Goal: Task Accomplishment & Management: Use online tool/utility

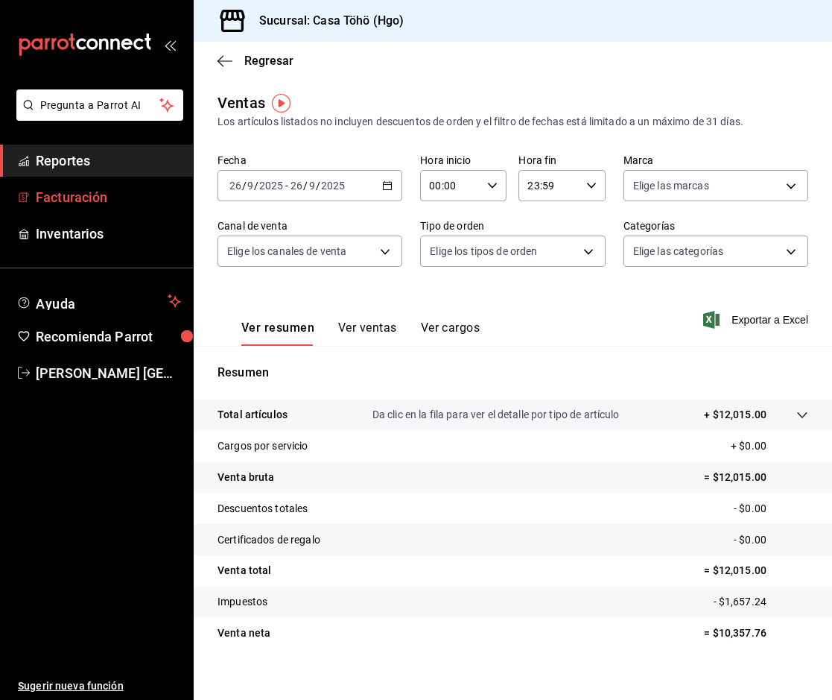
click at [95, 192] on span "Facturación" at bounding box center [108, 197] width 145 height 20
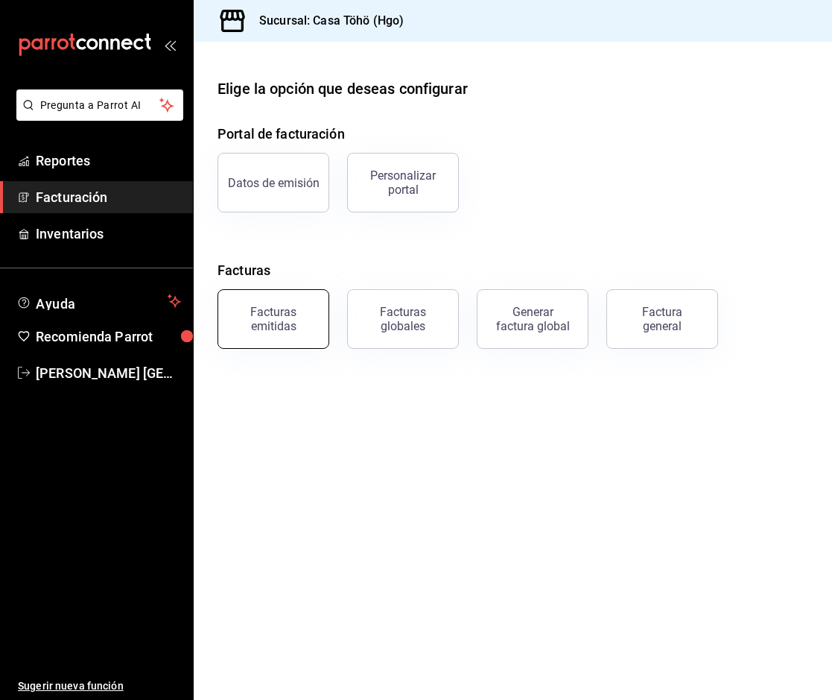
click at [282, 330] on div "Facturas emitidas" at bounding box center [273, 319] width 92 height 28
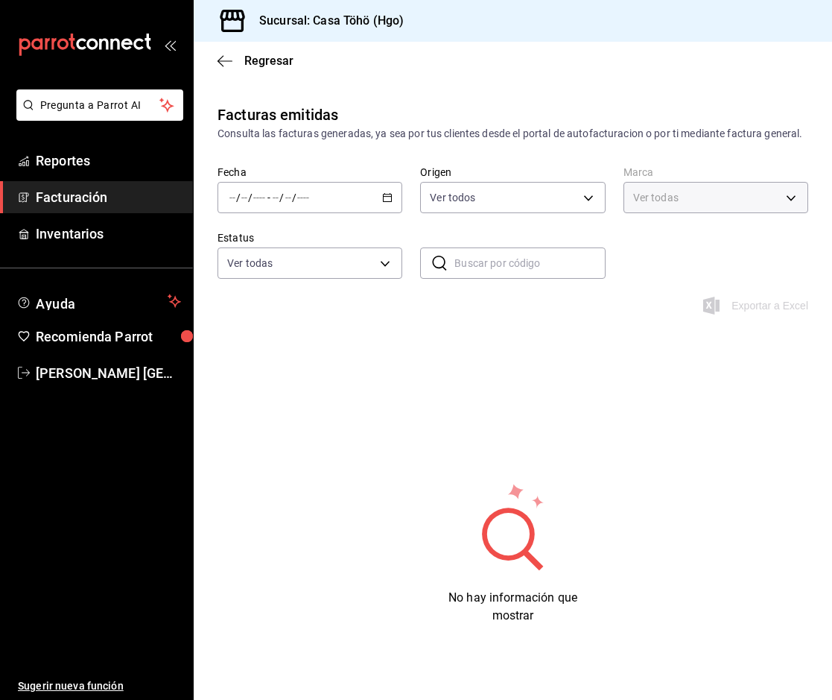
type input "3863094e-80de-4485-9a79-27000a153f73"
click at [384, 213] on div "/ / - / /" at bounding box center [310, 197] width 185 height 31
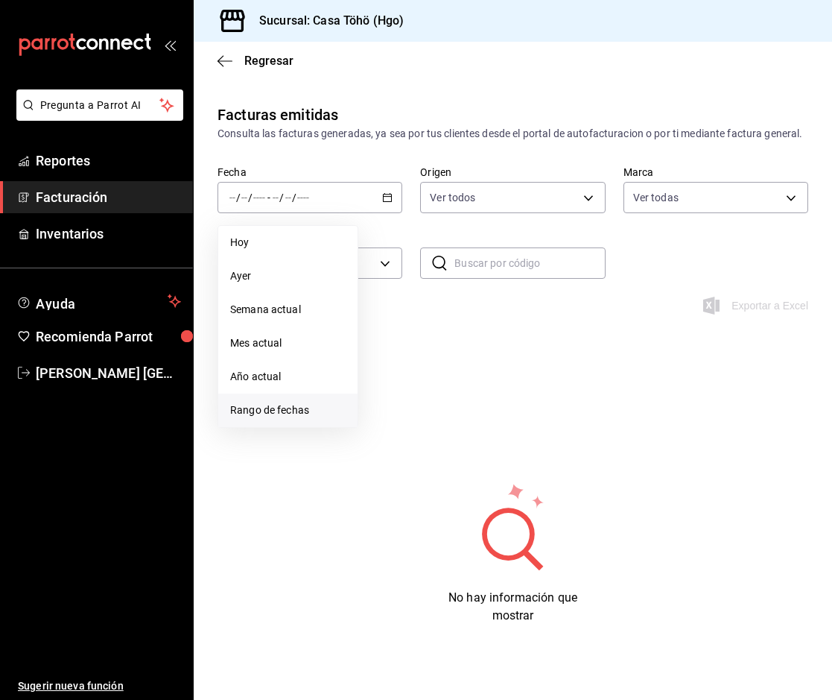
click at [297, 418] on span "Rango de fechas" at bounding box center [288, 410] width 116 height 16
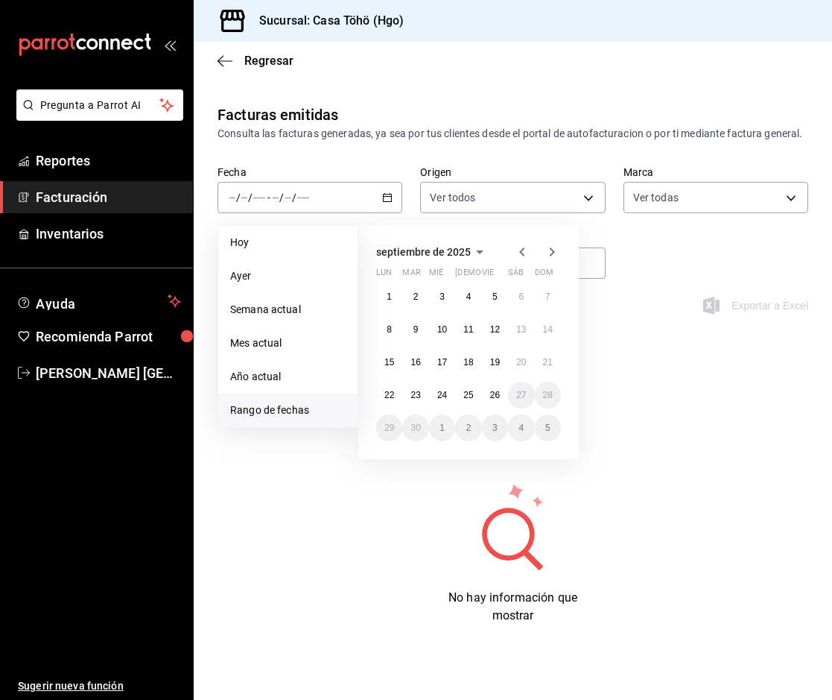
click at [654, 366] on div "Facturas emitidas Consulta las facturas generadas, ya sea por tus clientes desd…" at bounding box center [513, 394] width 639 height 581
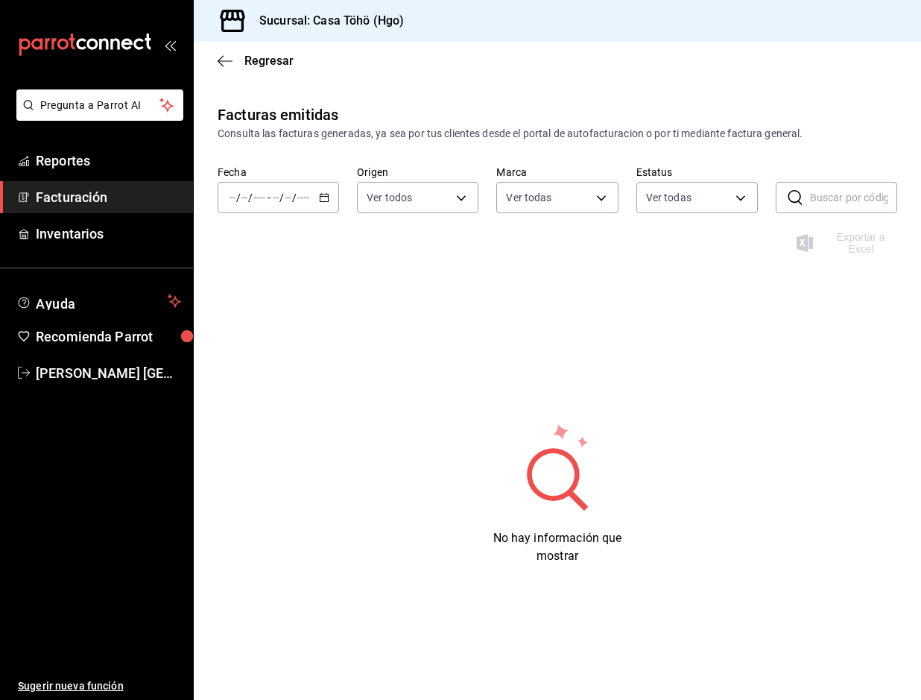
drag, startPoint x: 501, startPoint y: 342, endPoint x: 288, endPoint y: 217, distance: 246.5
click at [494, 341] on div "Facturas emitidas Consulta las facturas generadas, ya sea por tus clientes desd…" at bounding box center [557, 364] width 727 height 521
click at [329, 192] on div "/ / - / /" at bounding box center [278, 197] width 121 height 31
click at [680, 322] on div "Facturas emitidas Consulta las facturas generadas, ya sea por tus clientes desd…" at bounding box center [557, 364] width 727 height 521
click at [102, 203] on span "Facturación" at bounding box center [108, 197] width 145 height 20
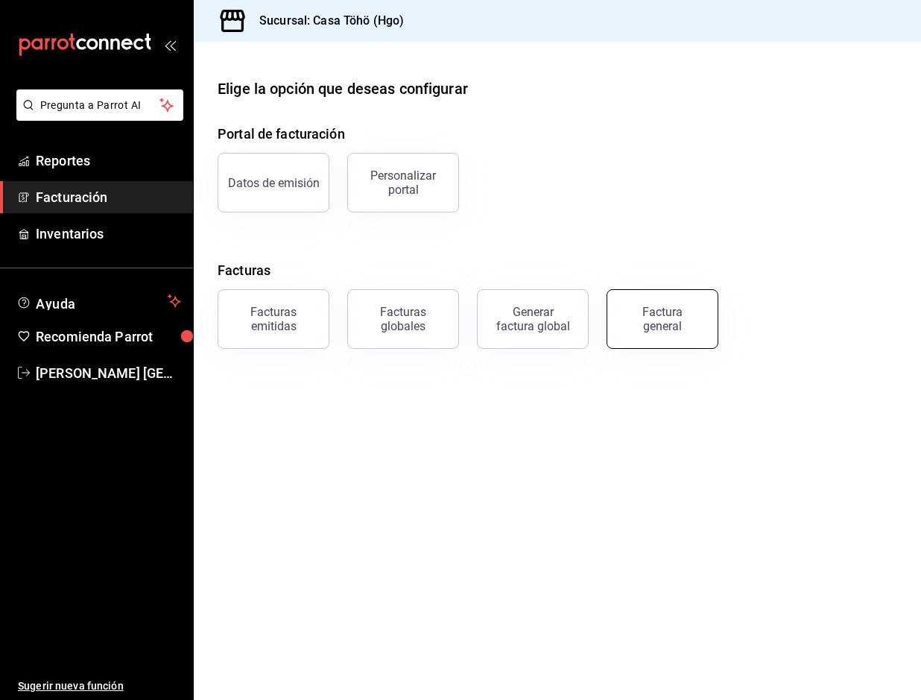
click at [652, 334] on button "Factura general" at bounding box center [663, 319] width 112 height 60
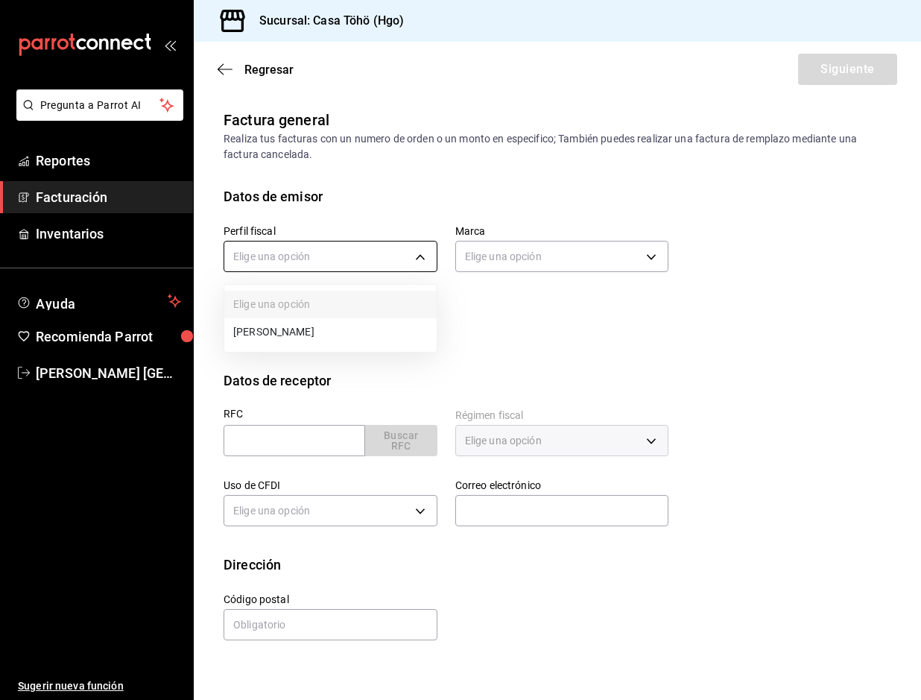
click at [314, 261] on body "Pregunta a Parrot AI Reportes Facturación Inventarios Ayuda Recomienda Parrot […" at bounding box center [460, 350] width 921 height 700
click at [308, 329] on li "[PERSON_NAME]" at bounding box center [330, 332] width 212 height 28
type input "3714fea9-f59b-4145-9474-cc315d4ea63f"
type input "3863094e-80de-4485-9a79-27000a153f73"
click at [572, 306] on div "Perfil fiscal [PERSON_NAME] 3714fea9-f59b-4145-9474-cc315d4ea63f Marca Casa Töh…" at bounding box center [437, 276] width 463 height 140
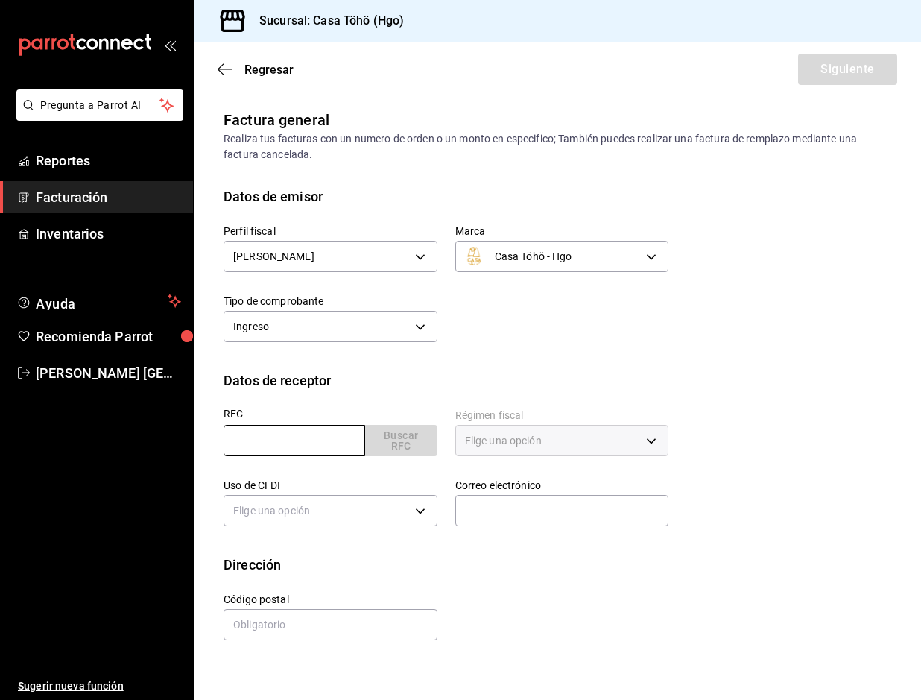
click at [297, 443] on input "text" at bounding box center [295, 440] width 142 height 31
type input "XAXX010101000"
type input "43670"
type input "616"
type input "S01"
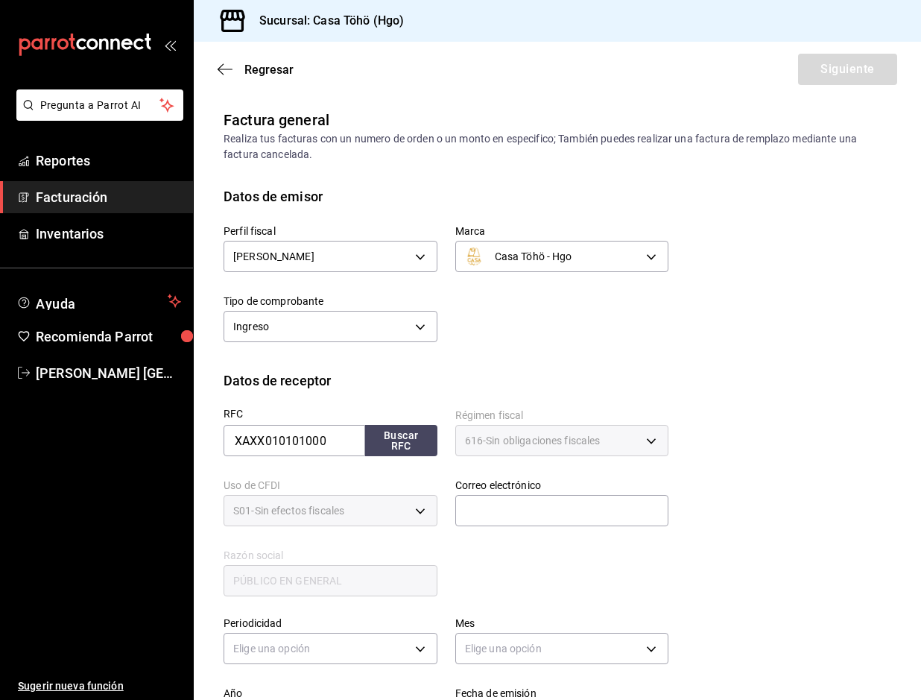
click at [526, 548] on div "RFC XAXX010101000 Buscar RFC Régimen fiscal 616 - Sin obligaciones fiscales 616…" at bounding box center [437, 494] width 463 height 208
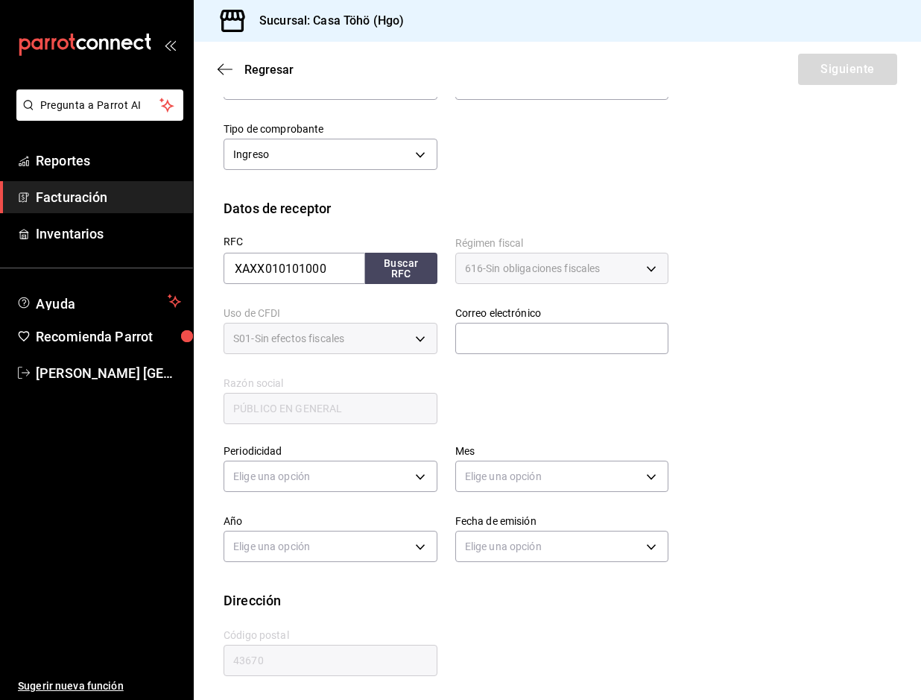
scroll to position [174, 0]
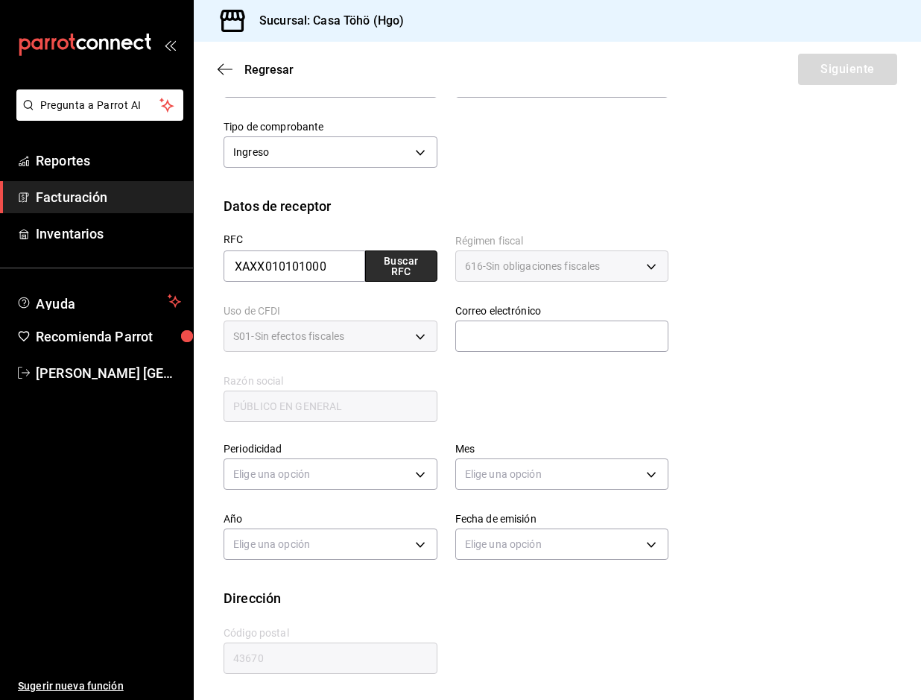
click at [393, 281] on button "Buscar RFC" at bounding box center [401, 265] width 72 height 31
type input "[EMAIL_ADDRESS][DOMAIN_NAME]"
click at [301, 475] on body "Pregunta a Parrot AI Reportes Facturación Inventarios Ayuda Recomienda Parrot […" at bounding box center [460, 350] width 921 height 700
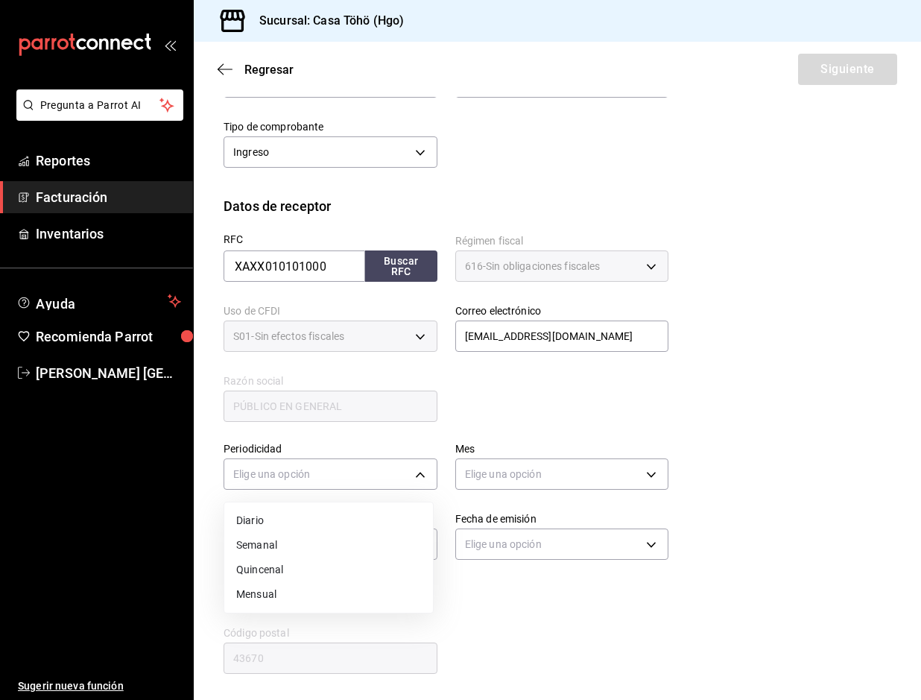
click at [279, 525] on li "Diario" at bounding box center [328, 520] width 209 height 25
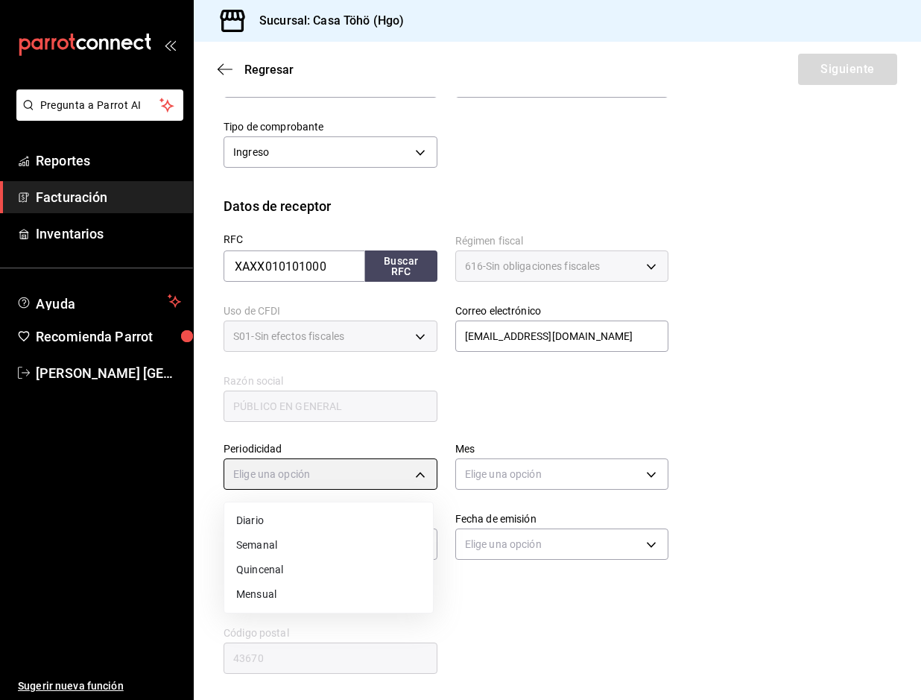
type input "DAILY"
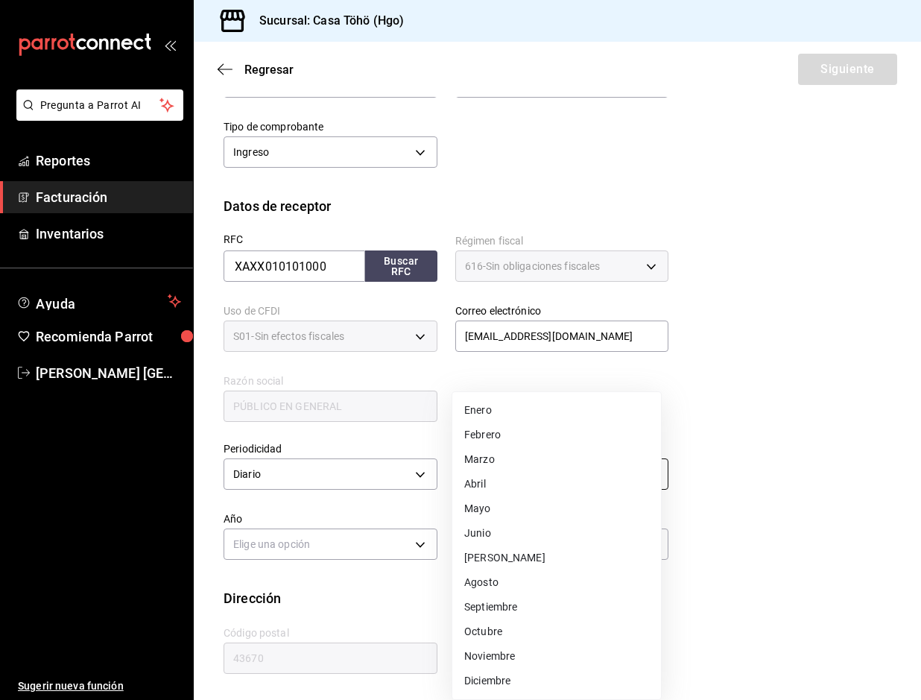
click at [487, 473] on body "Pregunta a Parrot AI Reportes Facturación Inventarios Ayuda Recomienda Parrot […" at bounding box center [460, 350] width 921 height 700
click at [510, 601] on li "Septiembre" at bounding box center [556, 607] width 209 height 25
type input "9"
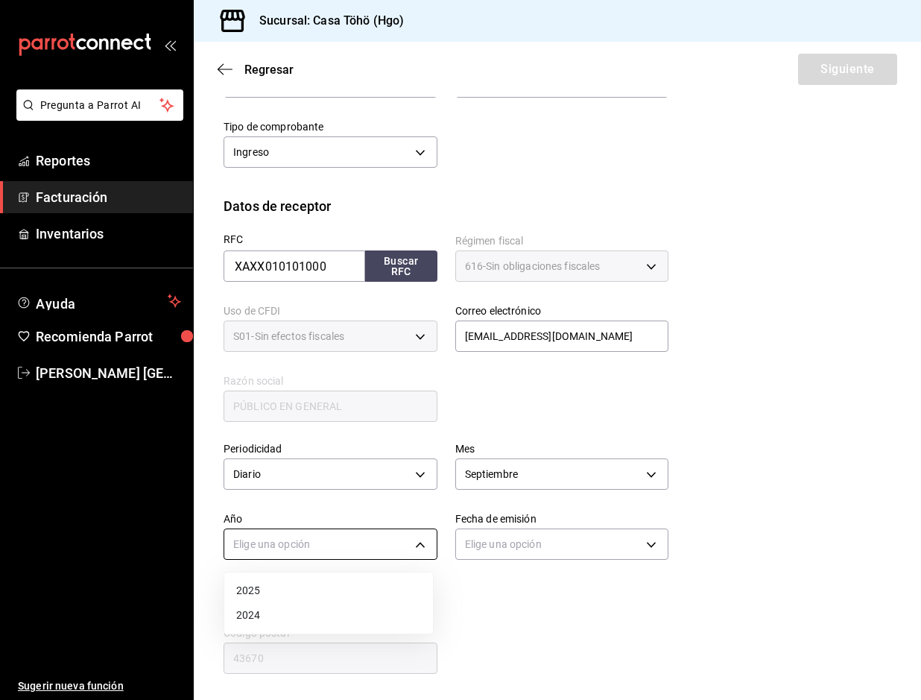
click at [270, 547] on body "Pregunta a Parrot AI Reportes Facturación Inventarios Ayuda Recomienda Parrot […" at bounding box center [460, 350] width 921 height 700
click at [267, 594] on li "2025" at bounding box center [328, 590] width 209 height 25
type input "2025"
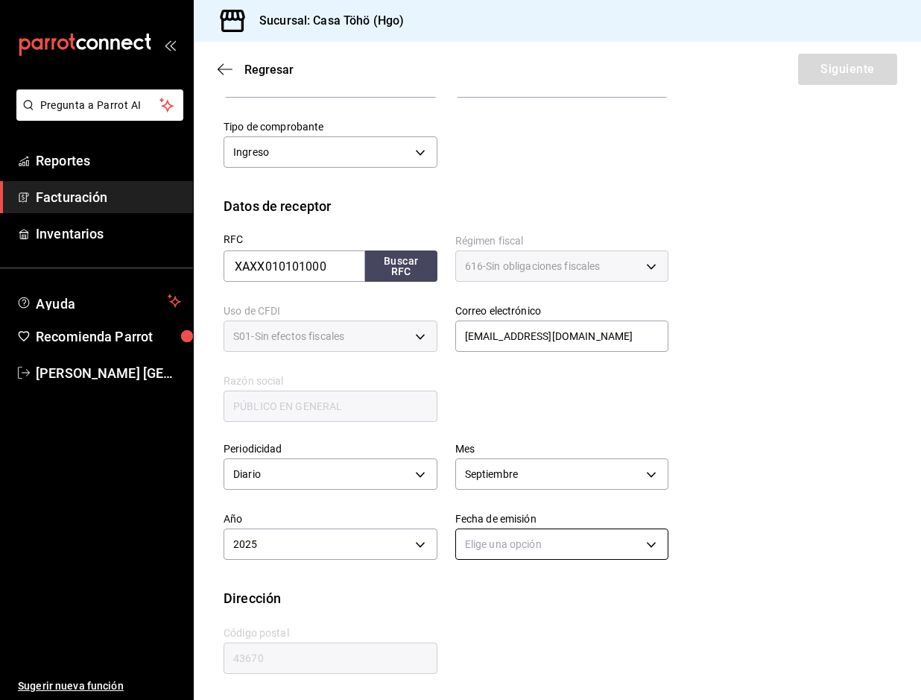
click at [521, 553] on body "Pregunta a Parrot AI Reportes Facturación Inventarios Ayuda Recomienda Parrot […" at bounding box center [460, 350] width 921 height 700
click at [486, 619] on li "Ayer" at bounding box center [556, 615] width 209 height 25
type input "[DATE]"
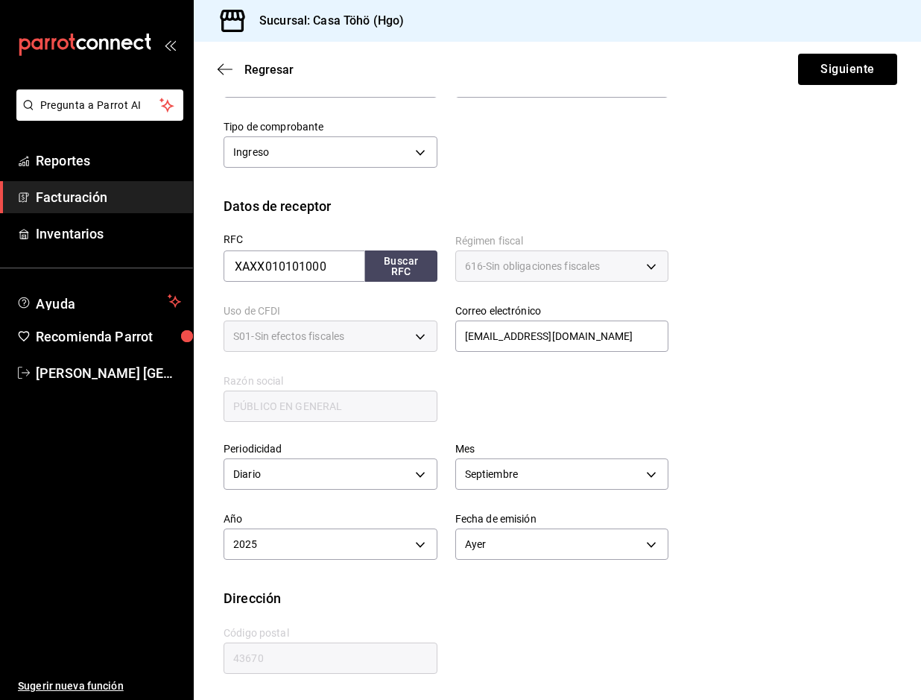
click at [774, 325] on div "RFC XAXX010101000 Buscar RFC Régimen fiscal 616 - Sin obligaciones fiscales 616…" at bounding box center [558, 332] width 668 height 232
click at [841, 67] on button "Siguiente" at bounding box center [847, 69] width 99 height 31
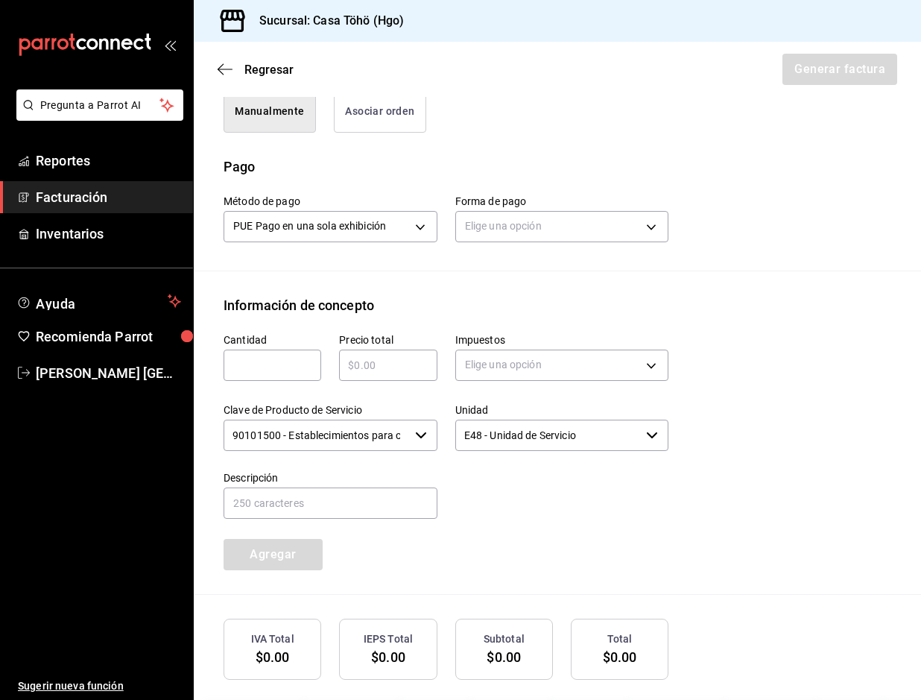
click at [381, 127] on button "Asociar orden" at bounding box center [380, 111] width 92 height 42
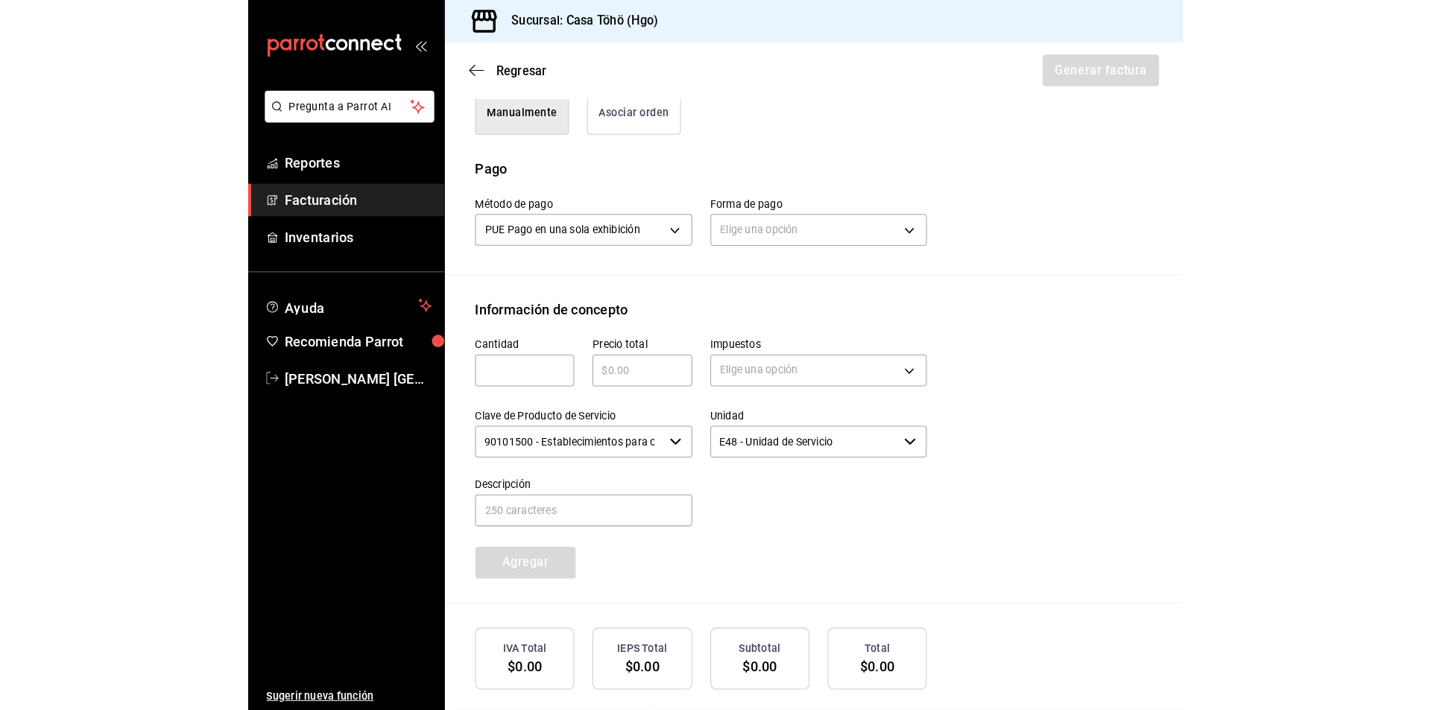
scroll to position [207, 0]
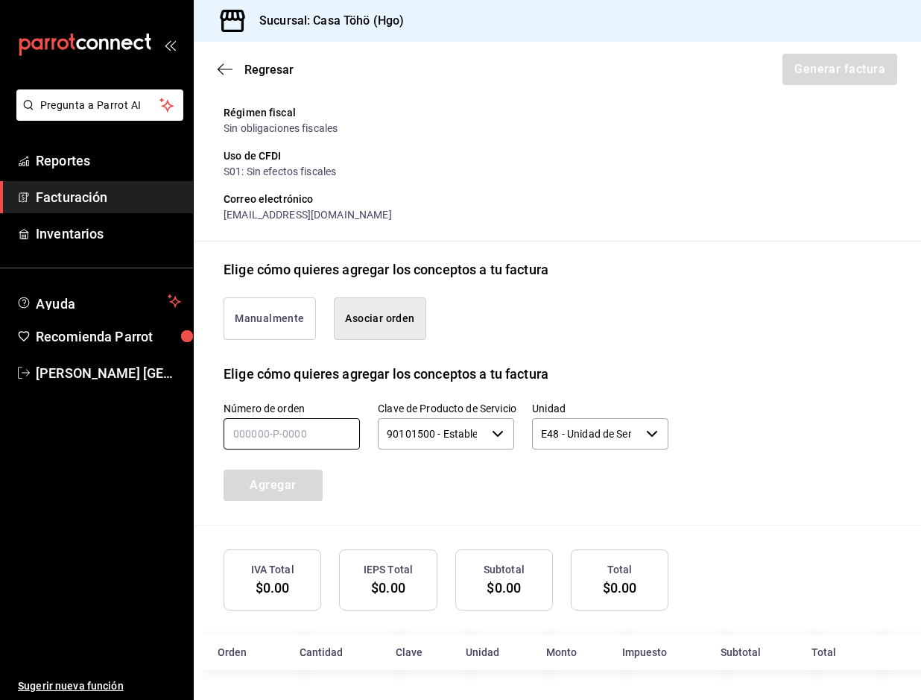
click at [256, 434] on input "text" at bounding box center [292, 433] width 136 height 31
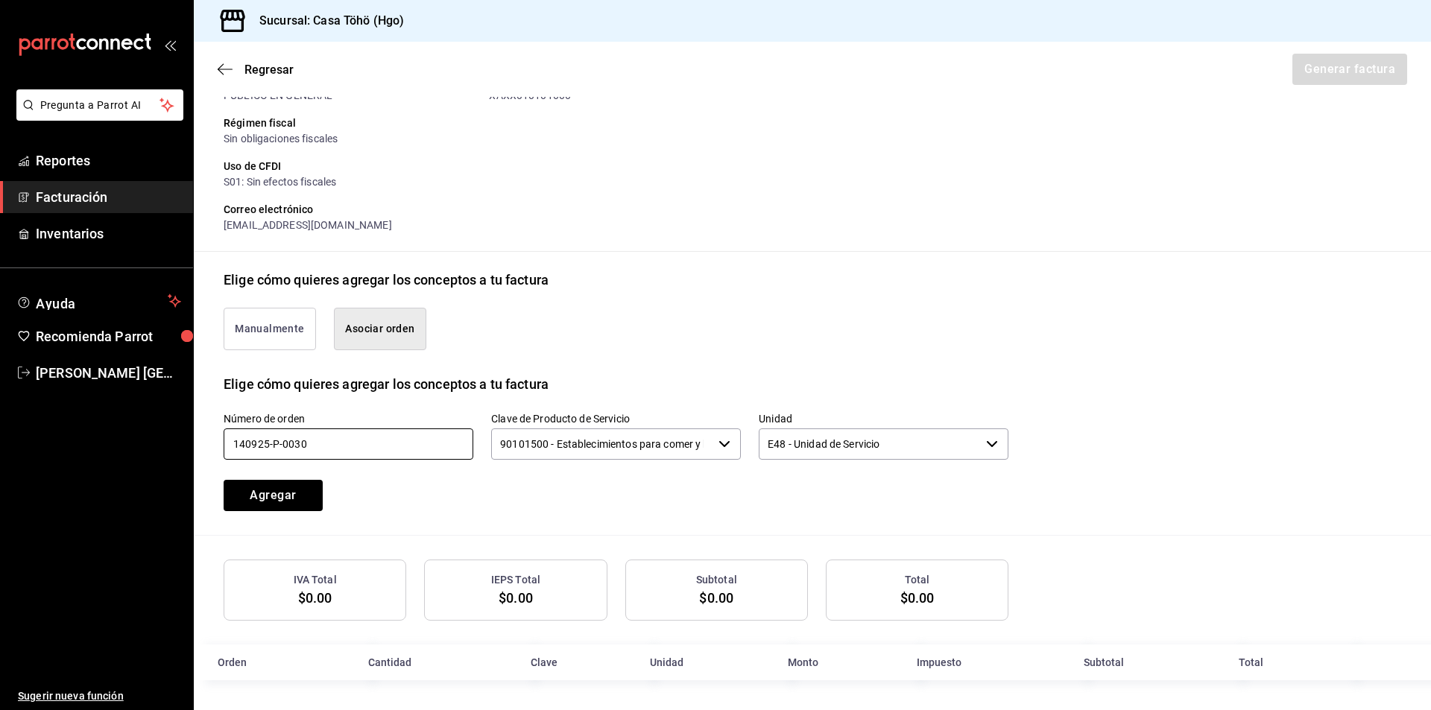
scroll to position [181, 0]
type input "140925-P-0030"
click at [643, 338] on div "Manualmente Asociar orden" at bounding box center [607, 320] width 803 height 60
click at [312, 486] on button "Agregar" at bounding box center [273, 495] width 99 height 31
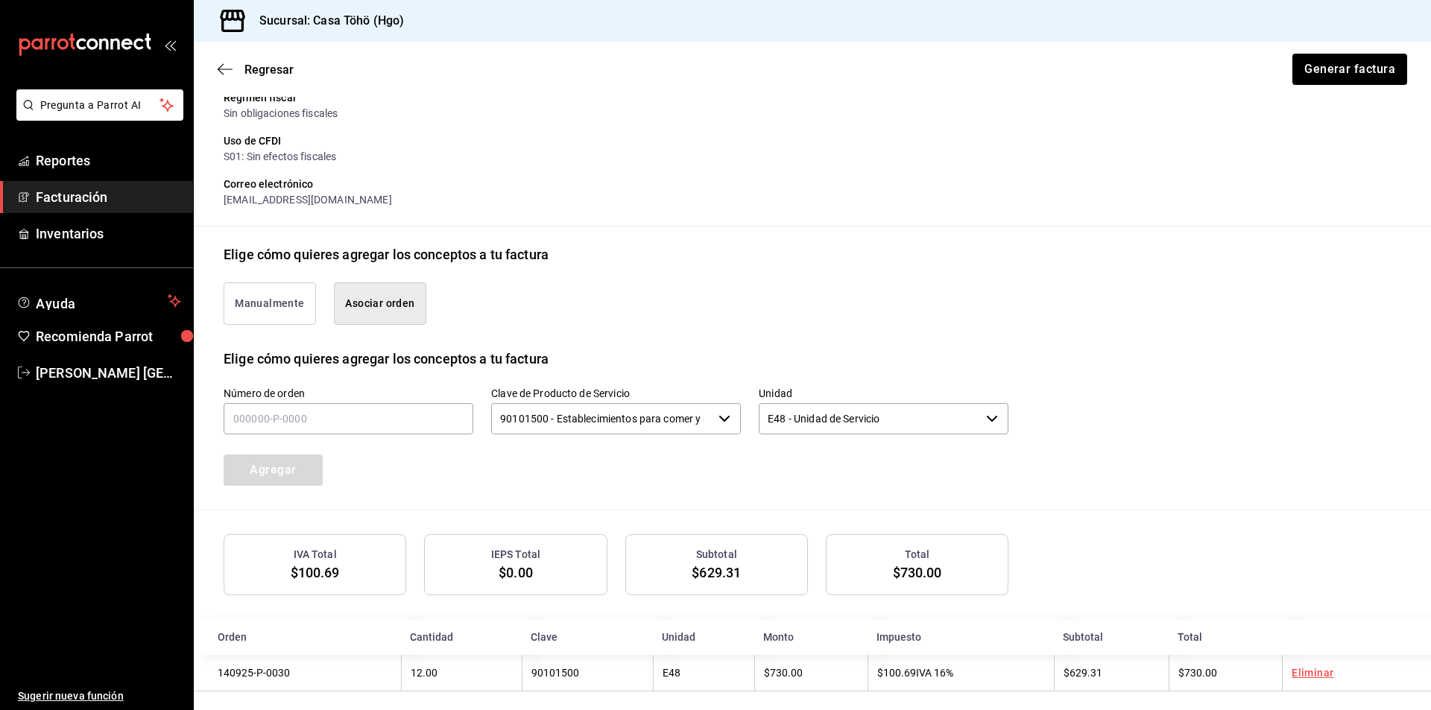
scroll to position [218, 0]
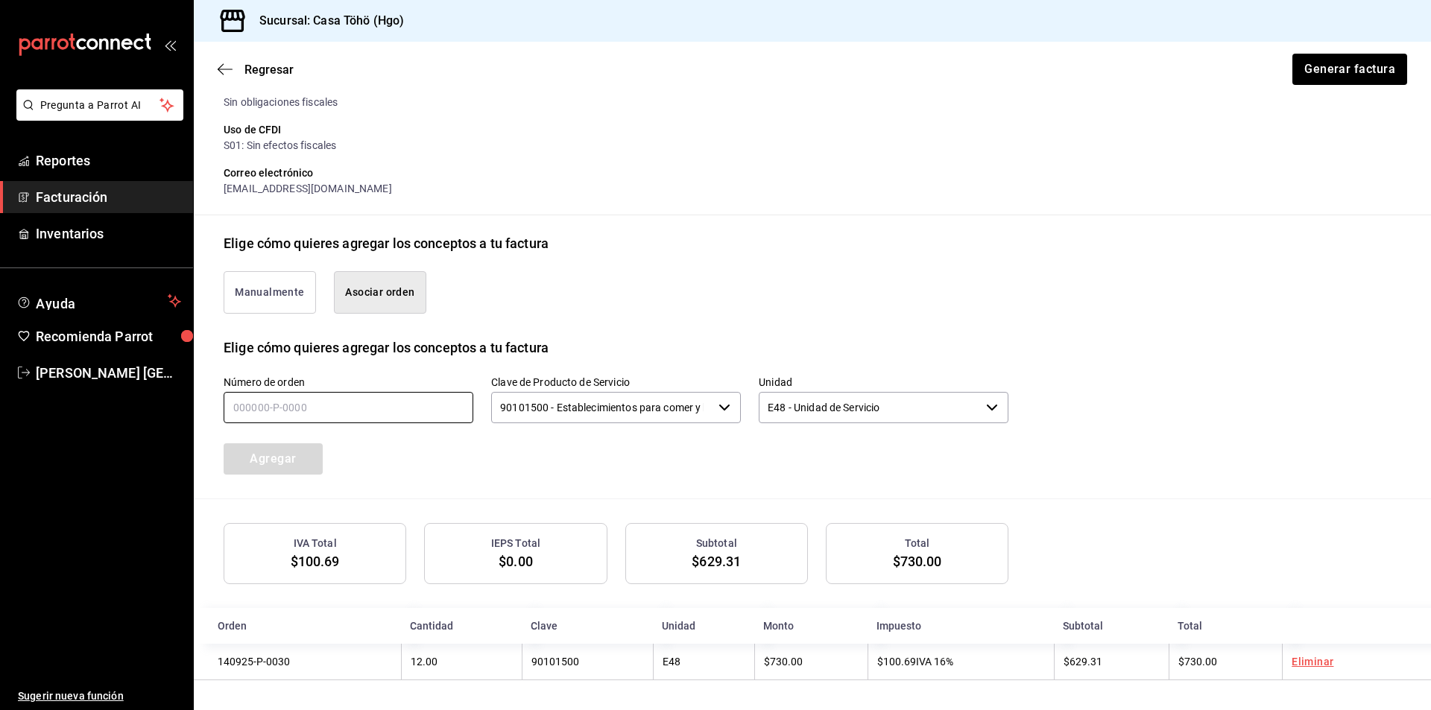
click at [401, 398] on input "text" at bounding box center [349, 407] width 250 height 31
type input "140925-P-0035"
click at [294, 451] on button "Agregar" at bounding box center [273, 458] width 99 height 31
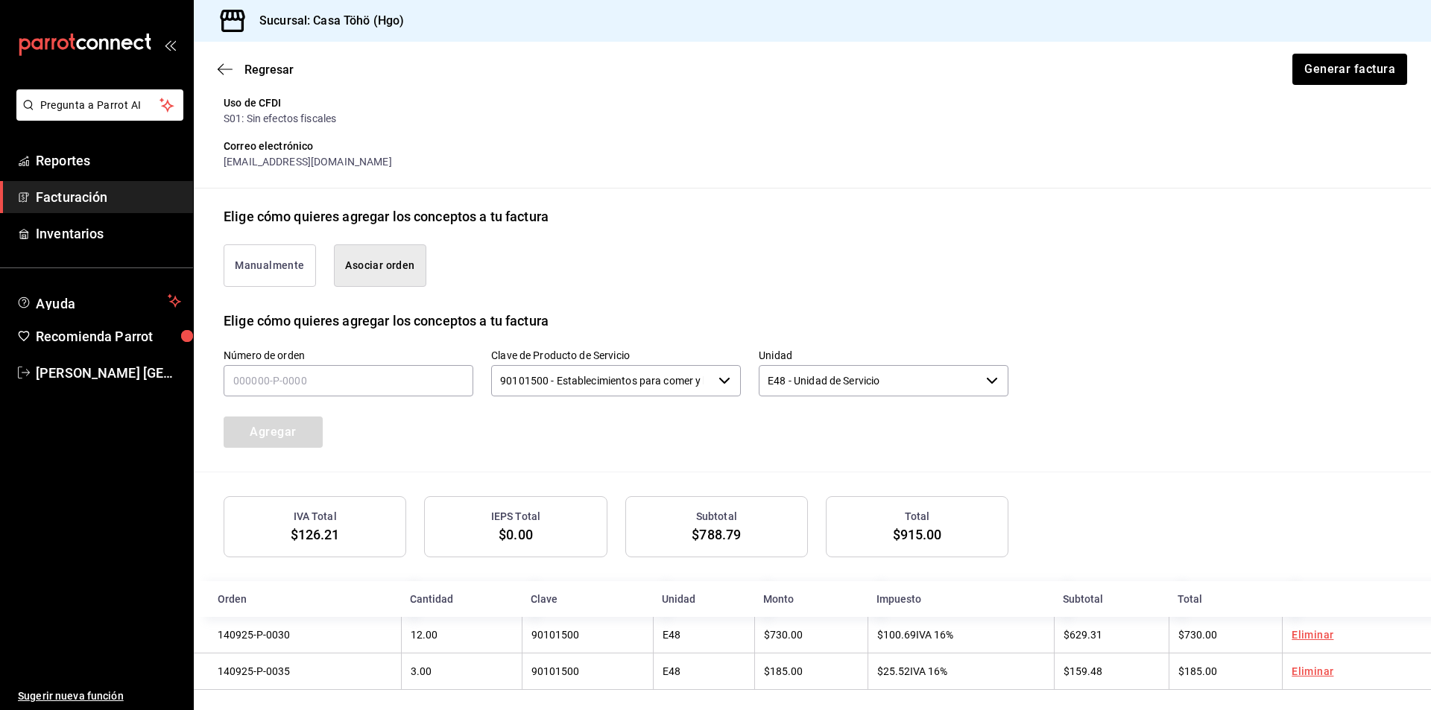
scroll to position [256, 0]
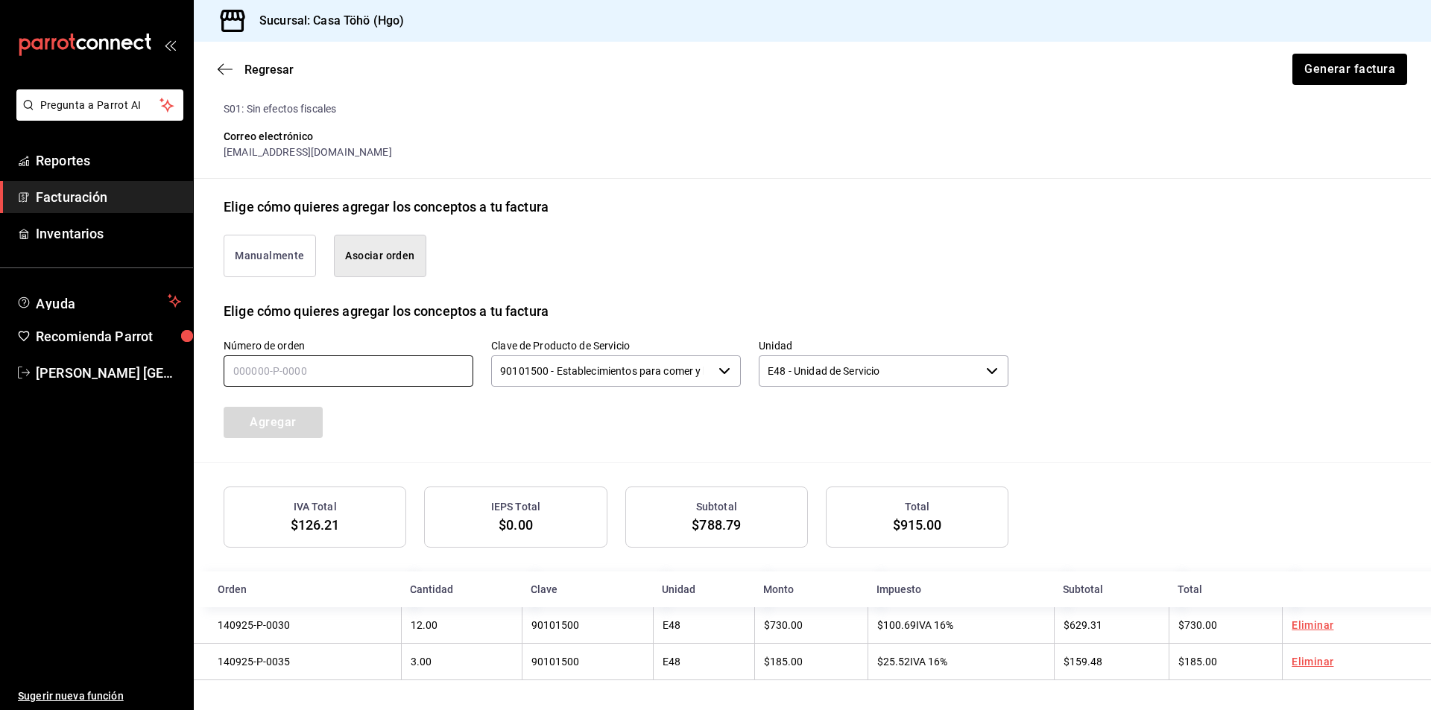
drag, startPoint x: 377, startPoint y: 358, endPoint x: 392, endPoint y: 362, distance: 15.6
click at [377, 358] on input "text" at bounding box center [349, 370] width 250 height 31
type input "140925-P-0021"
click at [262, 440] on div "Número de orden 140925-P-0021 Clave de Producto de Servicio 90101500 - Establec…" at bounding box center [812, 391] width 1177 height 141
click at [271, 425] on button "Agregar" at bounding box center [273, 422] width 99 height 31
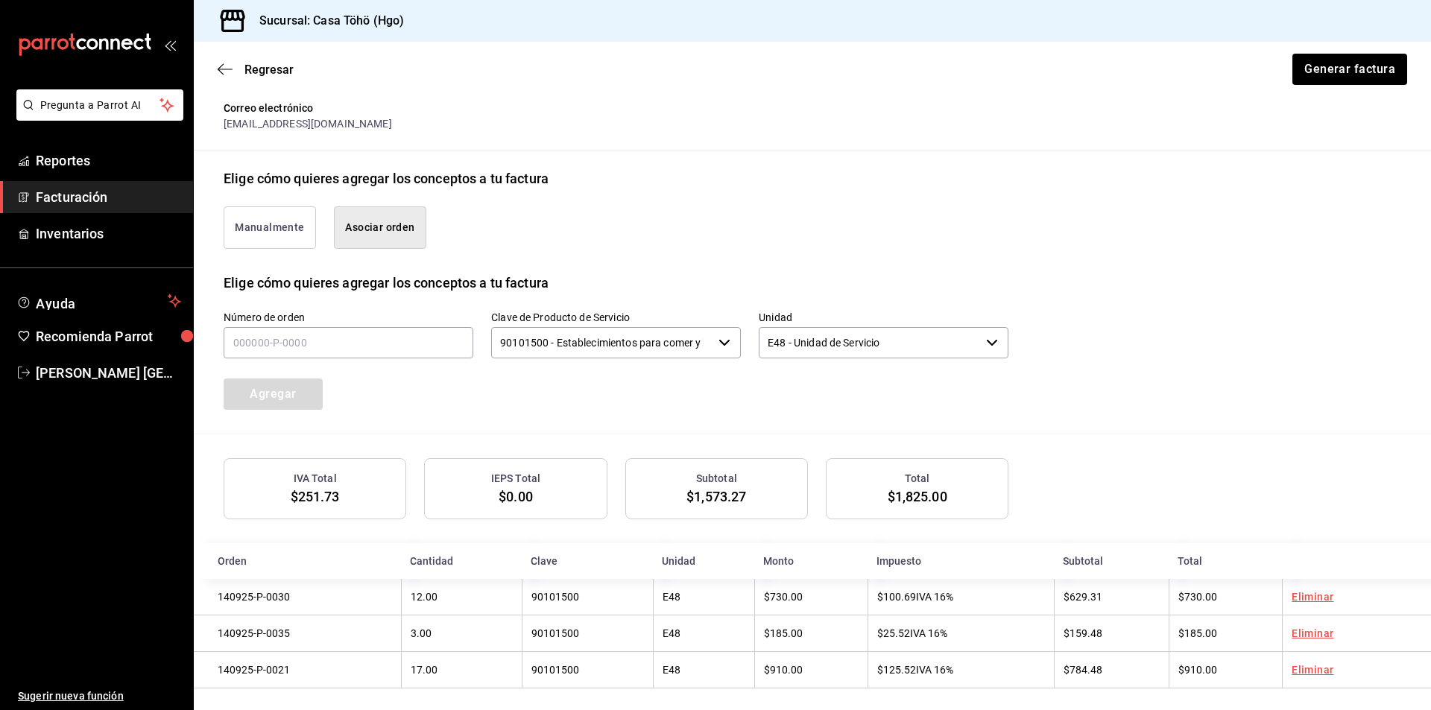
scroll to position [293, 0]
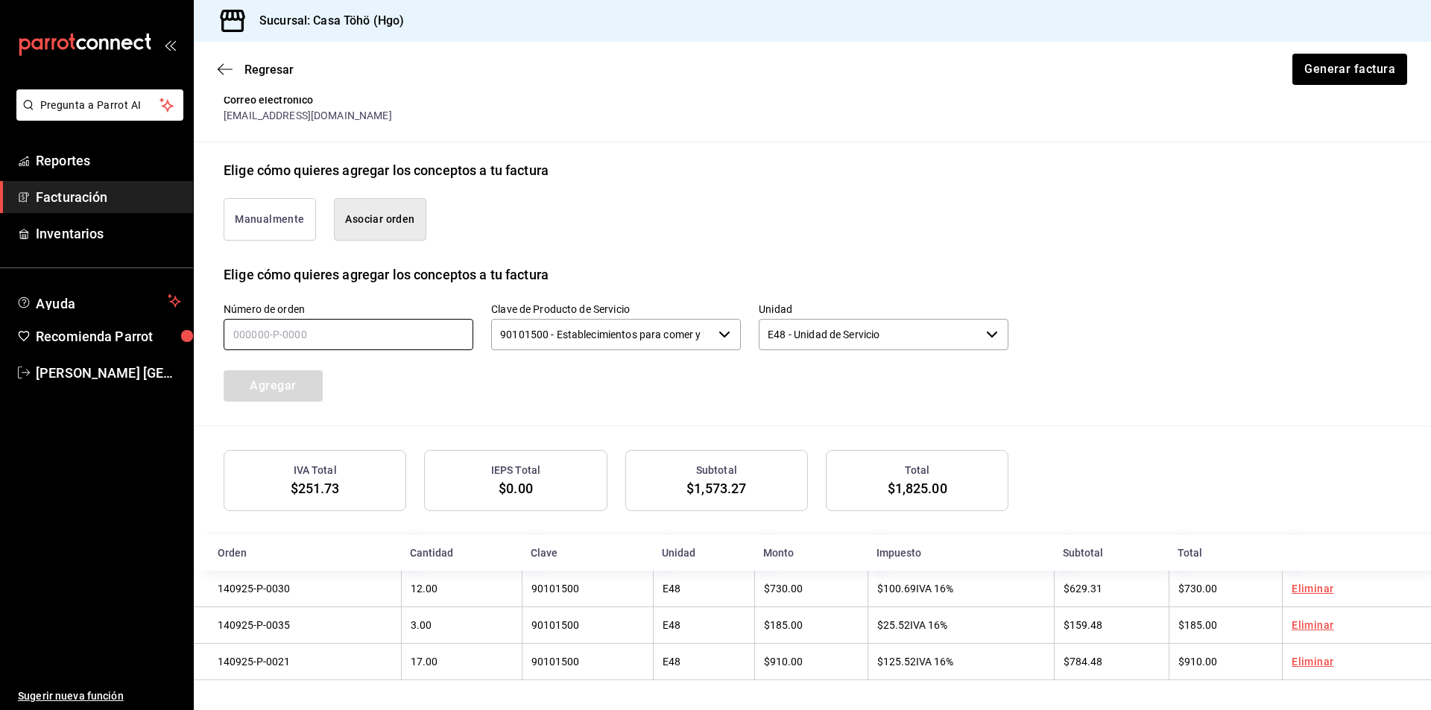
drag, startPoint x: 436, startPoint y: 341, endPoint x: 452, endPoint y: 341, distance: 16.4
click at [436, 341] on input "text" at bounding box center [349, 334] width 250 height 31
type input "140925-P-0034"
click at [300, 387] on button "Agregar" at bounding box center [273, 385] width 99 height 31
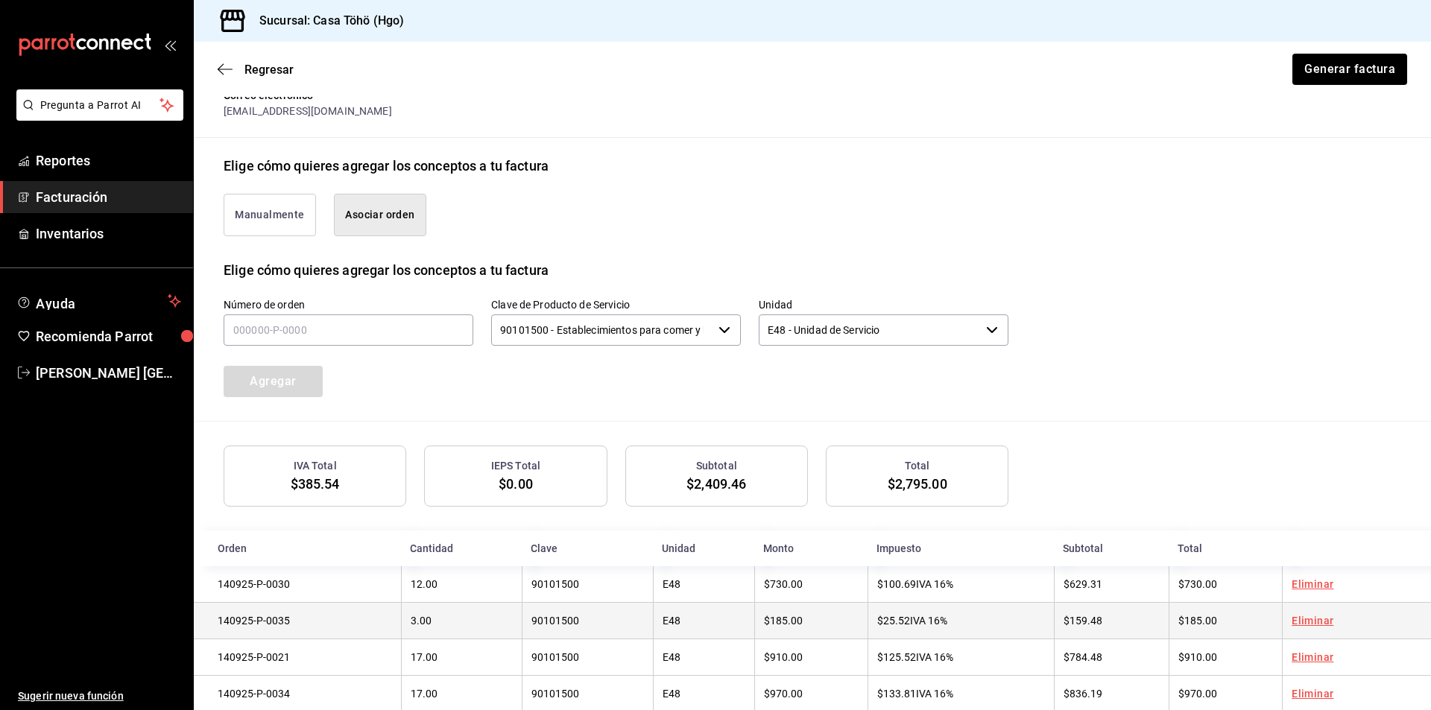
scroll to position [330, 0]
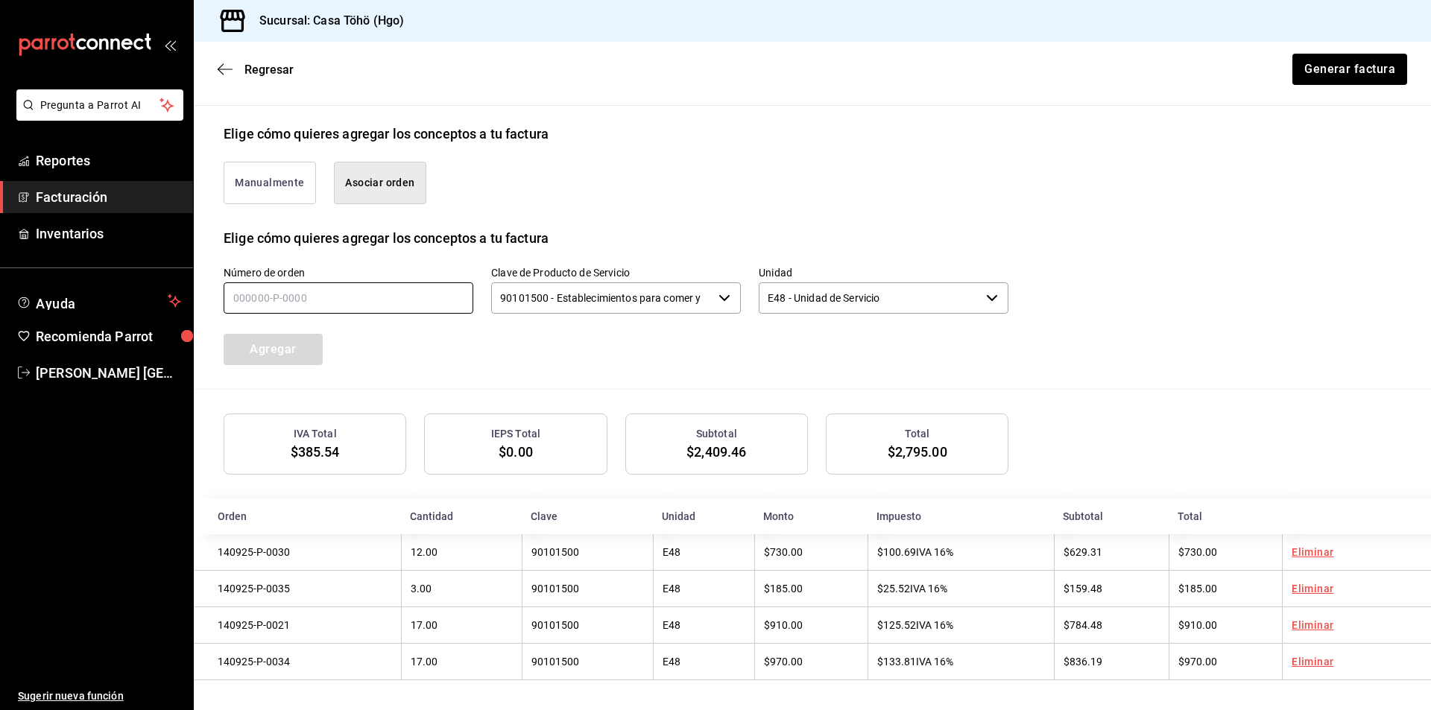
click at [331, 296] on input "text" at bounding box center [349, 297] width 250 height 31
type input "140925-P-0012"
click at [312, 341] on button "Agregar" at bounding box center [273, 349] width 99 height 31
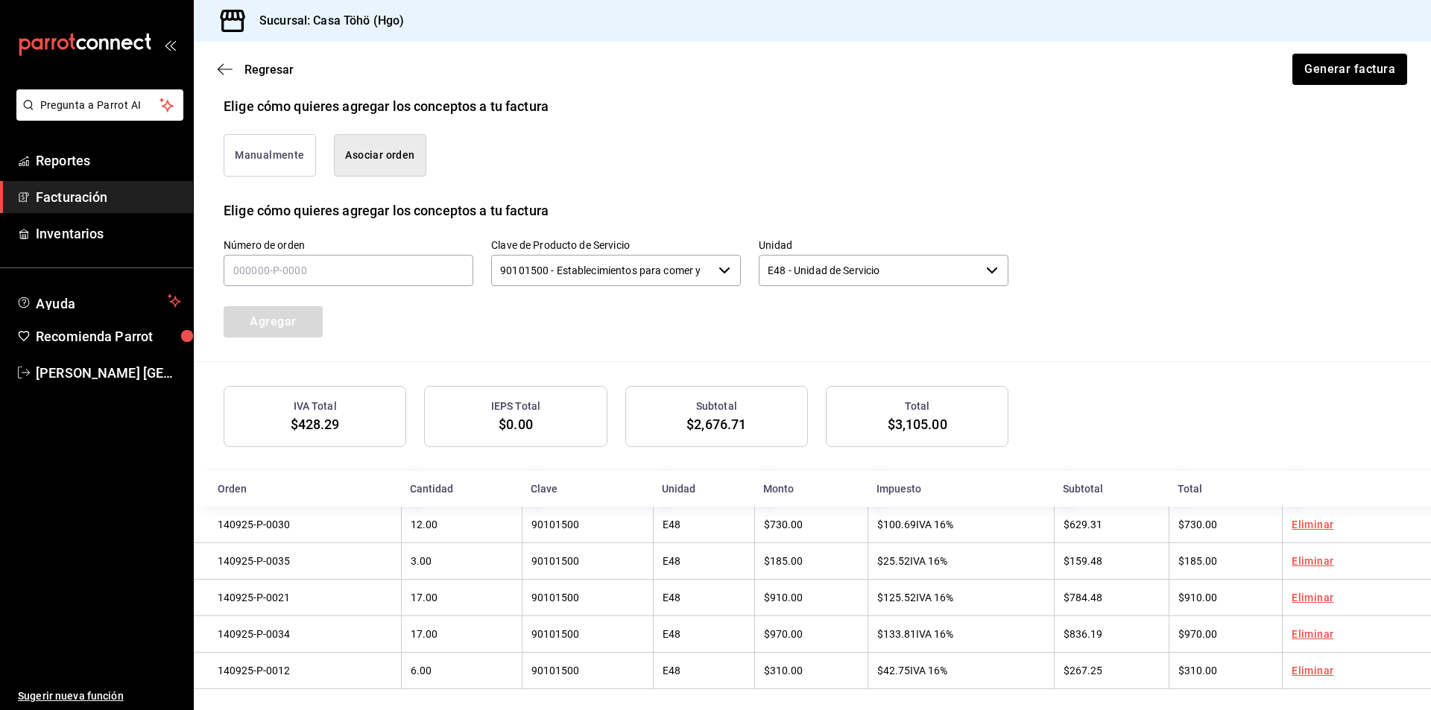
scroll to position [367, 0]
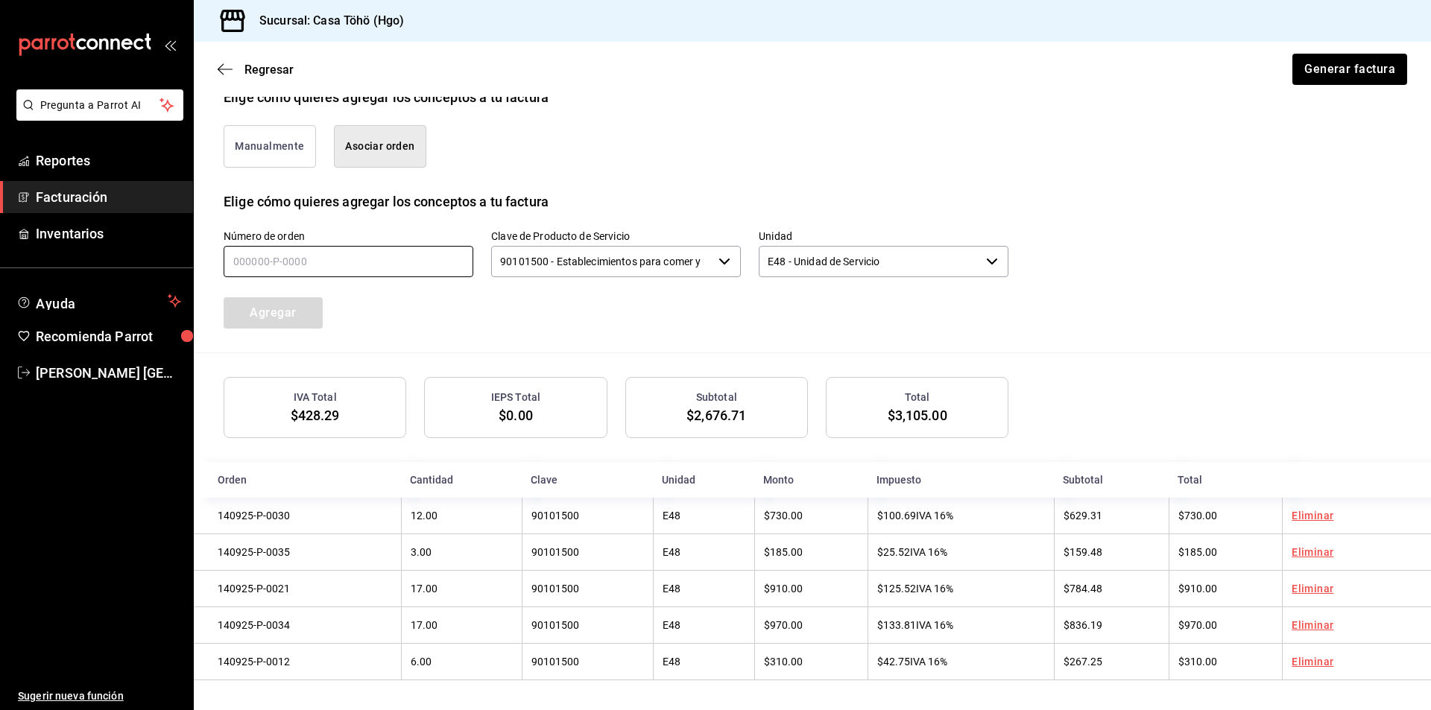
click at [372, 270] on input "text" at bounding box center [349, 261] width 250 height 31
type input "140925-P-0022"
click at [276, 317] on button "Agregar" at bounding box center [273, 312] width 99 height 31
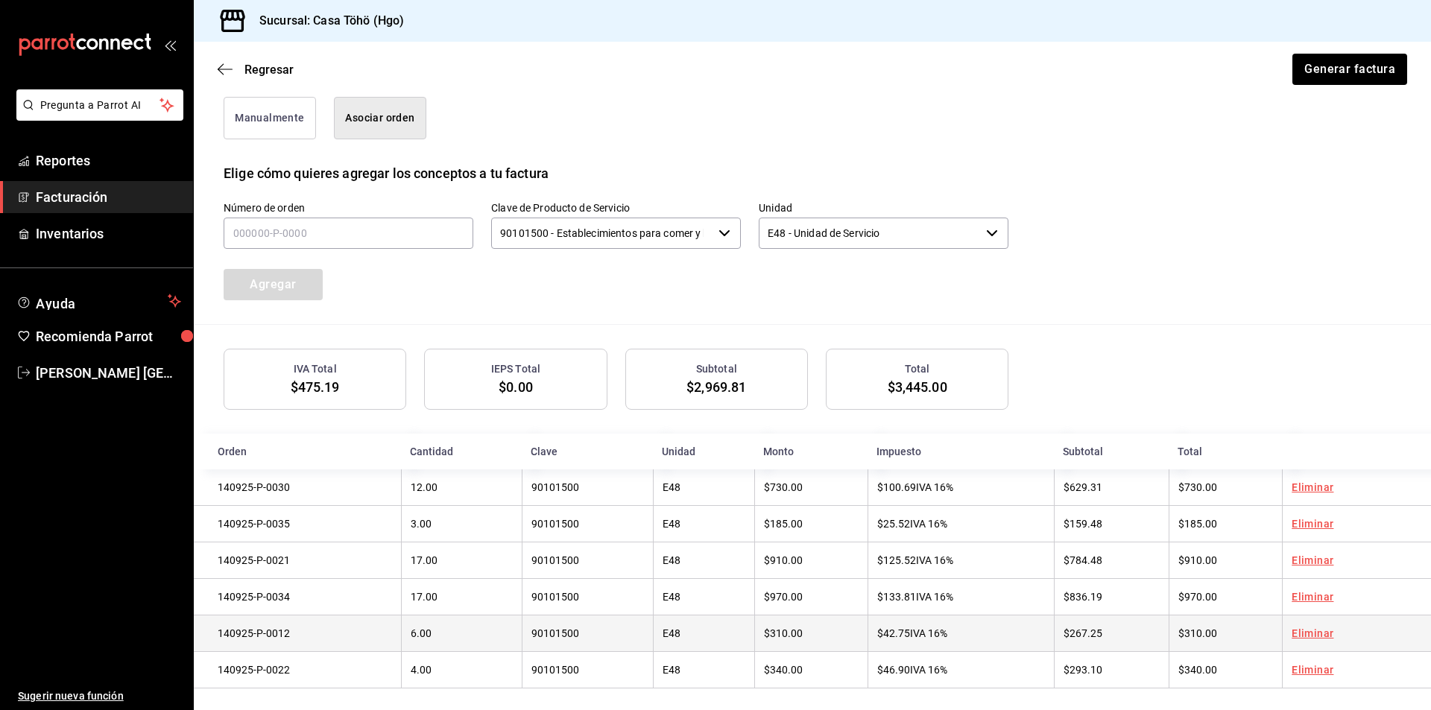
scroll to position [405, 0]
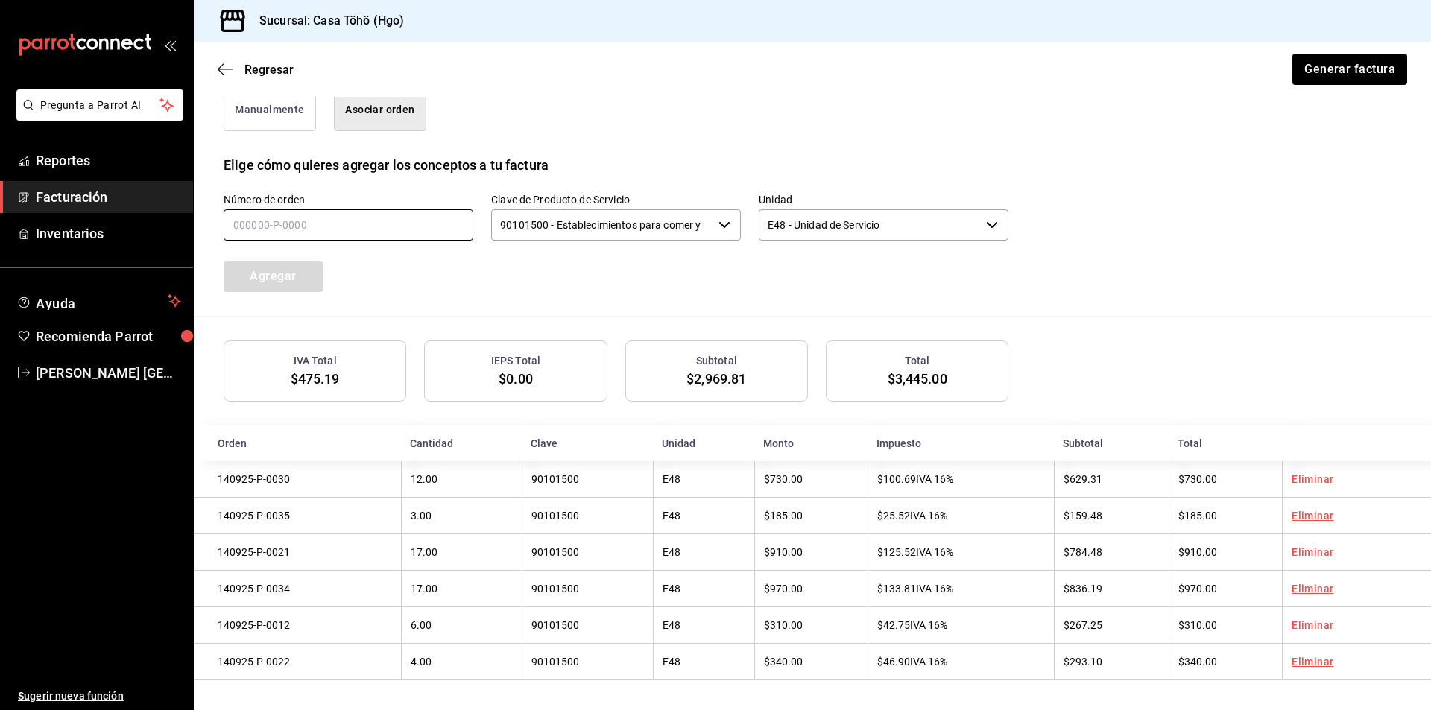
click at [406, 230] on input "text" at bounding box center [349, 224] width 250 height 31
type input "1_____-_-____"
type input "140925-P-0015"
click at [273, 277] on button "Agregar" at bounding box center [273, 276] width 99 height 31
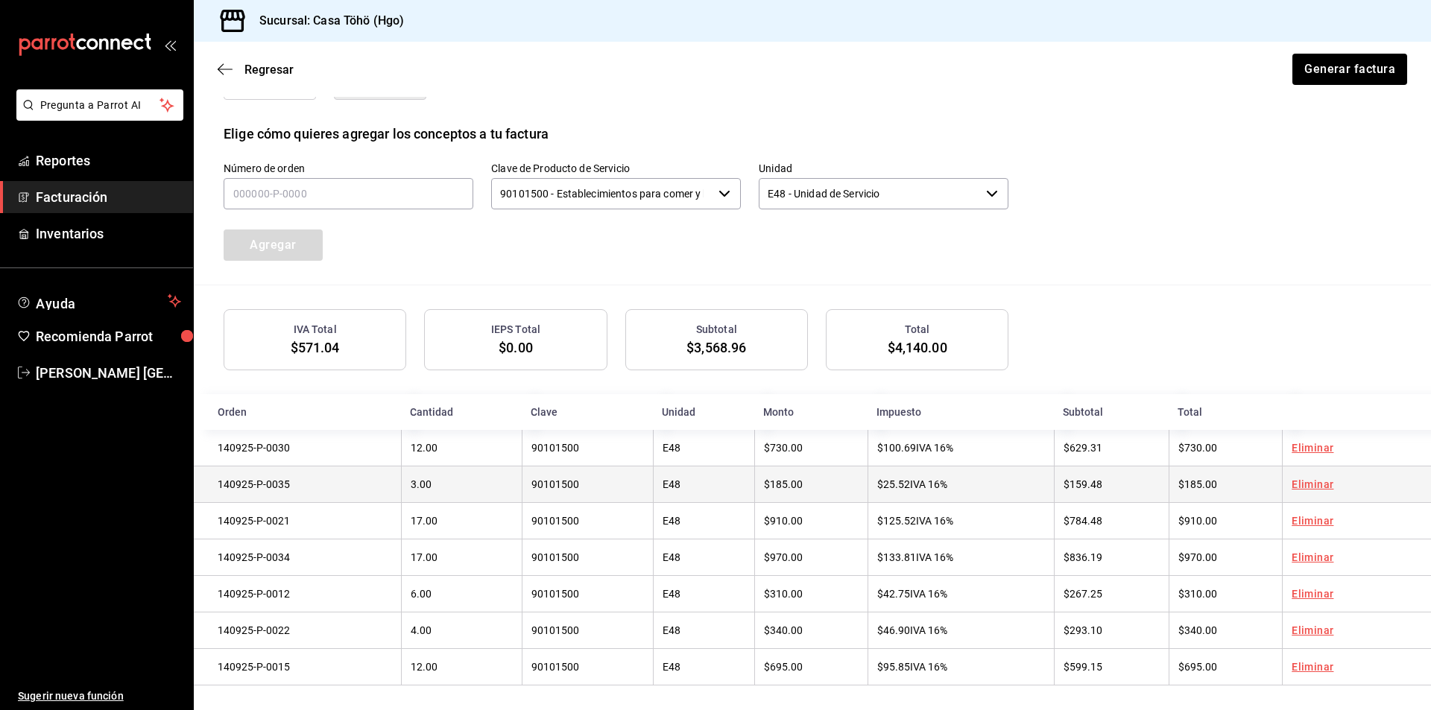
scroll to position [442, 0]
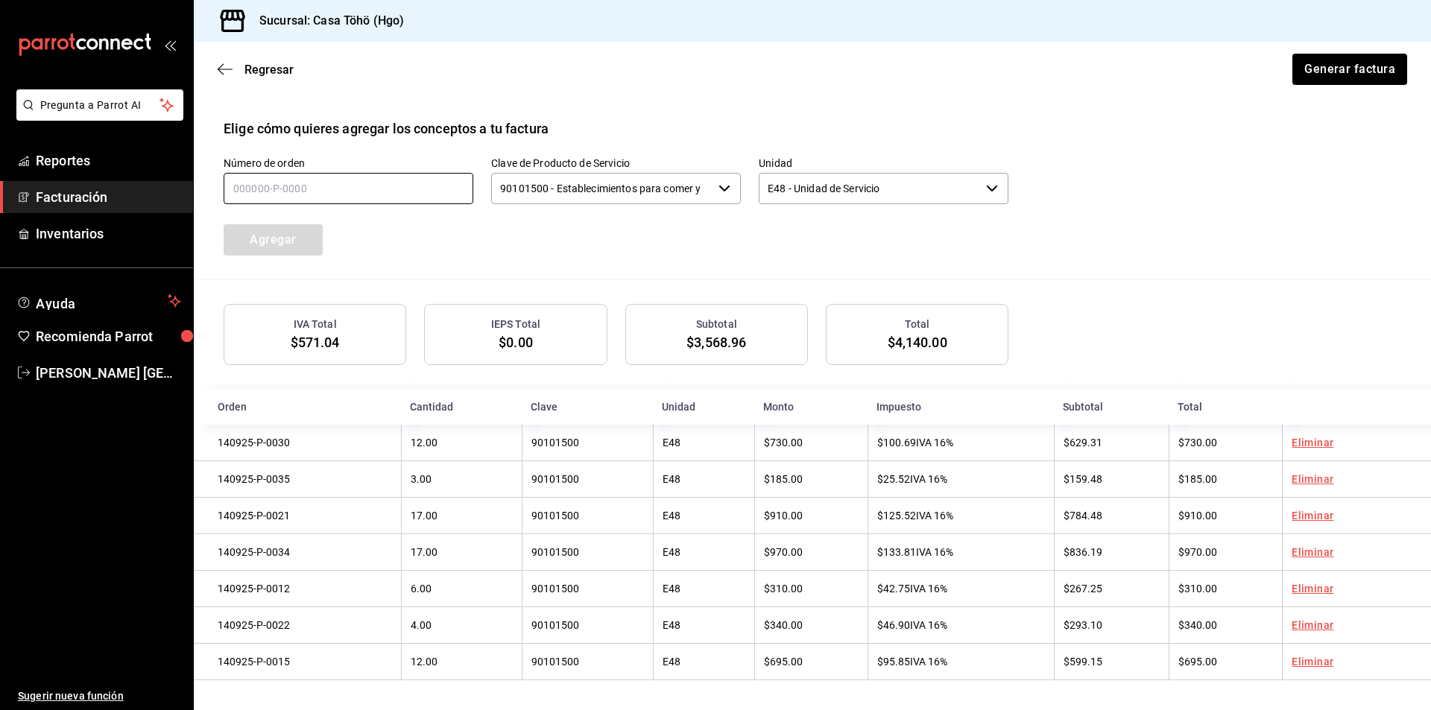
click at [275, 192] on input "text" at bounding box center [349, 188] width 250 height 31
type input "140925-P-0046"
click at [288, 246] on button "Agregar" at bounding box center [273, 239] width 99 height 31
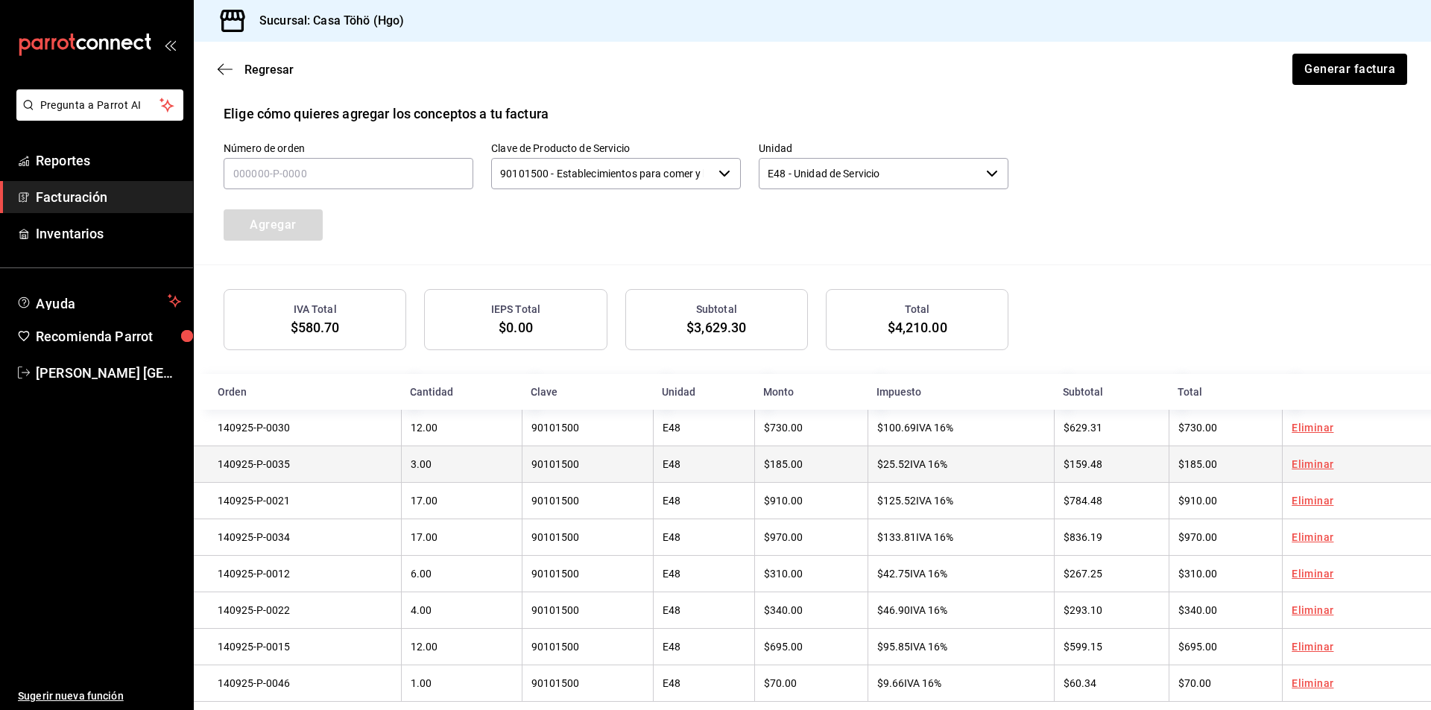
scroll to position [479, 0]
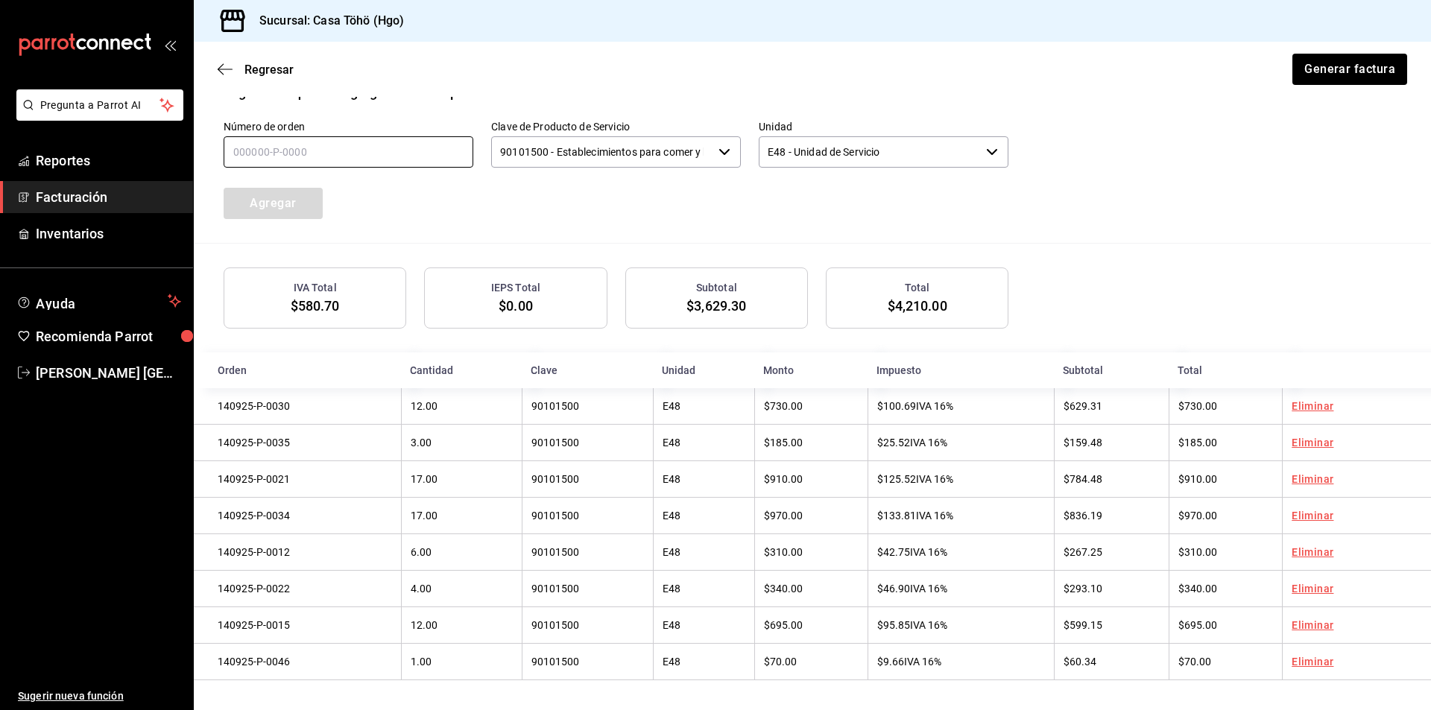
click at [357, 148] on input "text" at bounding box center [349, 151] width 250 height 31
type input "140925-P-0055"
click at [289, 194] on button "Agregar" at bounding box center [273, 203] width 99 height 31
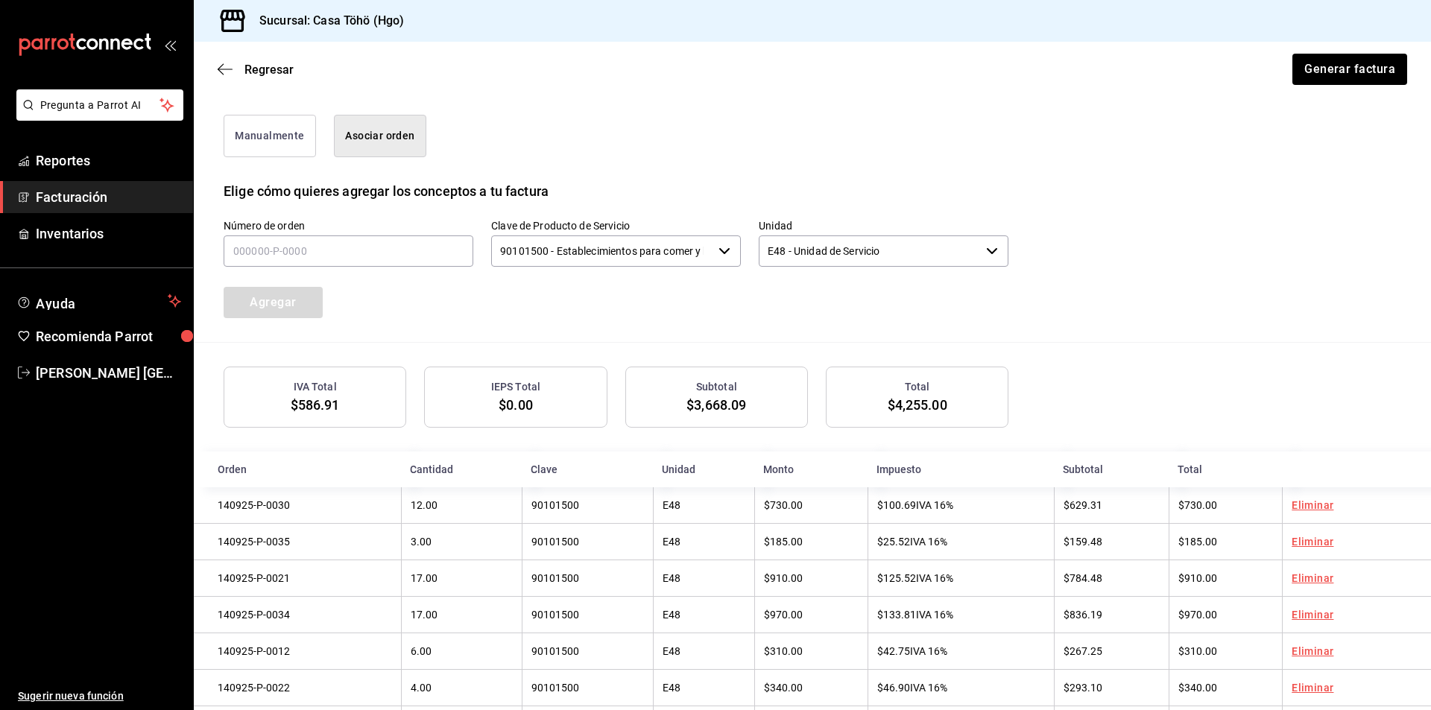
scroll to position [367, 0]
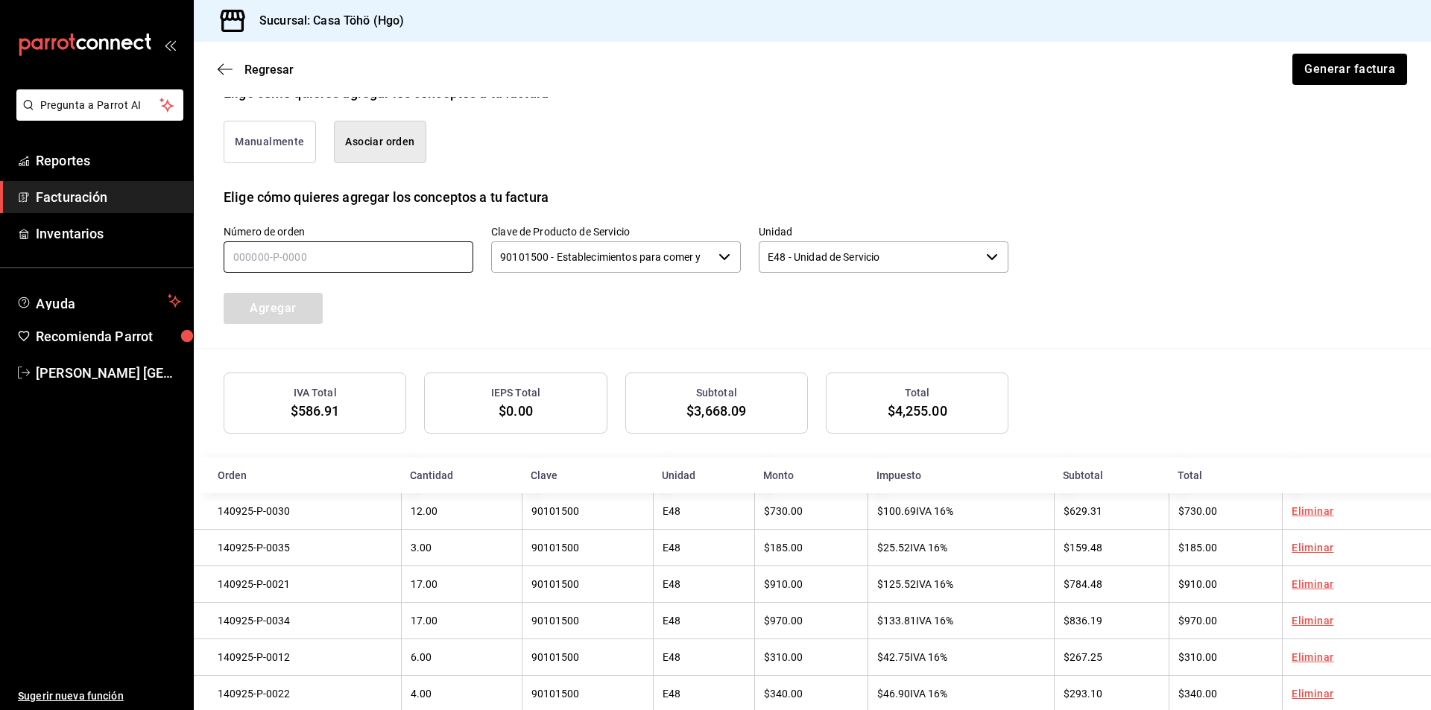
drag, startPoint x: 334, startPoint y: 263, endPoint x: 354, endPoint y: 262, distance: 20.1
click at [334, 263] on input "text" at bounding box center [349, 256] width 250 height 31
type input "140925-P-0059"
click at [291, 313] on button "Agregar" at bounding box center [273, 308] width 99 height 31
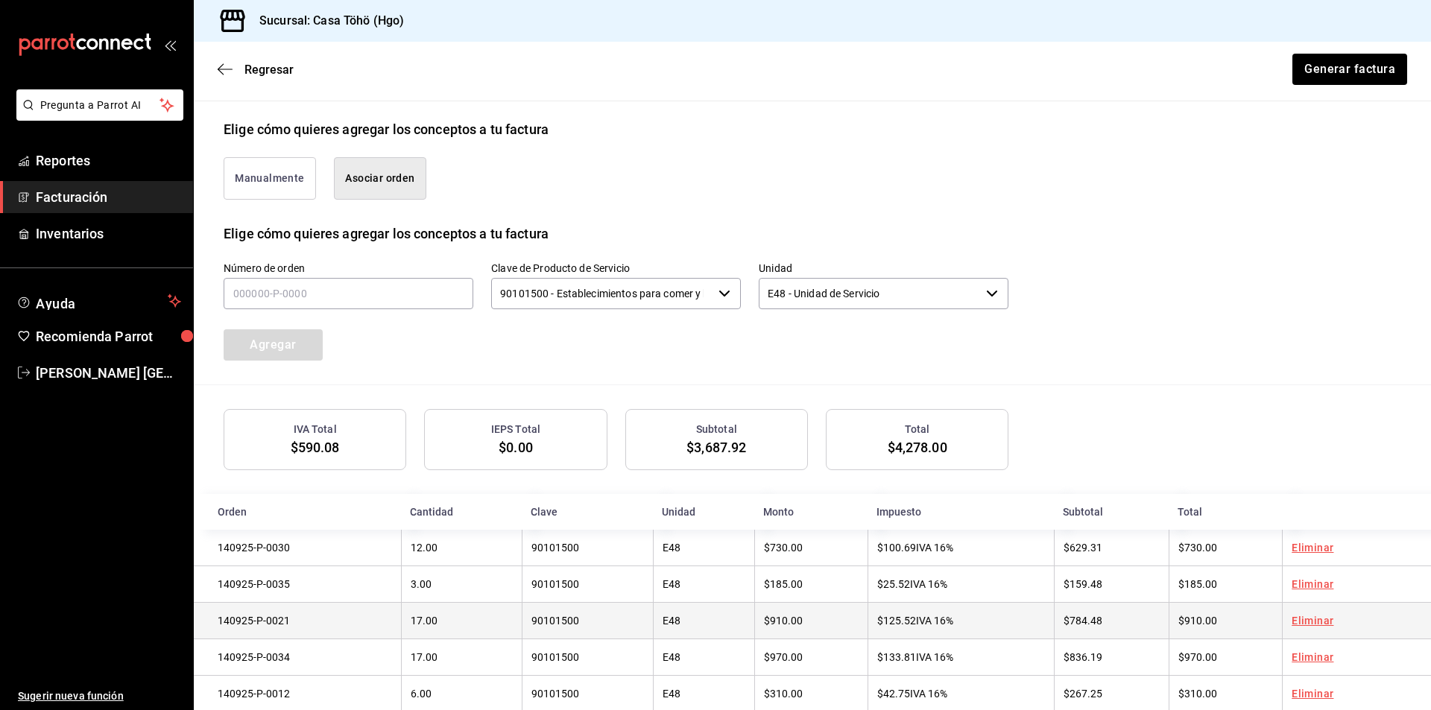
scroll to position [330, 0]
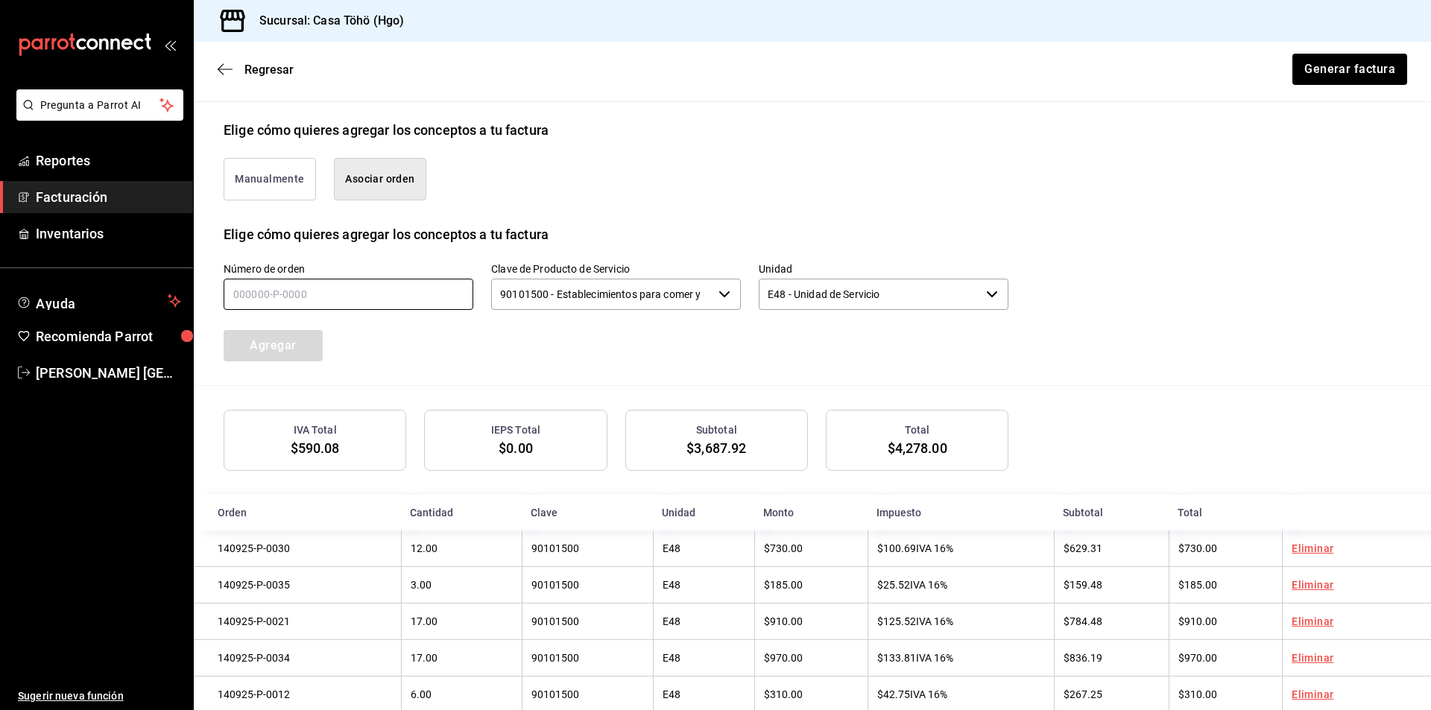
click at [394, 306] on input "text" at bounding box center [349, 294] width 250 height 31
type input "140925-P-0006"
click at [268, 352] on button "Agregar" at bounding box center [273, 345] width 99 height 31
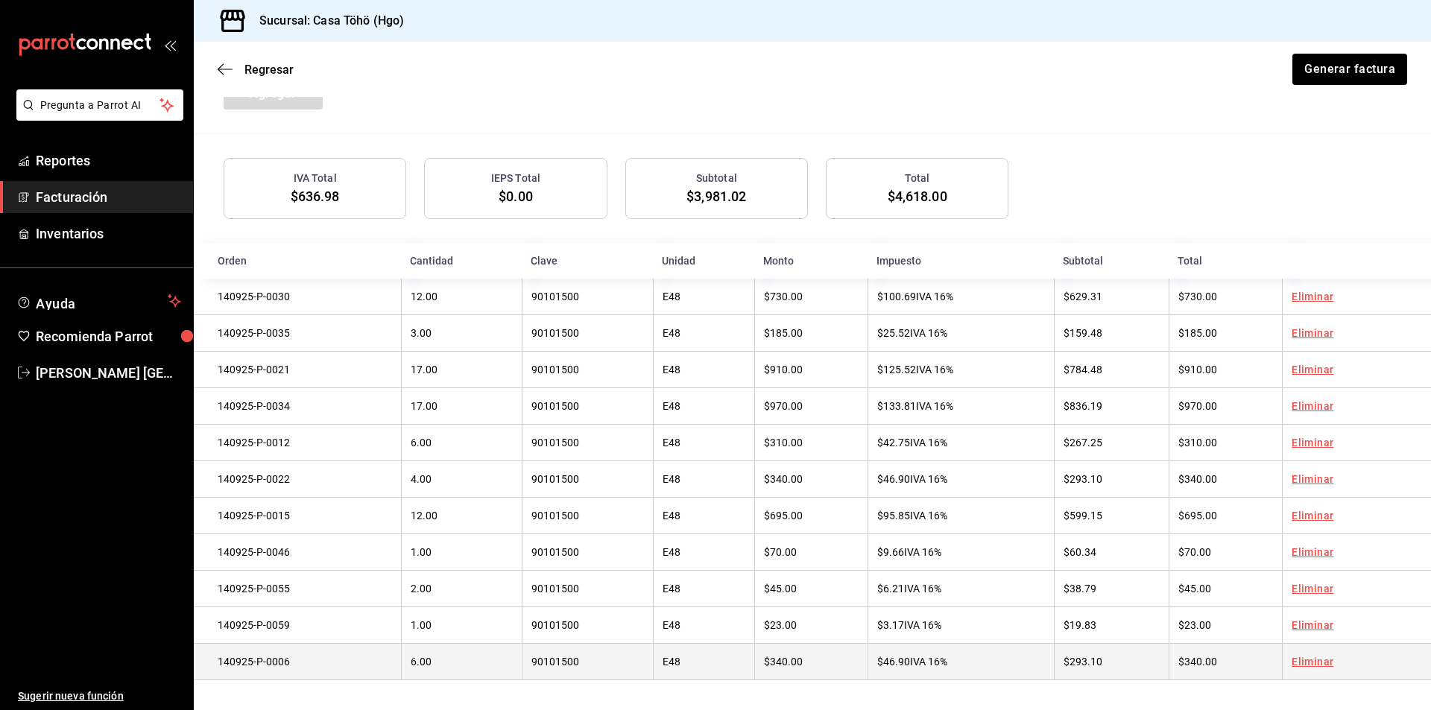
click at [1306, 663] on link "Eliminar" at bounding box center [1312, 662] width 42 height 12
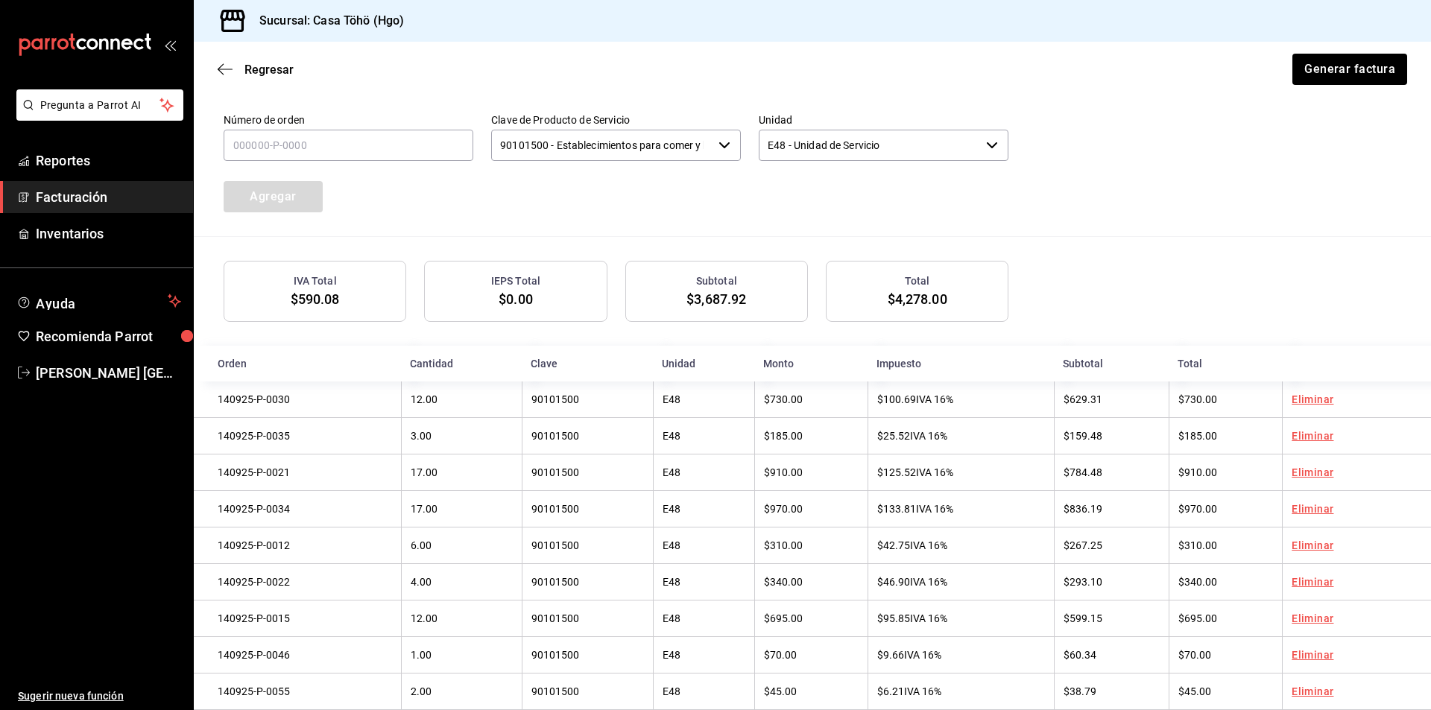
scroll to position [405, 0]
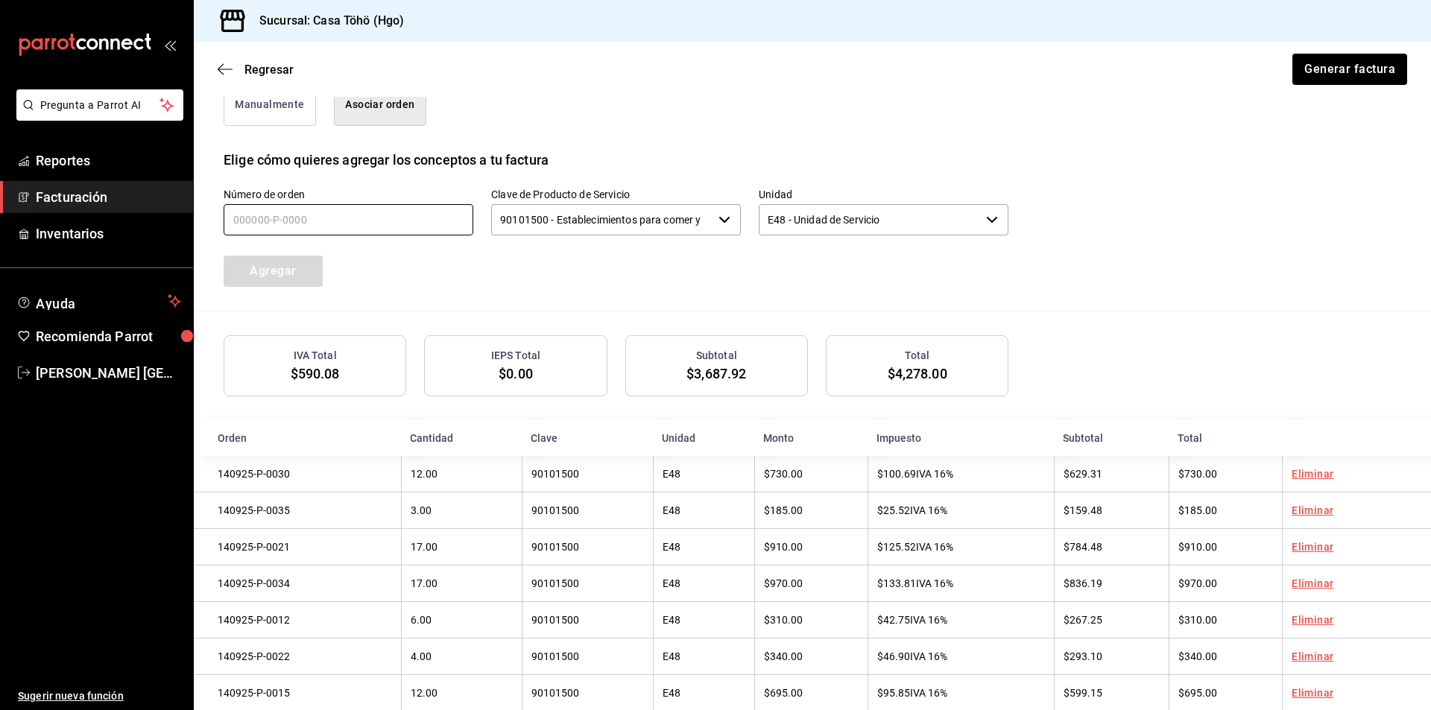
drag, startPoint x: 260, startPoint y: 220, endPoint x: 341, endPoint y: 220, distance: 80.5
click at [260, 220] on input "text" at bounding box center [349, 219] width 250 height 31
type input "140925-P-0020"
click at [294, 271] on button "Agregar" at bounding box center [273, 271] width 99 height 31
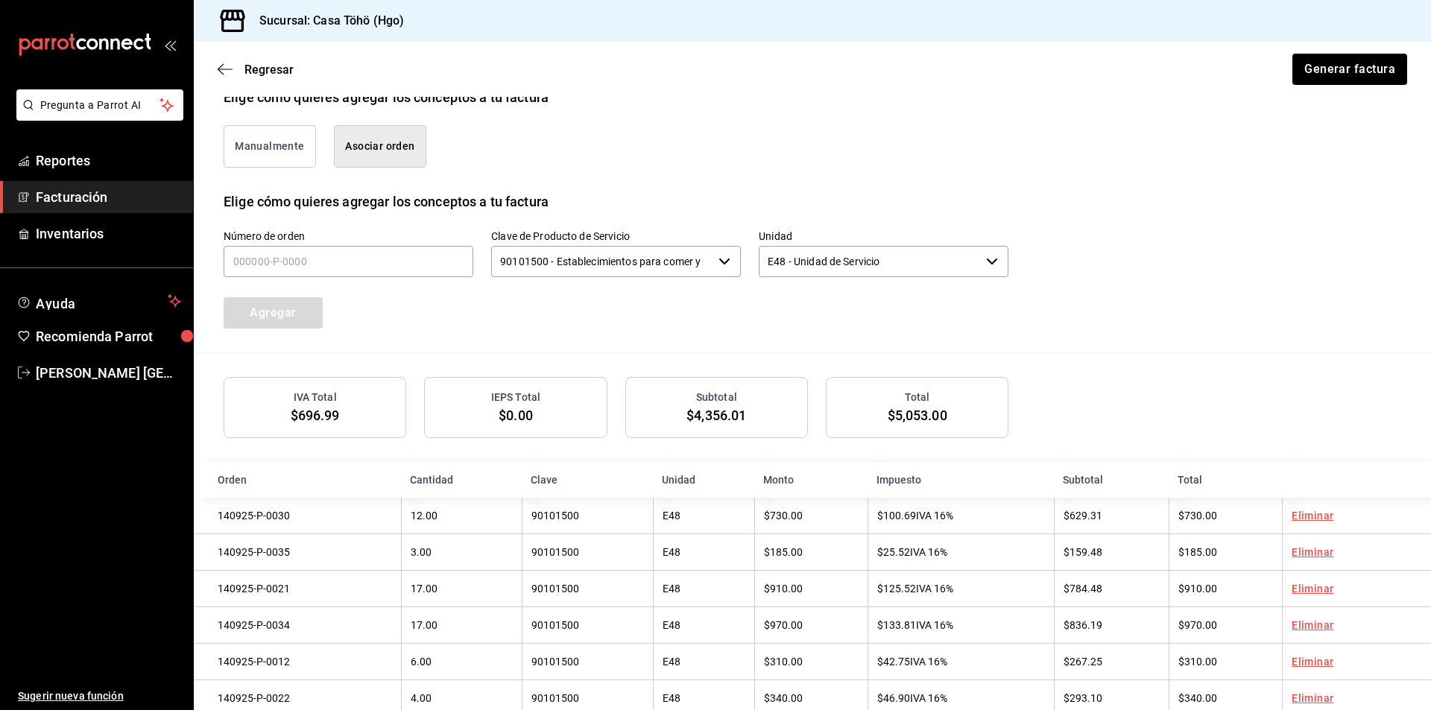
scroll to position [367, 0]
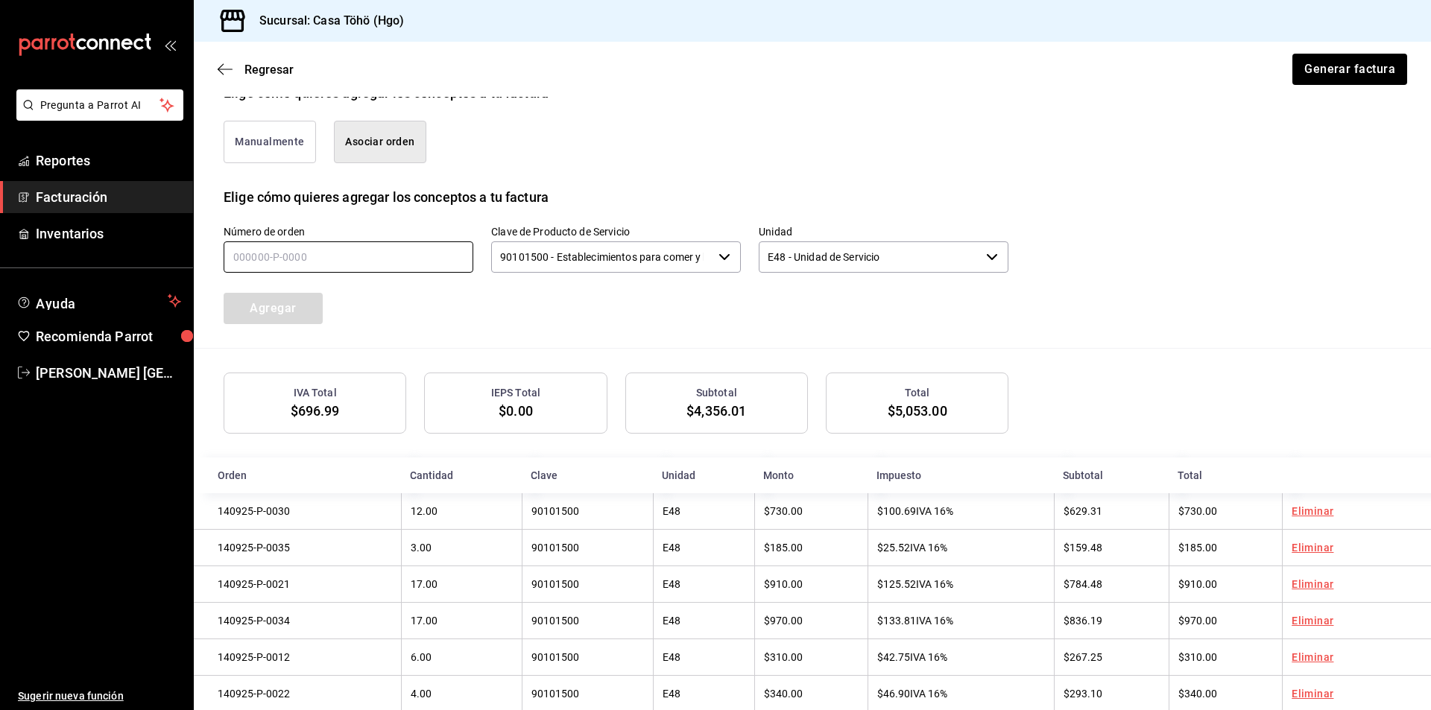
click at [297, 256] on input "text" at bounding box center [349, 256] width 250 height 31
type input "140925-P-0013"
click at [292, 322] on button "Agregar" at bounding box center [273, 308] width 99 height 31
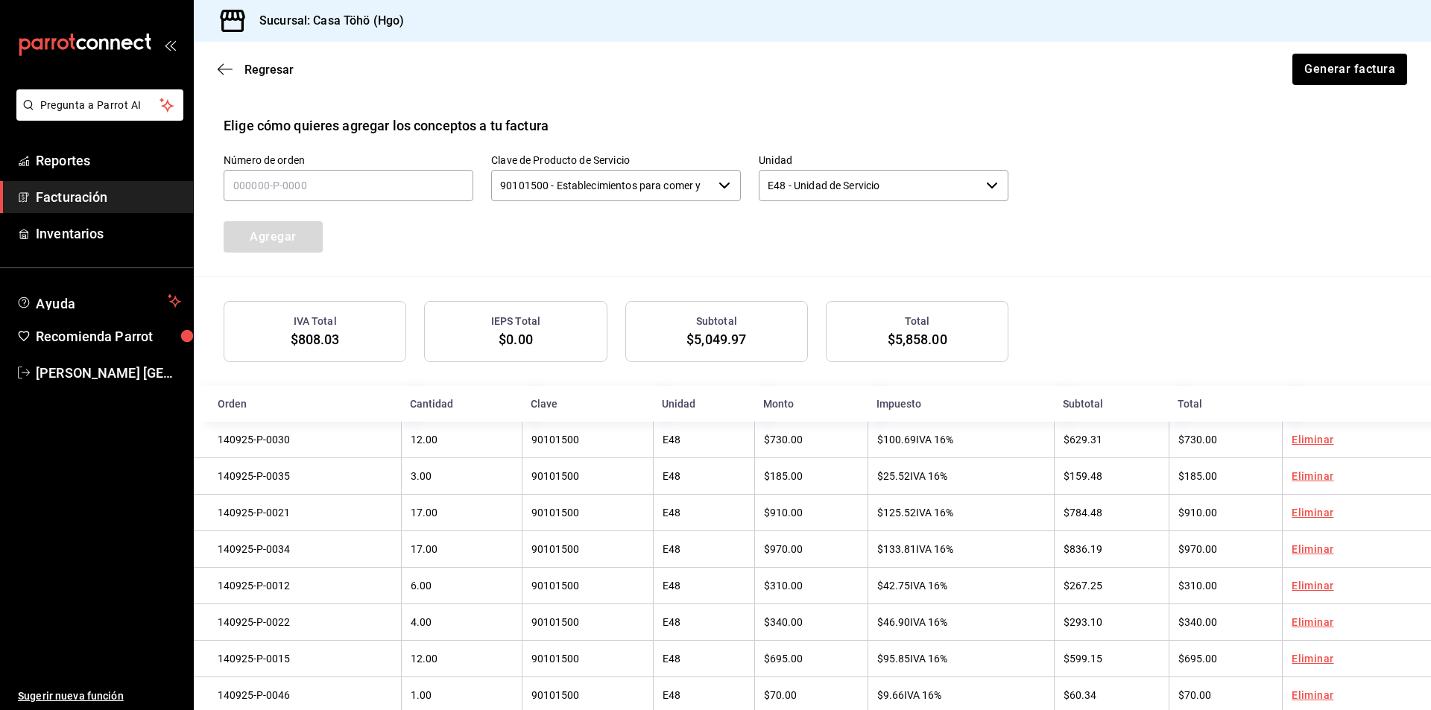
scroll to position [330, 0]
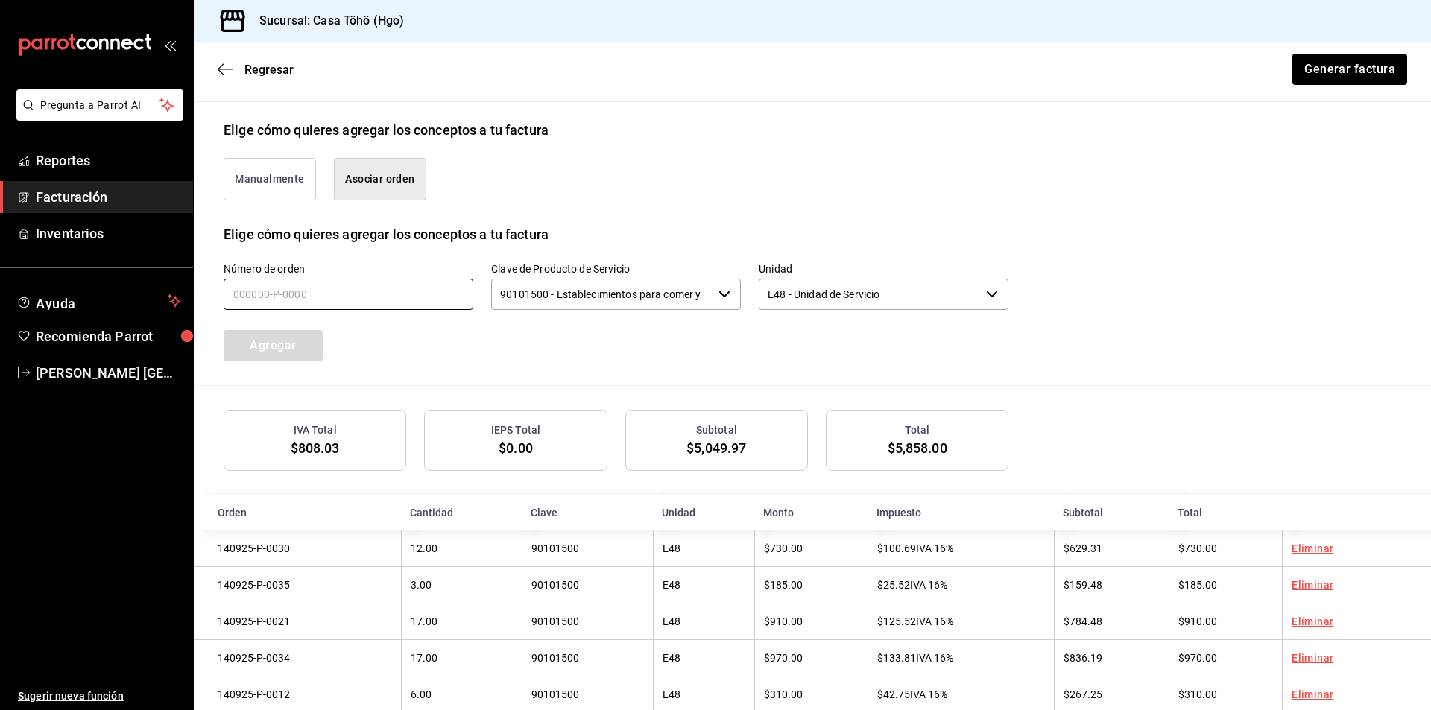
click at [323, 291] on input "text" at bounding box center [349, 294] width 250 height 31
type input "140925-P-0027"
click at [288, 343] on button "Agregar" at bounding box center [273, 345] width 99 height 31
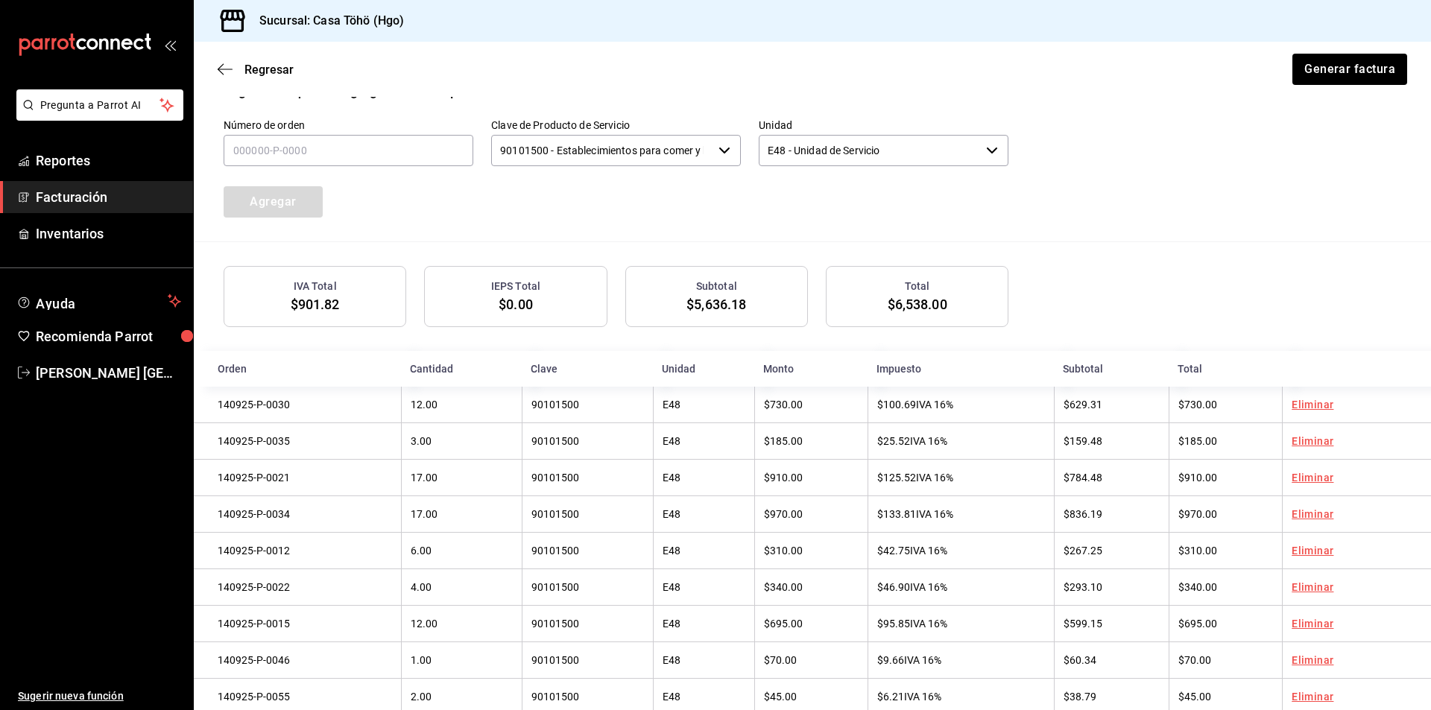
scroll to position [405, 0]
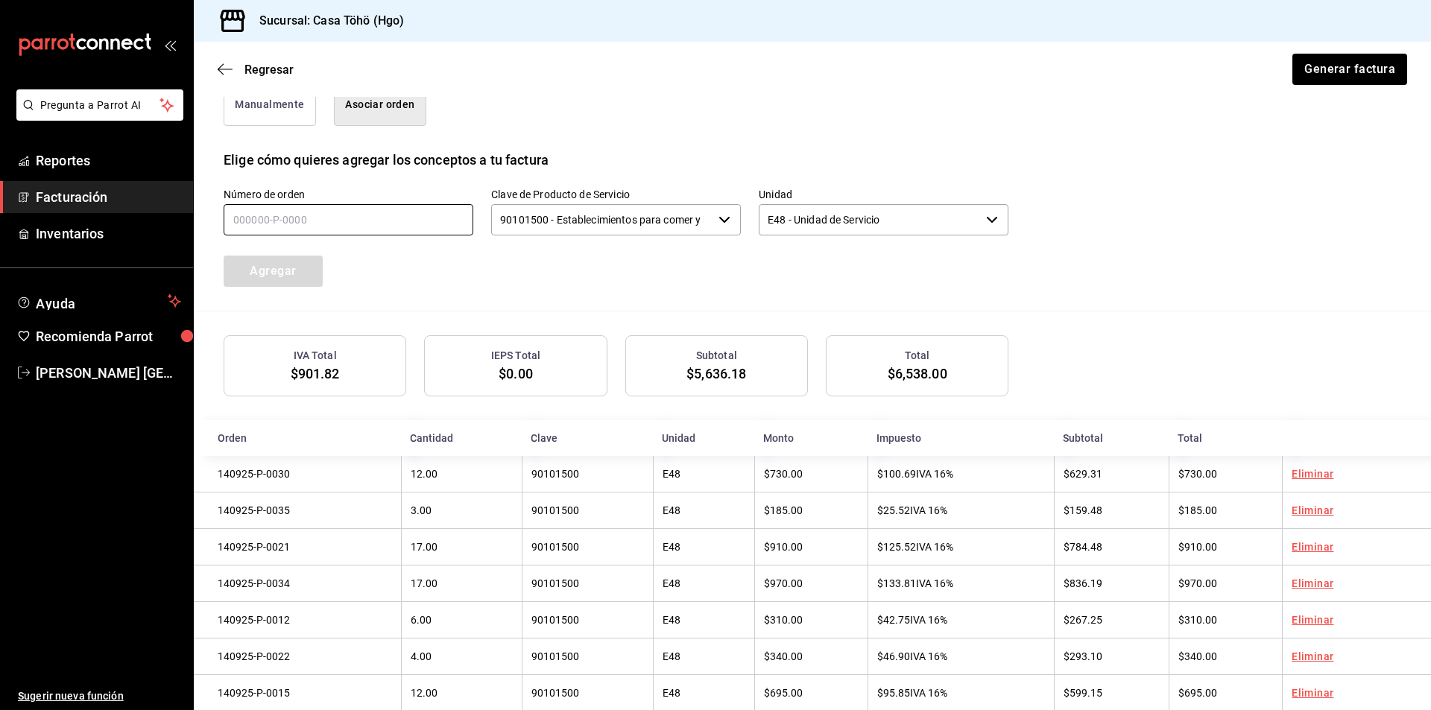
click at [319, 222] on input "text" at bounding box center [349, 219] width 250 height 31
type input "140925-P-0009"
click at [288, 277] on button "Agregar" at bounding box center [273, 271] width 99 height 31
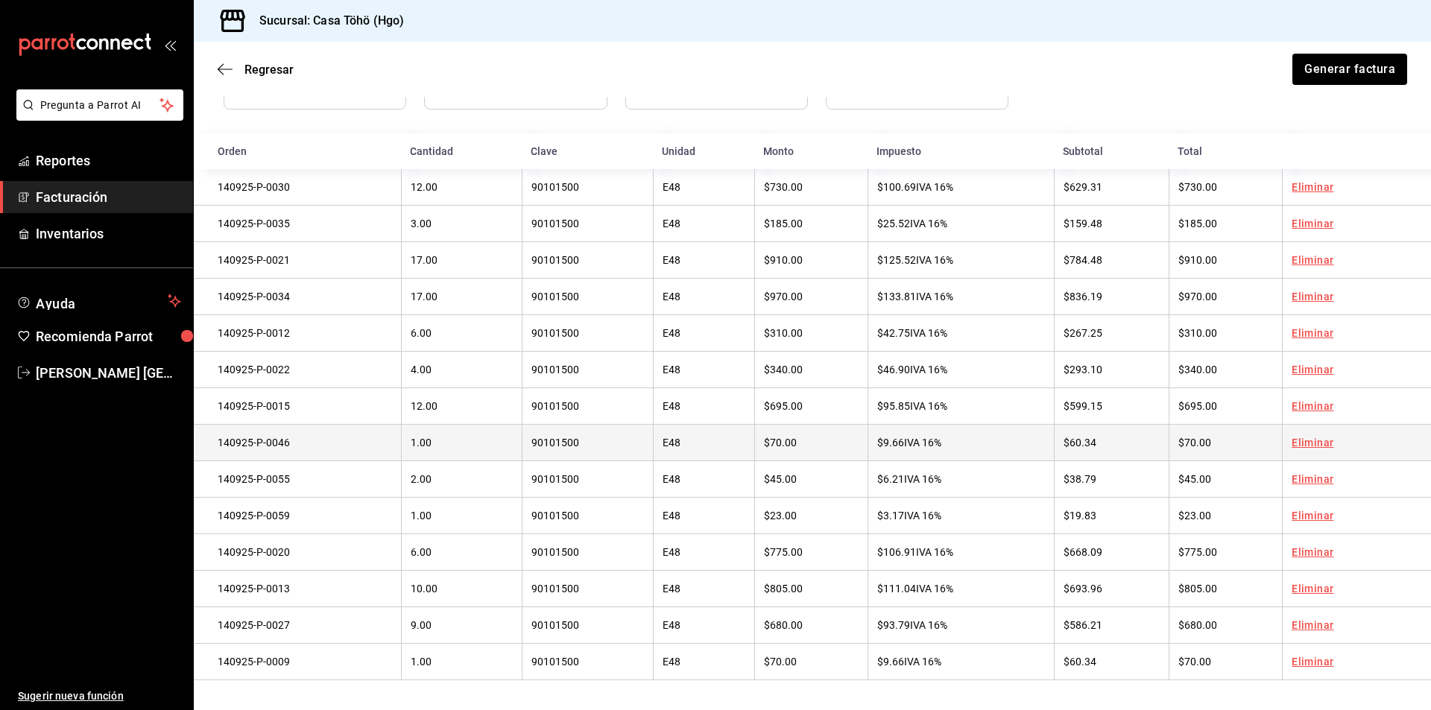
scroll to position [330, 0]
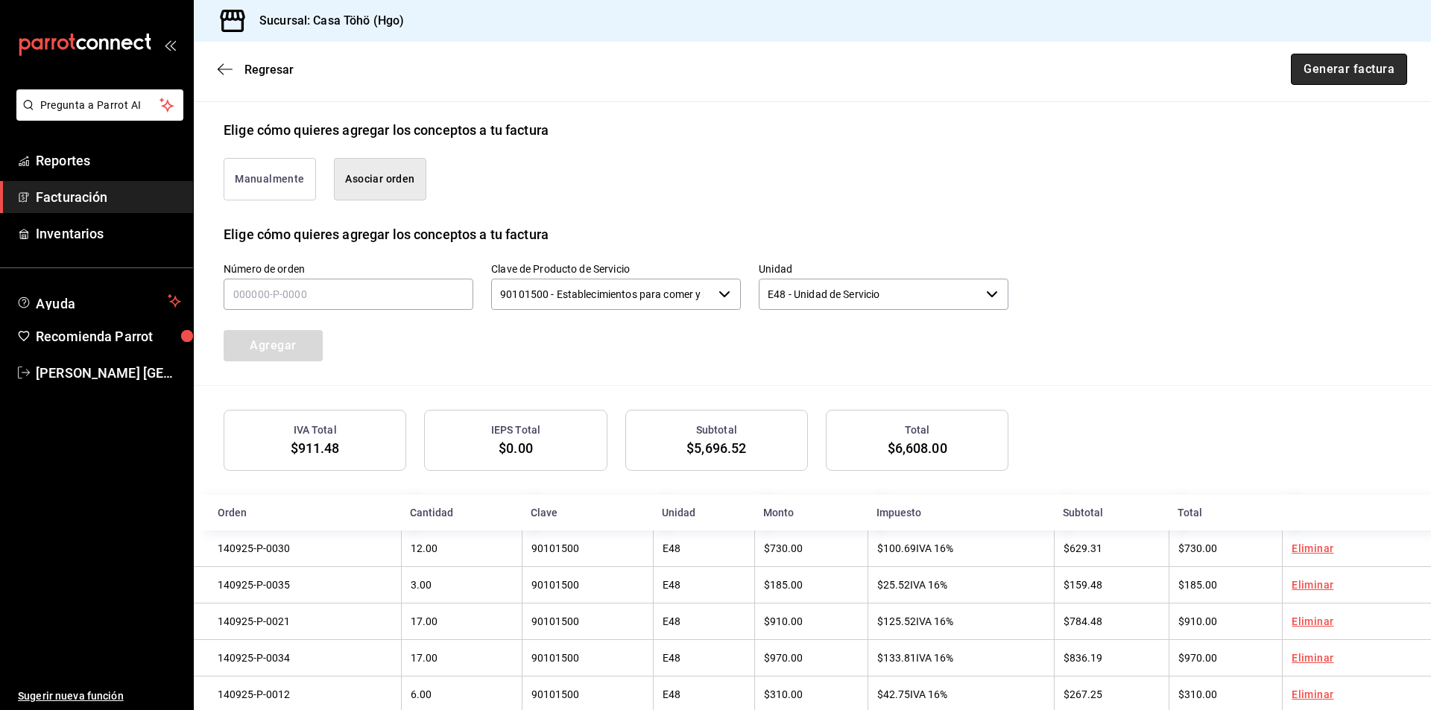
click at [1332, 72] on button "Generar factura" at bounding box center [1349, 69] width 116 height 31
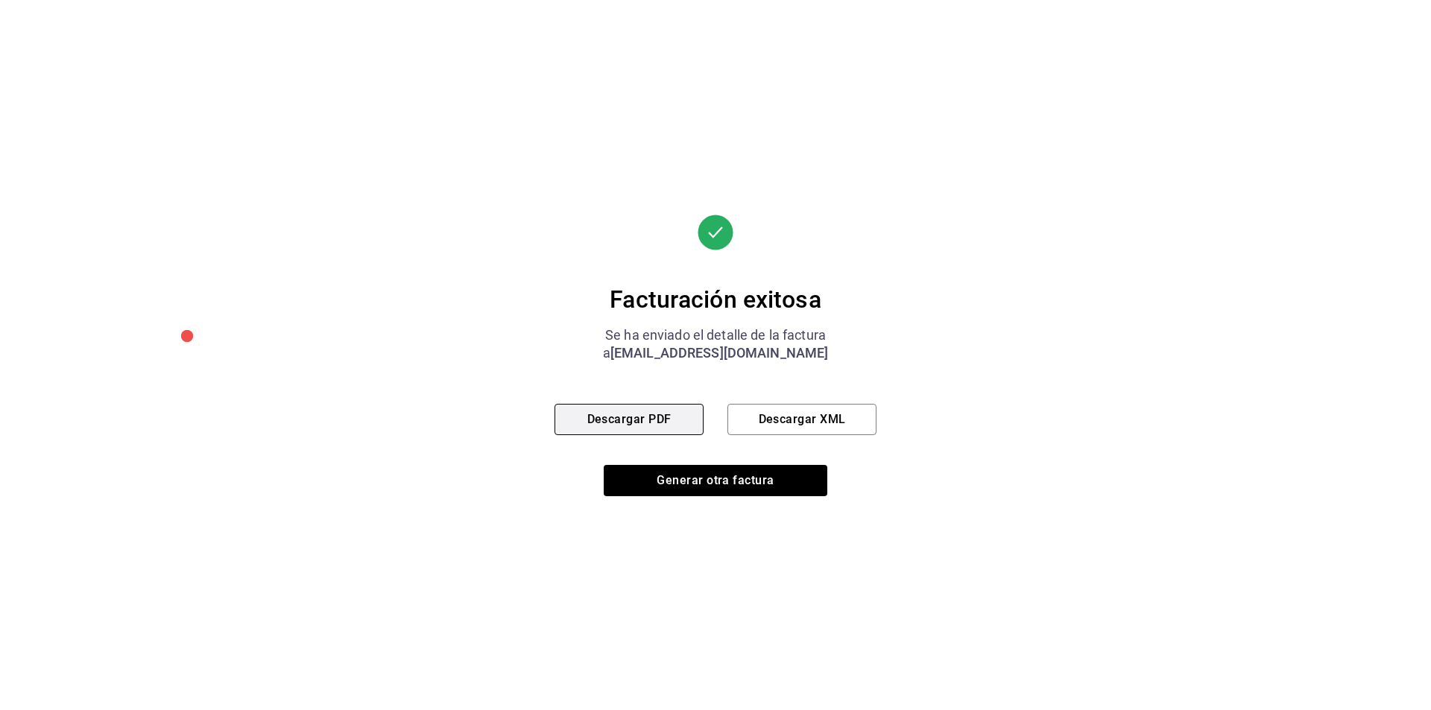
click at [651, 417] on button "Descargar PDF" at bounding box center [628, 419] width 149 height 31
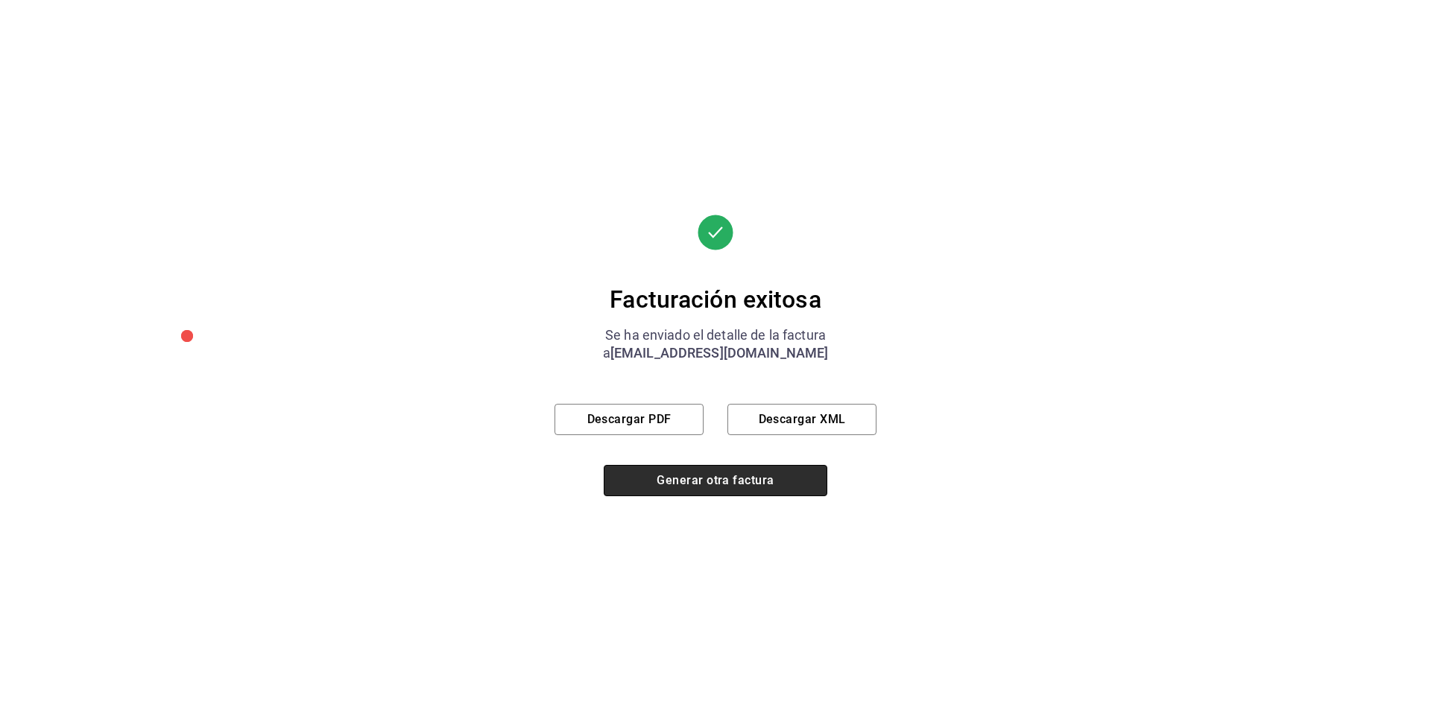
click at [662, 475] on button "Generar otra factura" at bounding box center [716, 480] width 224 height 31
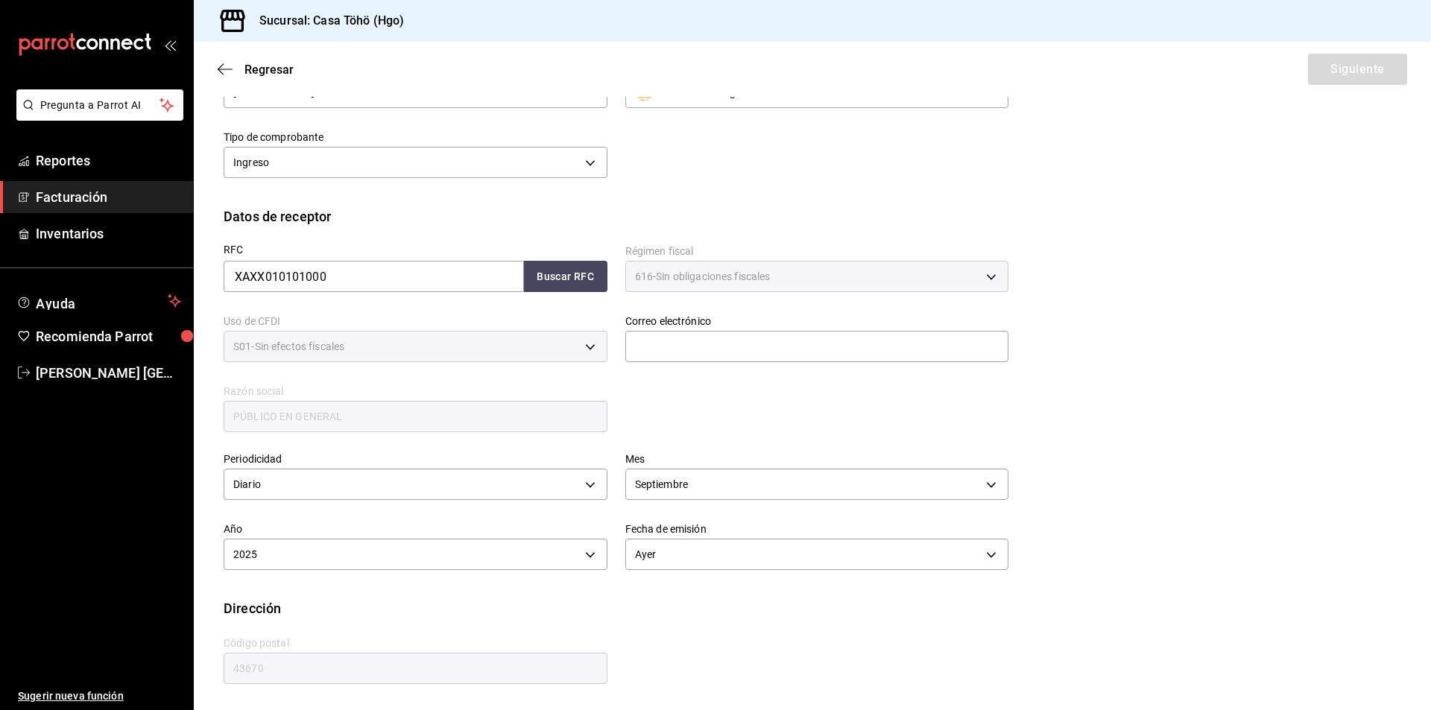
scroll to position [80, 0]
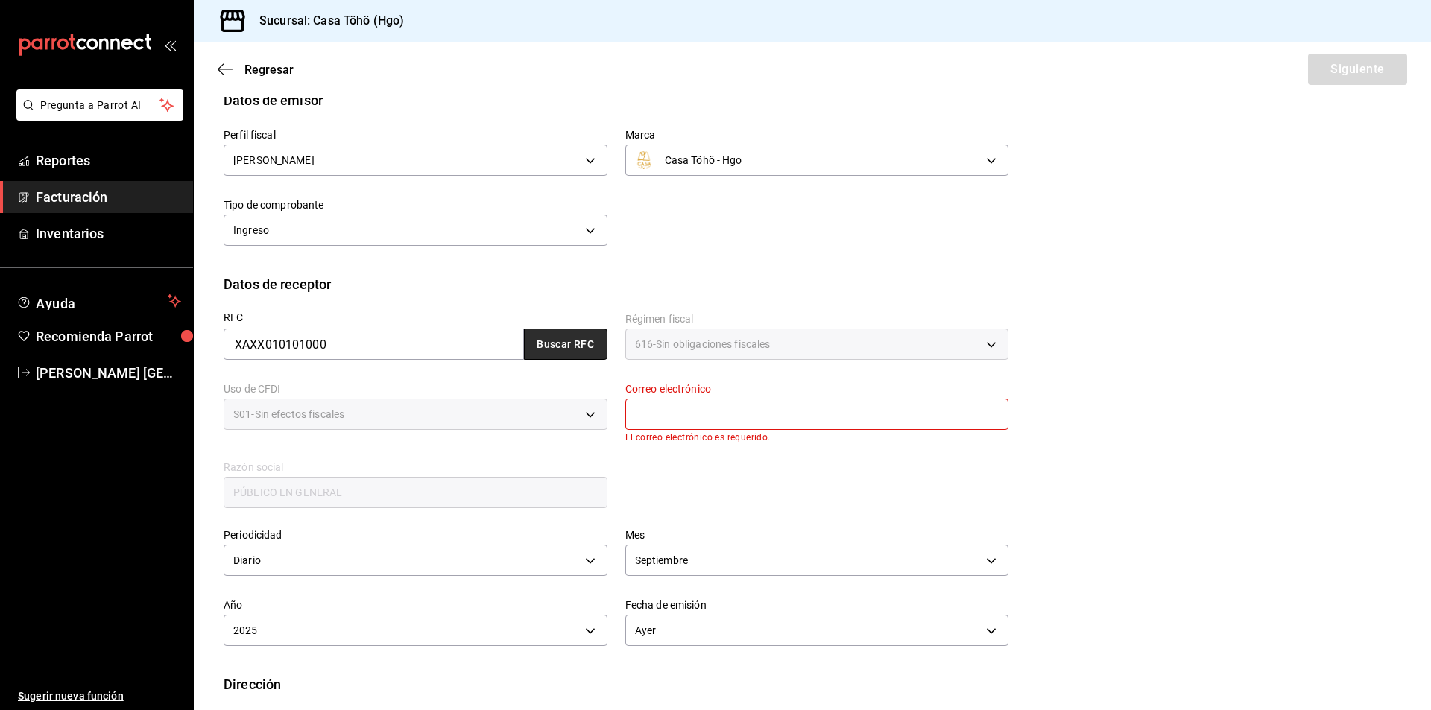
click at [556, 340] on button "Buscar RFC" at bounding box center [565, 344] width 83 height 31
type input "[EMAIL_ADDRESS][DOMAIN_NAME]"
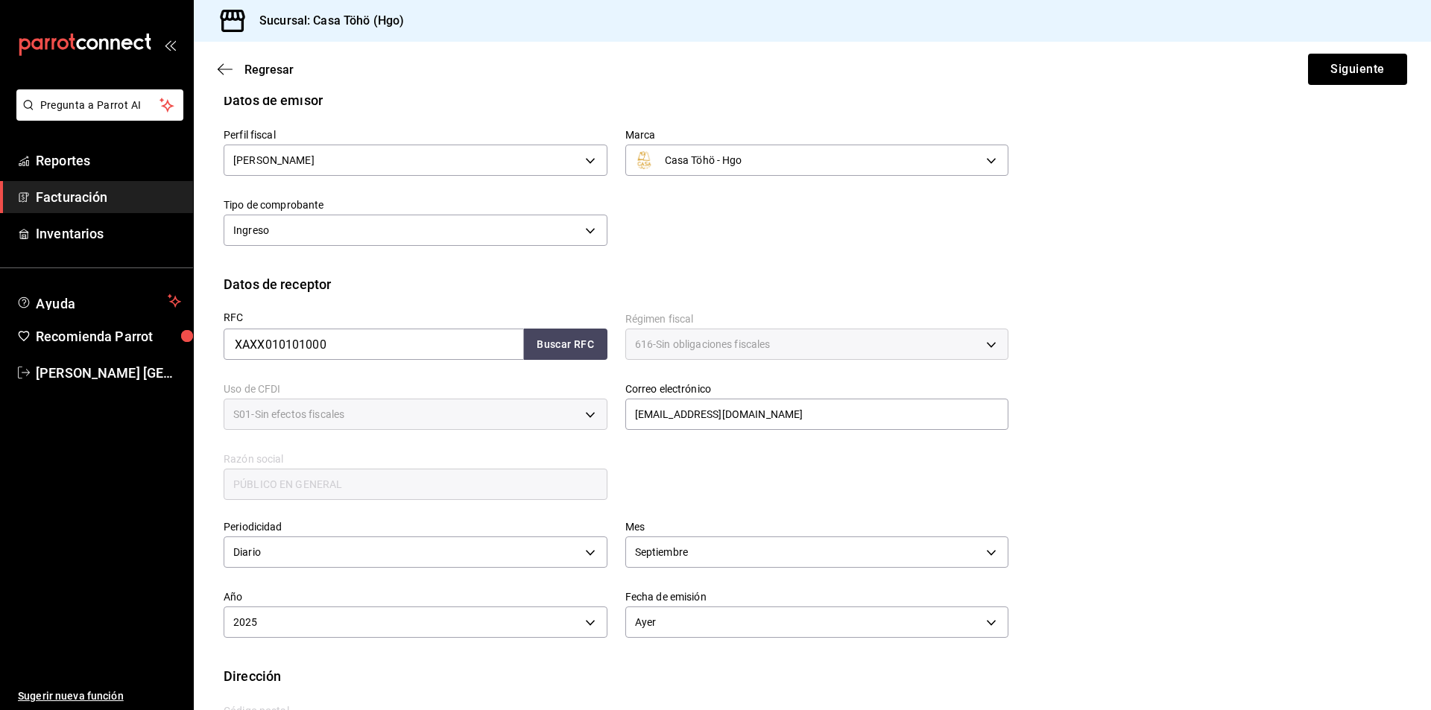
click at [703, 466] on div "RFC XAXX010101000 Buscar RFC Régimen fiscal 616 - Sin obligaciones fiscales 616…" at bounding box center [607, 398] width 803 height 208
click at [1357, 57] on button "Siguiente" at bounding box center [1357, 69] width 99 height 31
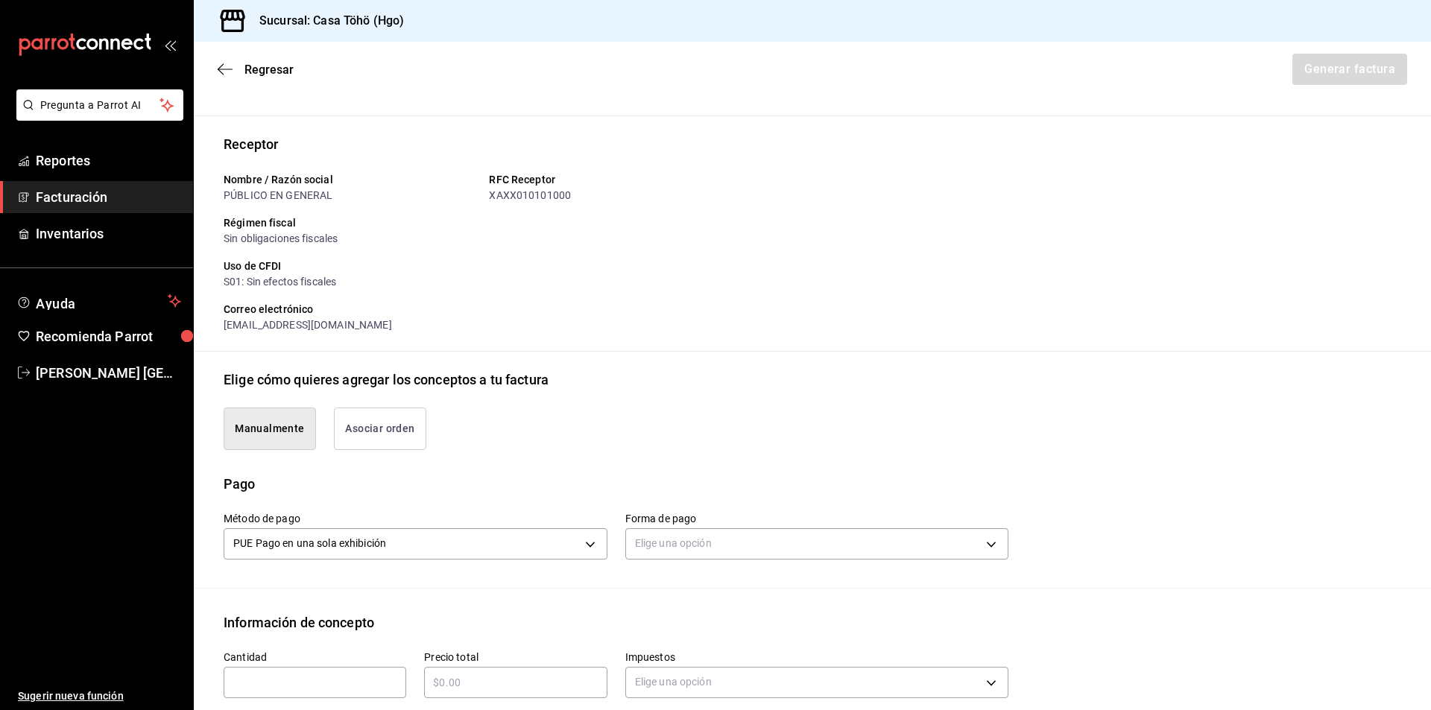
scroll to position [304, 0]
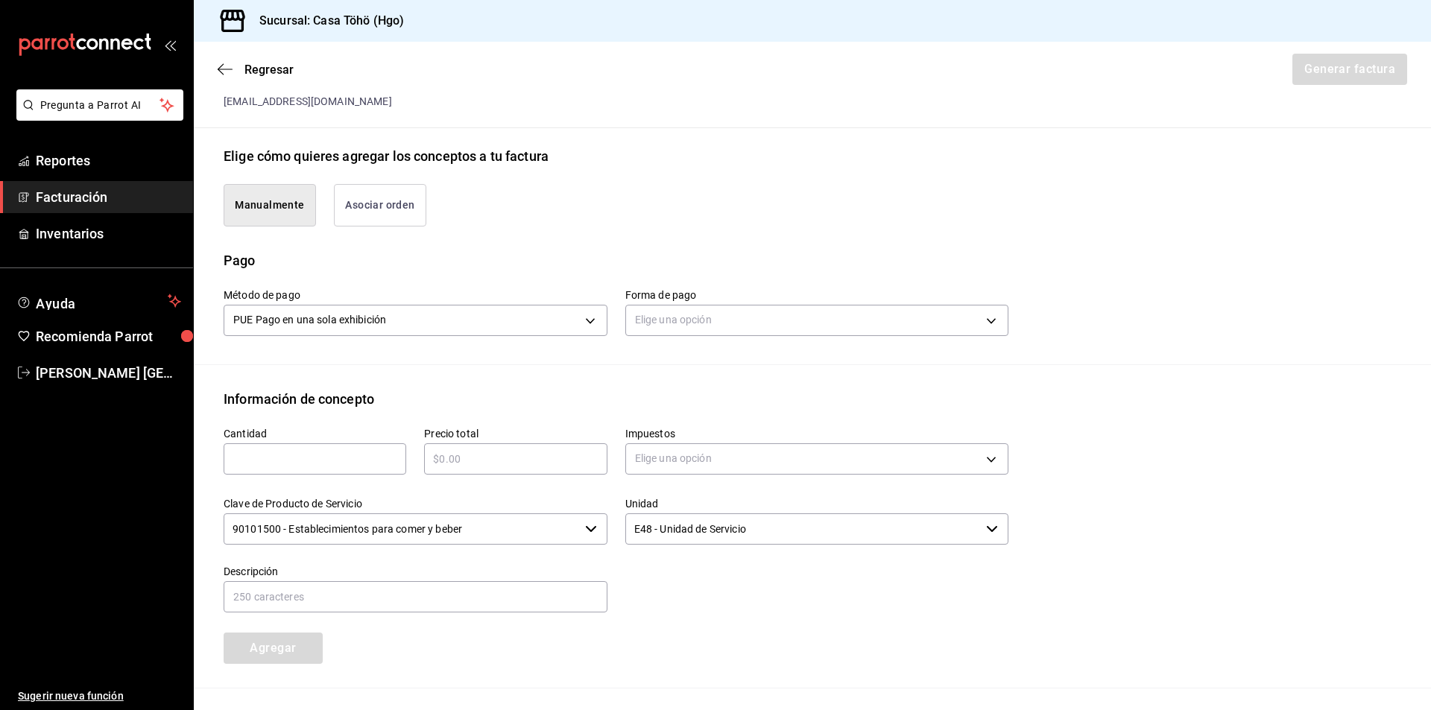
click at [364, 200] on button "Asociar orden" at bounding box center [380, 205] width 92 height 42
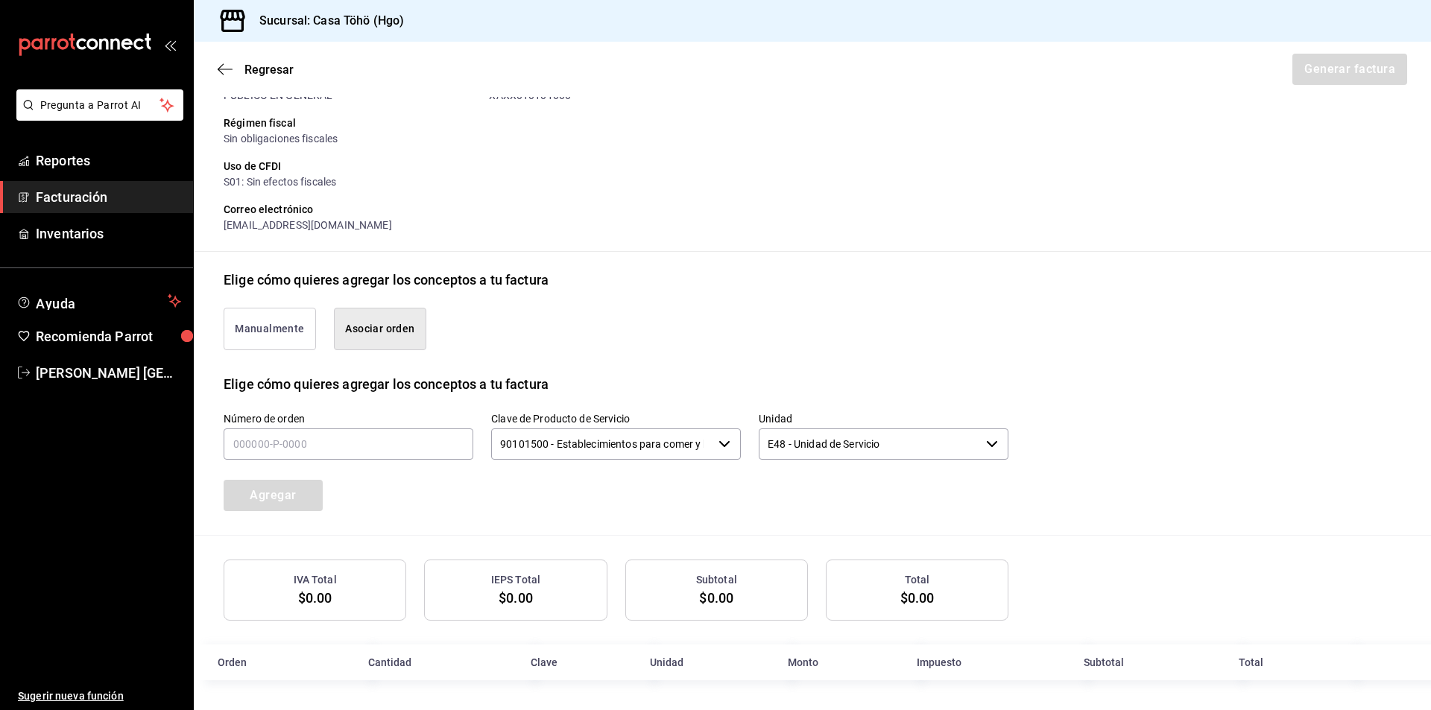
scroll to position [181, 0]
click at [291, 431] on input "text" at bounding box center [349, 444] width 250 height 31
click at [385, 446] on input "text" at bounding box center [349, 444] width 250 height 31
click at [256, 429] on input "text" at bounding box center [349, 444] width 250 height 31
click at [256, 445] on input "text" at bounding box center [349, 444] width 250 height 31
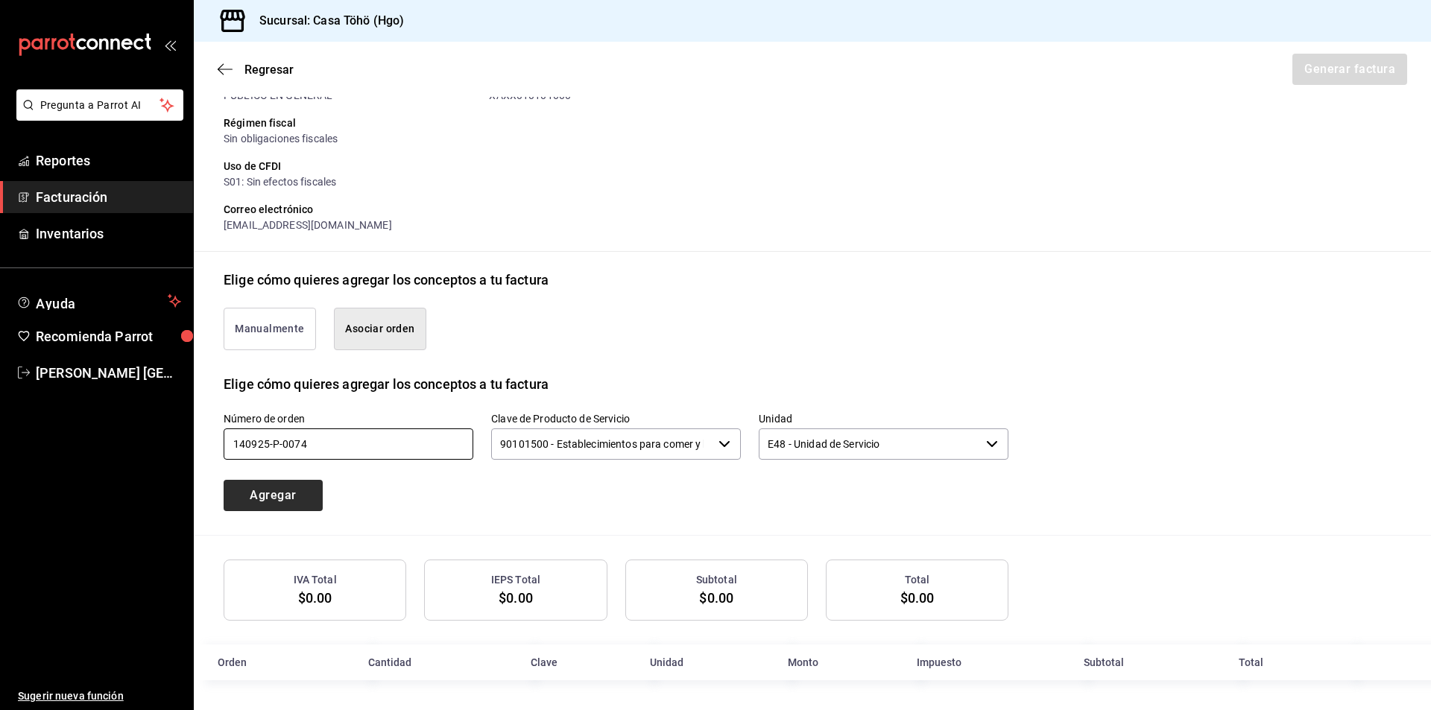
type input "140925-P-0074"
click at [256, 499] on button "Agregar" at bounding box center [273, 495] width 99 height 31
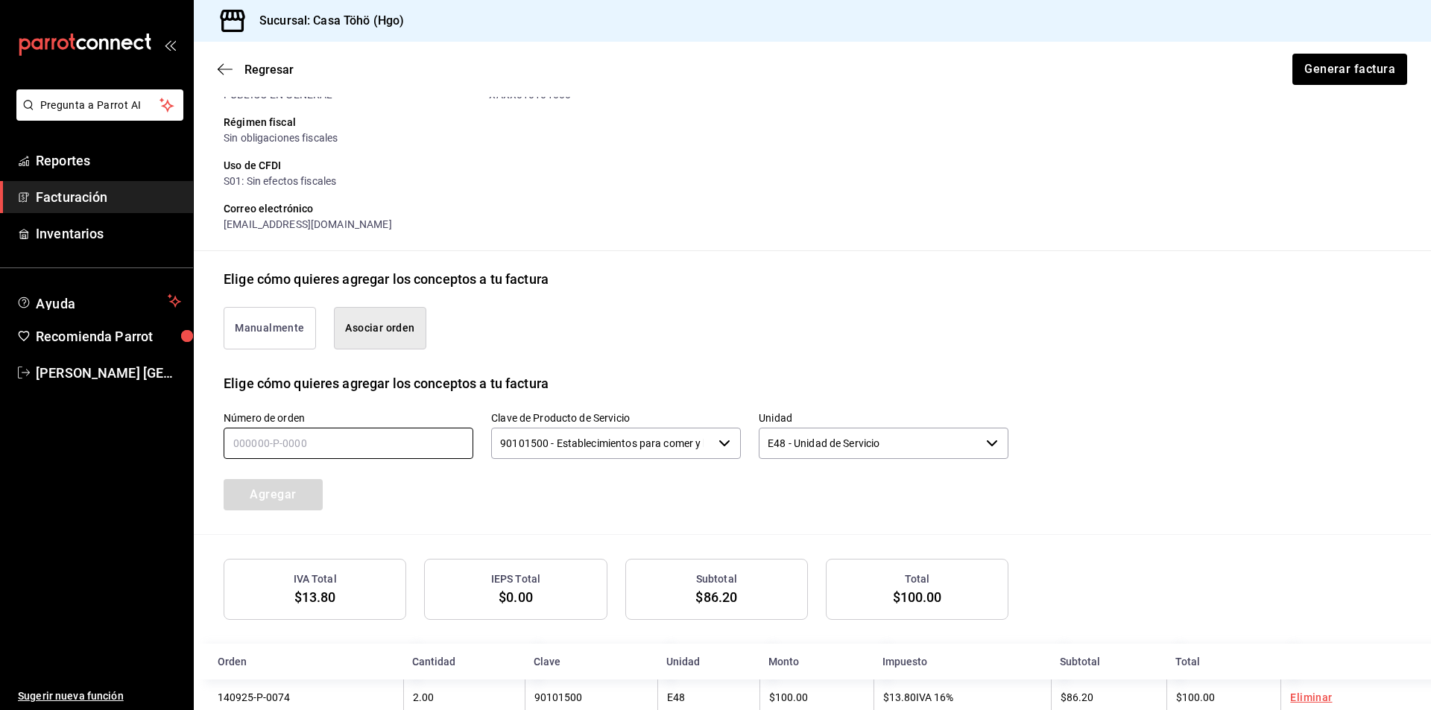
click at [402, 452] on input "text" at bounding box center [349, 443] width 250 height 31
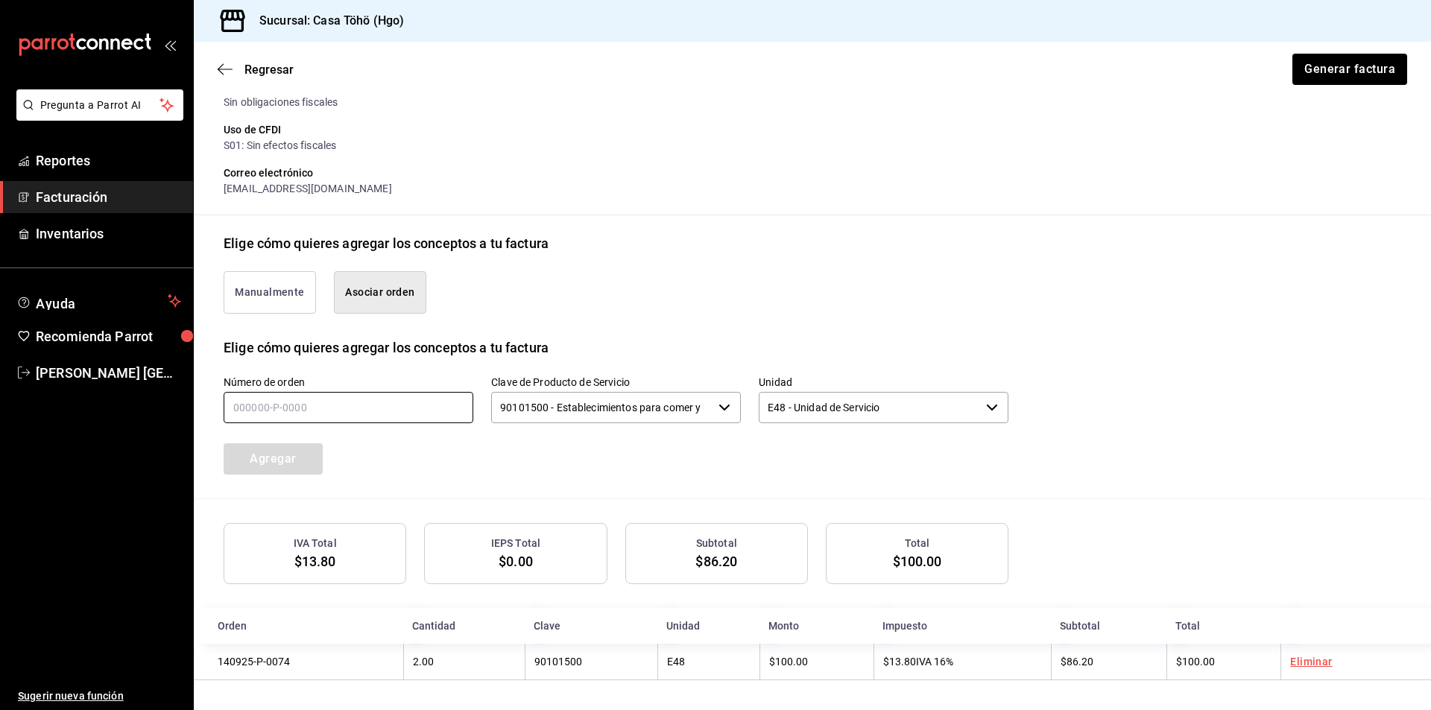
click at [272, 406] on input "text" at bounding box center [349, 407] width 250 height 31
type input "140925-P-0093"
click at [276, 462] on button "Agregar" at bounding box center [273, 458] width 99 height 31
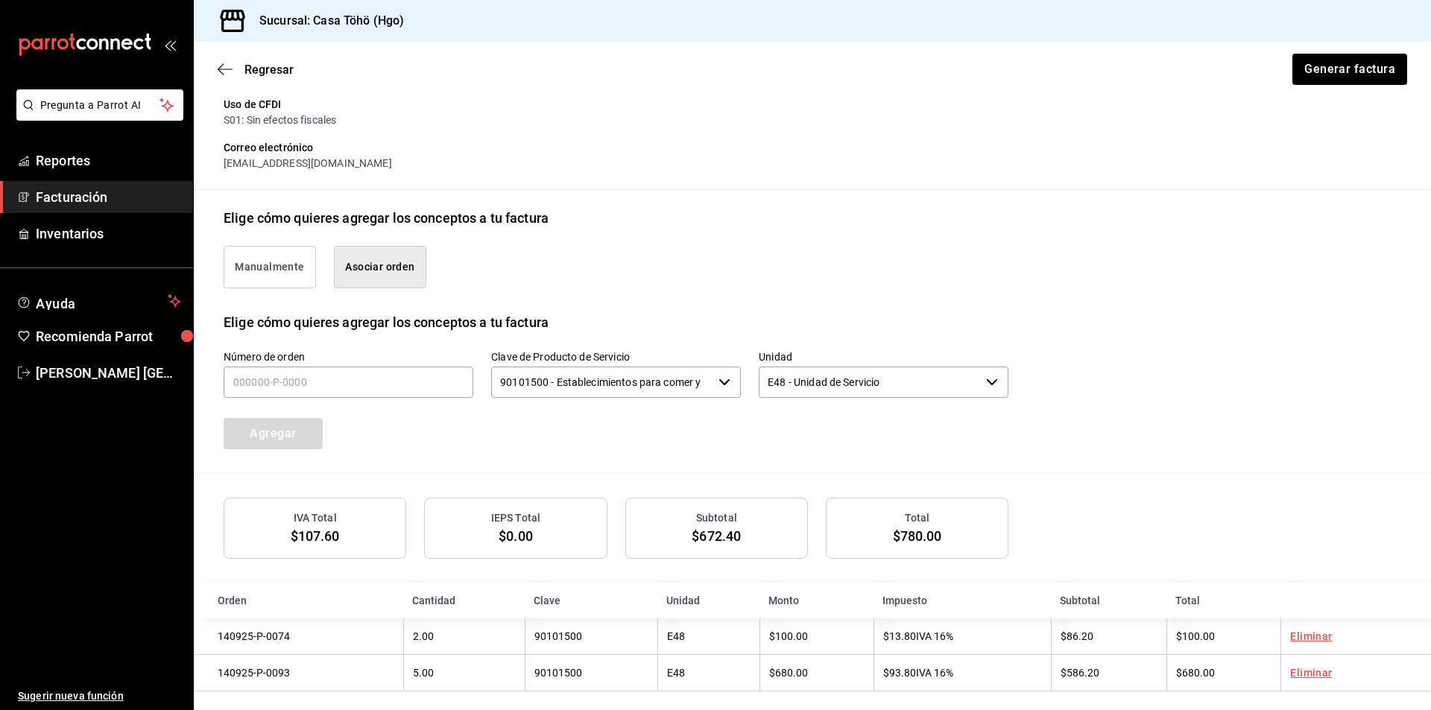
scroll to position [256, 0]
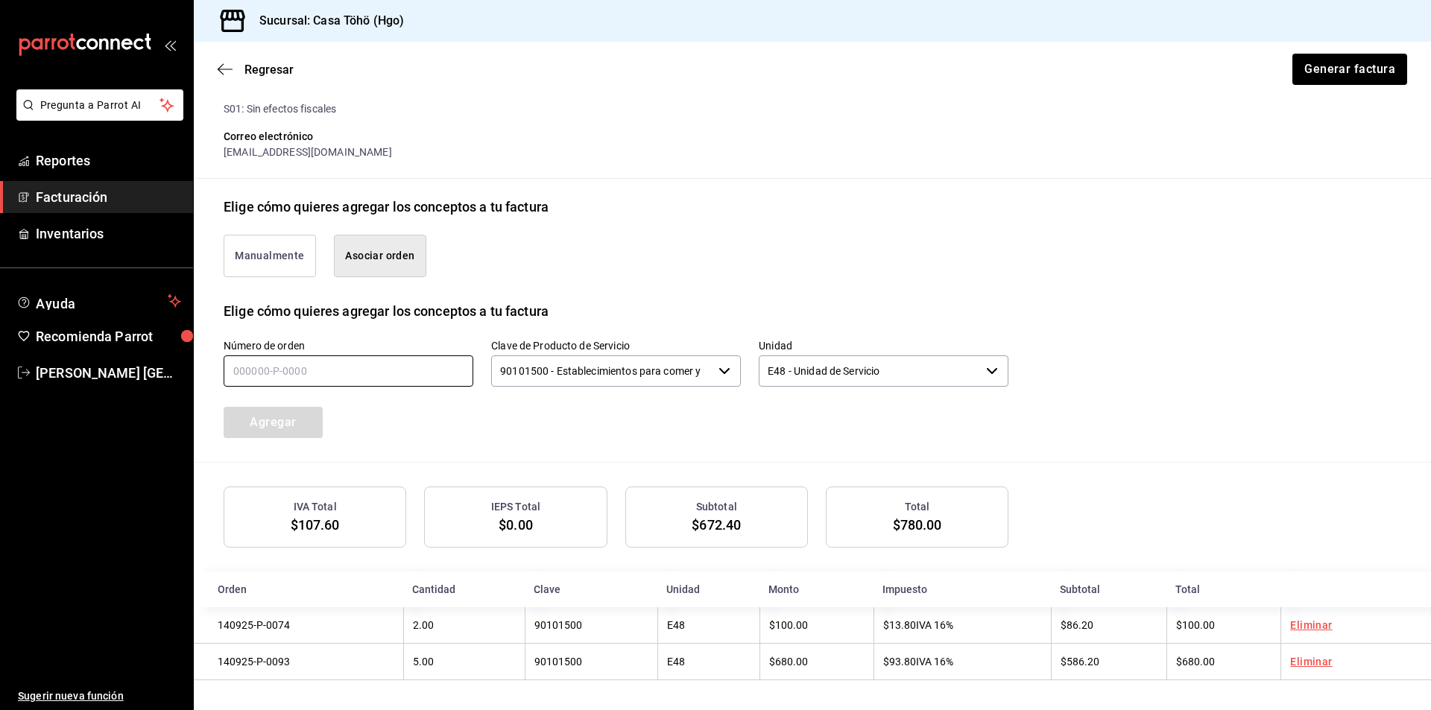
click at [376, 378] on input "text" at bounding box center [349, 370] width 250 height 31
type input "140925-P-0102"
click at [306, 420] on button "Agregar" at bounding box center [273, 422] width 99 height 31
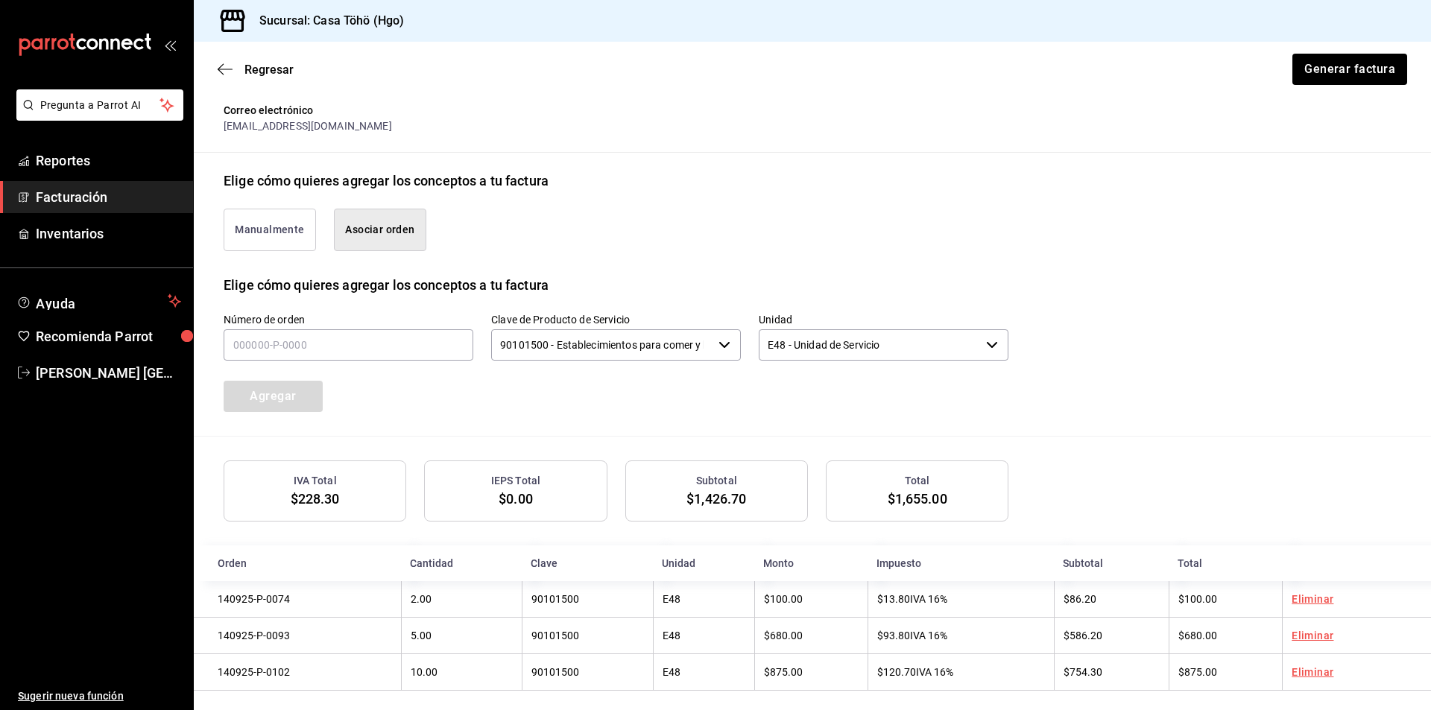
scroll to position [293, 0]
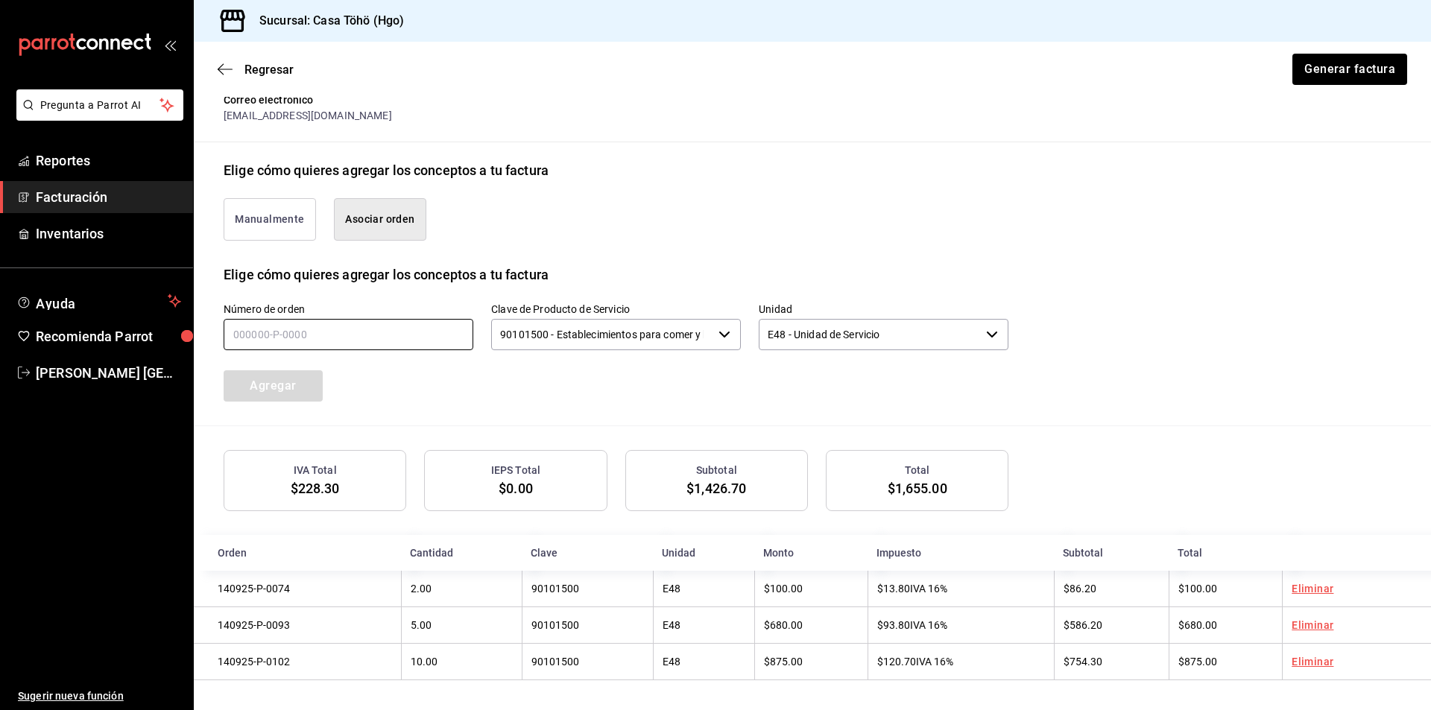
click at [297, 319] on input "text" at bounding box center [349, 334] width 250 height 31
type input "140925-P-0067"
click at [316, 382] on button "Agregar" at bounding box center [273, 385] width 99 height 31
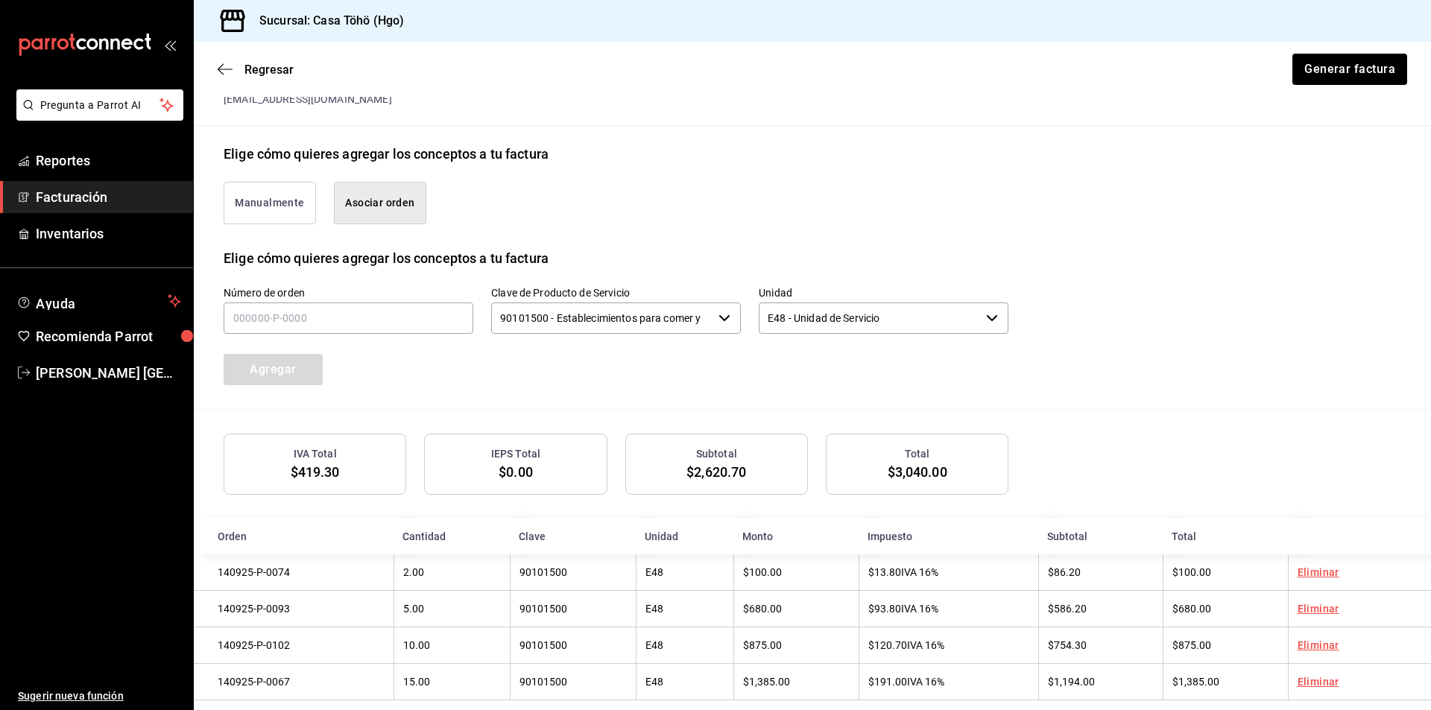
scroll to position [330, 0]
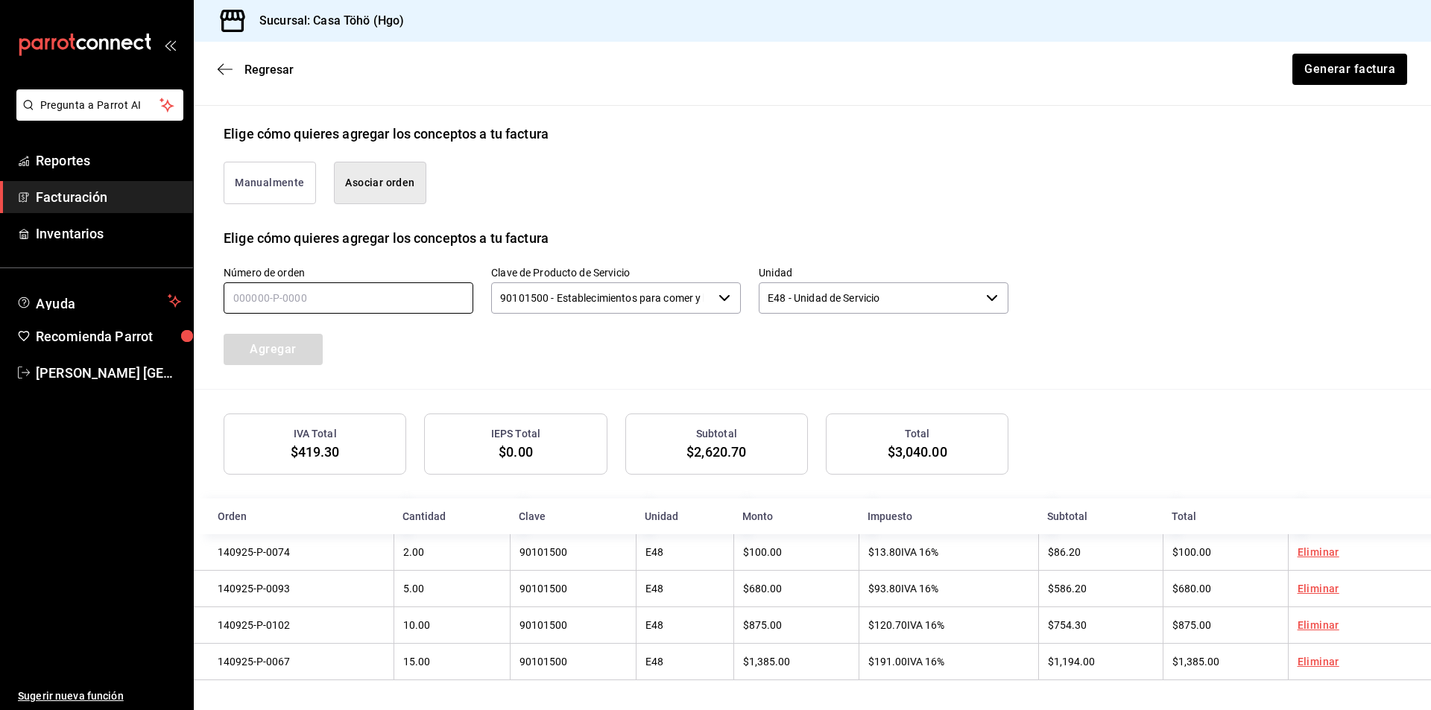
click at [435, 284] on input "text" at bounding box center [349, 297] width 250 height 31
type input "140925-P-0091"
click at [284, 357] on button "Agregar" at bounding box center [273, 349] width 99 height 31
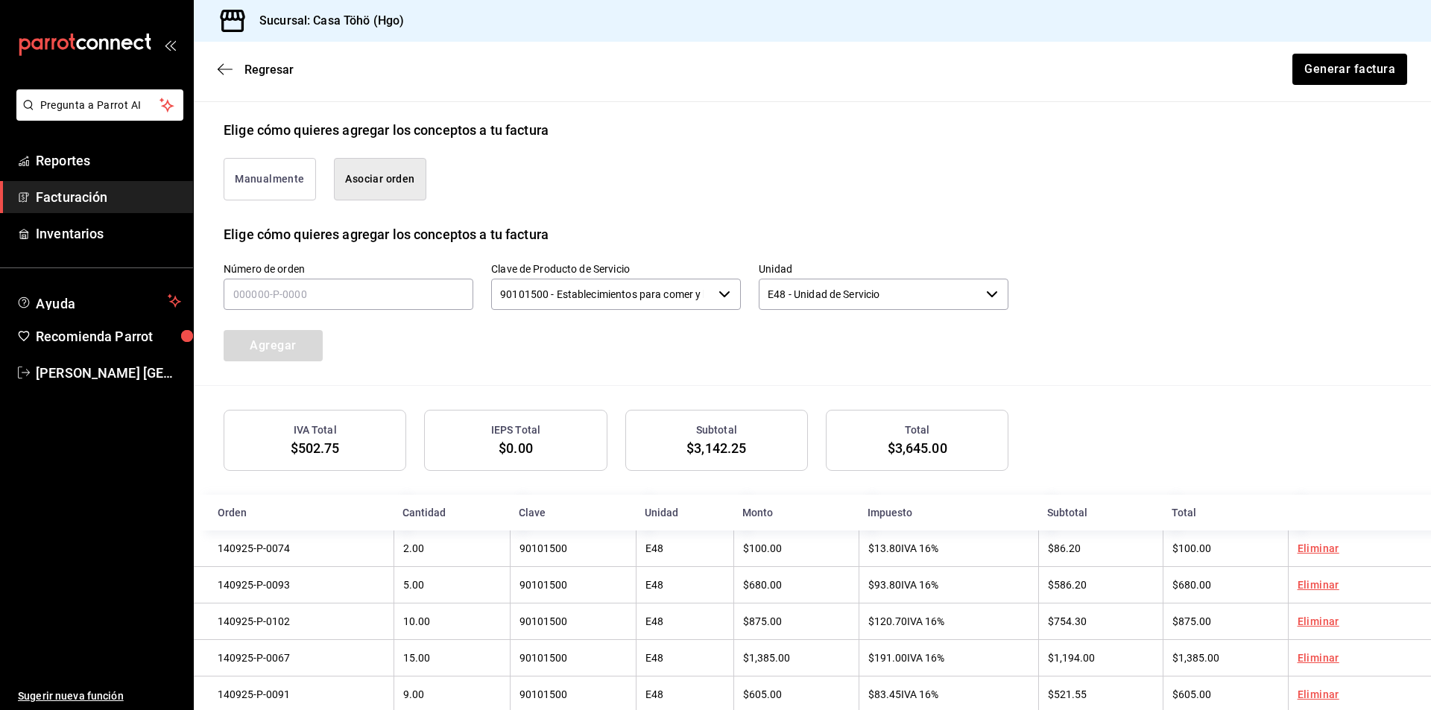
scroll to position [367, 0]
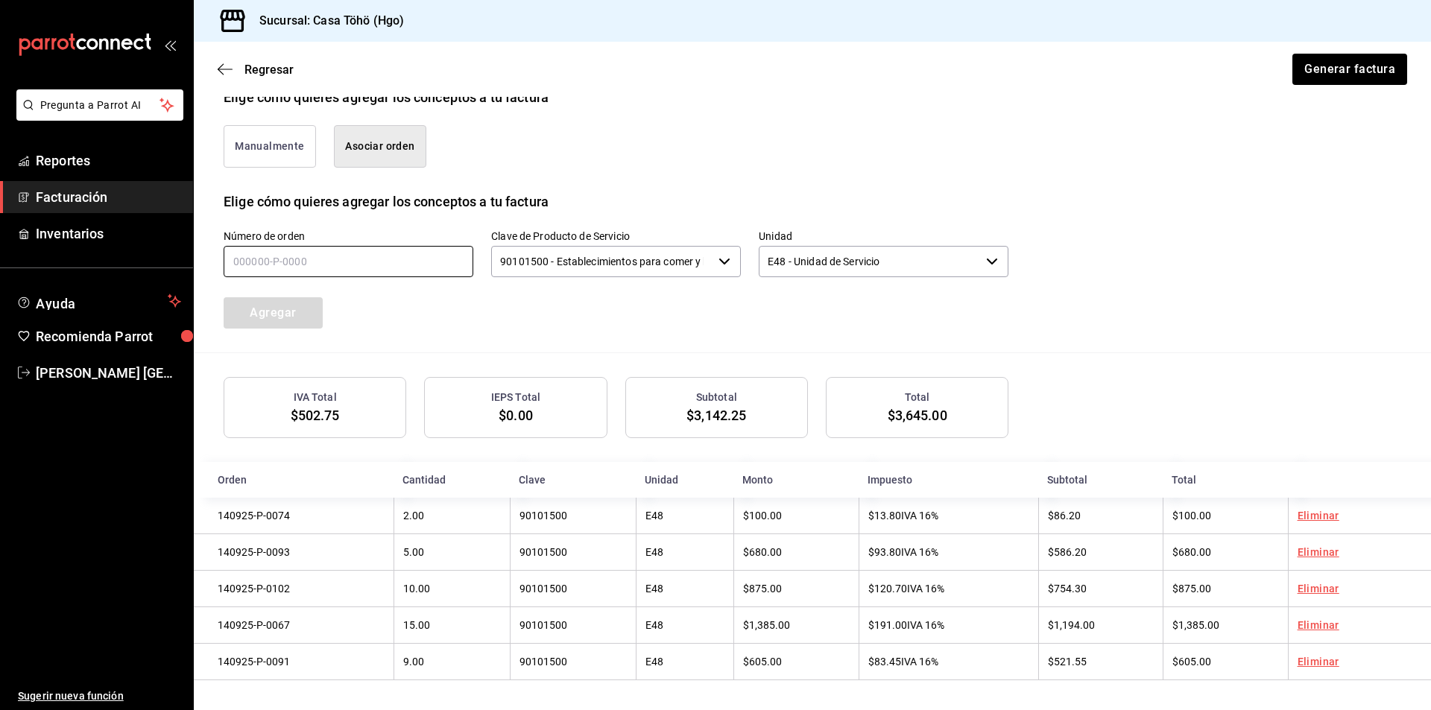
drag, startPoint x: 300, startPoint y: 260, endPoint x: 380, endPoint y: 268, distance: 80.1
click at [300, 260] on input "text" at bounding box center [349, 261] width 250 height 31
type input "140925-P-0110"
click at [298, 312] on button "Agregar" at bounding box center [273, 312] width 99 height 31
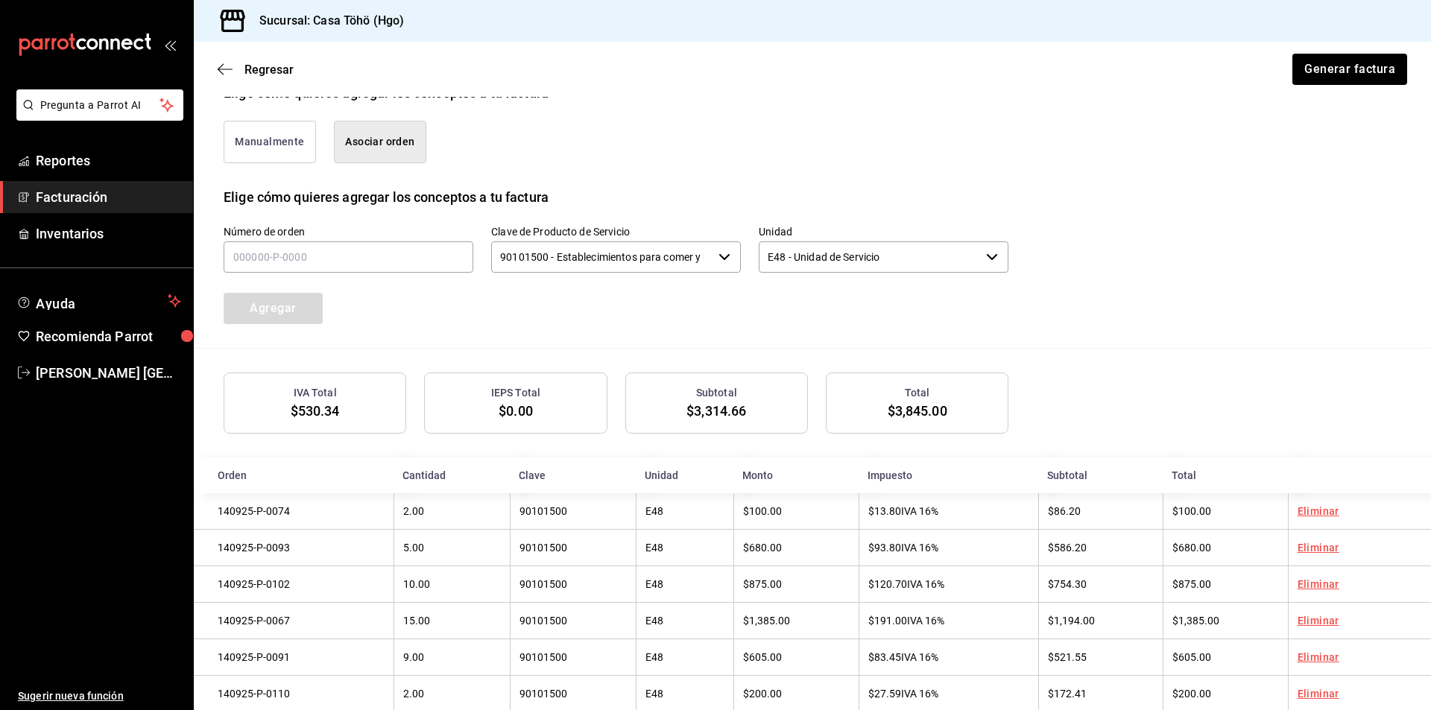
scroll to position [405, 0]
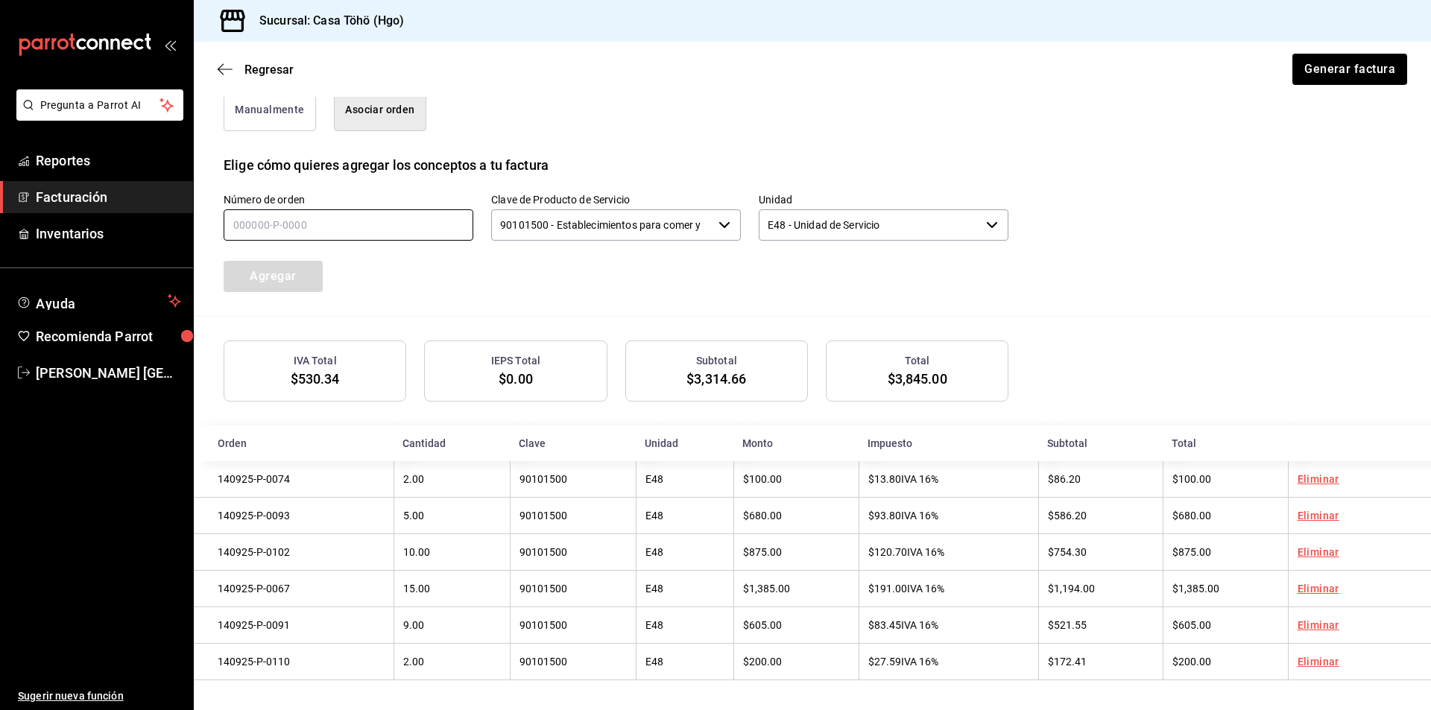
click at [360, 227] on input "text" at bounding box center [349, 224] width 250 height 31
click at [382, 227] on input "text" at bounding box center [349, 224] width 250 height 31
type input "140925-P-0061"
click at [289, 262] on button "Agregar" at bounding box center [273, 276] width 99 height 31
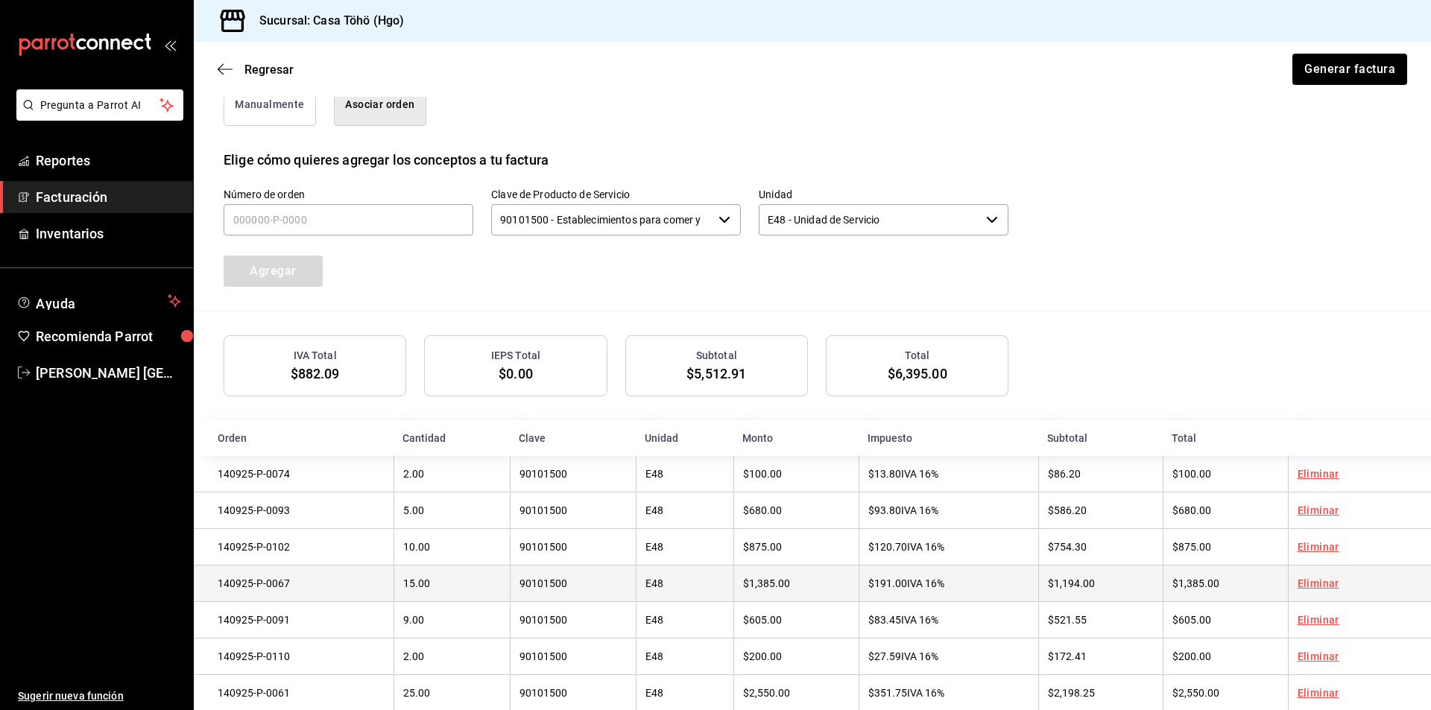
scroll to position [442, 0]
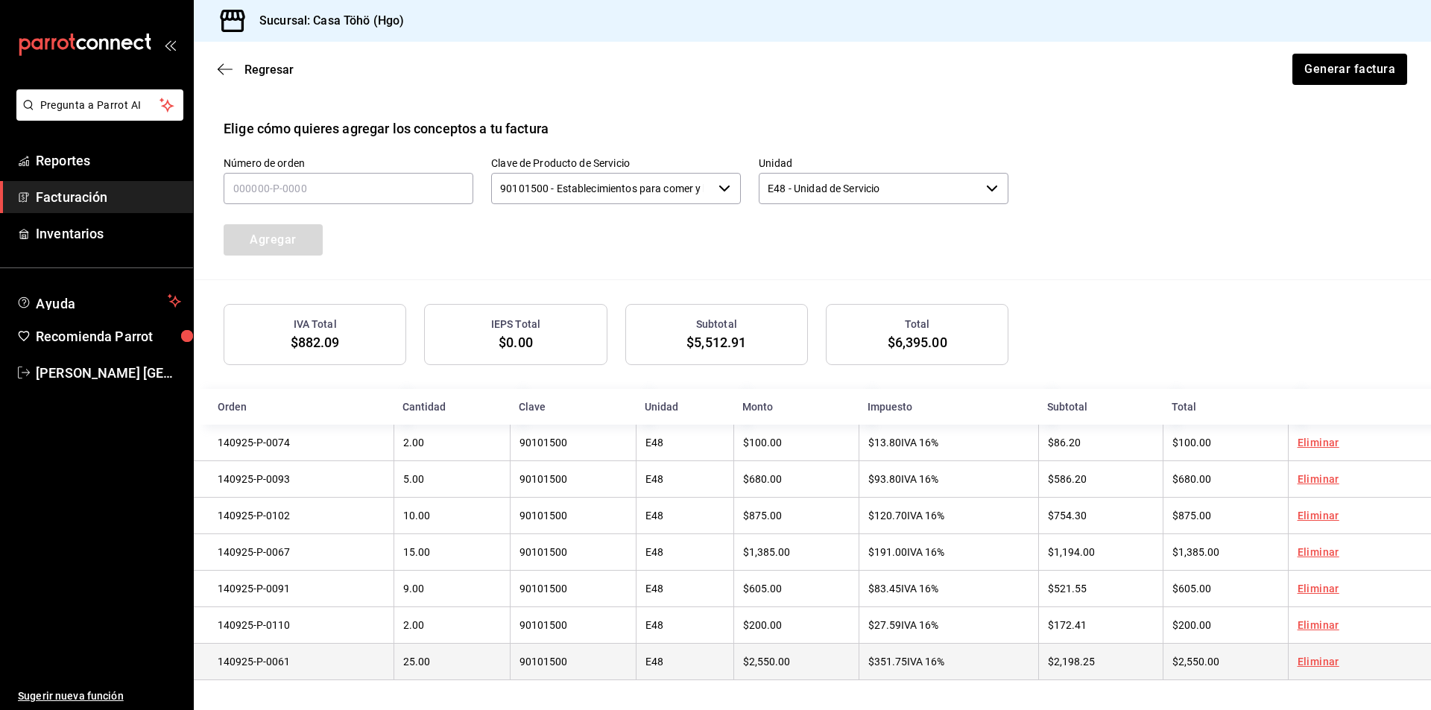
click at [1306, 663] on link "Eliminar" at bounding box center [1318, 662] width 42 height 12
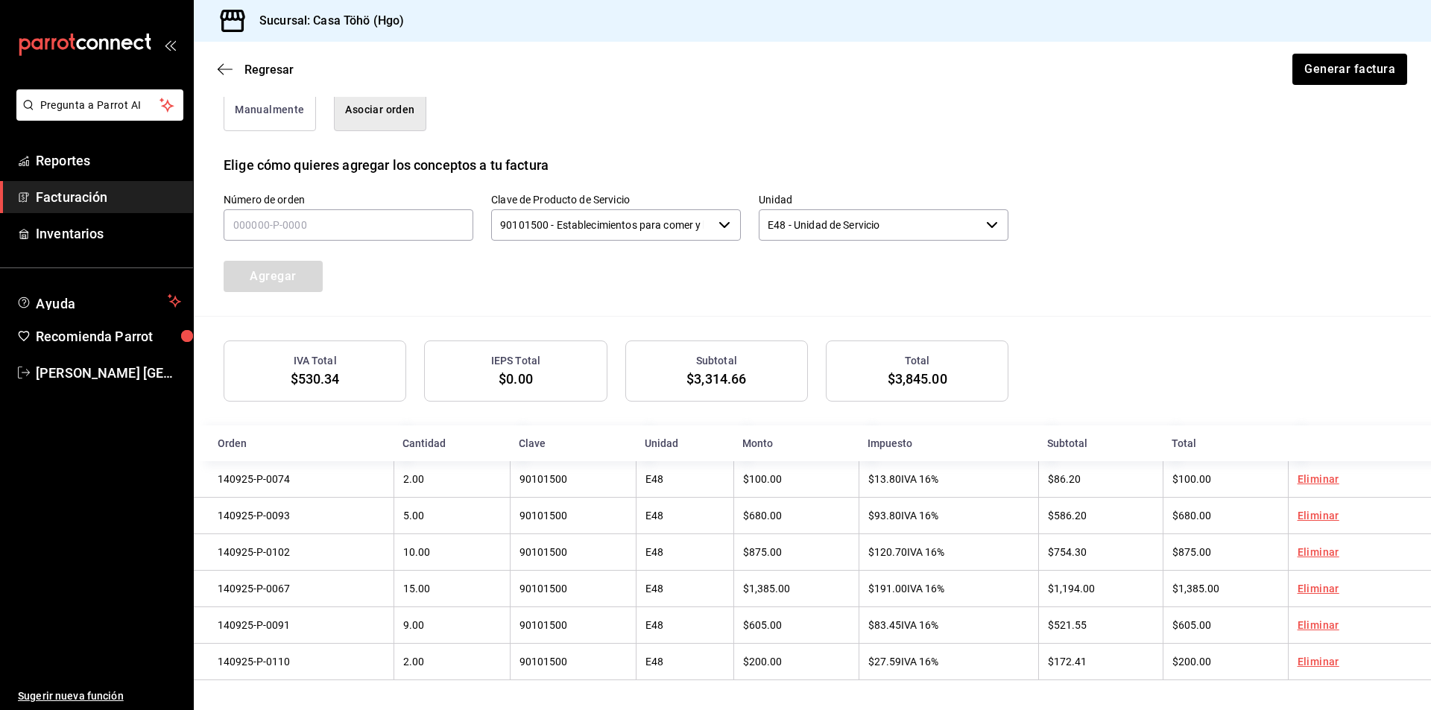
click at [1080, 235] on div "Número de orden Clave de Producto de Servicio 90101500 - Establecimientos para …" at bounding box center [812, 245] width 1177 height 141
click at [1359, 78] on button "Generar factura" at bounding box center [1349, 69] width 116 height 31
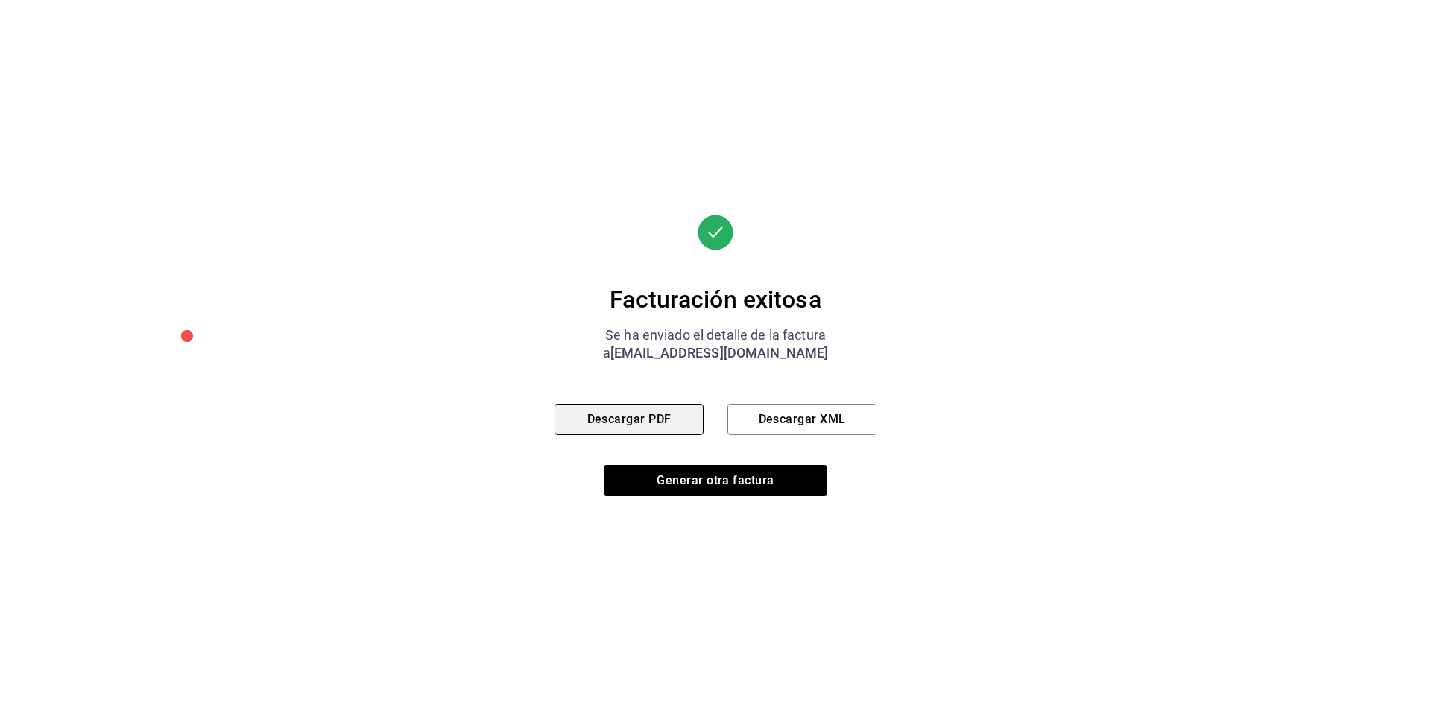
click at [611, 418] on button "Descargar PDF" at bounding box center [628, 419] width 149 height 31
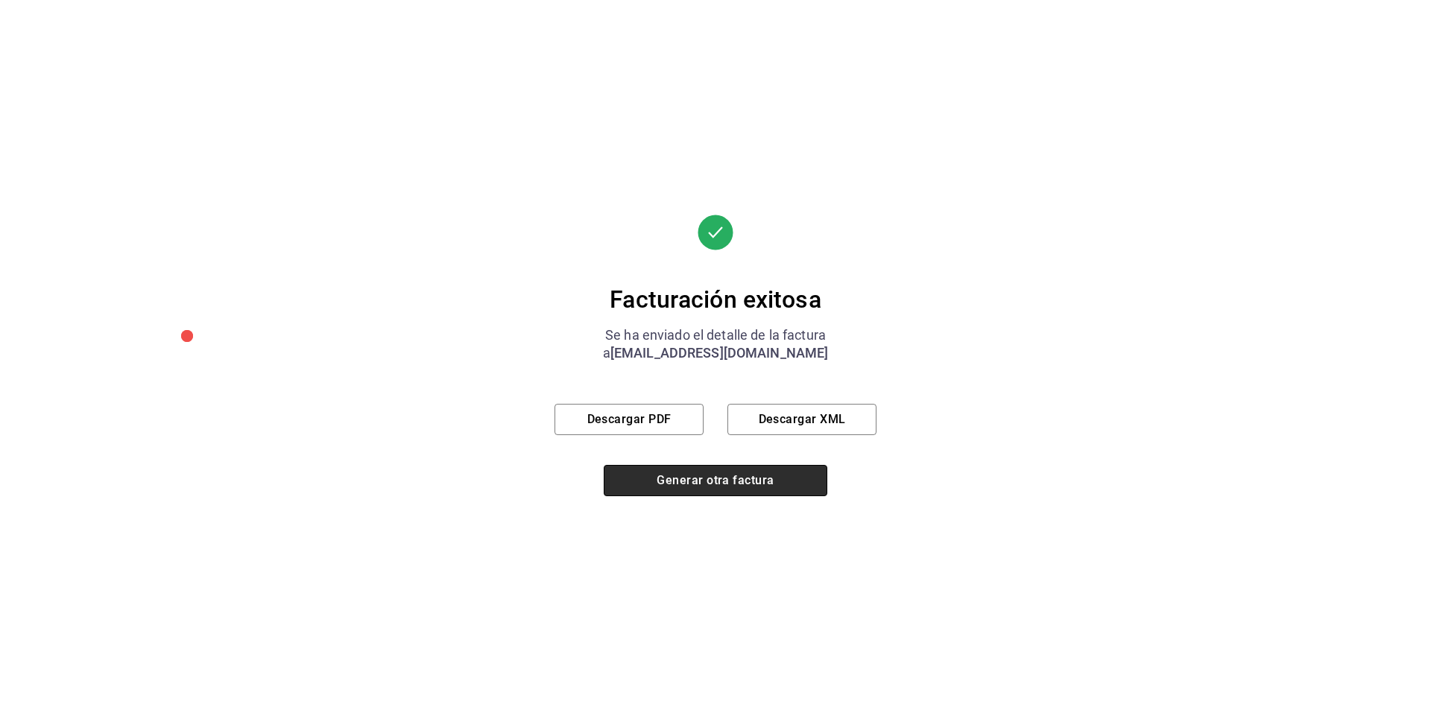
click at [702, 487] on button "Generar otra factura" at bounding box center [716, 480] width 224 height 31
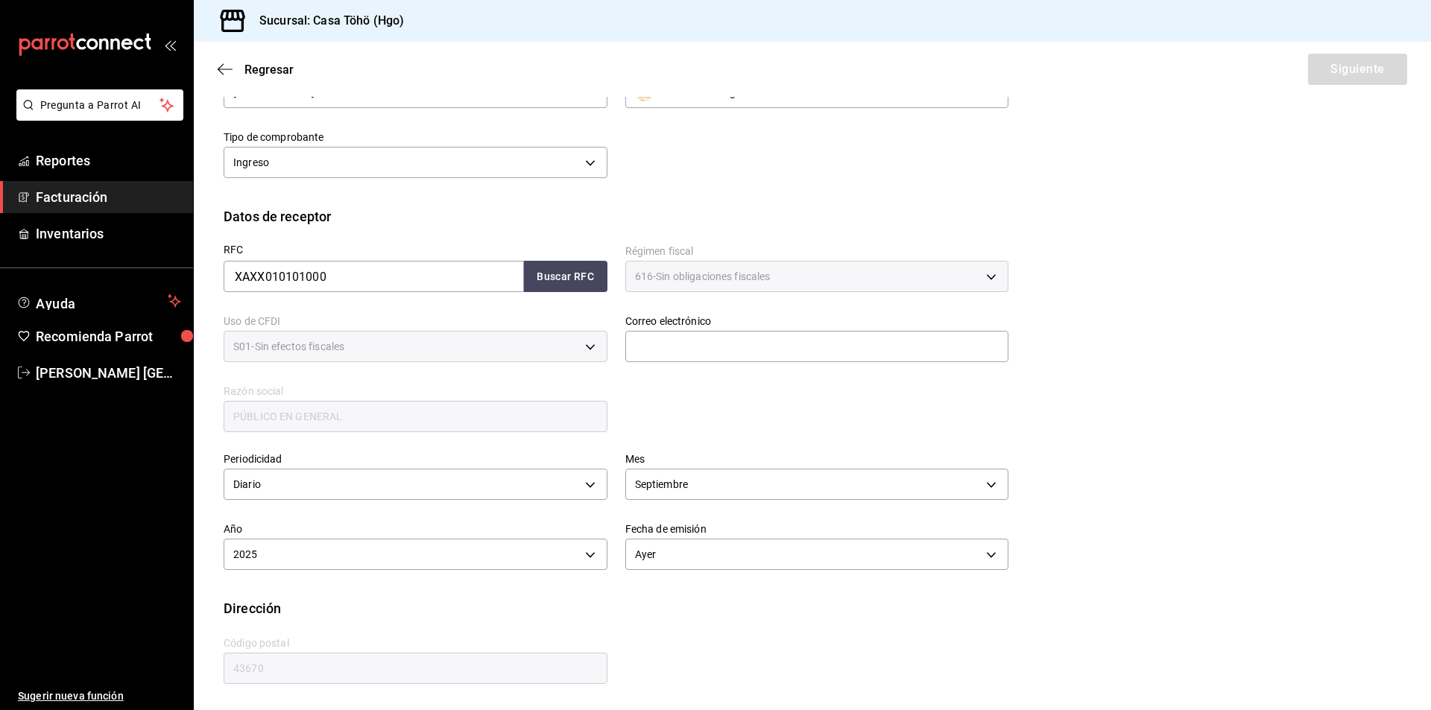
scroll to position [80, 0]
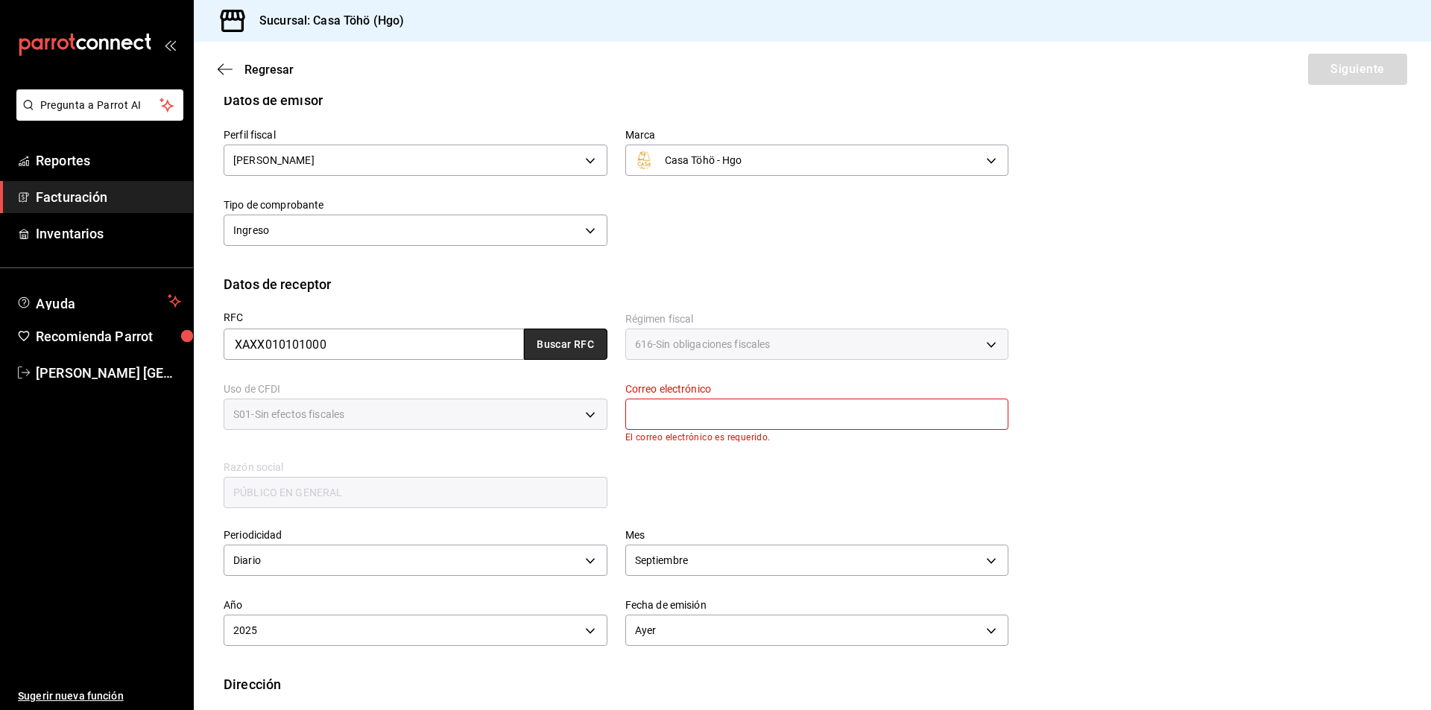
click at [553, 352] on button "Buscar RFC" at bounding box center [565, 344] width 83 height 31
type input "[EMAIL_ADDRESS][DOMAIN_NAME]"
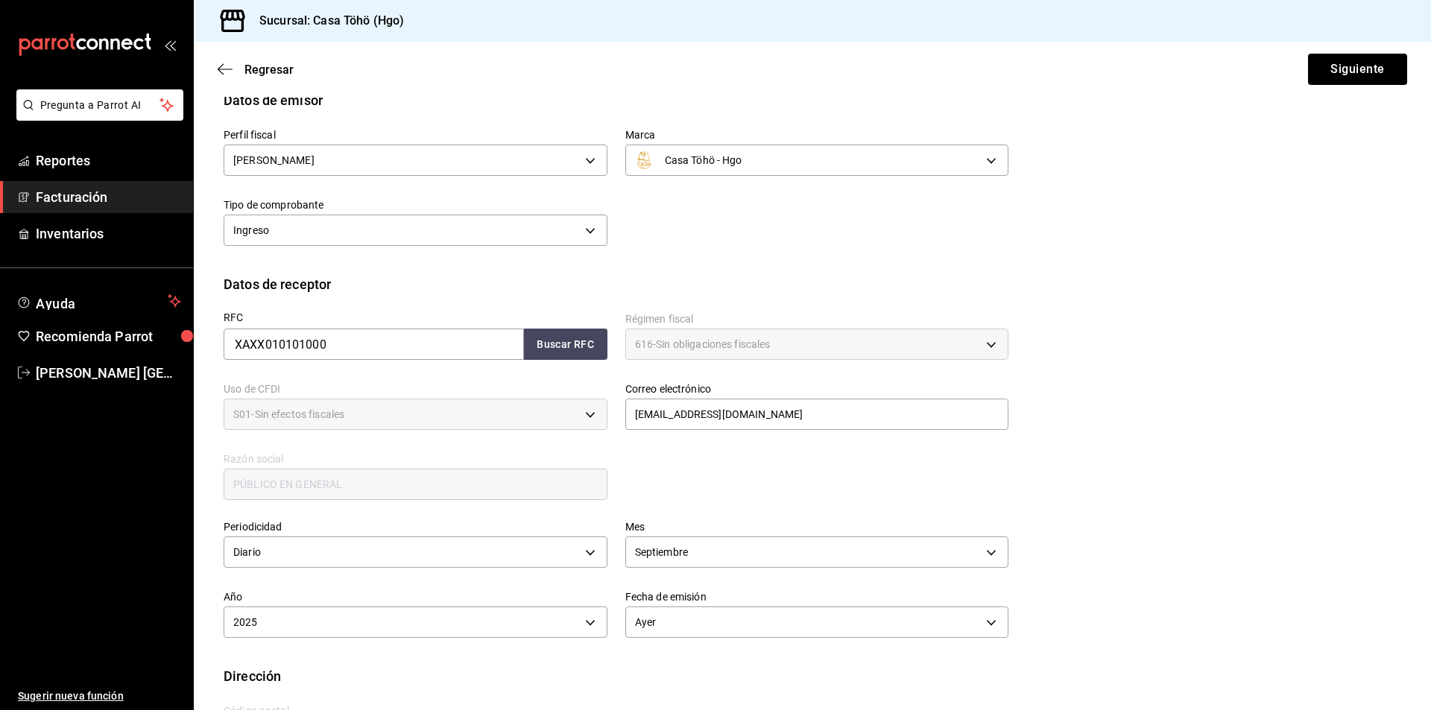
click at [673, 467] on div "RFC XAXX010101000 Buscar RFC Régimen fiscal 616 - Sin obligaciones fiscales 616…" at bounding box center [607, 398] width 803 height 208
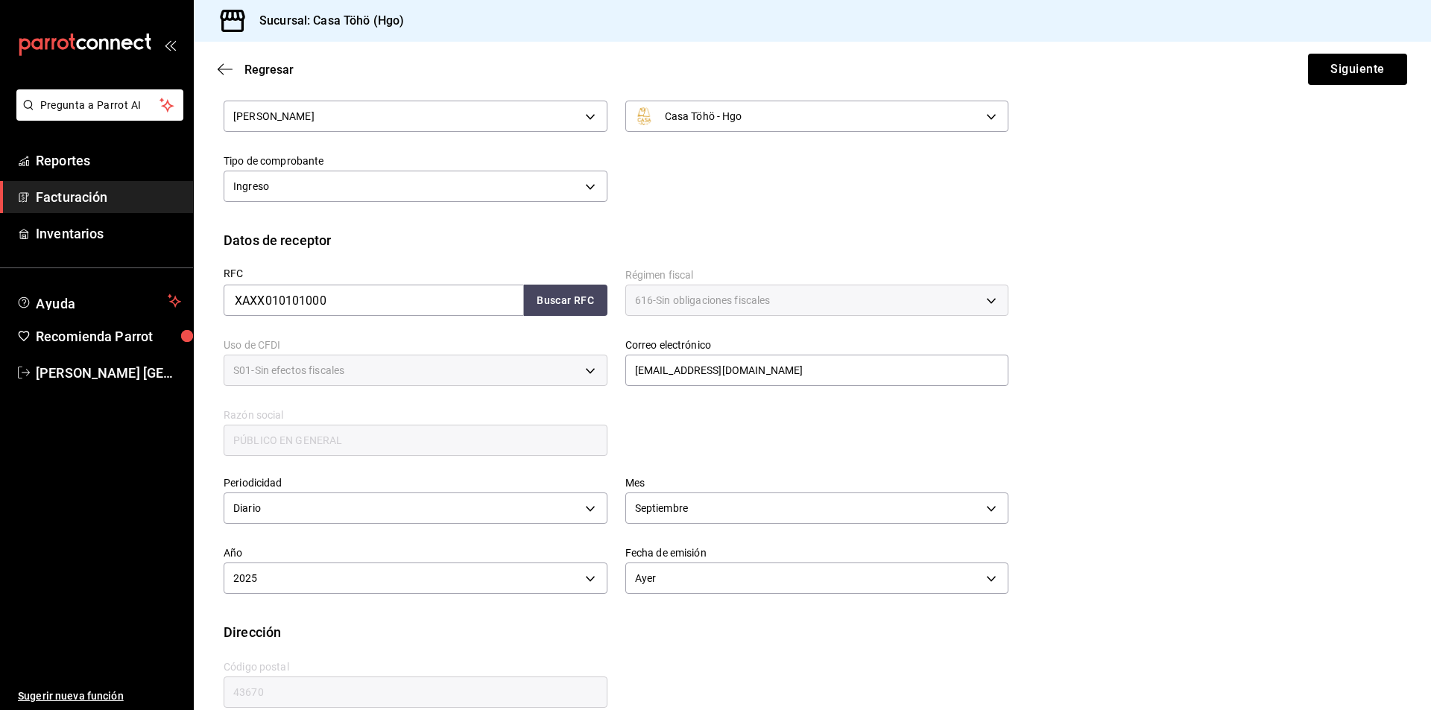
scroll to position [148, 0]
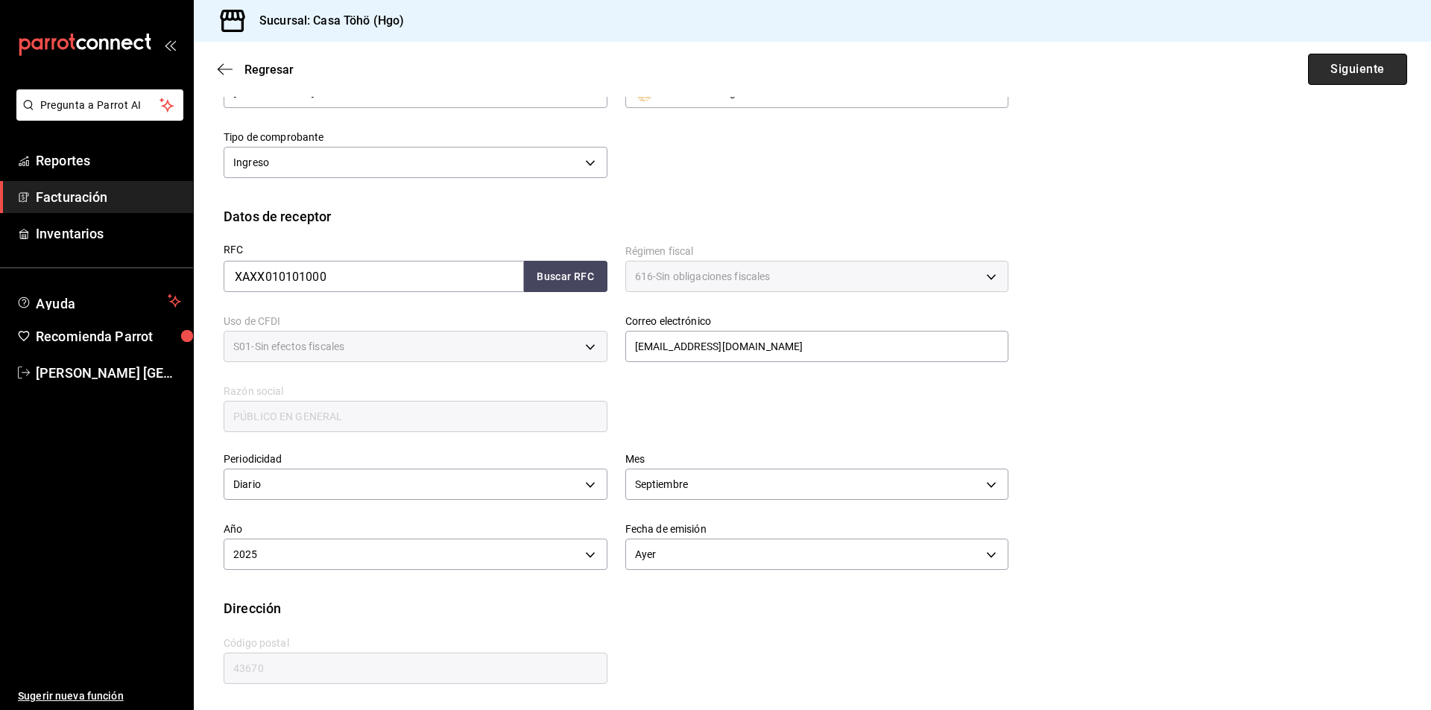
click at [1340, 72] on button "Siguiente" at bounding box center [1357, 69] width 99 height 31
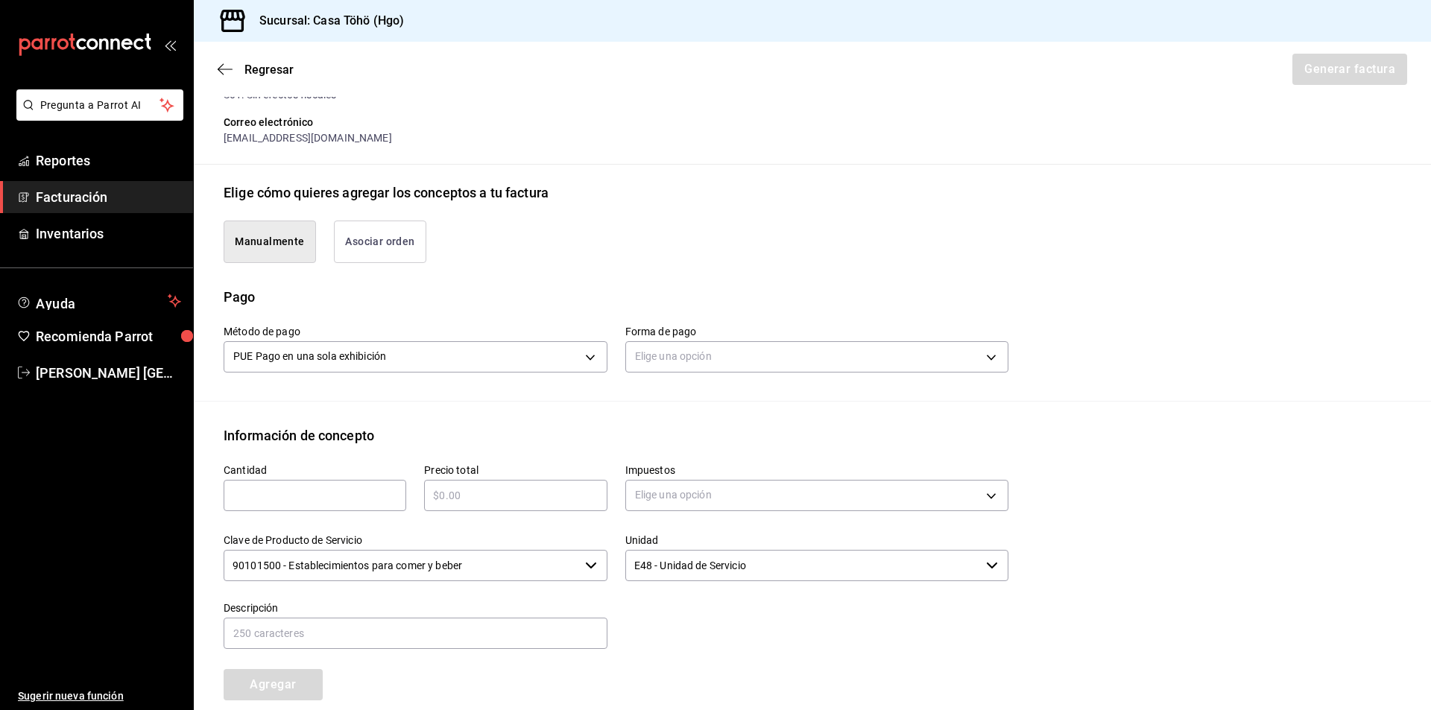
scroll to position [223, 0]
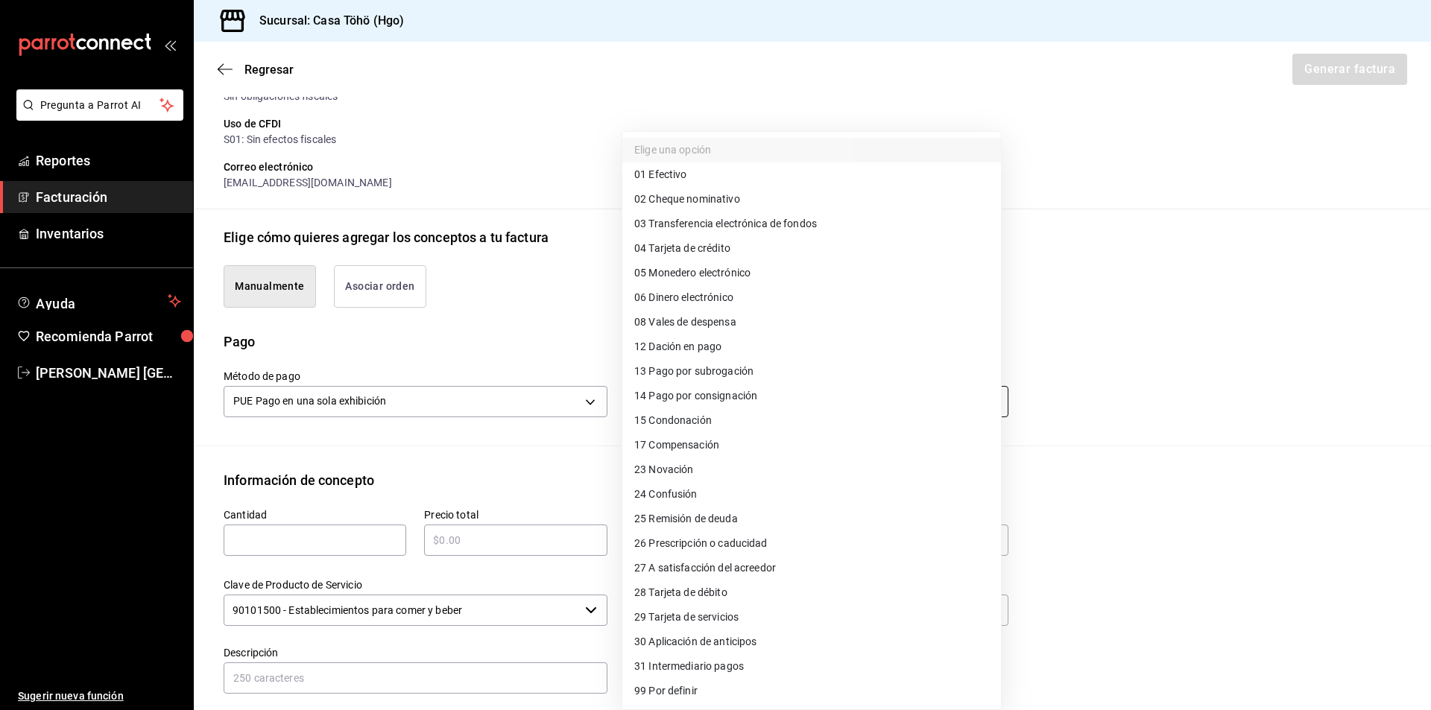
click at [655, 396] on body "Pregunta a Parrot AI Reportes Facturación Inventarios Ayuda Recomienda Parrot […" at bounding box center [715, 355] width 1431 height 710
click at [721, 594] on span "28 Tarjeta de débito" at bounding box center [680, 593] width 93 height 16
type input "28"
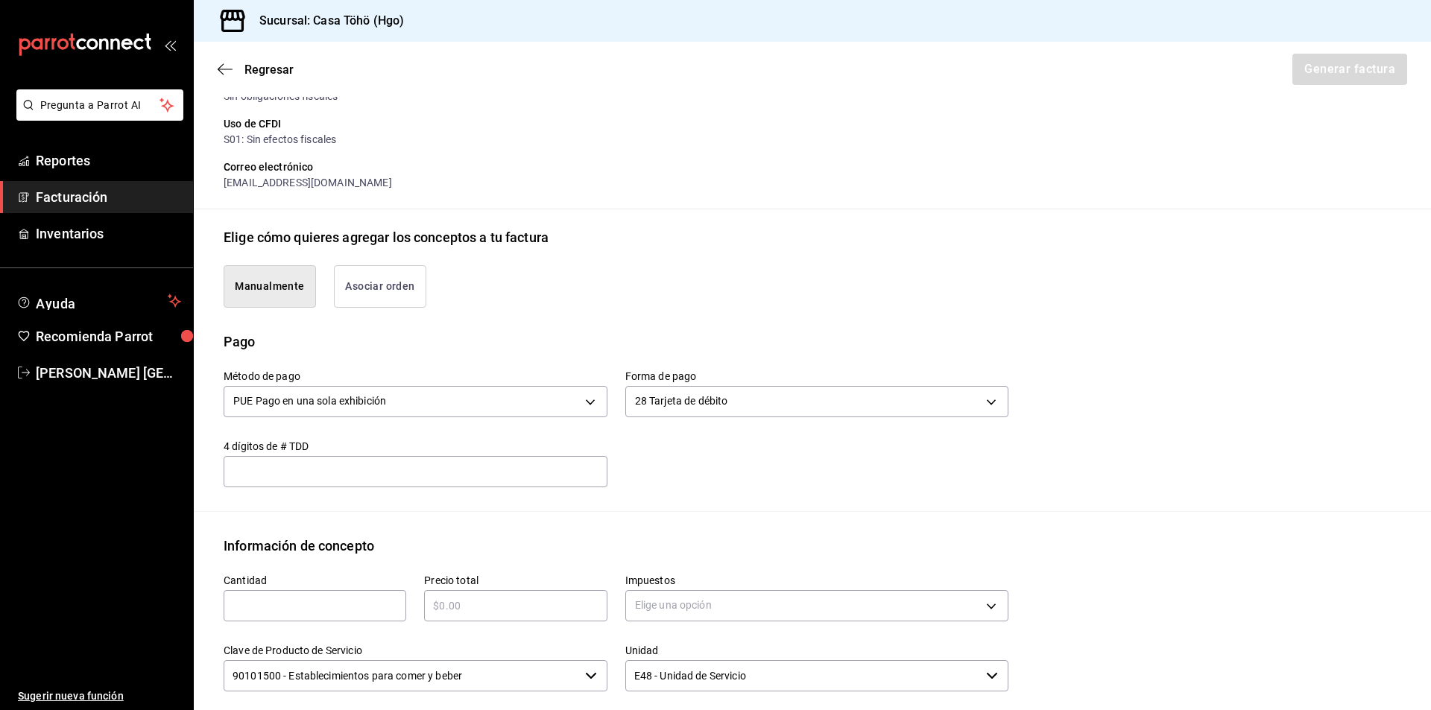
click at [708, 478] on div "Método de pago PUE Pago en una sola exhibición PUE Forma de pago 28 Tarjeta de …" at bounding box center [607, 420] width 803 height 136
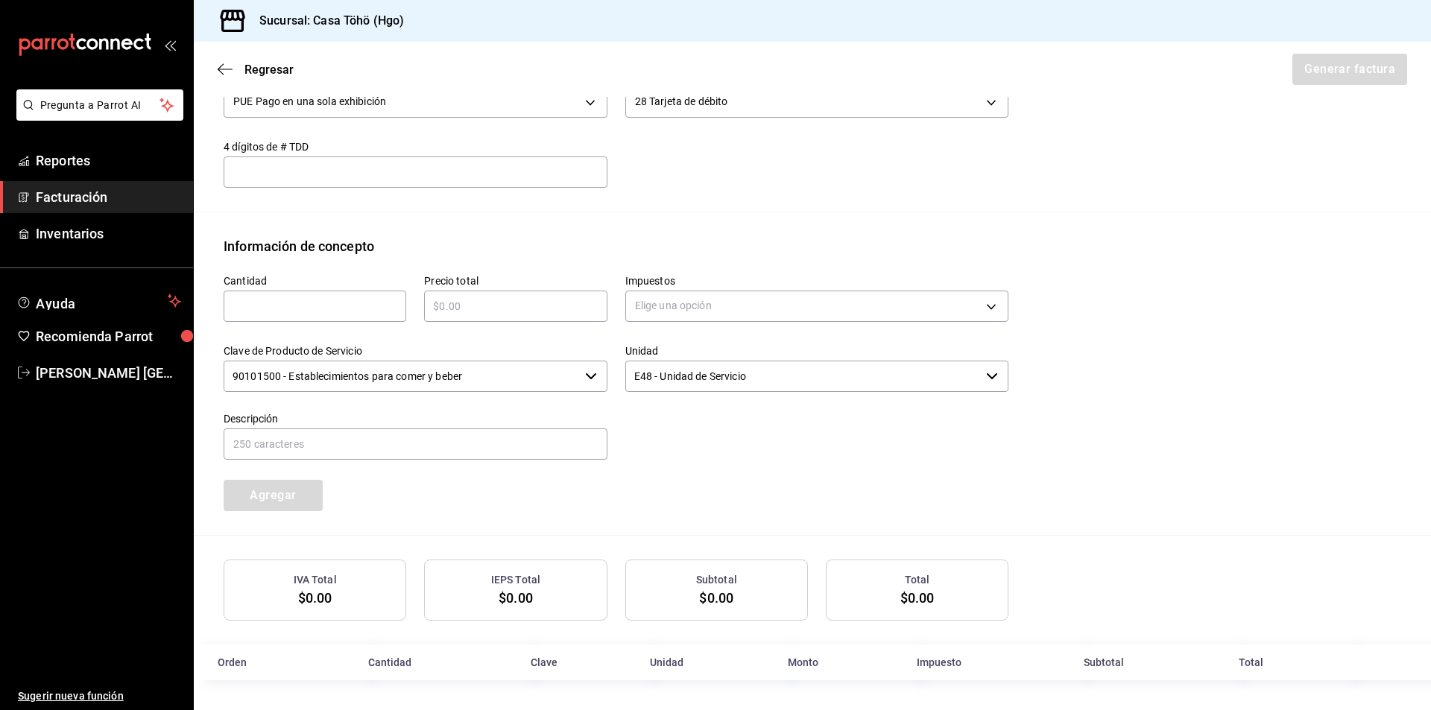
click at [323, 314] on input "text" at bounding box center [315, 306] width 183 height 18
type input "1"
click at [453, 304] on input "text" at bounding box center [515, 306] width 183 height 18
click at [465, 302] on input "text" at bounding box center [515, 306] width 183 height 18
click at [487, 305] on input "text" at bounding box center [515, 306] width 183 height 18
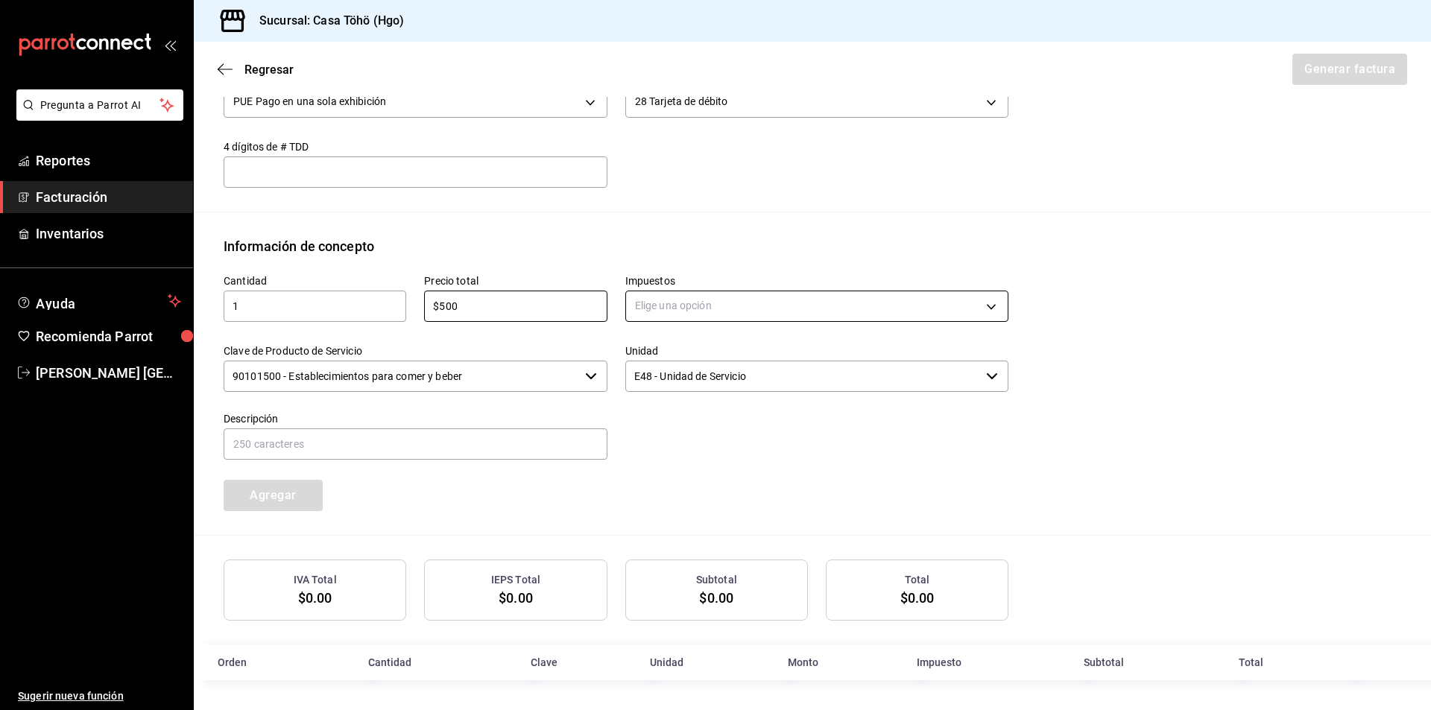
type input "$500"
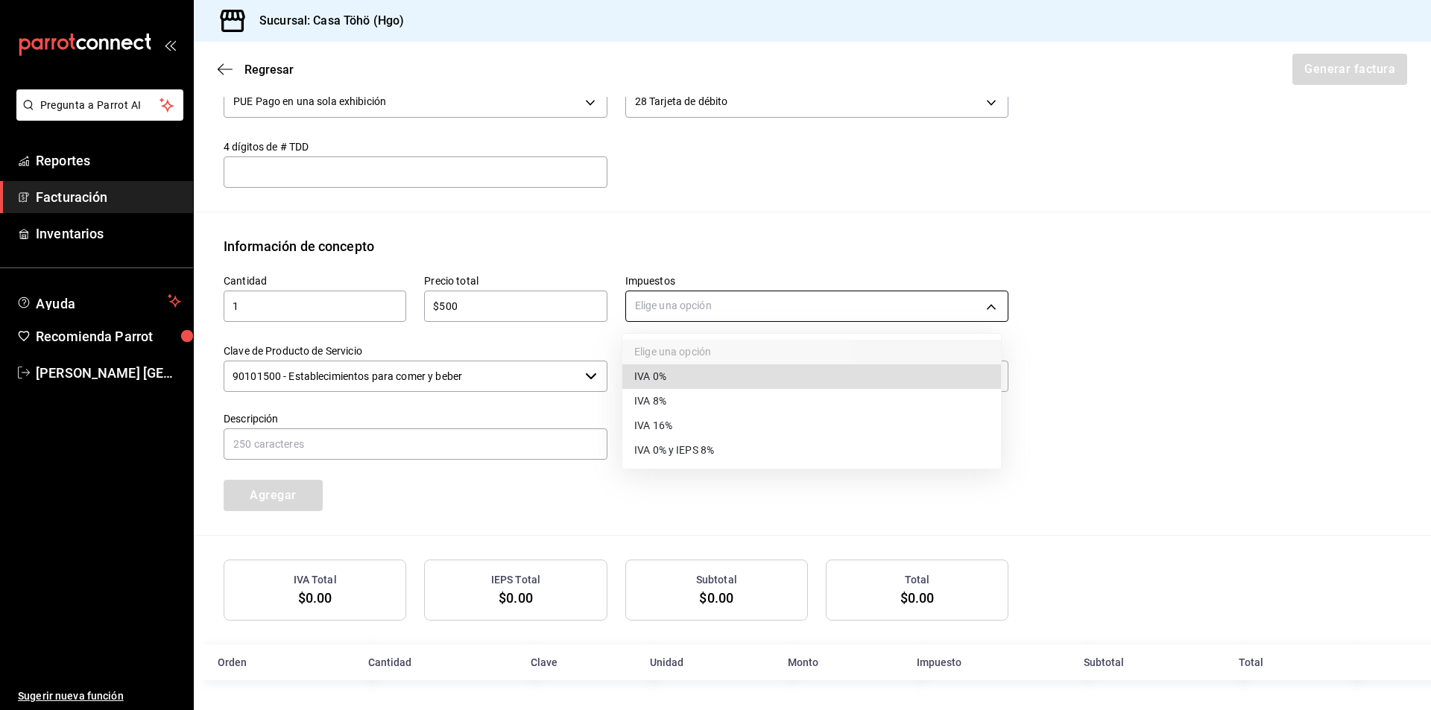
click at [662, 309] on body "Pregunta a Parrot AI Reportes Facturación Inventarios Ayuda Recomienda Parrot […" at bounding box center [715, 355] width 1431 height 710
click at [680, 417] on li "IVA 16%" at bounding box center [811, 426] width 379 height 25
type input "IVA_16"
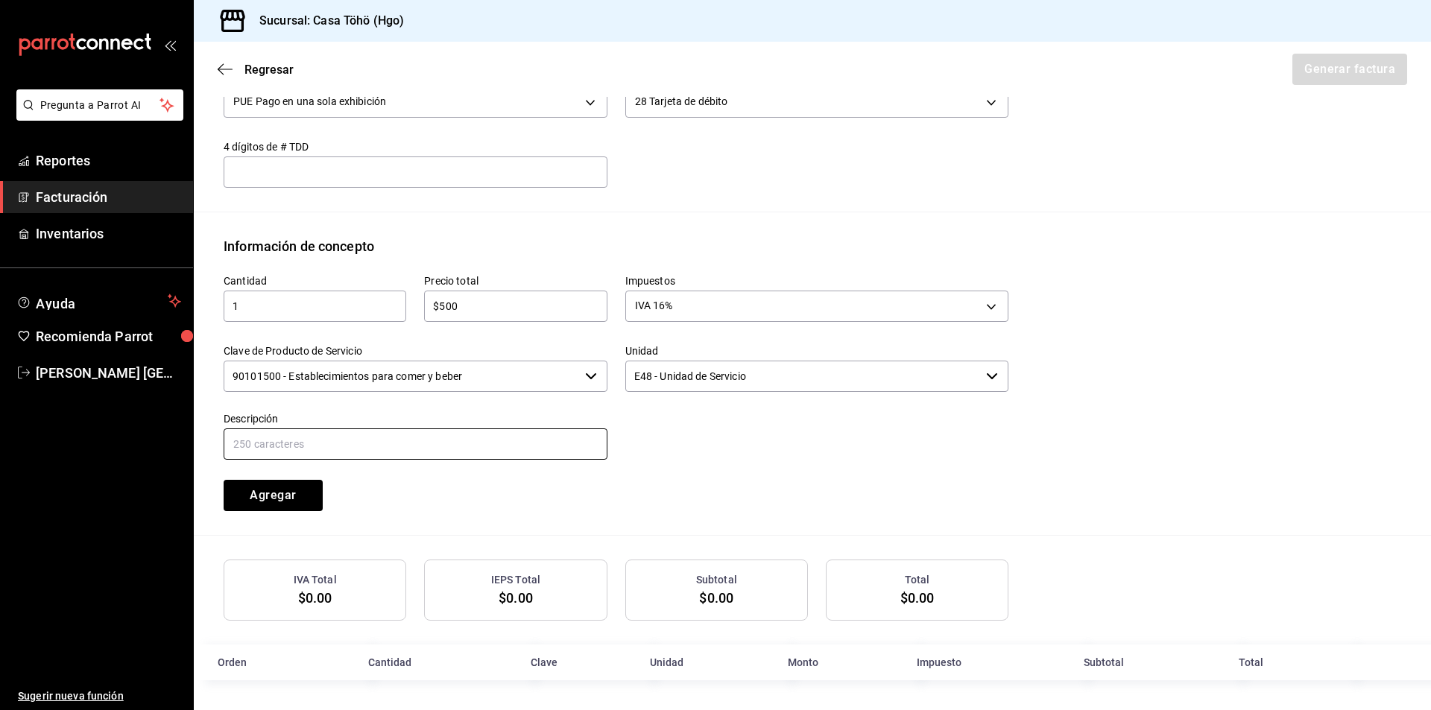
click at [460, 449] on input "text" at bounding box center [416, 444] width 384 height 31
drag, startPoint x: 495, startPoint y: 443, endPoint x: 379, endPoint y: 447, distance: 115.6
click at [379, 447] on input "VENTA PUBLICO EN GENERAL [DATE][PERSON_NAME]" at bounding box center [416, 444] width 384 height 31
type input "VENTA PUBLICO EN GENERAL [DATE]"
click at [302, 493] on button "Agregar" at bounding box center [273, 495] width 99 height 31
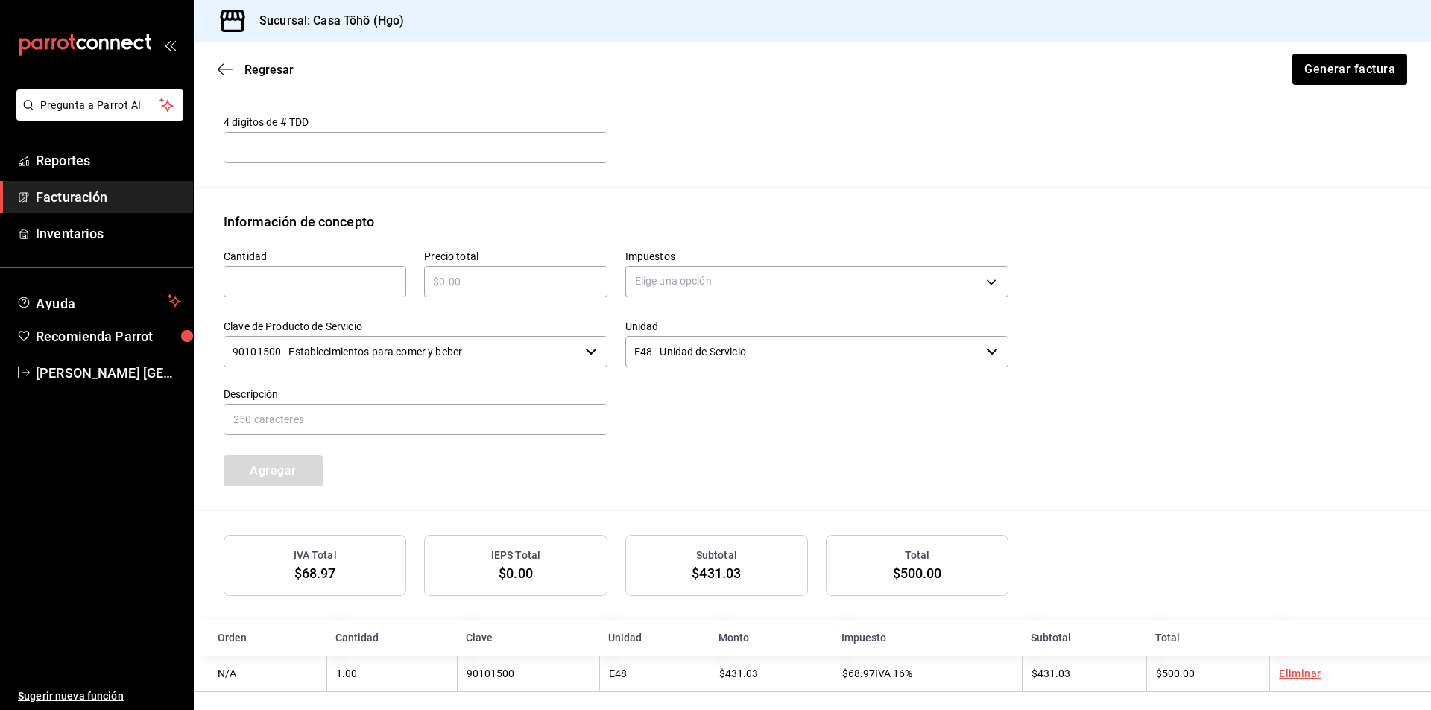
scroll to position [560, 0]
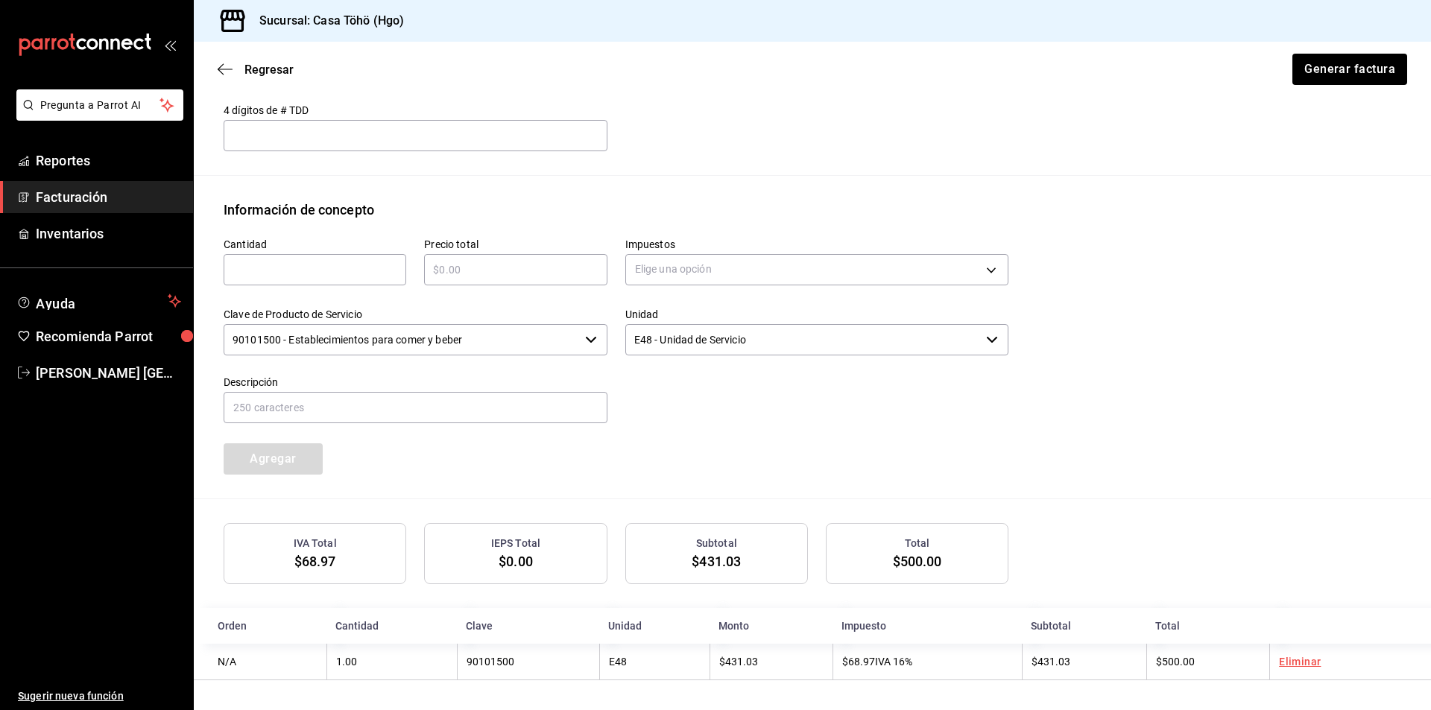
drag, startPoint x: 282, startPoint y: 270, endPoint x: 302, endPoint y: 276, distance: 21.0
click at [282, 270] on input "text" at bounding box center [315, 270] width 183 height 18
type input "1"
drag, startPoint x: 534, startPoint y: 262, endPoint x: 545, endPoint y: 266, distance: 11.1
click at [534, 262] on input "text" at bounding box center [515, 270] width 183 height 18
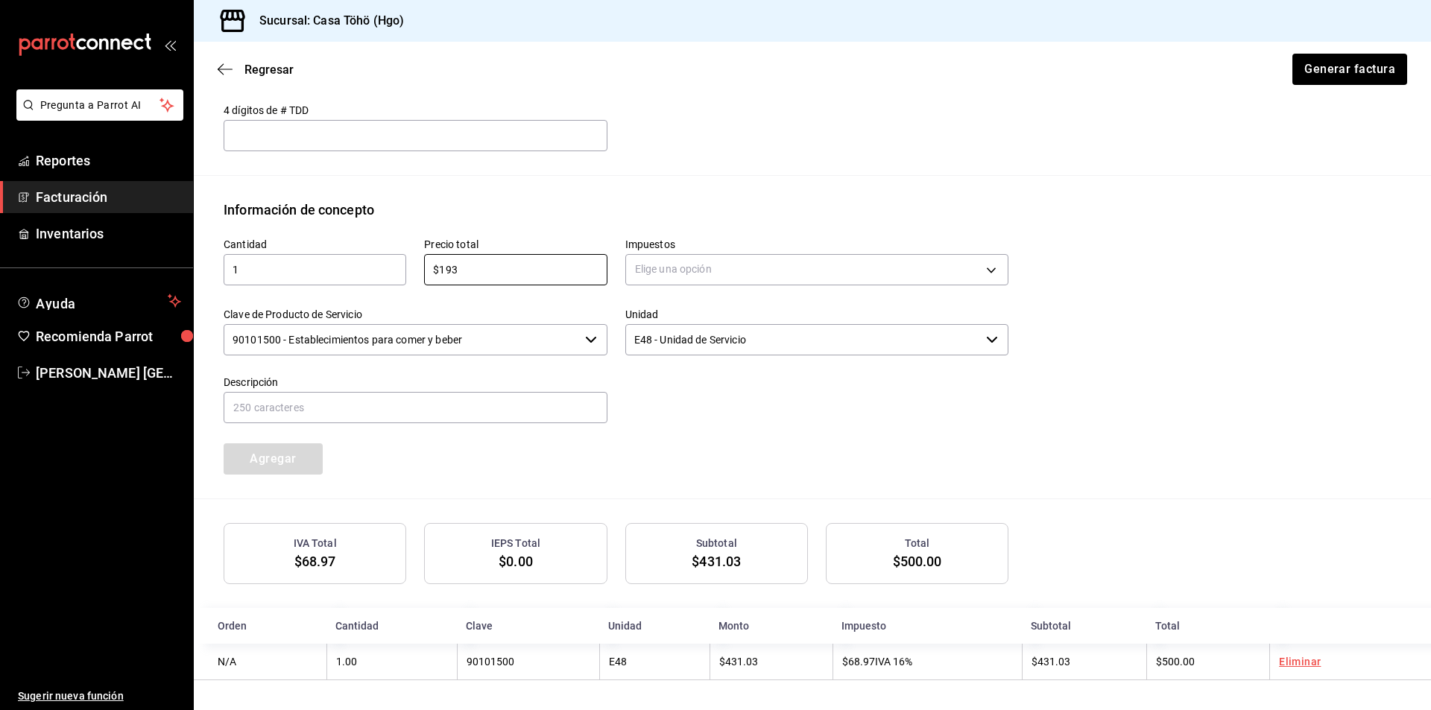
type input "$193"
click at [671, 284] on div "Elige una opción" at bounding box center [817, 267] width 384 height 39
click at [679, 273] on body "Pregunta a Parrot AI Reportes Facturación Inventarios Ayuda Recomienda Parrot […" at bounding box center [715, 355] width 1431 height 710
click at [673, 385] on li "IVA 16%" at bounding box center [811, 388] width 379 height 25
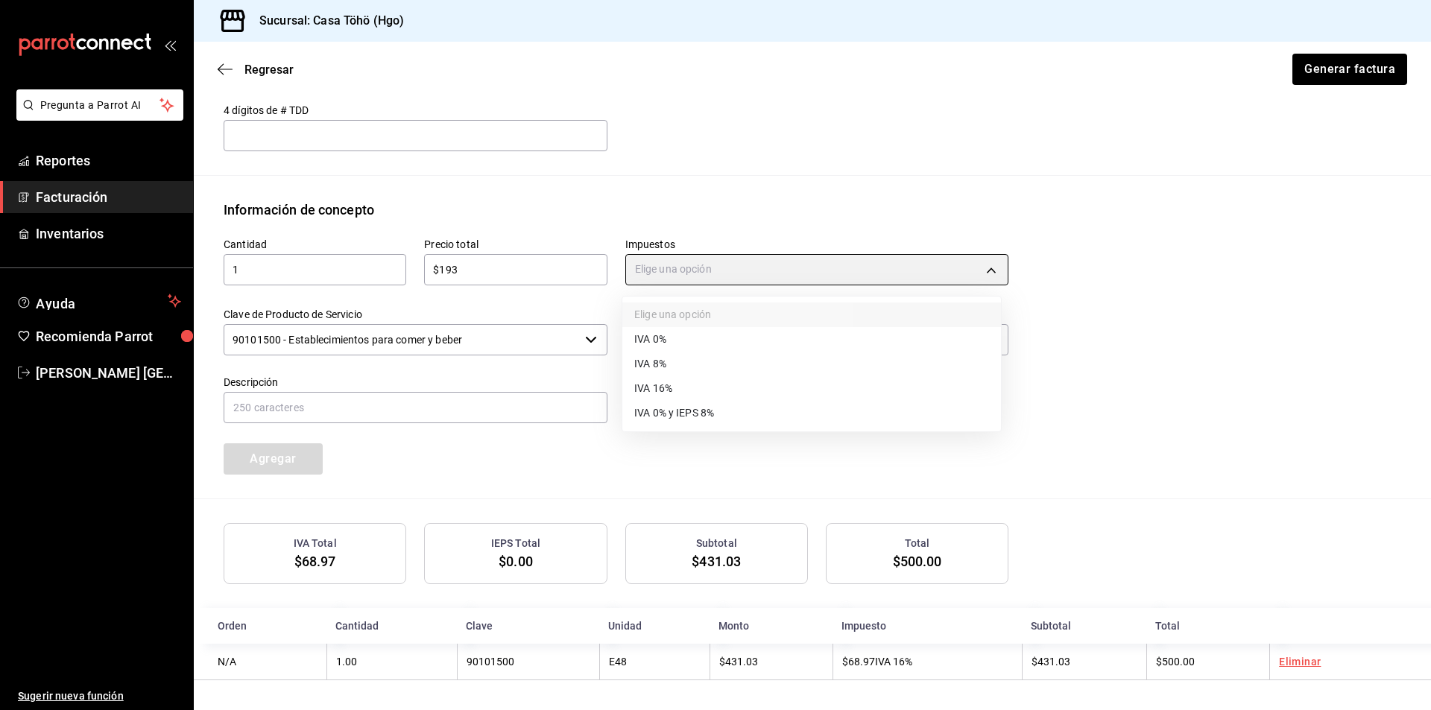
type input "IVA_16"
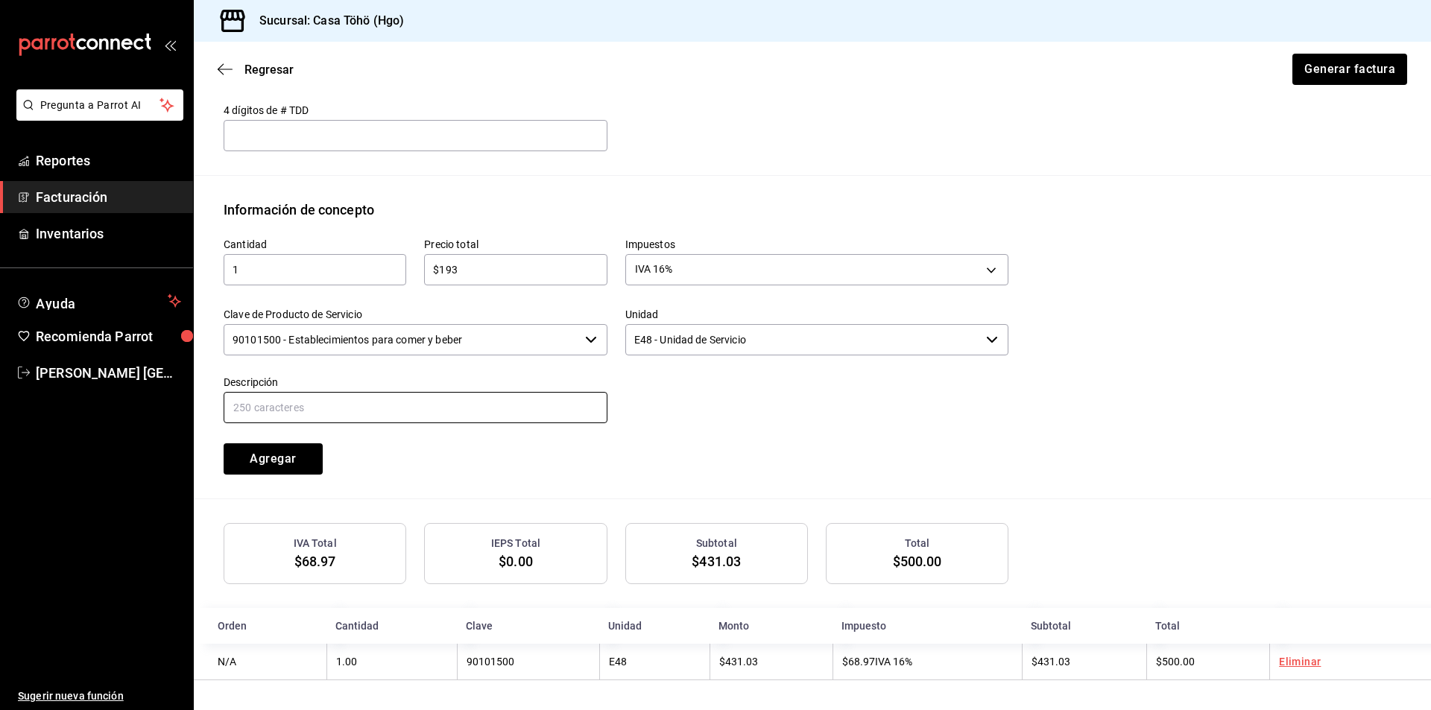
click at [361, 411] on input "text" at bounding box center [416, 407] width 384 height 31
drag, startPoint x: 513, startPoint y: 408, endPoint x: 383, endPoint y: 418, distance: 130.8
click at [383, 418] on input "VENTA PUBLICO EN GENERAL [DATE][PERSON_NAME]" at bounding box center [416, 407] width 384 height 31
type input "VENTA PUBLICO EN GENERAL [DATE]"
click at [300, 464] on button "Agregar" at bounding box center [273, 458] width 99 height 31
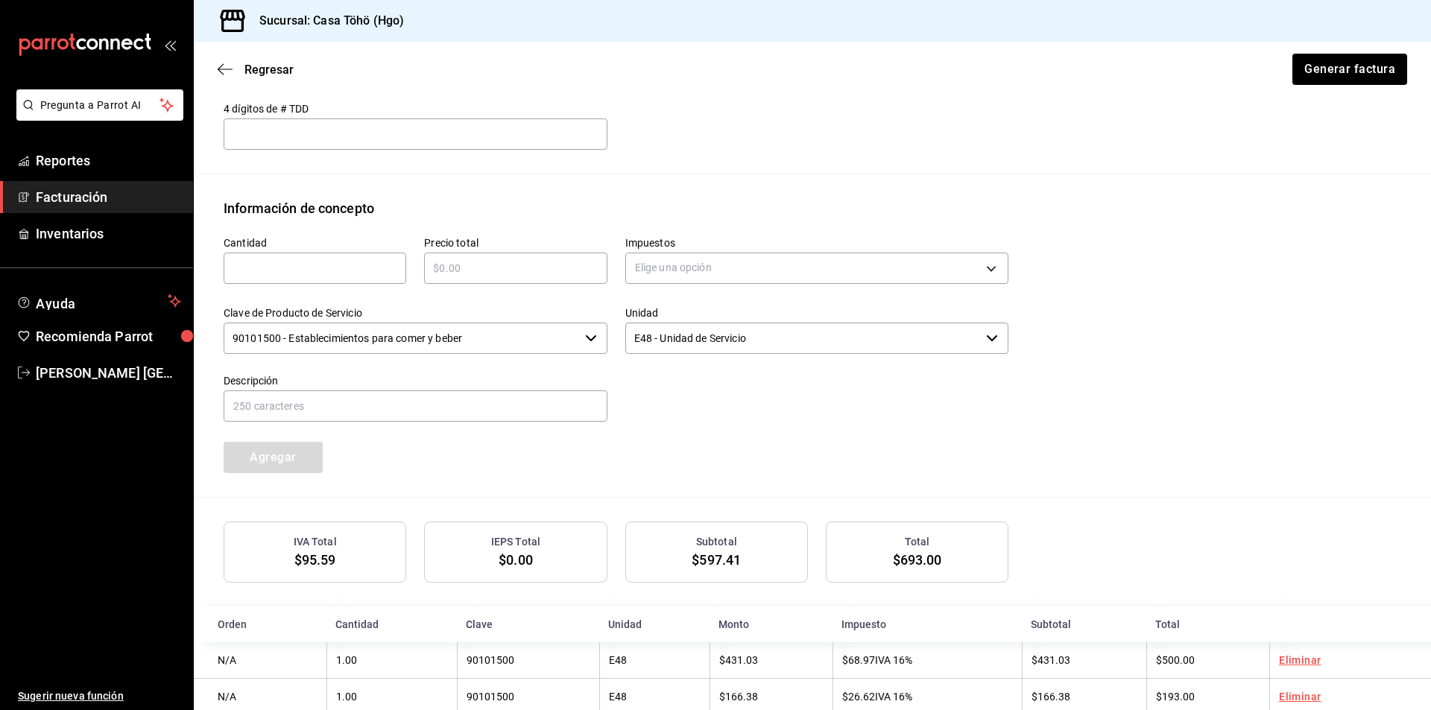
scroll to position [598, 0]
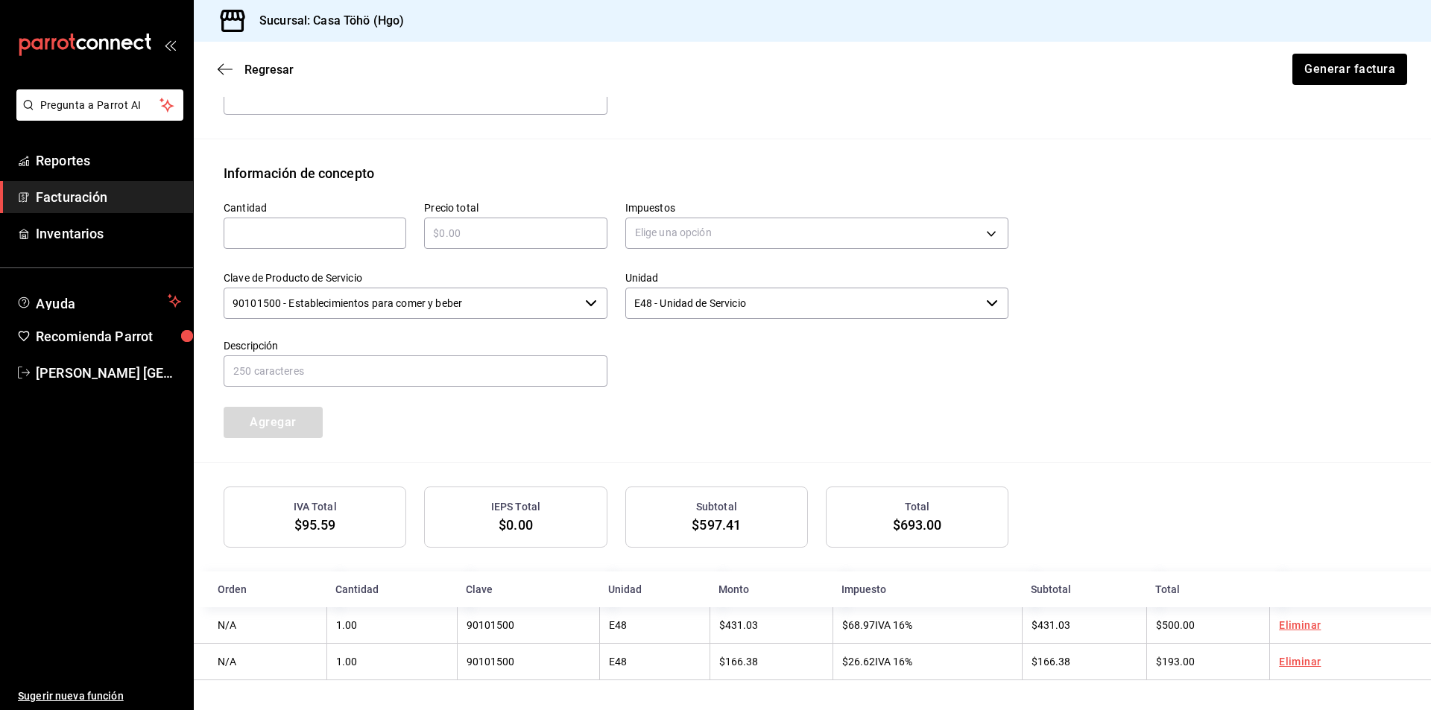
click at [278, 244] on div "​" at bounding box center [315, 233] width 183 height 31
type input "1"
drag, startPoint x: 478, startPoint y: 231, endPoint x: 490, endPoint y: 241, distance: 15.4
click at [478, 231] on input "text" at bounding box center [515, 233] width 183 height 18
type input "$500"
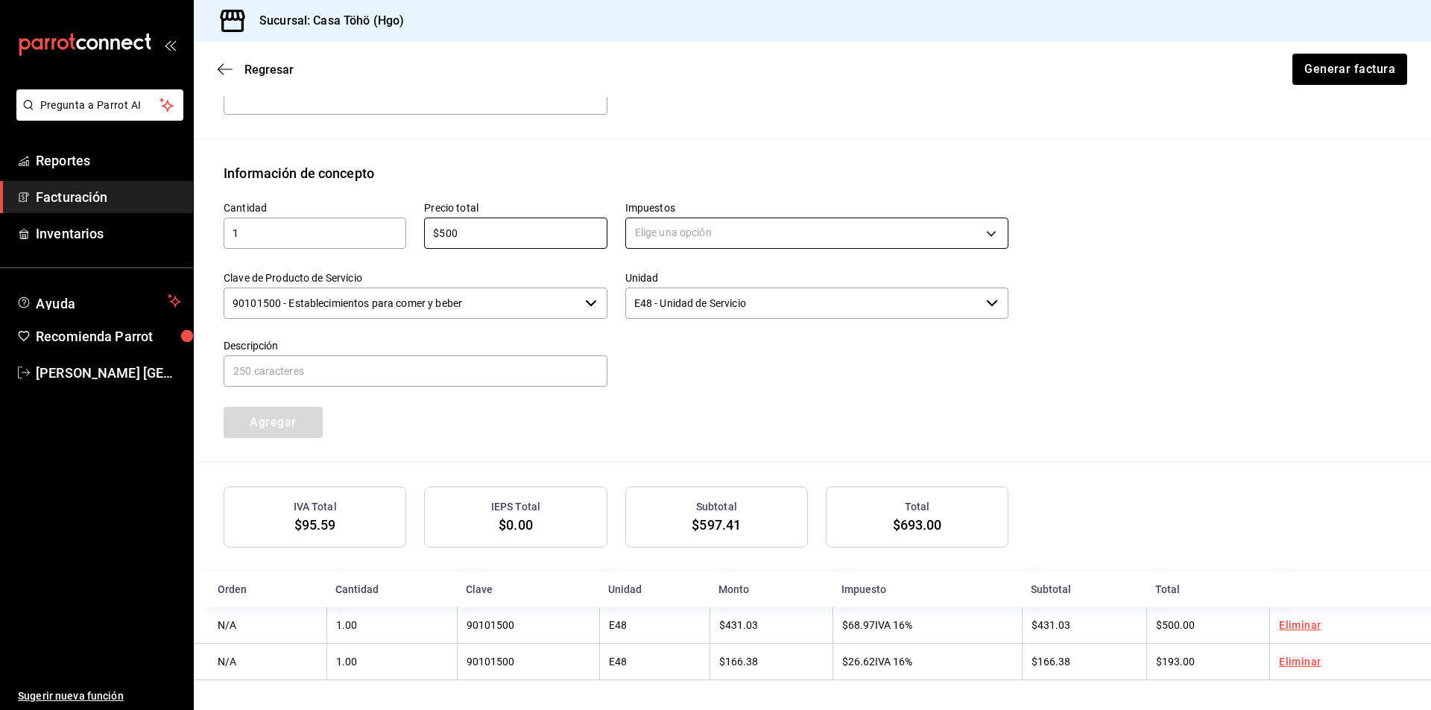
click at [651, 244] on body "Pregunta a Parrot AI Reportes Facturación Inventarios Ayuda Recomienda Parrot […" at bounding box center [715, 355] width 1431 height 710
click at [656, 358] on span "IVA 16%" at bounding box center [653, 352] width 38 height 16
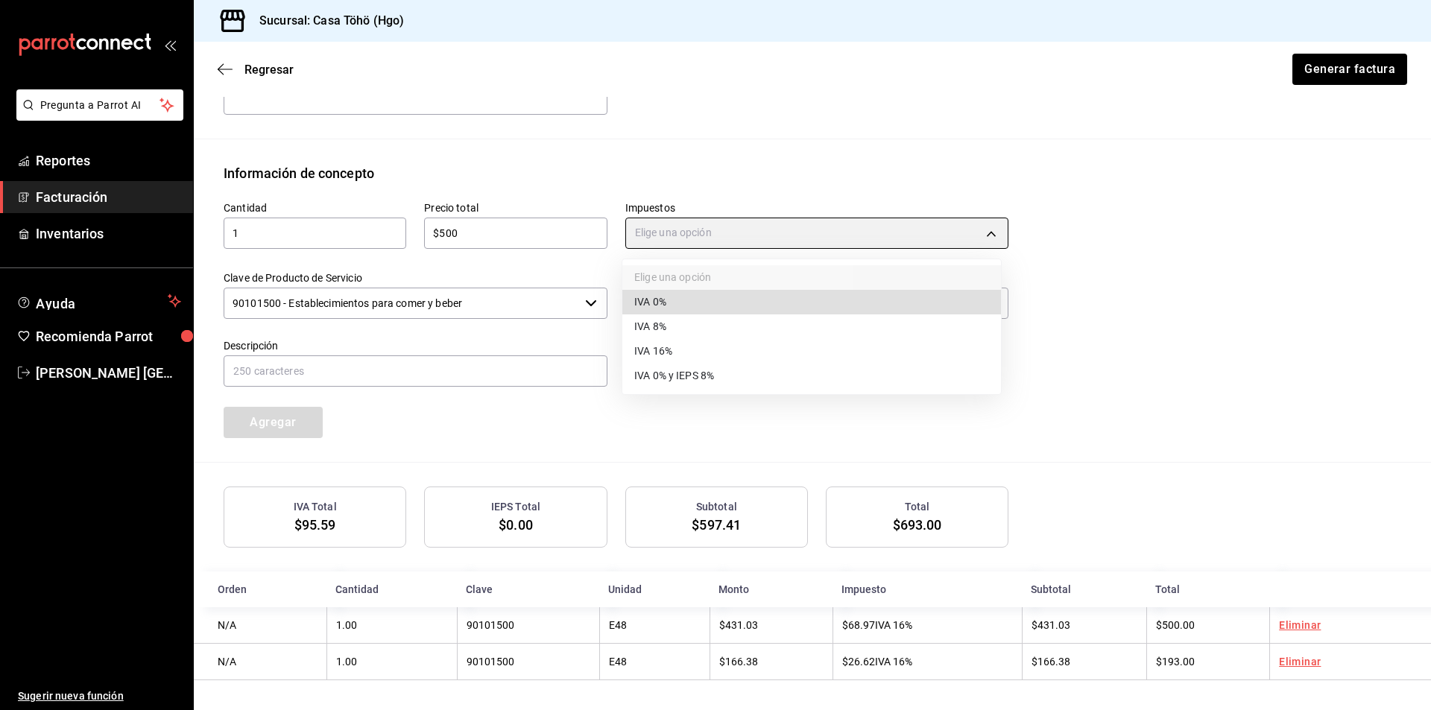
type input "IVA_16"
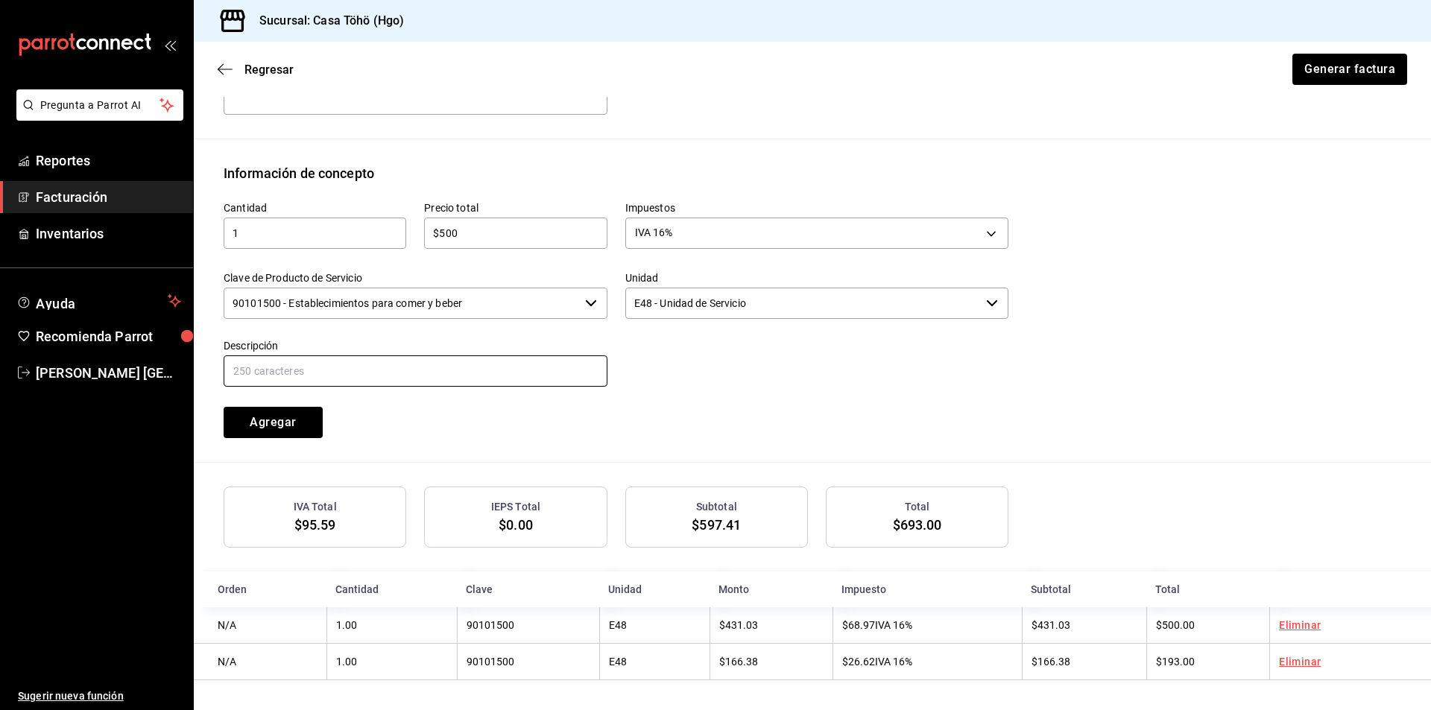
click at [470, 373] on input "text" at bounding box center [416, 370] width 384 height 31
drag, startPoint x: 502, startPoint y: 373, endPoint x: 377, endPoint y: 376, distance: 124.5
click at [377, 376] on input "VENTA PUBLICO EN GENERAL [DATE][PERSON_NAME]" at bounding box center [416, 370] width 384 height 31
type input "VENTA PUBLICO EN GENERAL [DATE]"
click at [294, 428] on button "Agregar" at bounding box center [273, 422] width 99 height 31
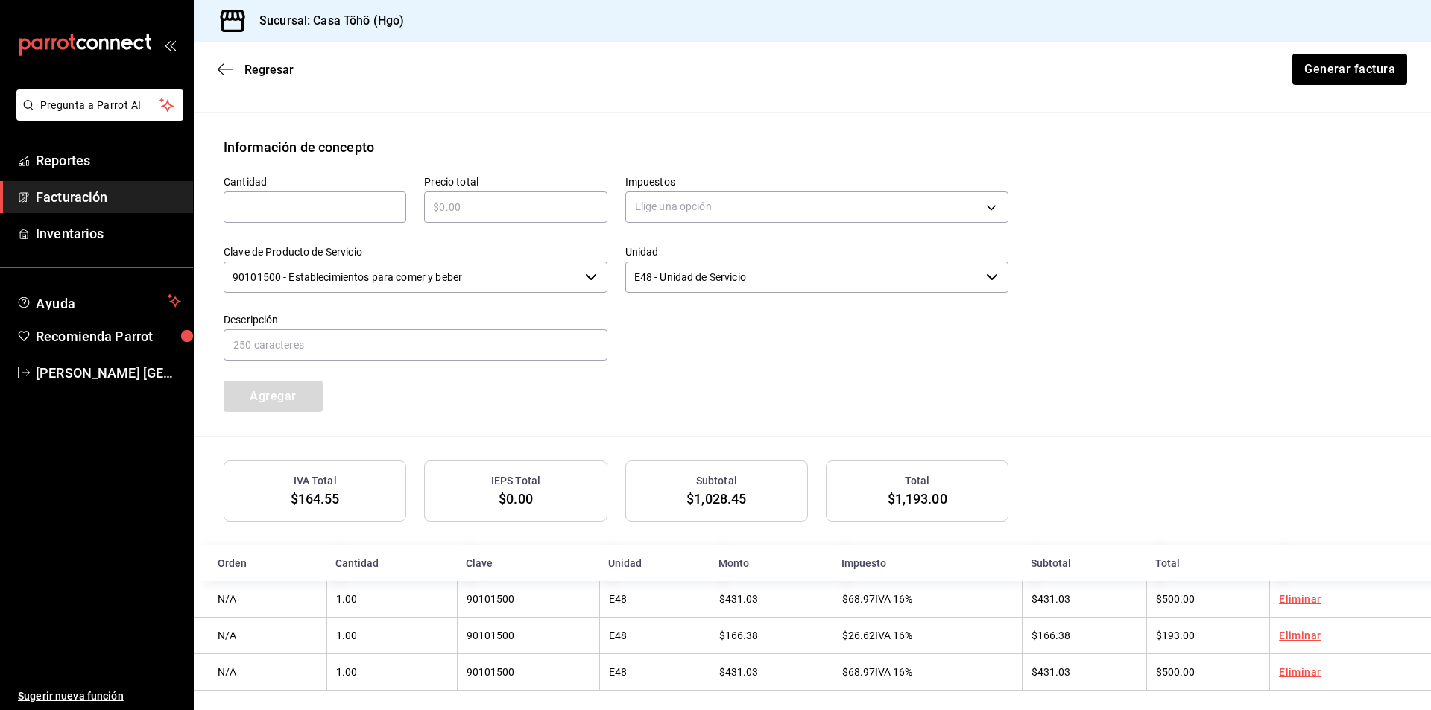
scroll to position [635, 0]
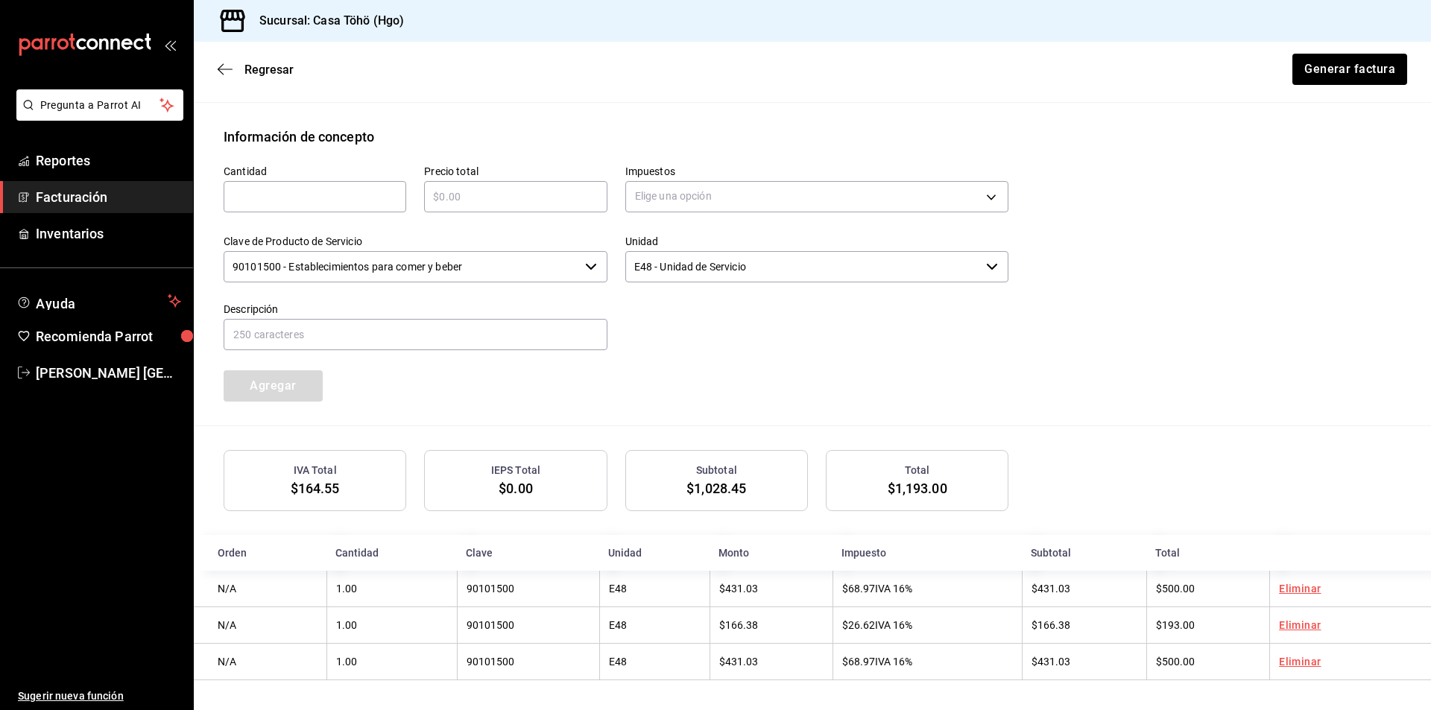
click at [354, 205] on div "​" at bounding box center [315, 196] width 183 height 31
type input "1"
click at [534, 208] on div "​" at bounding box center [515, 196] width 183 height 31
type input "$509"
drag, startPoint x: 691, startPoint y: 176, endPoint x: 674, endPoint y: 203, distance: 31.4
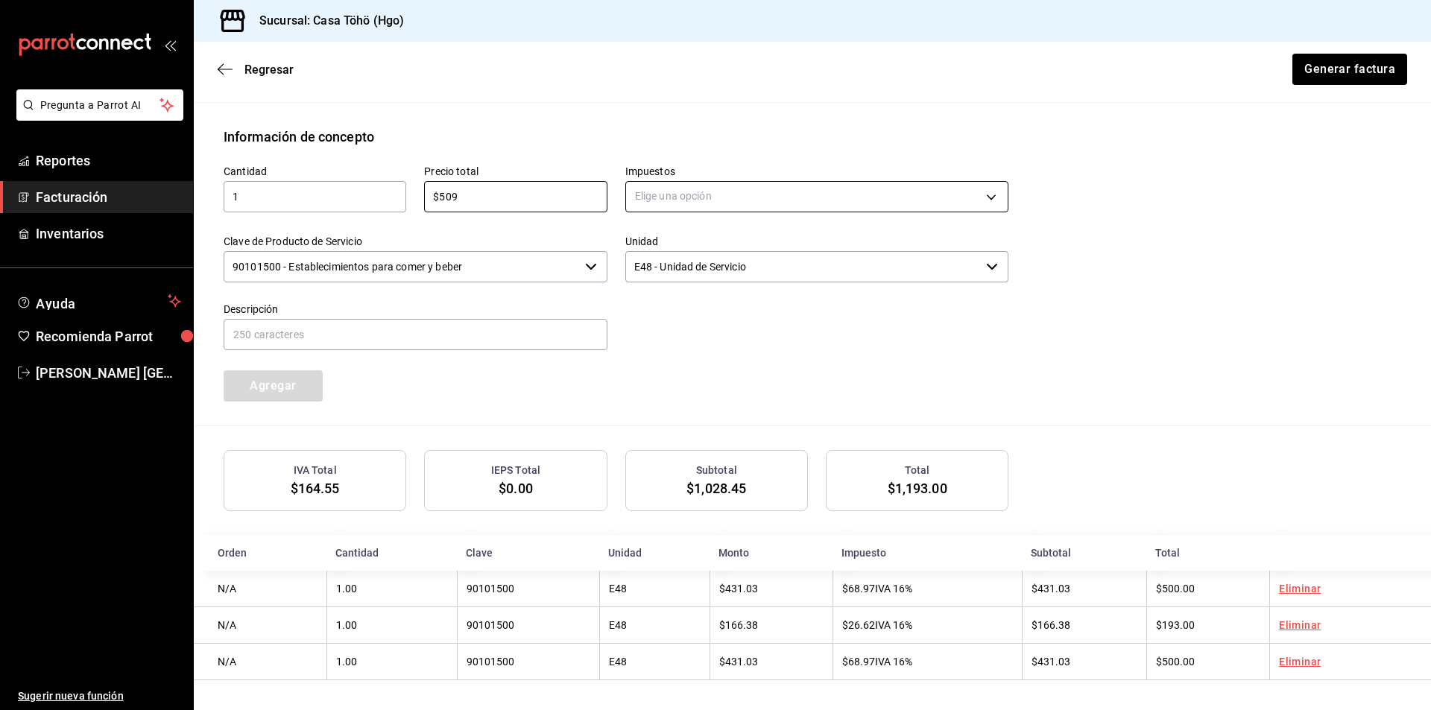
click at [691, 179] on div "Elige una opción" at bounding box center [817, 194] width 384 height 39
click at [665, 200] on body "Pregunta a Parrot AI Reportes Facturación Inventarios Ayuda Recomienda Parrot […" at bounding box center [715, 355] width 1431 height 710
click at [660, 313] on span "IVA 16%" at bounding box center [653, 314] width 38 height 16
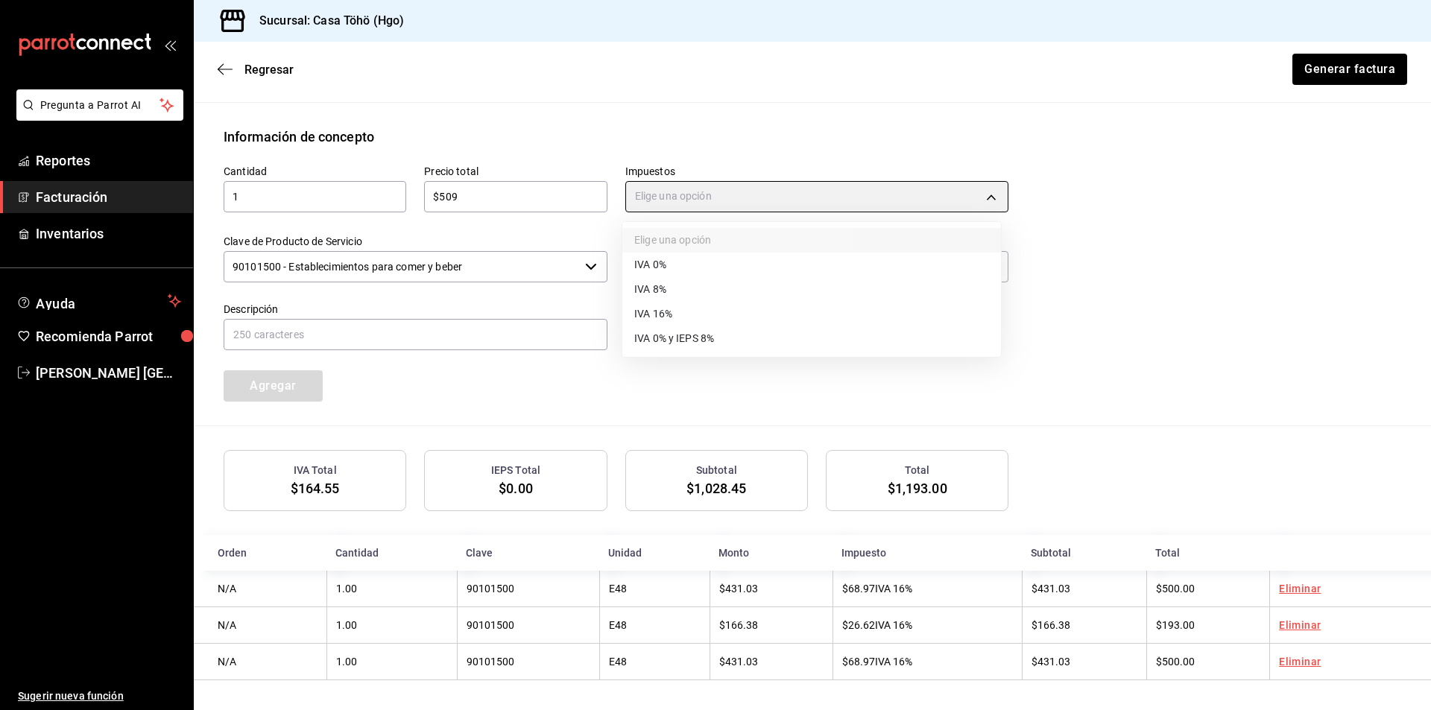
type input "IVA_16"
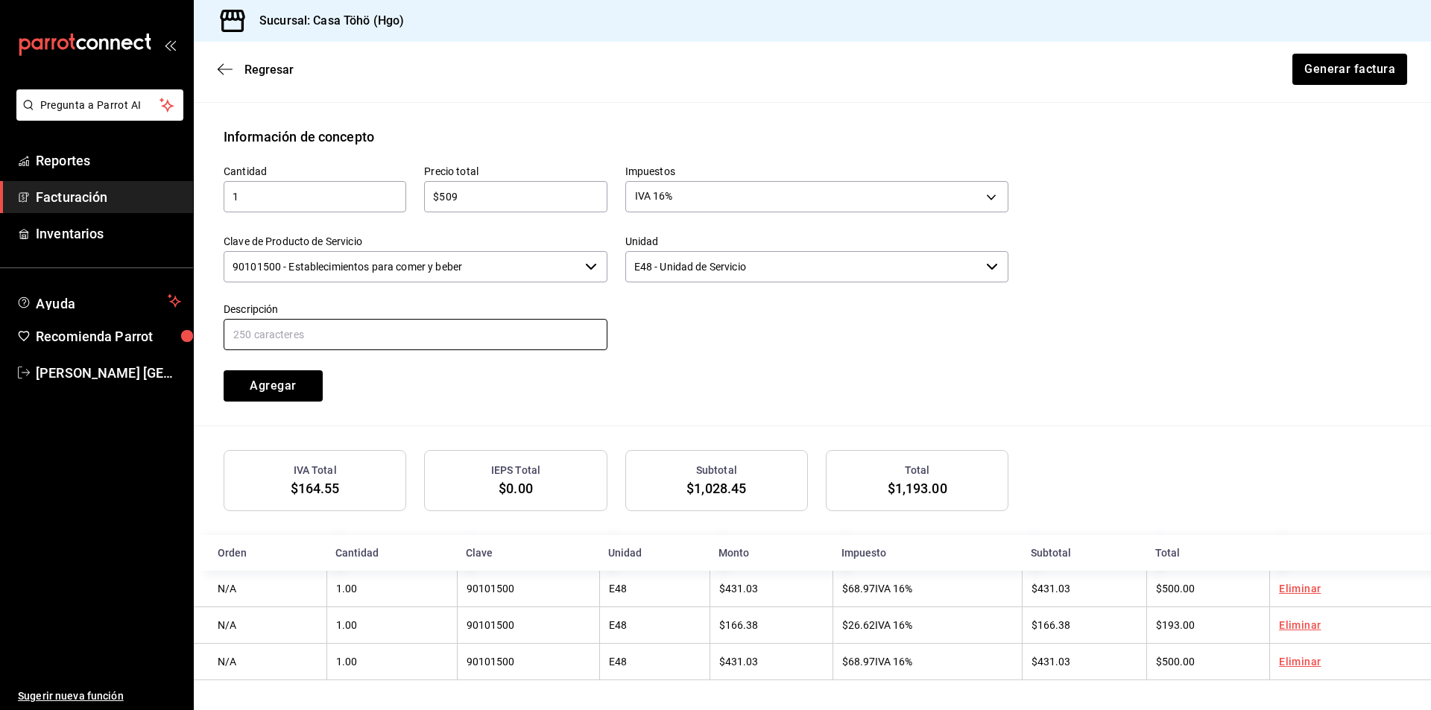
click at [523, 338] on input "text" at bounding box center [416, 334] width 384 height 31
drag, startPoint x: 531, startPoint y: 326, endPoint x: 381, endPoint y: 332, distance: 149.9
click at [381, 332] on input "VENTA PUBLICO EN GENERAL [DATE][PERSON_NAME]" at bounding box center [416, 334] width 384 height 31
type input "VENTA PUBLICO EN GENERAL [DATE]"
click at [276, 392] on button "Agregar" at bounding box center [273, 385] width 99 height 31
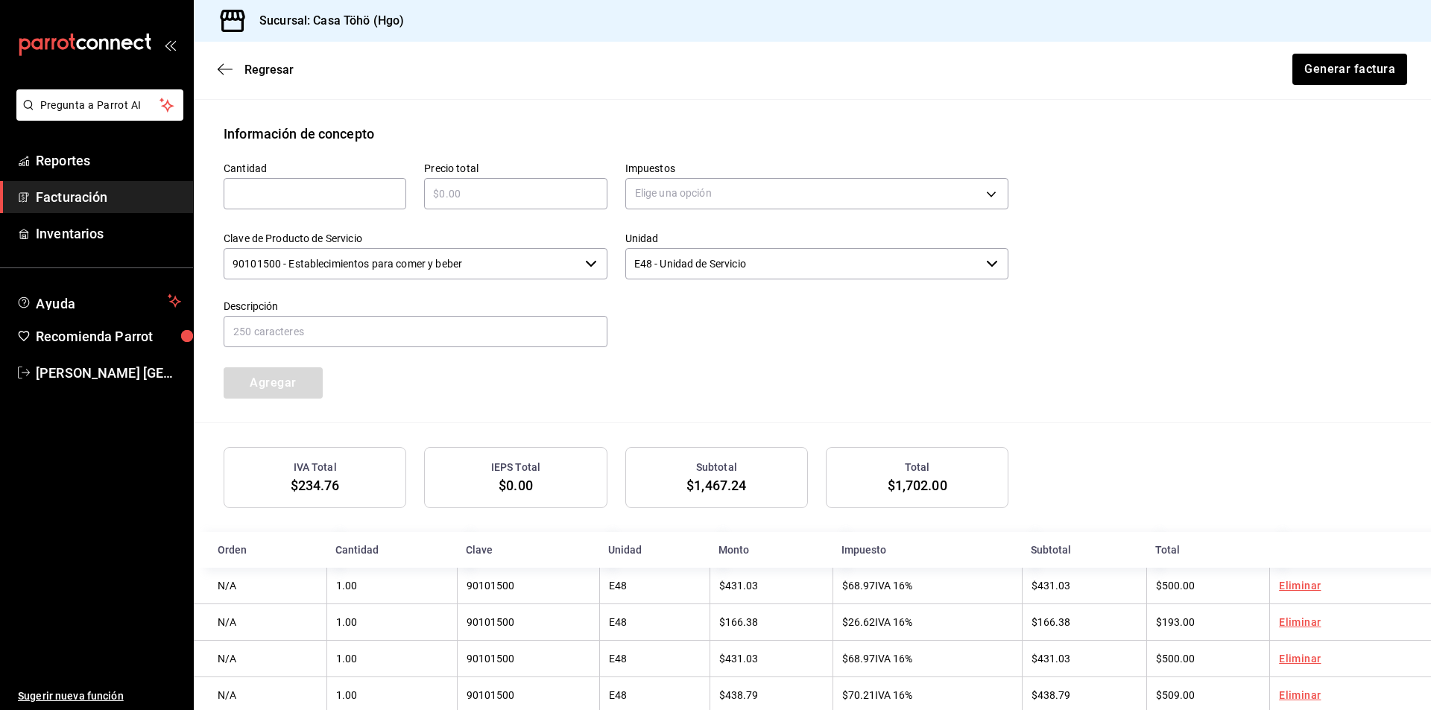
click at [294, 191] on input "text" at bounding box center [315, 194] width 183 height 18
type input "1"
click at [441, 203] on div "​" at bounding box center [515, 193] width 183 height 31
type input "$509"
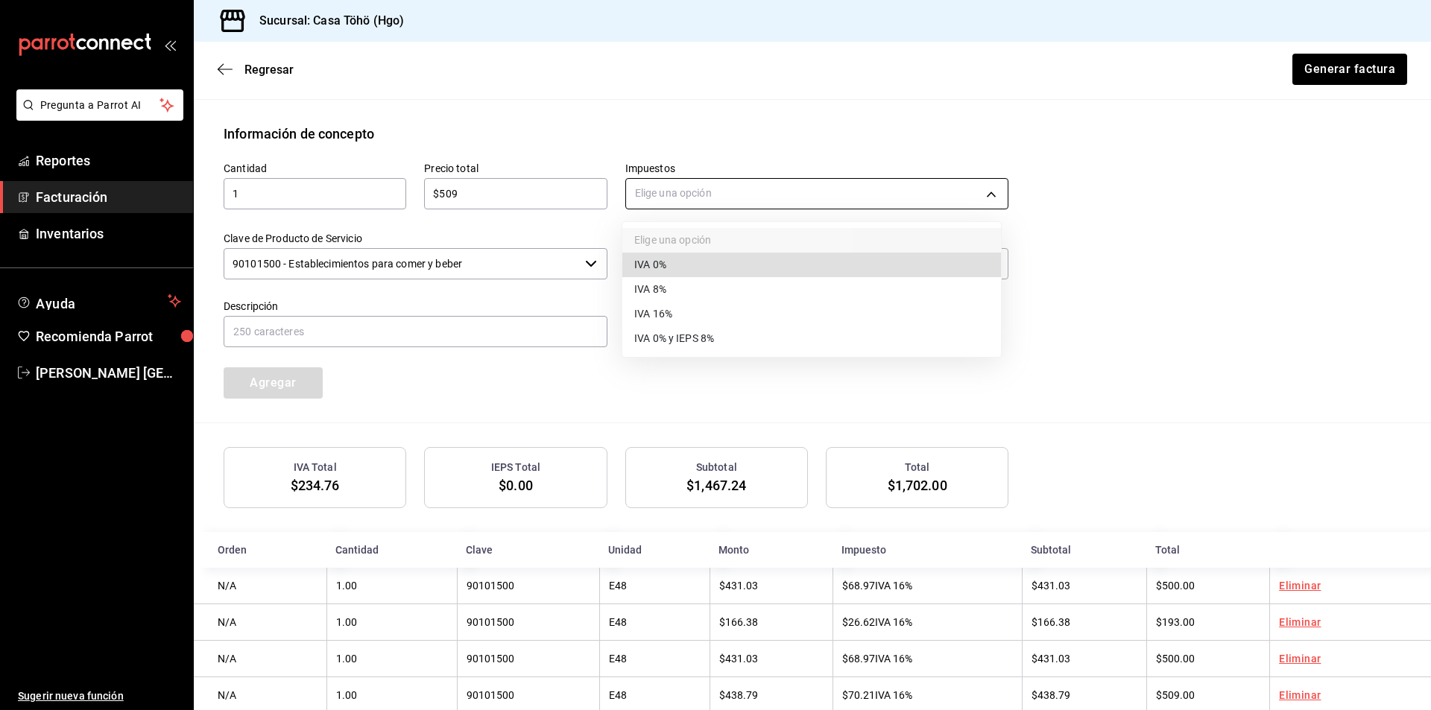
click at [683, 201] on body "Pregunta a Parrot AI Reportes Facturación Inventarios Ayuda Recomienda Parrot […" at bounding box center [715, 355] width 1431 height 710
click at [677, 321] on li "IVA 16%" at bounding box center [811, 314] width 379 height 25
type input "IVA_16"
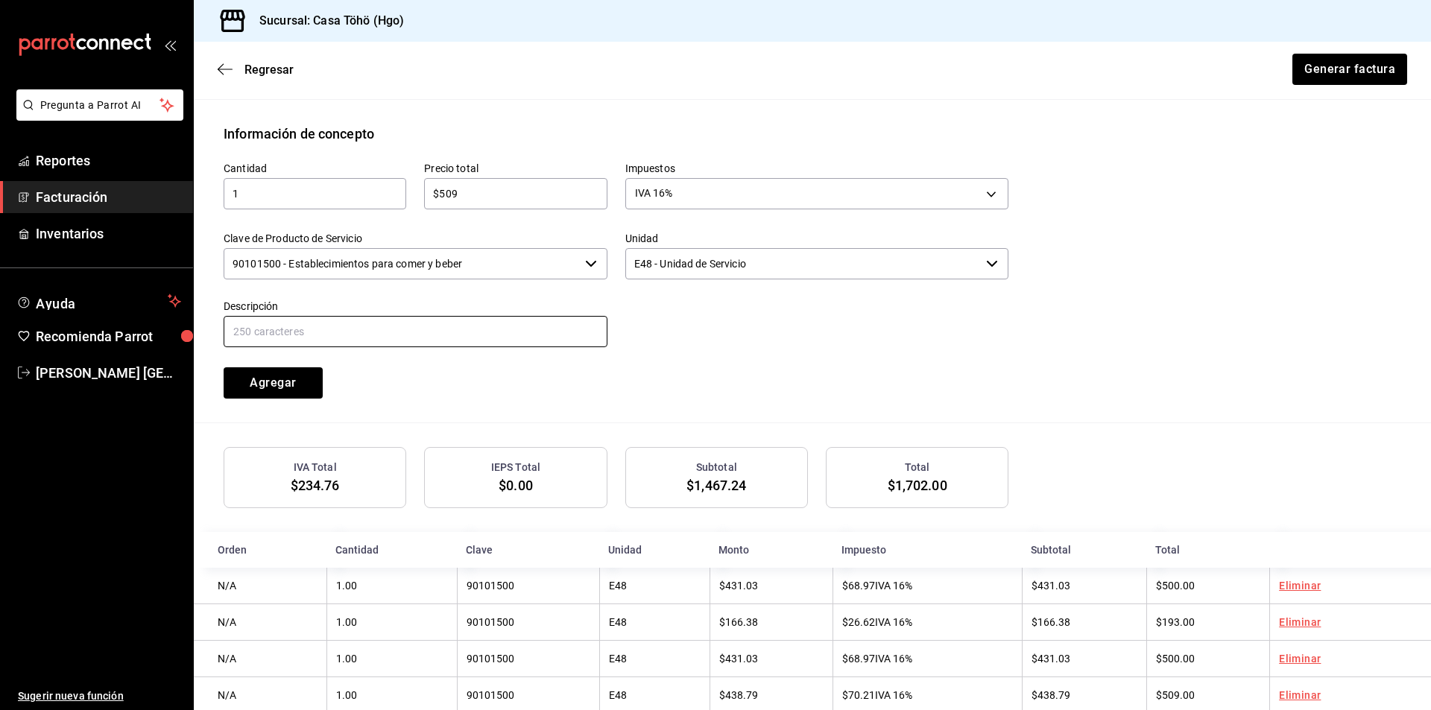
click at [418, 346] on input "text" at bounding box center [416, 331] width 384 height 31
drag, startPoint x: 505, startPoint y: 333, endPoint x: 380, endPoint y: 332, distance: 124.5
click at [380, 332] on input "VENTA PUBLICO EN GENERAL [DATE][PERSON_NAME]" at bounding box center [416, 331] width 384 height 31
type input "VENTA PUBLICO EN GENERAL [DATE]"
click at [548, 378] on div "Cantidad 1 ​ Precio total $509 ​ Impuestos IVA 16% IVA_16 Clave de Producto de …" at bounding box center [607, 271] width 803 height 255
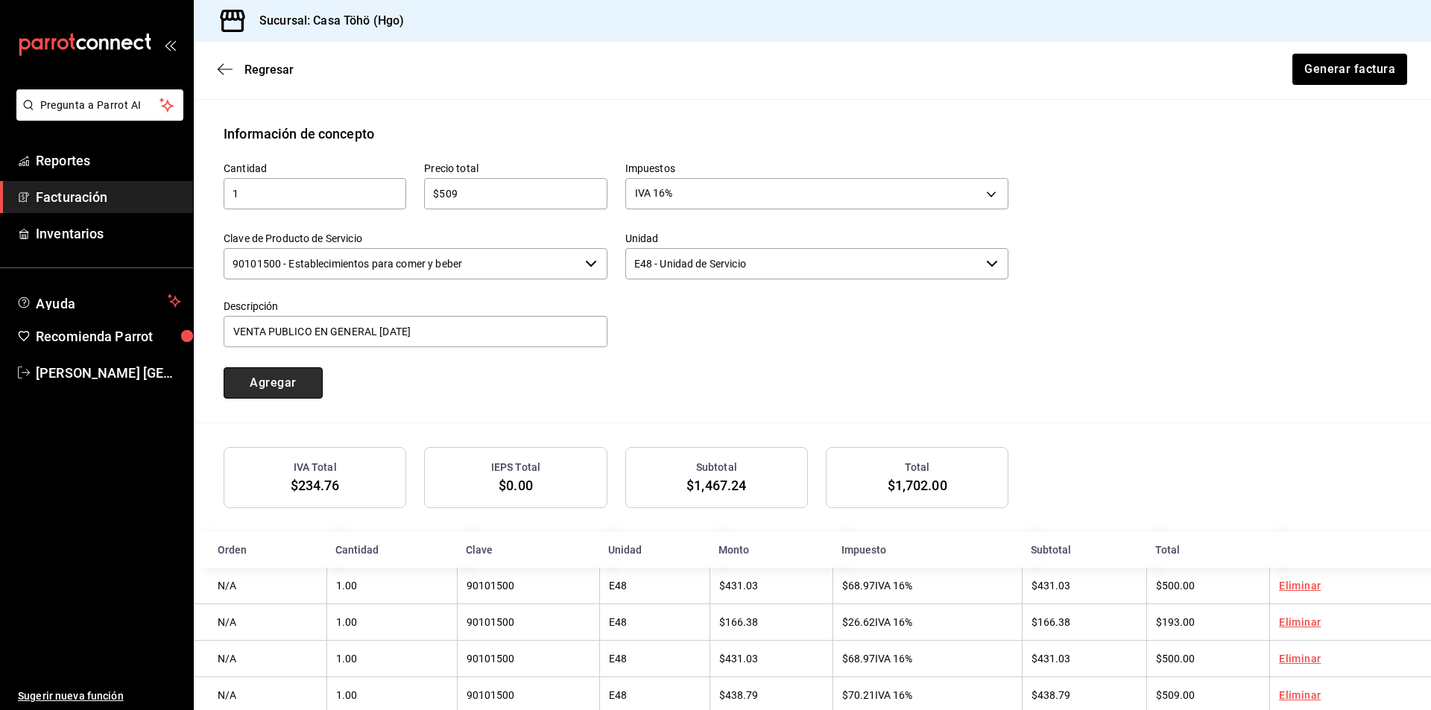
click at [292, 389] on button "Agregar" at bounding box center [273, 382] width 99 height 31
drag, startPoint x: 337, startPoint y: 195, endPoint x: 523, endPoint y: 266, distance: 199.6
click at [337, 195] on input "text" at bounding box center [315, 194] width 183 height 18
type input "1"
click at [469, 193] on input "text" at bounding box center [515, 194] width 183 height 18
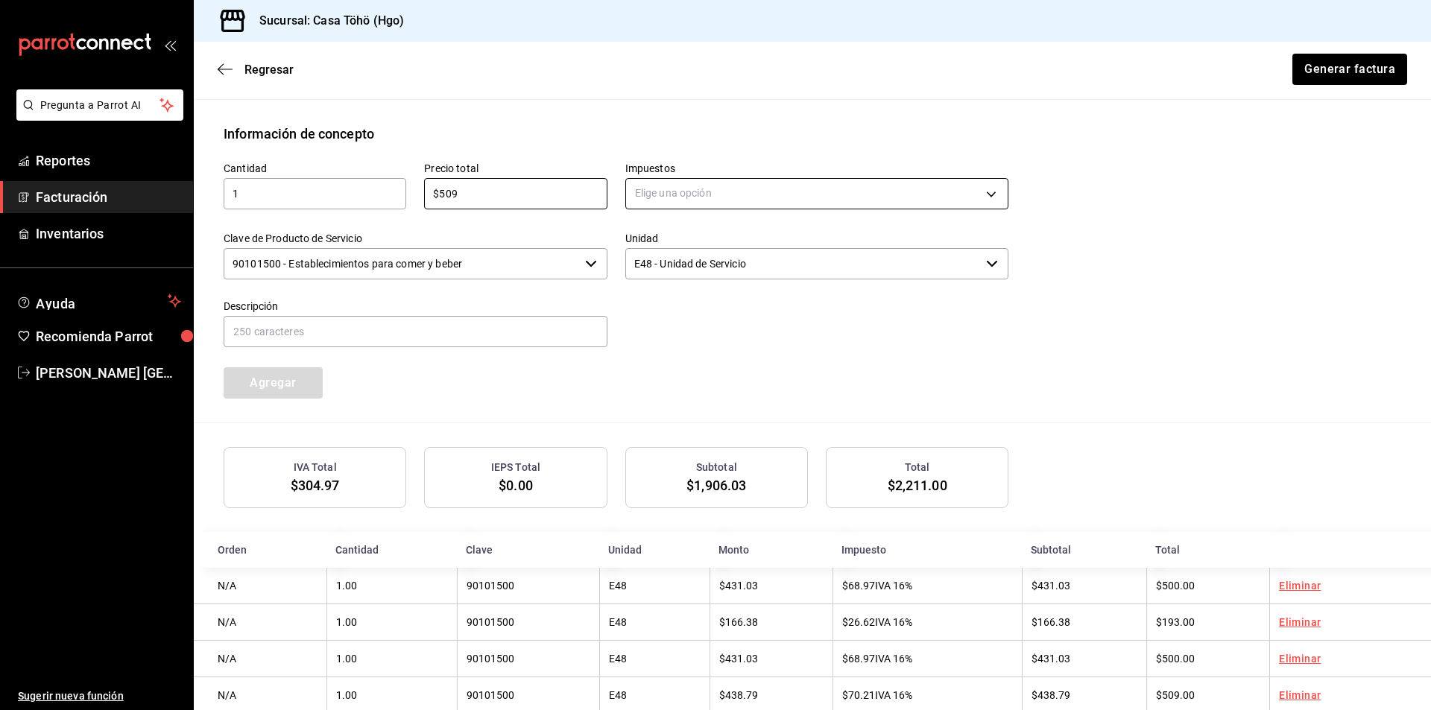
type input "$509"
click at [723, 207] on body "Pregunta a Parrot AI Reportes Facturación Inventarios Ayuda Recomienda Parrot […" at bounding box center [715, 355] width 1431 height 710
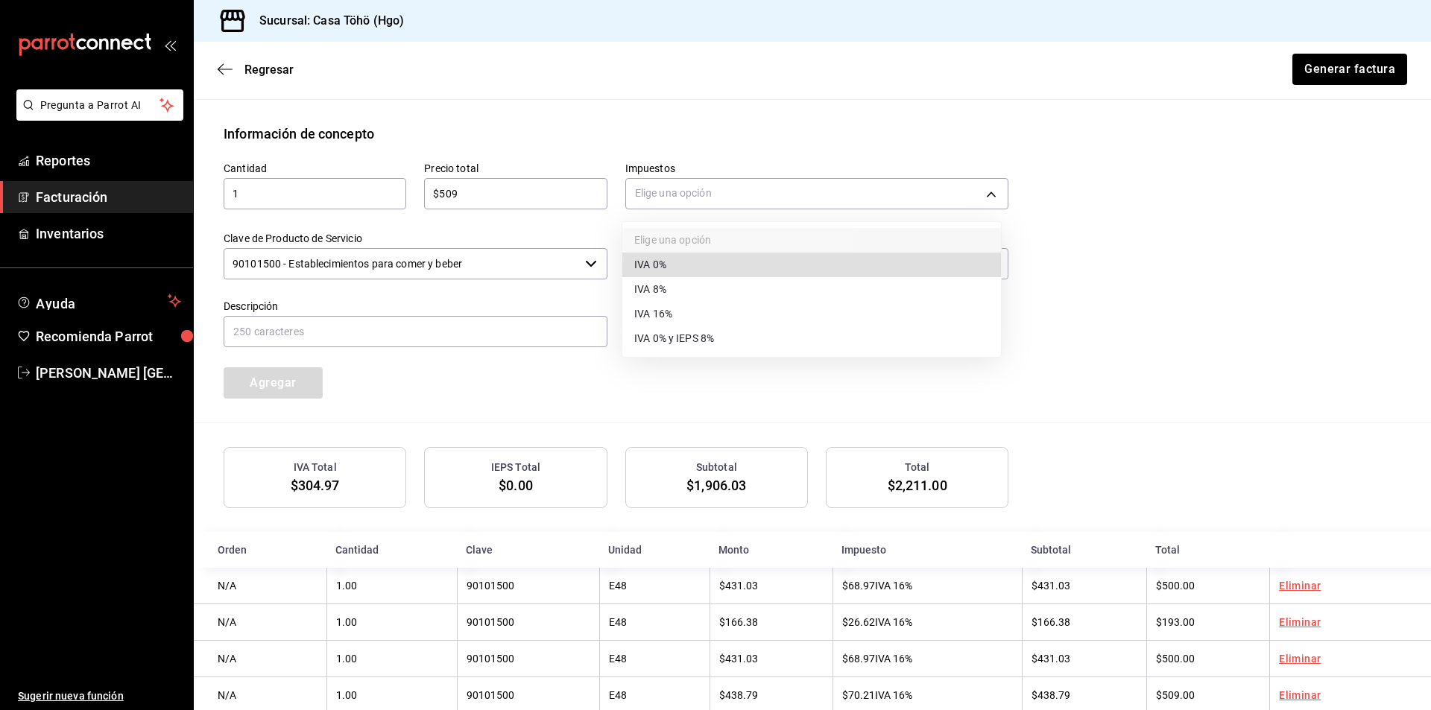
click at [674, 317] on li "IVA 16%" at bounding box center [811, 314] width 379 height 25
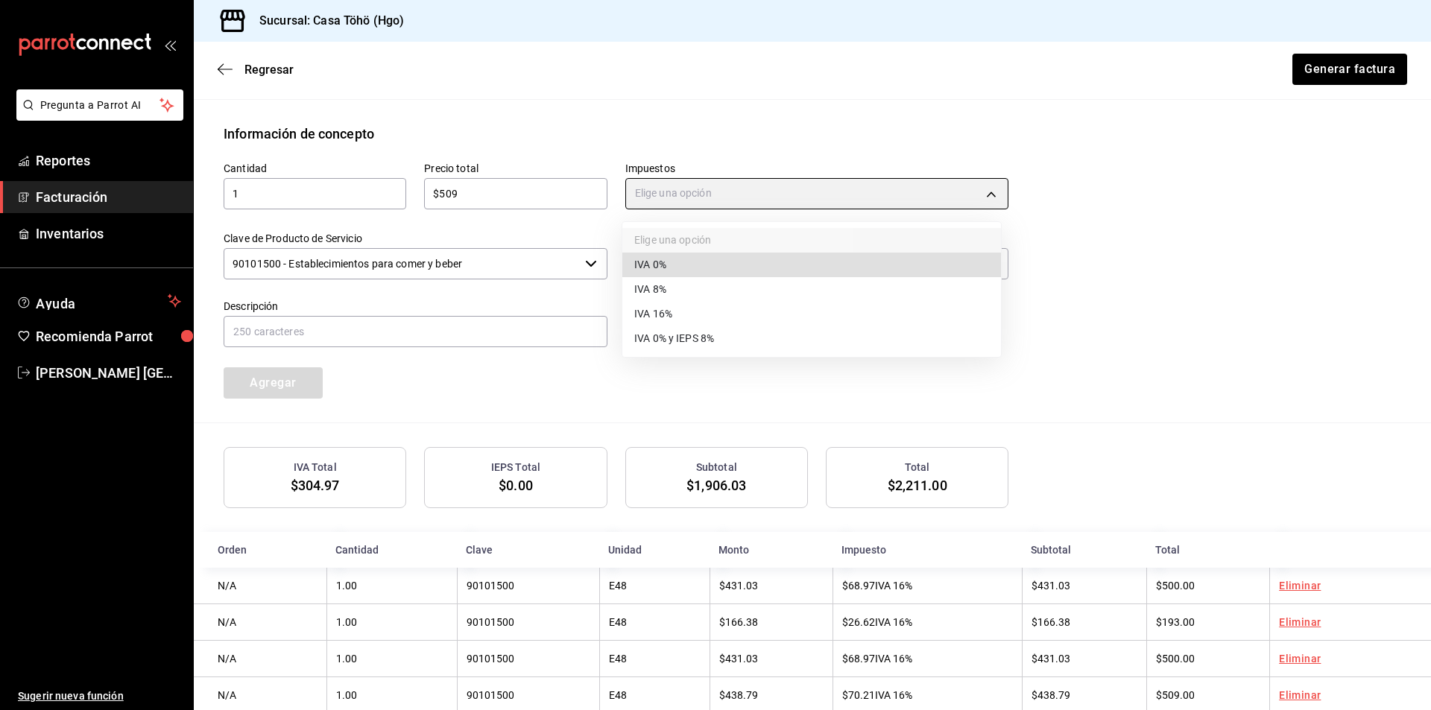
type input "IVA_16"
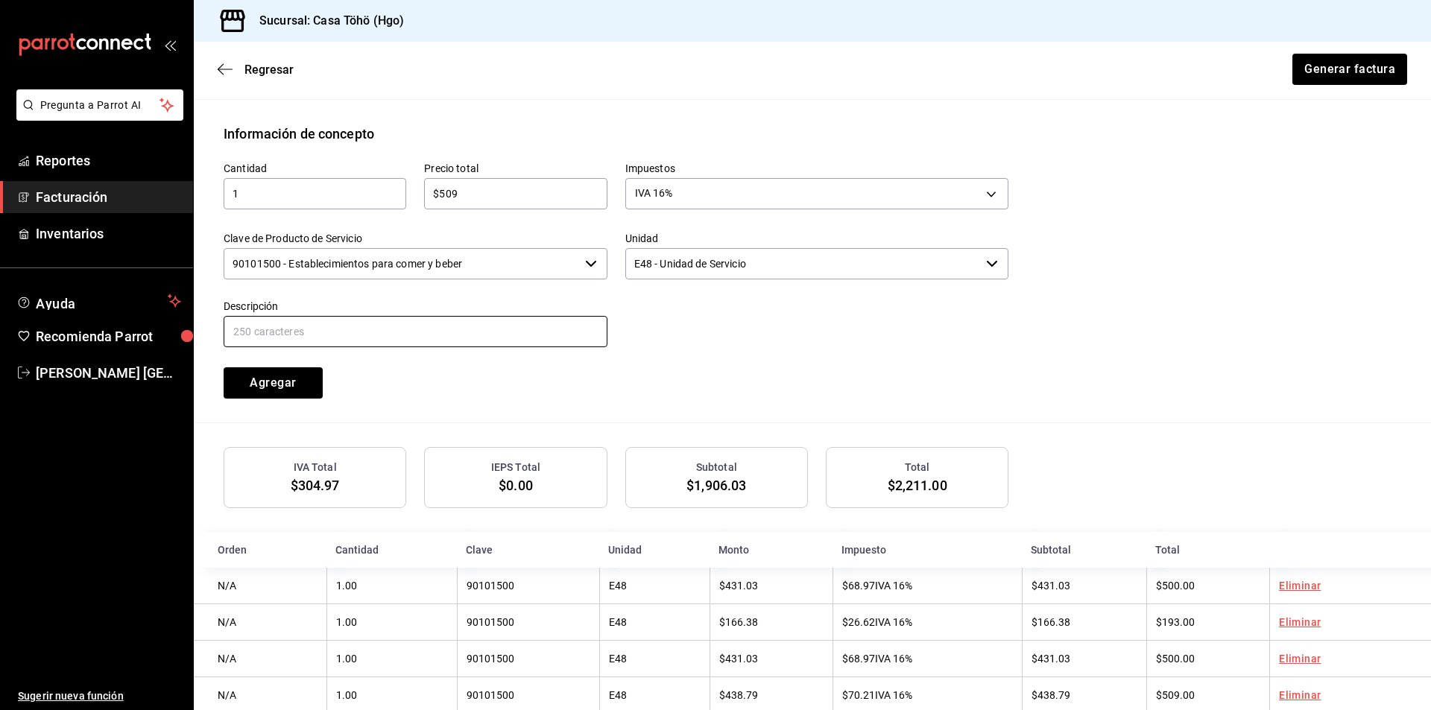
drag, startPoint x: 451, startPoint y: 333, endPoint x: 472, endPoint y: 326, distance: 21.9
click at [451, 333] on input "text" at bounding box center [416, 331] width 384 height 31
drag, startPoint x: 510, startPoint y: 329, endPoint x: 378, endPoint y: 350, distance: 133.4
click at [378, 350] on div "Cantidad 1 ​ Precio total $509 ​ Impuestos IVA 16% IVA_16 Clave de Producto de …" at bounding box center [607, 271] width 803 height 255
type input "VENTA PUBLICO EN GENERAL [DATE]"
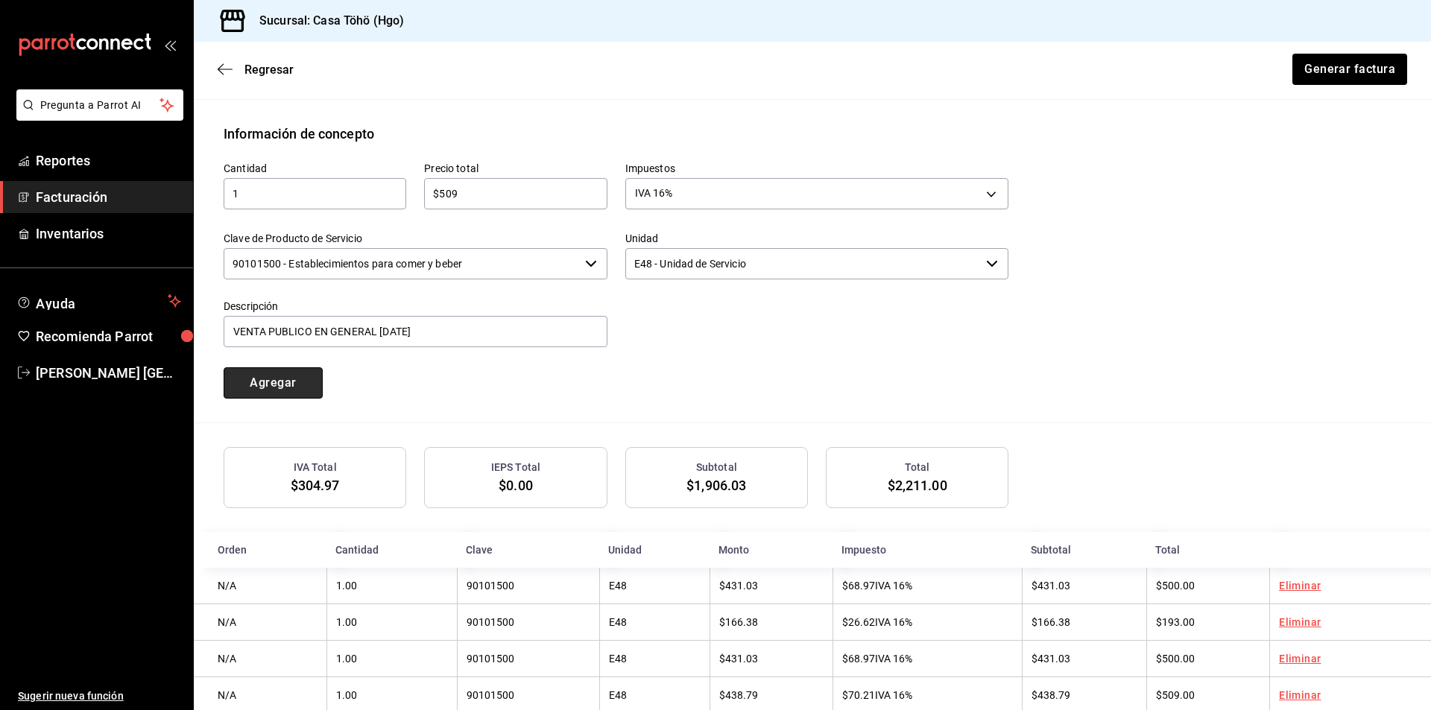
click at [282, 385] on button "Agregar" at bounding box center [273, 382] width 99 height 31
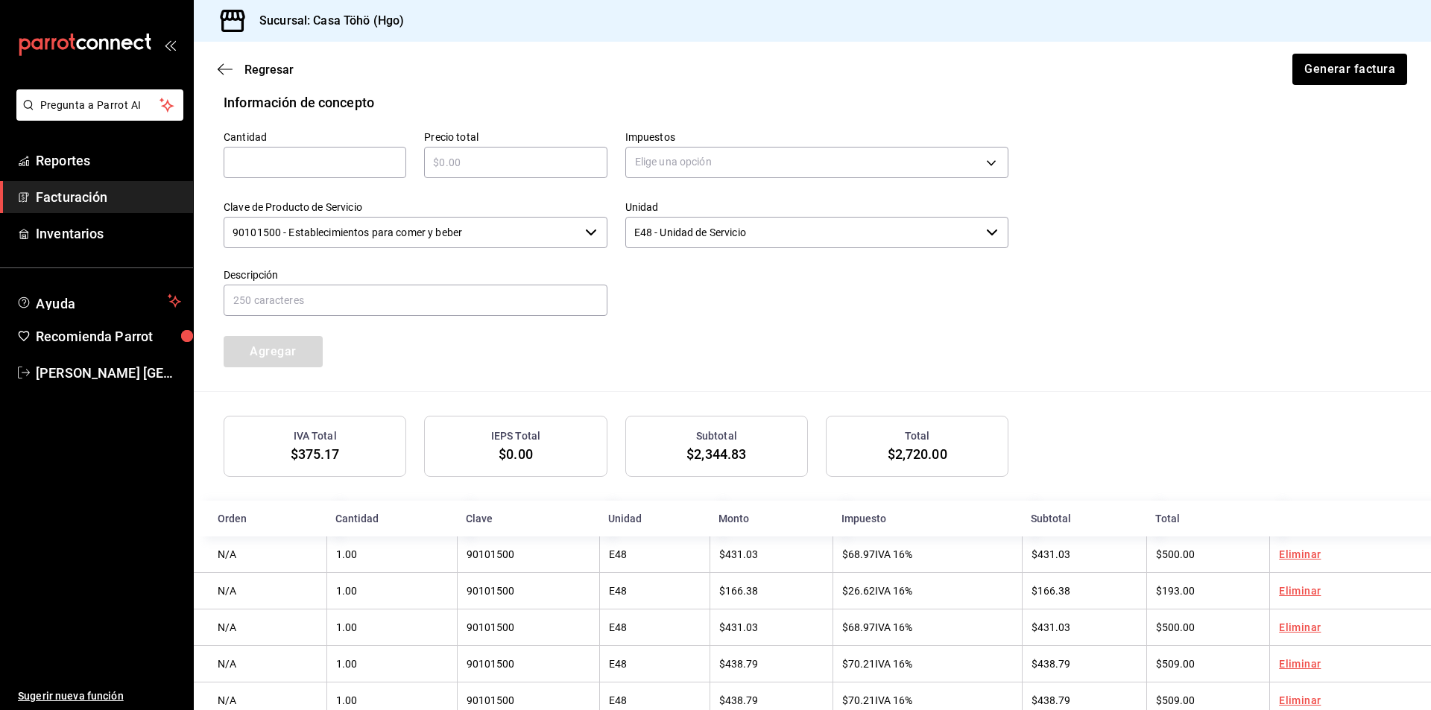
scroll to position [598, 0]
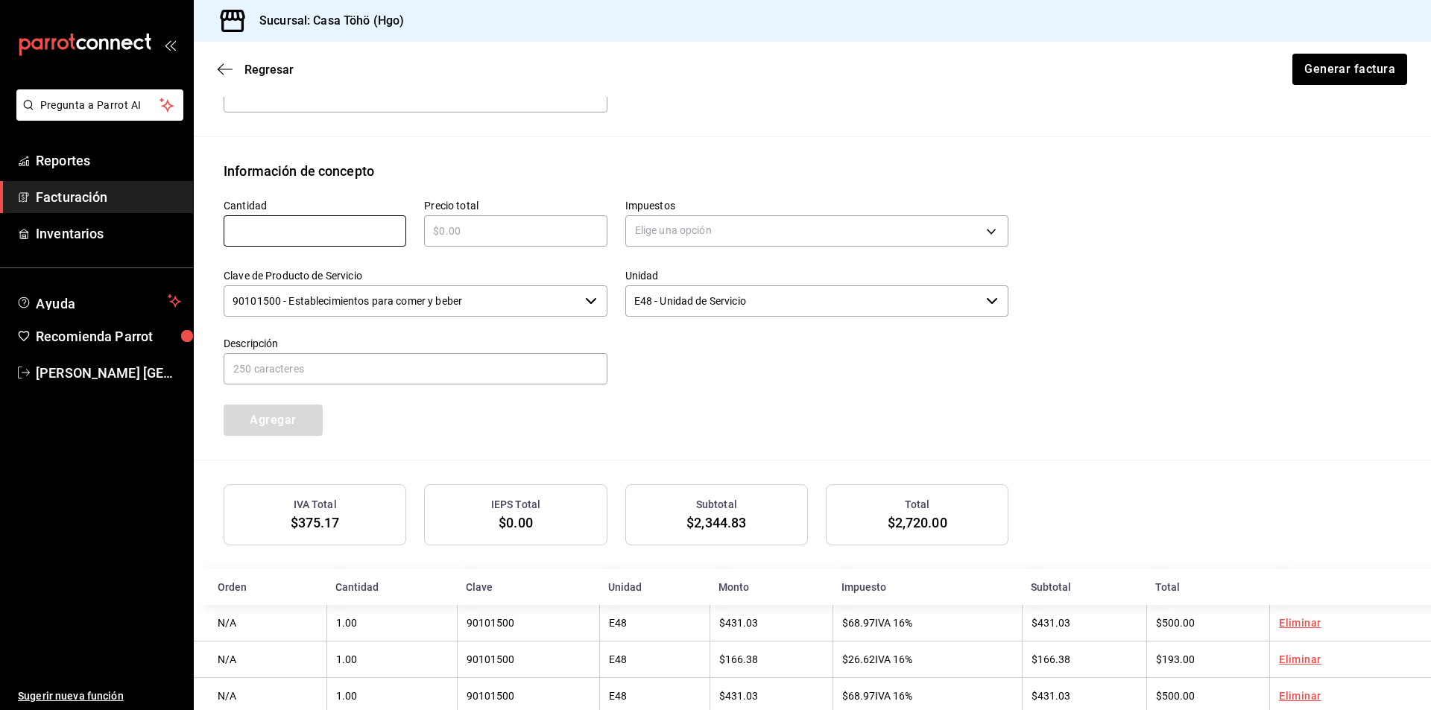
drag, startPoint x: 291, startPoint y: 238, endPoint x: 436, endPoint y: 259, distance: 146.1
click at [291, 238] on input "text" at bounding box center [315, 231] width 183 height 18
type input "1"
click at [563, 237] on input "text" at bounding box center [515, 231] width 183 height 18
type input "$509"
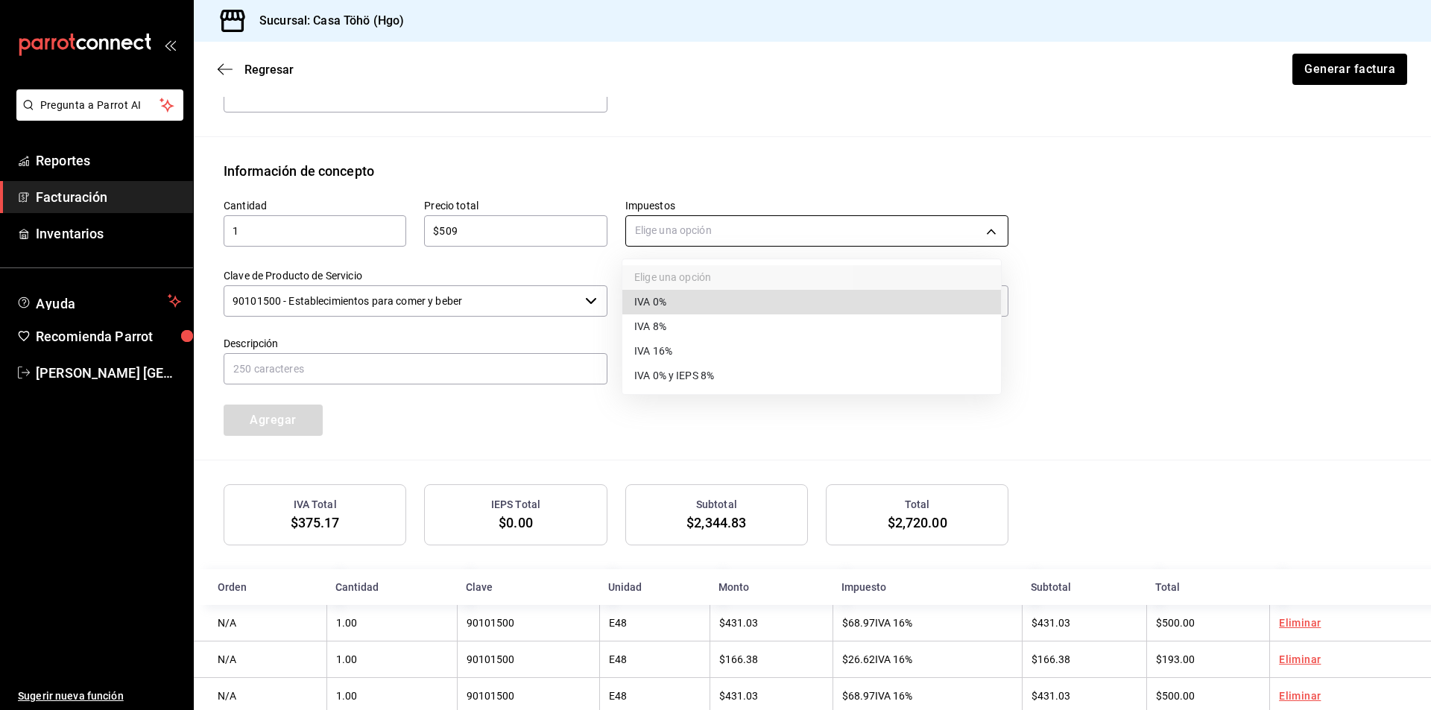
click at [674, 234] on body "Pregunta a Parrot AI Reportes Facturación Inventarios Ayuda Recomienda Parrot […" at bounding box center [715, 355] width 1431 height 710
click at [663, 352] on span "IVA 16%" at bounding box center [653, 352] width 38 height 16
type input "IVA_16"
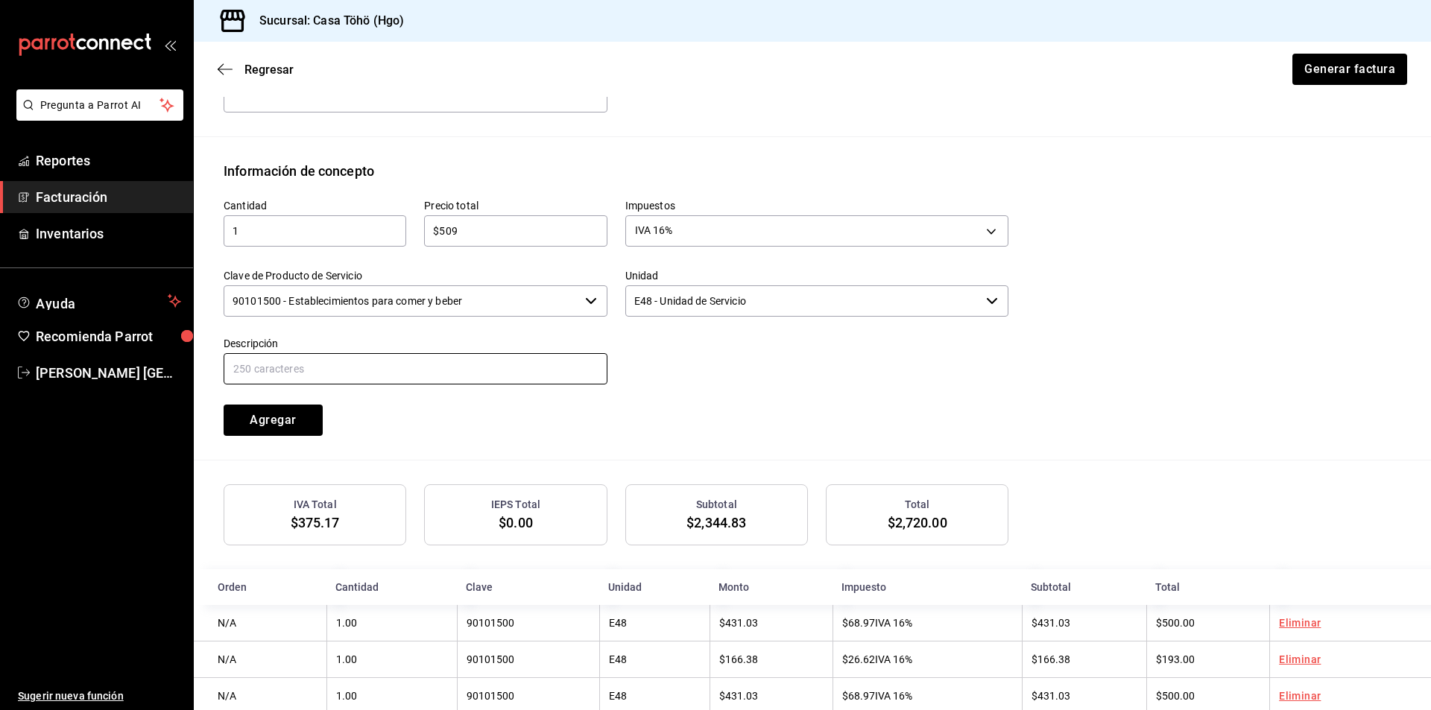
click at [496, 367] on input "text" at bounding box center [416, 368] width 384 height 31
drag, startPoint x: 508, startPoint y: 373, endPoint x: 381, endPoint y: 365, distance: 127.0
click at [381, 365] on input "VENTA PUBLICO EN GENERAL [DATE][PERSON_NAME]" at bounding box center [416, 368] width 384 height 31
type input "VENTA PUBLICO EN GENERAL [DATE]"
click at [304, 420] on button "Agregar" at bounding box center [273, 420] width 99 height 31
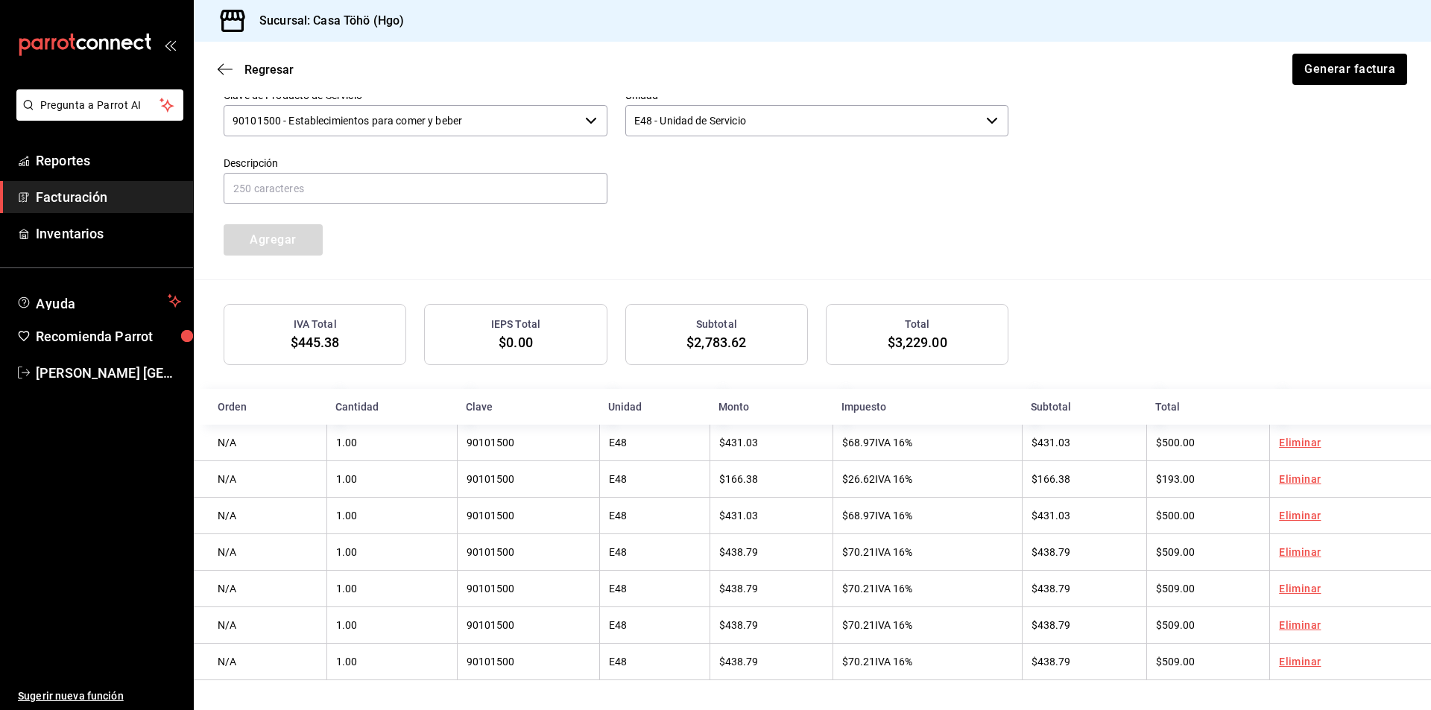
scroll to position [560, 0]
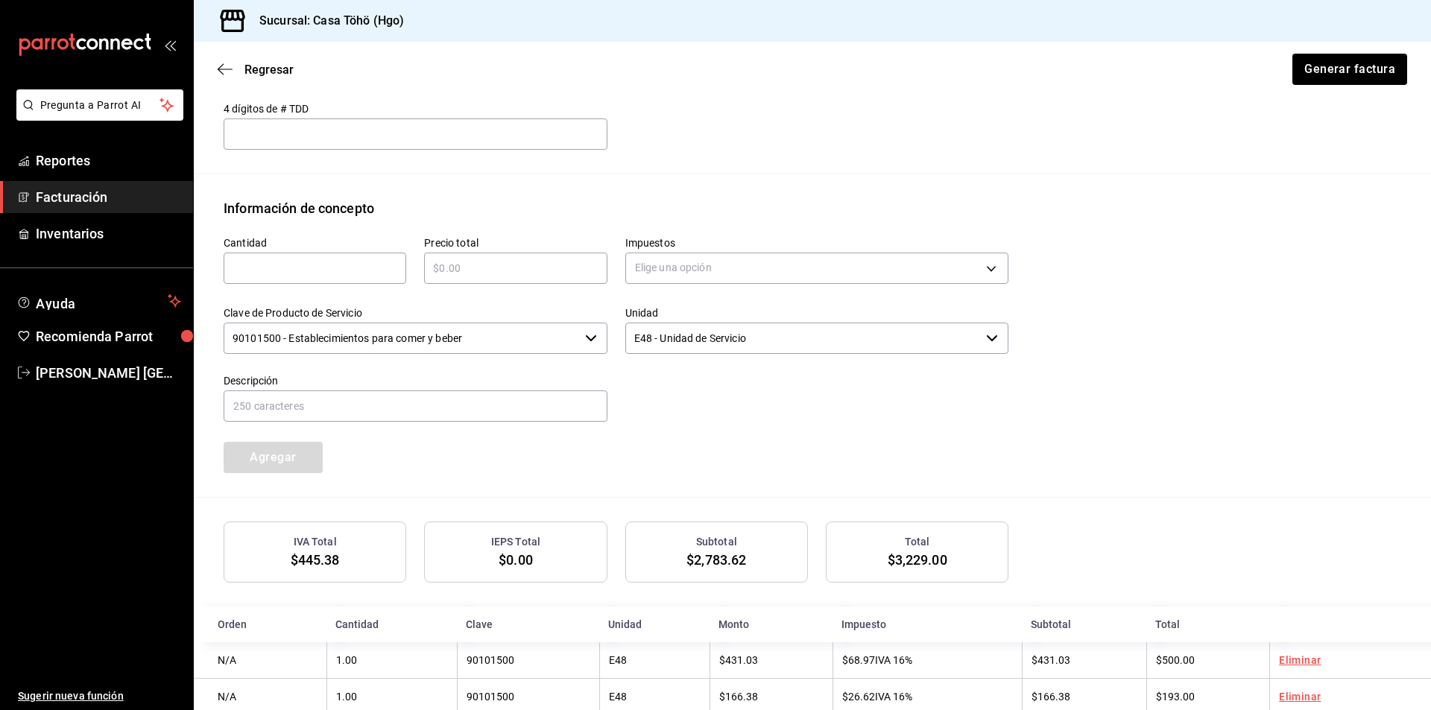
click at [328, 276] on input "text" at bounding box center [315, 268] width 183 height 18
type input "1"
click at [520, 272] on input "text" at bounding box center [515, 268] width 183 height 18
type input "$509"
click at [683, 265] on body "Pregunta a Parrot AI Reportes Facturación Inventarios Ayuda Recomienda Parrot […" at bounding box center [715, 355] width 1431 height 710
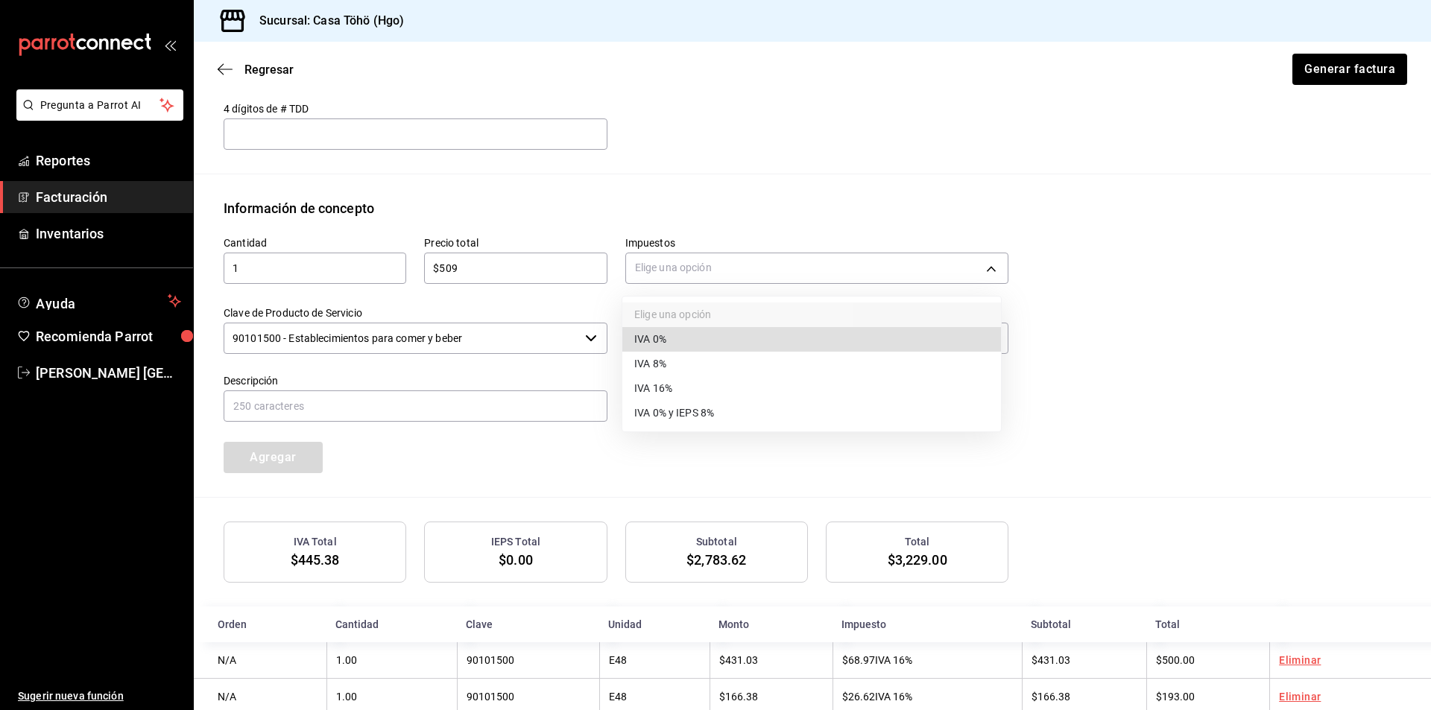
click at [668, 390] on span "IVA 16%" at bounding box center [653, 389] width 38 height 16
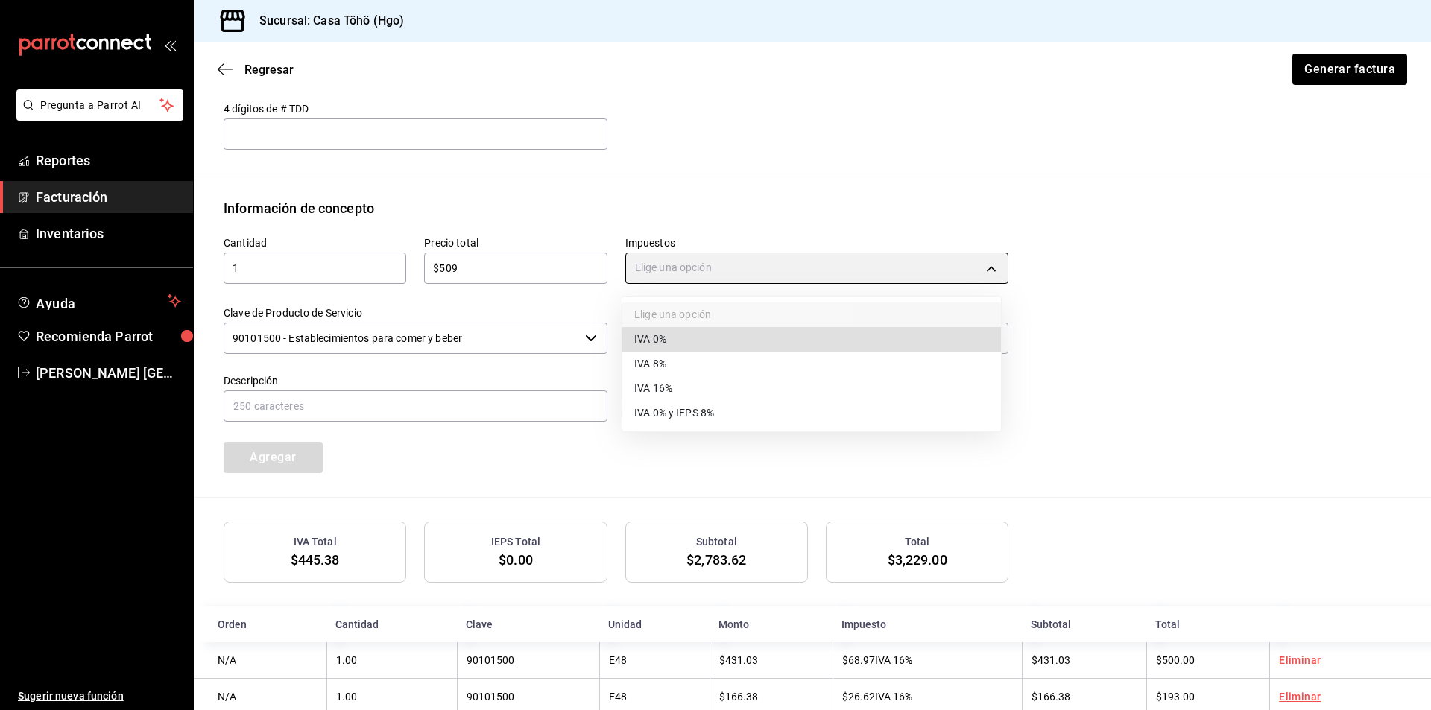
type input "IVA_16"
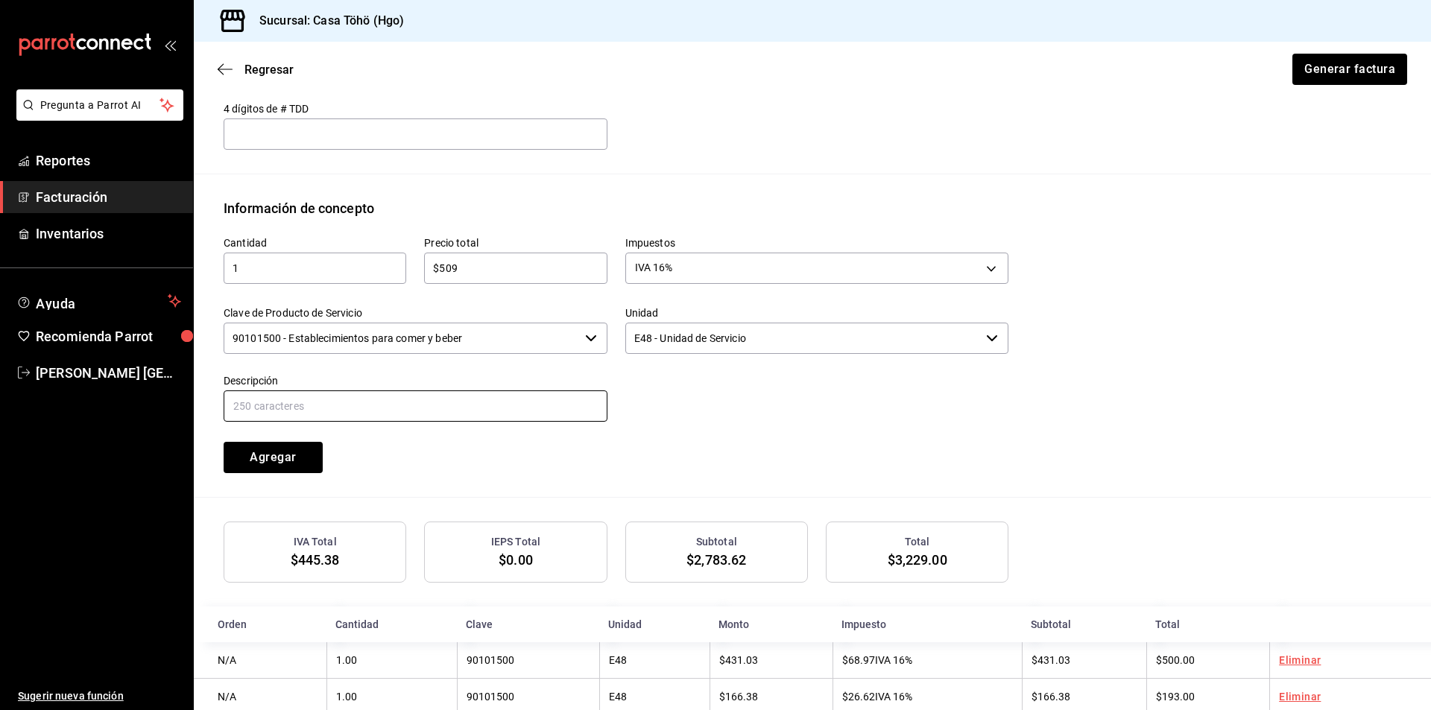
drag, startPoint x: 425, startPoint y: 395, endPoint x: 431, endPoint y: 402, distance: 9.0
click at [425, 395] on input "text" at bounding box center [416, 405] width 384 height 31
drag, startPoint x: 499, startPoint y: 411, endPoint x: 383, endPoint y: 411, distance: 116.3
click at [383, 411] on input "VENTA PUBLICO EN GENERAL [DATE][PERSON_NAME]" at bounding box center [416, 405] width 384 height 31
type input "VENTA PUBLICO EN GENERAL [DATE]"
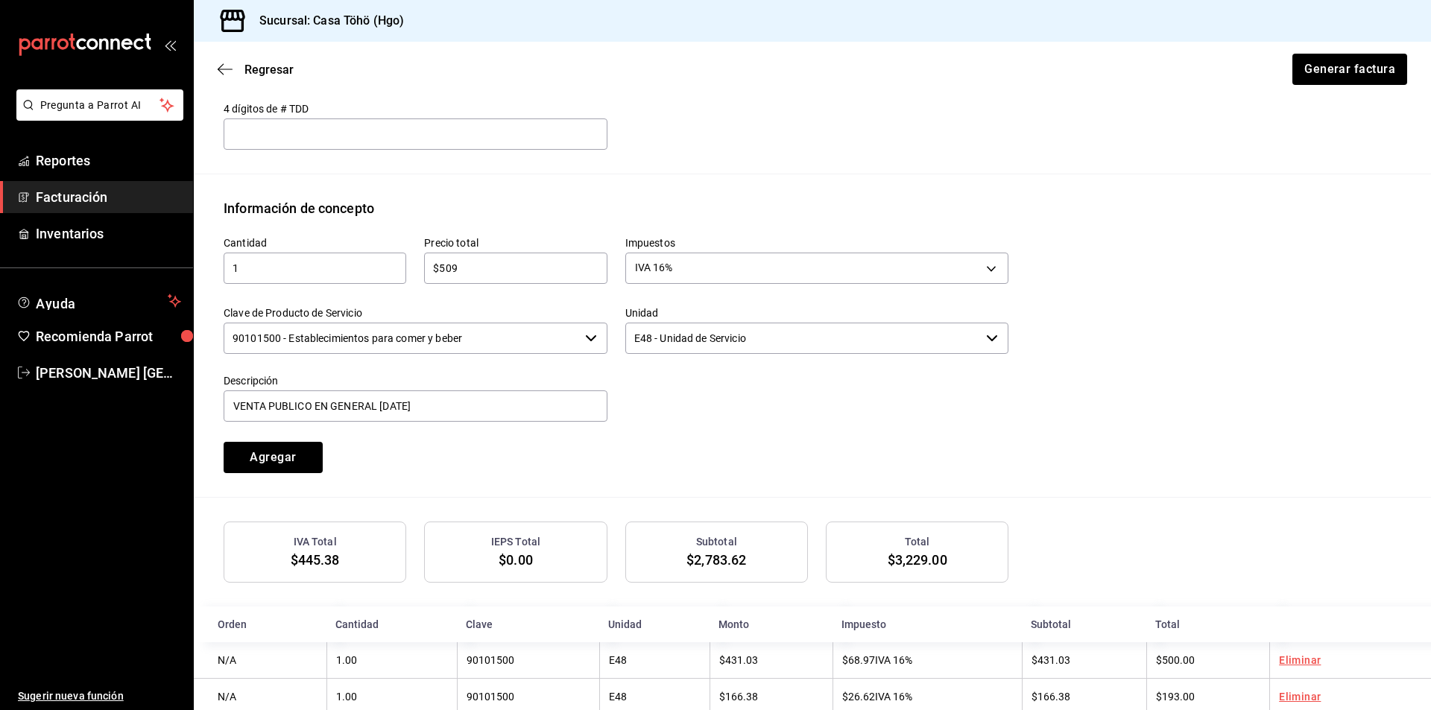
click at [423, 476] on div "Cantidad 1 ​ Precio total $509 ​ Impuestos IVA 16% IVA_16 Clave de Producto de …" at bounding box center [812, 357] width 1177 height 279
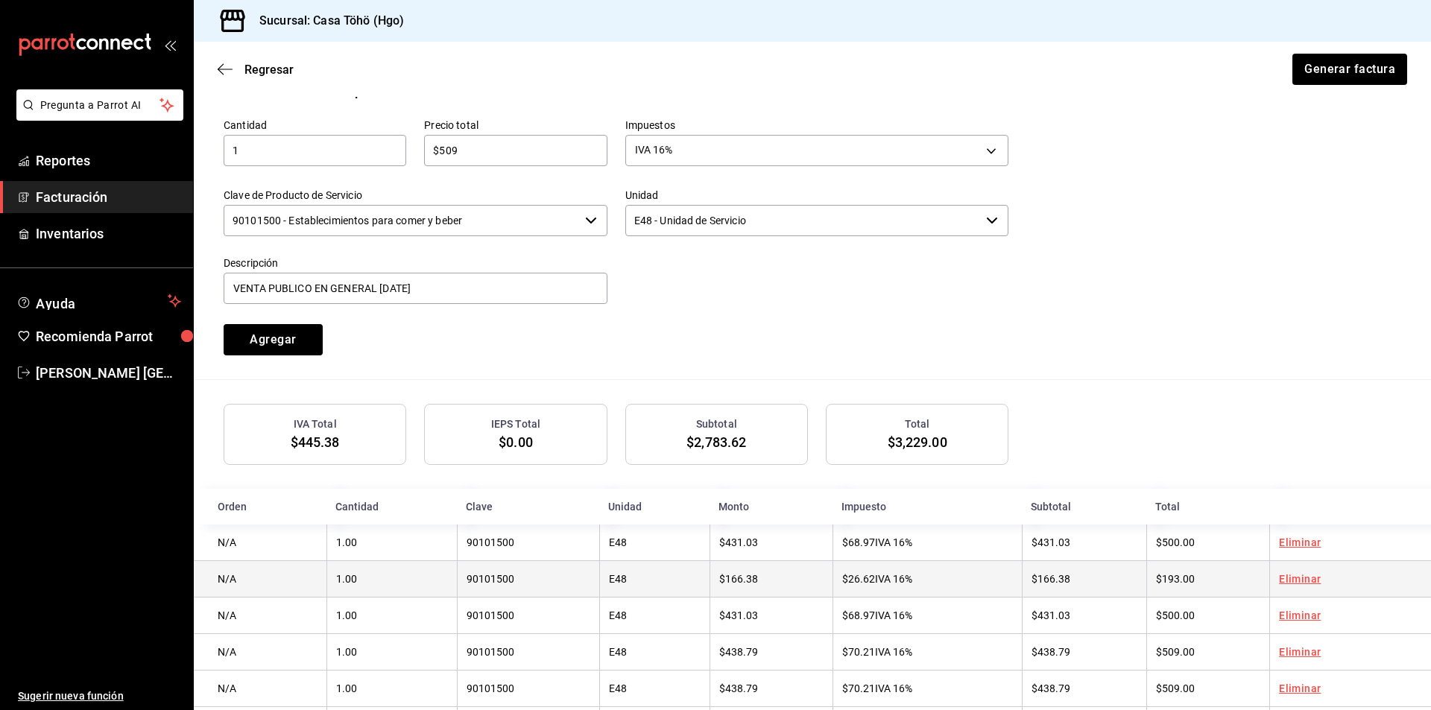
scroll to position [784, 0]
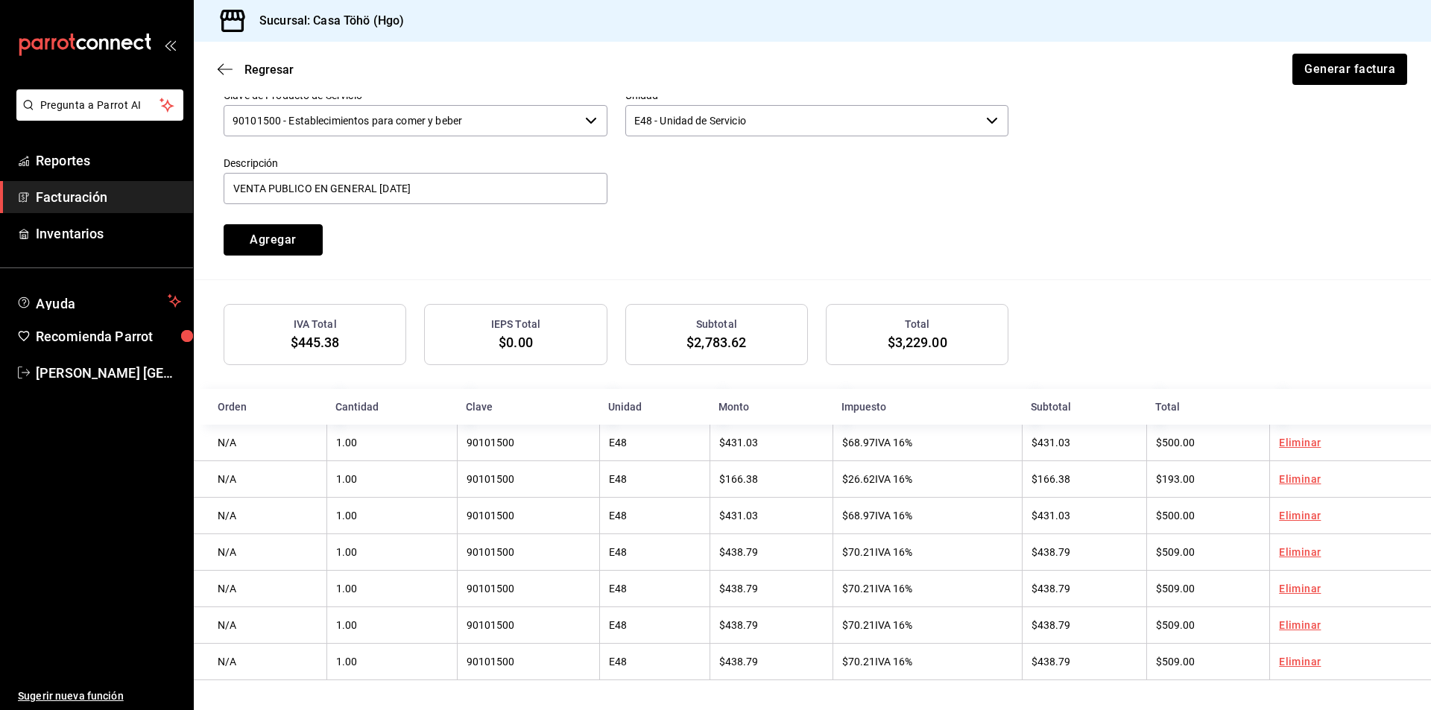
click at [294, 236] on button "Agregar" at bounding box center [273, 239] width 99 height 31
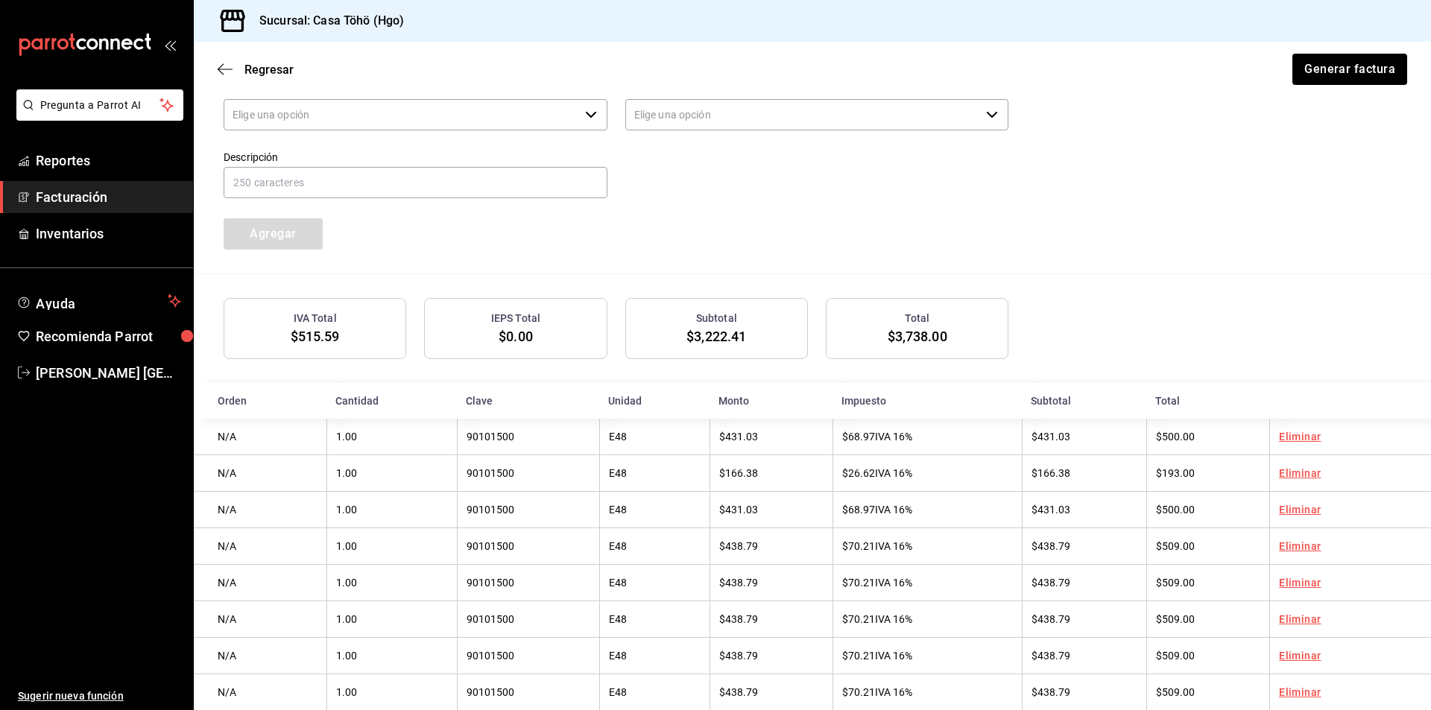
type input "90101500 - Establecimientos para comer y beber"
type input "E48 - Unidad de Servicio"
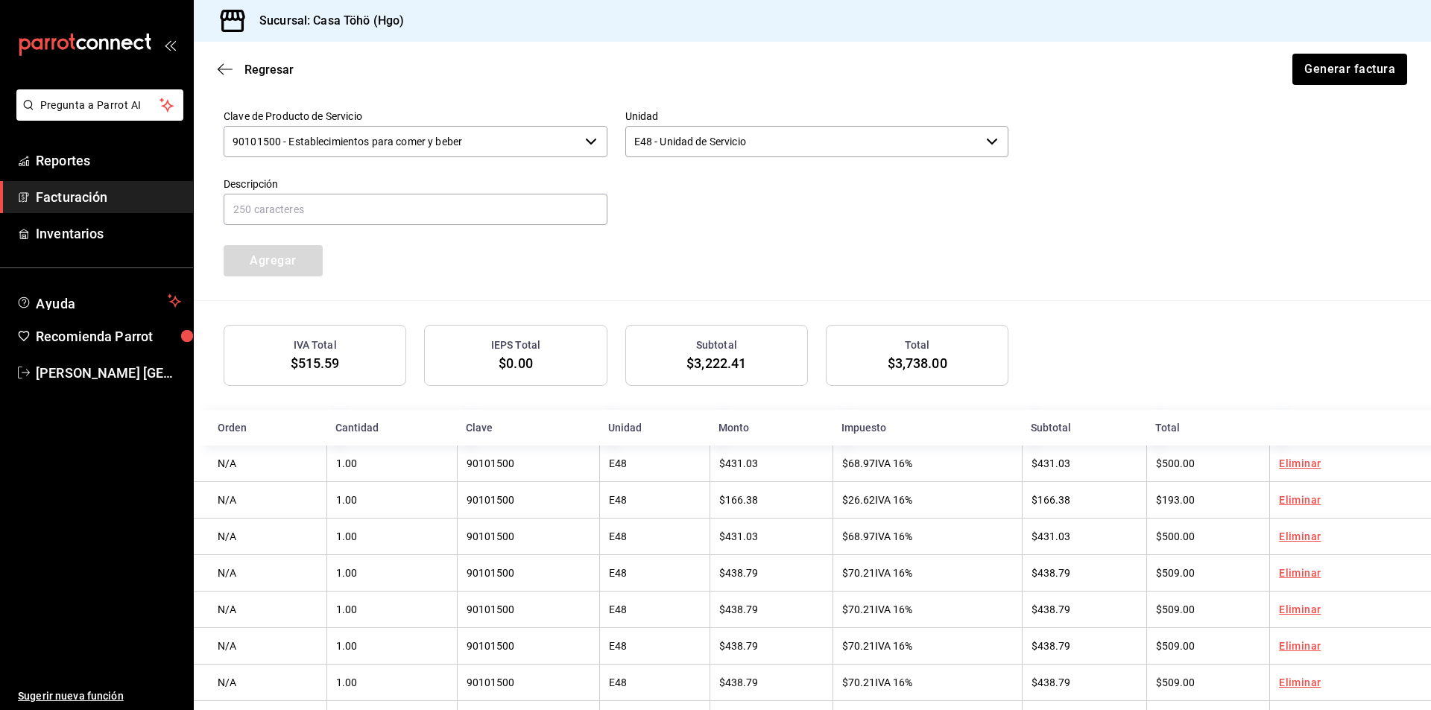
scroll to position [672, 0]
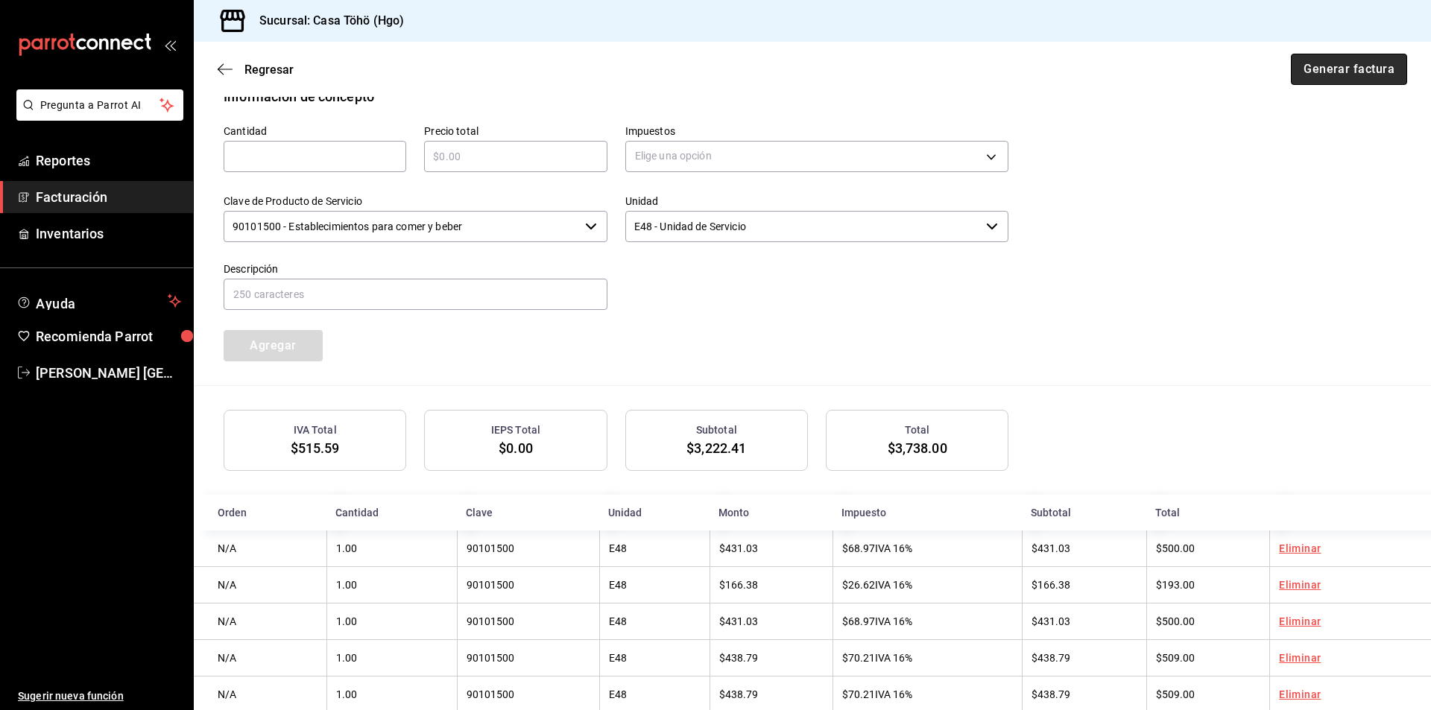
click at [1349, 77] on button "Generar factura" at bounding box center [1349, 69] width 116 height 31
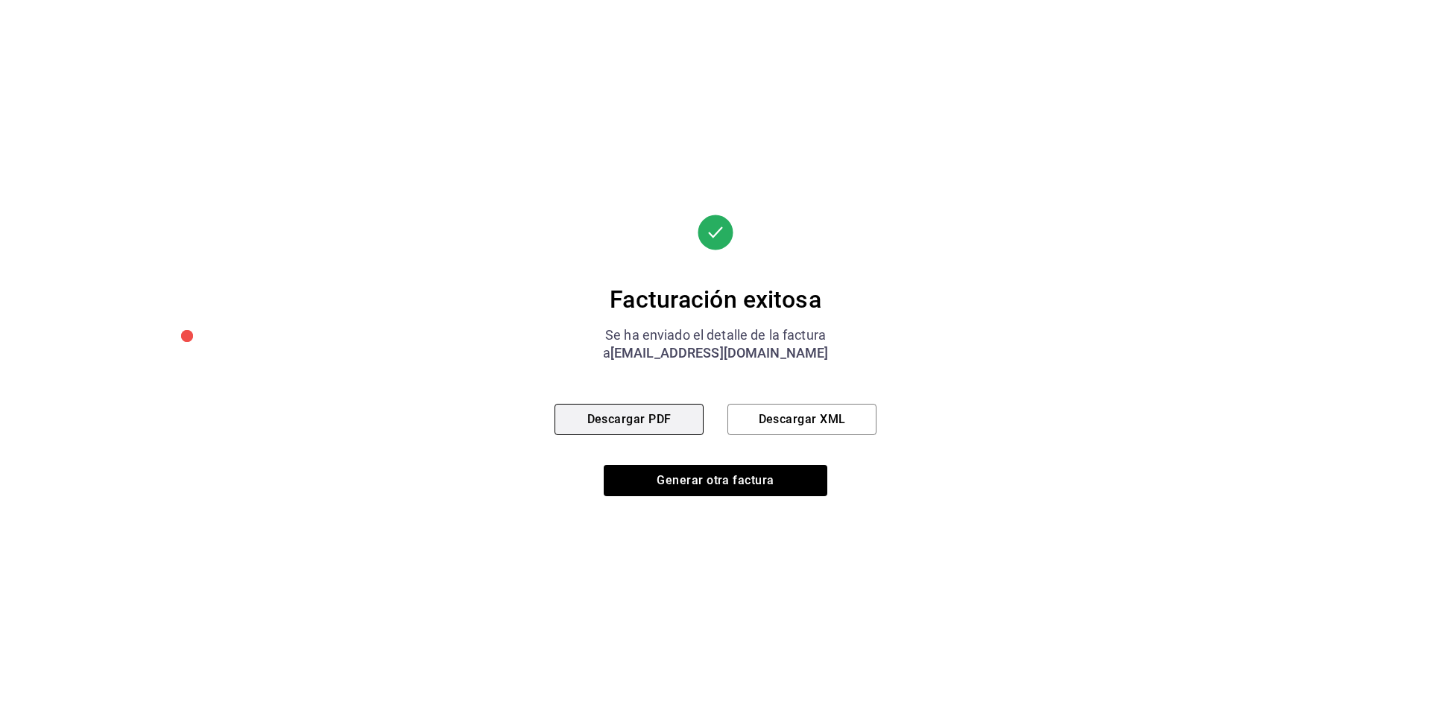
click at [606, 419] on button "Descargar PDF" at bounding box center [628, 419] width 149 height 31
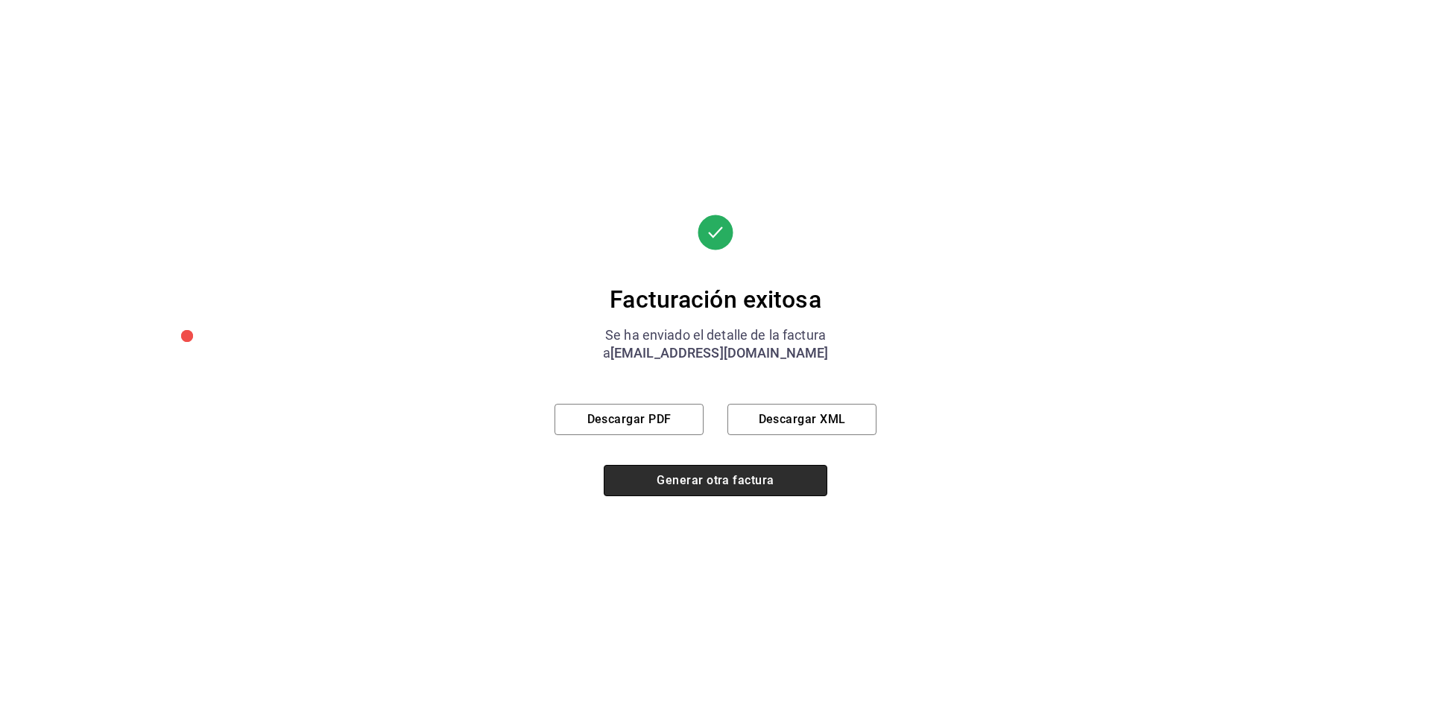
click at [702, 481] on button "Generar otra factura" at bounding box center [716, 480] width 224 height 31
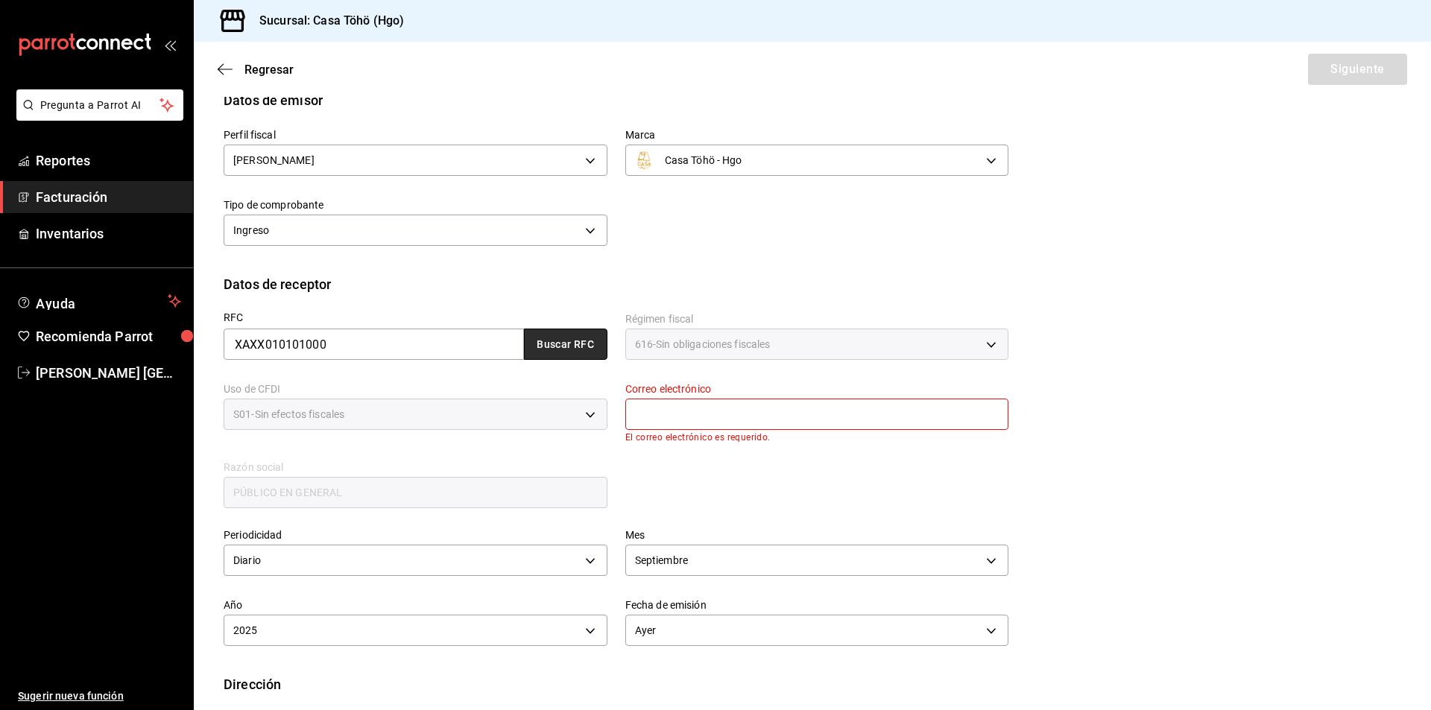
click at [570, 348] on button "Buscar RFC" at bounding box center [565, 344] width 83 height 31
type input "[EMAIL_ADDRESS][DOMAIN_NAME]"
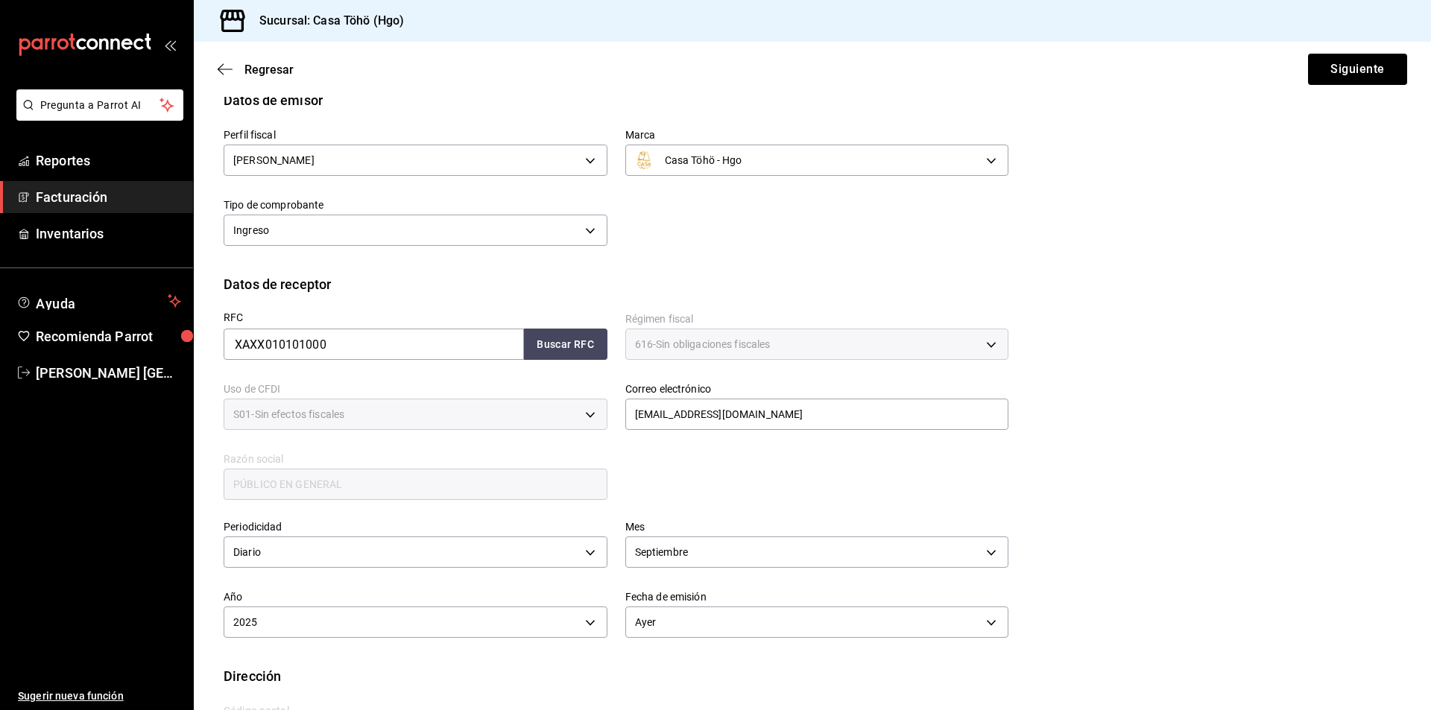
click at [787, 498] on div "RFC XAXX010101000 Buscar RFC Régimen fiscal 616 - Sin obligaciones fiscales 616…" at bounding box center [607, 398] width 803 height 208
click at [1363, 73] on button "Siguiente" at bounding box center [1357, 69] width 99 height 31
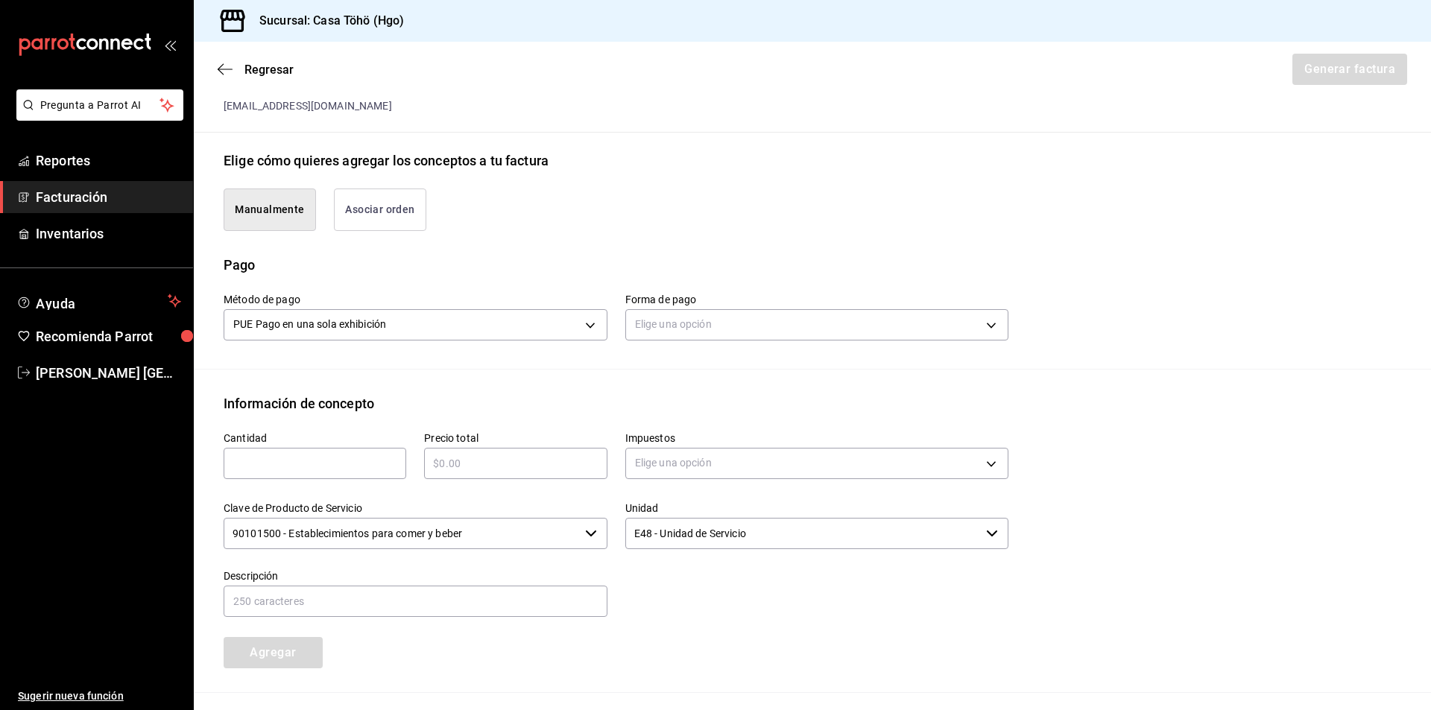
scroll to position [304, 0]
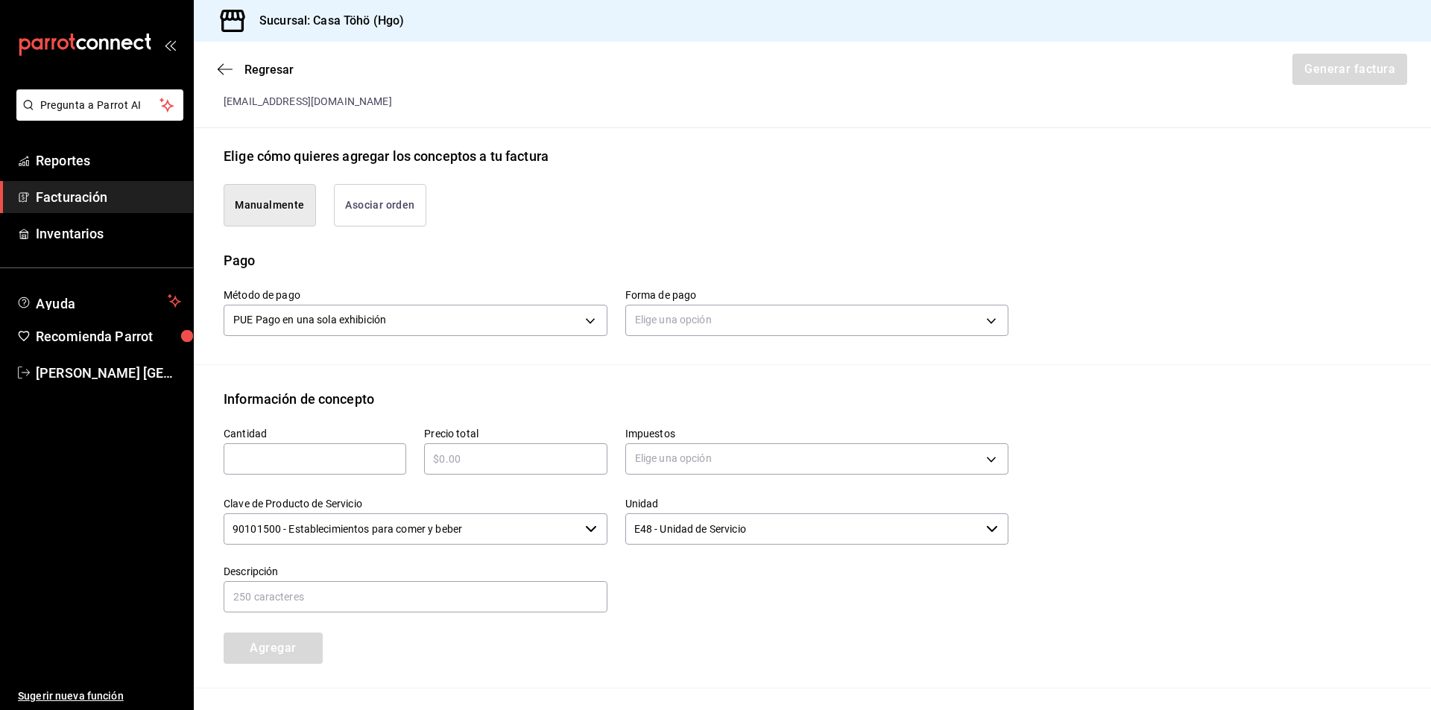
click at [390, 199] on button "Asociar orden" at bounding box center [380, 205] width 92 height 42
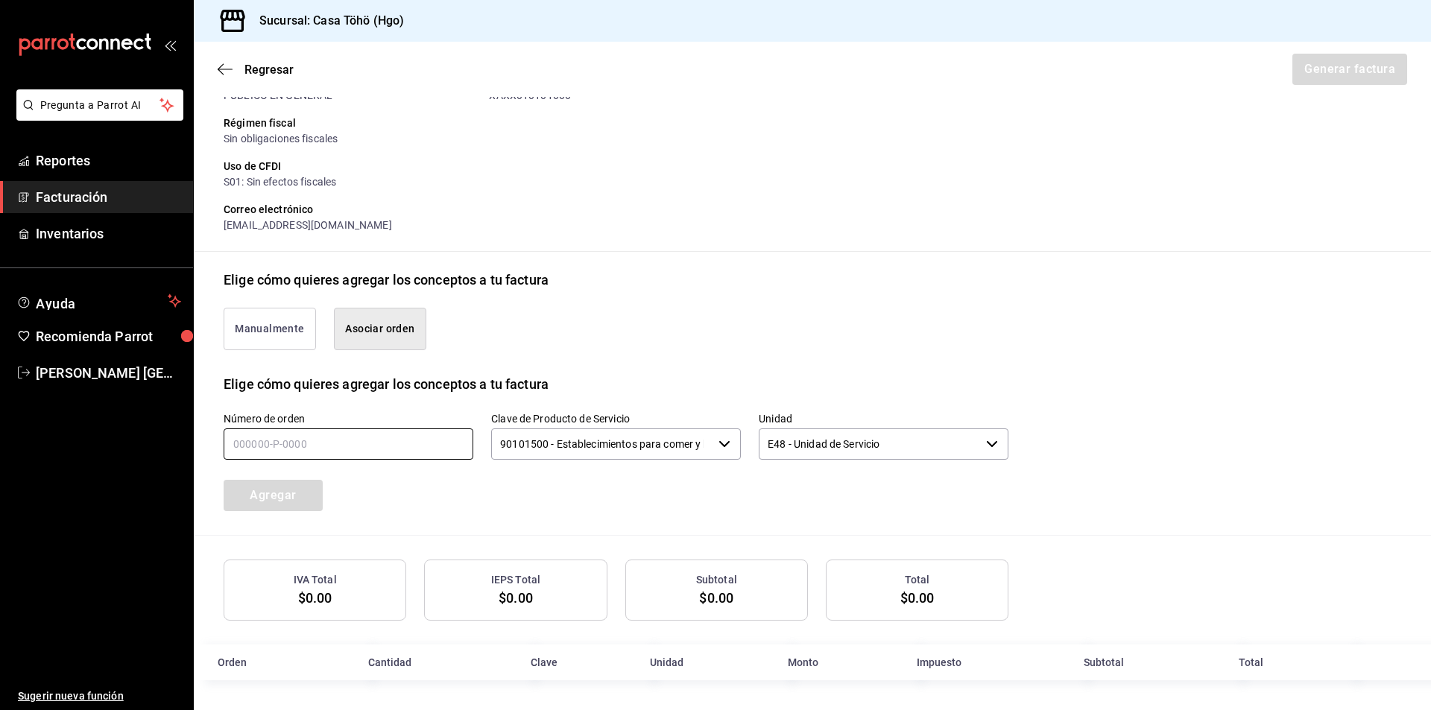
click at [284, 439] on input "text" at bounding box center [349, 444] width 250 height 31
type input "140925-P-0060"
click at [297, 490] on button "Agregar" at bounding box center [273, 495] width 99 height 31
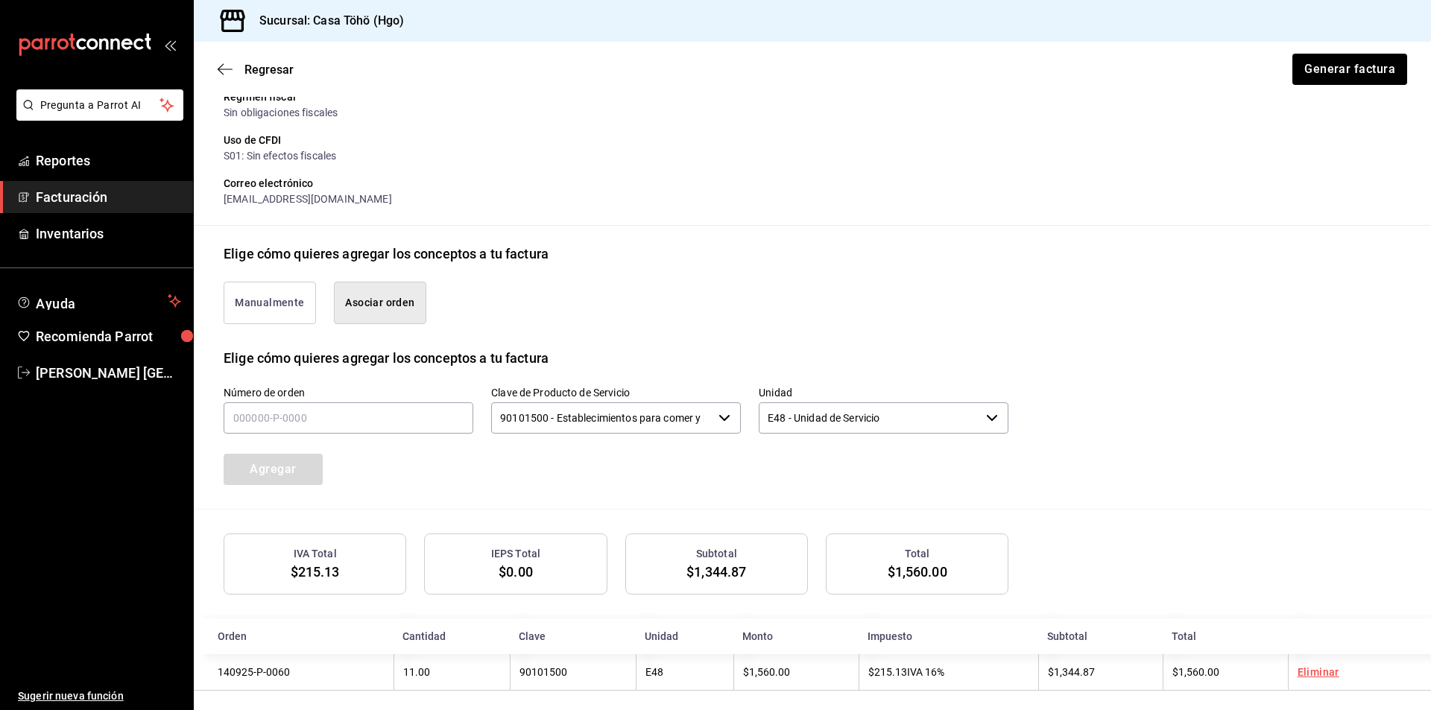
scroll to position [218, 0]
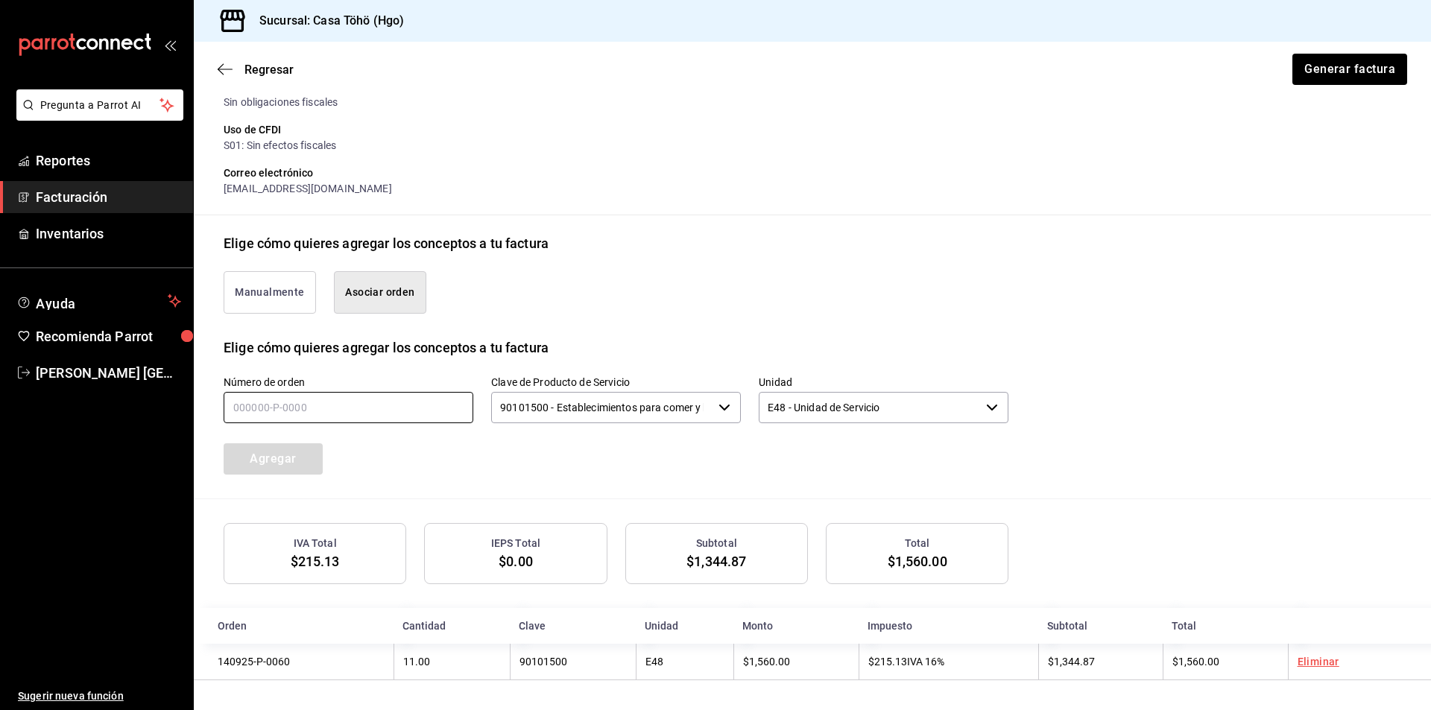
click at [291, 414] on input "text" at bounding box center [349, 407] width 250 height 31
type input "140925-P-0070"
drag, startPoint x: 299, startPoint y: 467, endPoint x: 285, endPoint y: 472, distance: 14.4
click at [296, 455] on button "Agregar" at bounding box center [273, 458] width 99 height 31
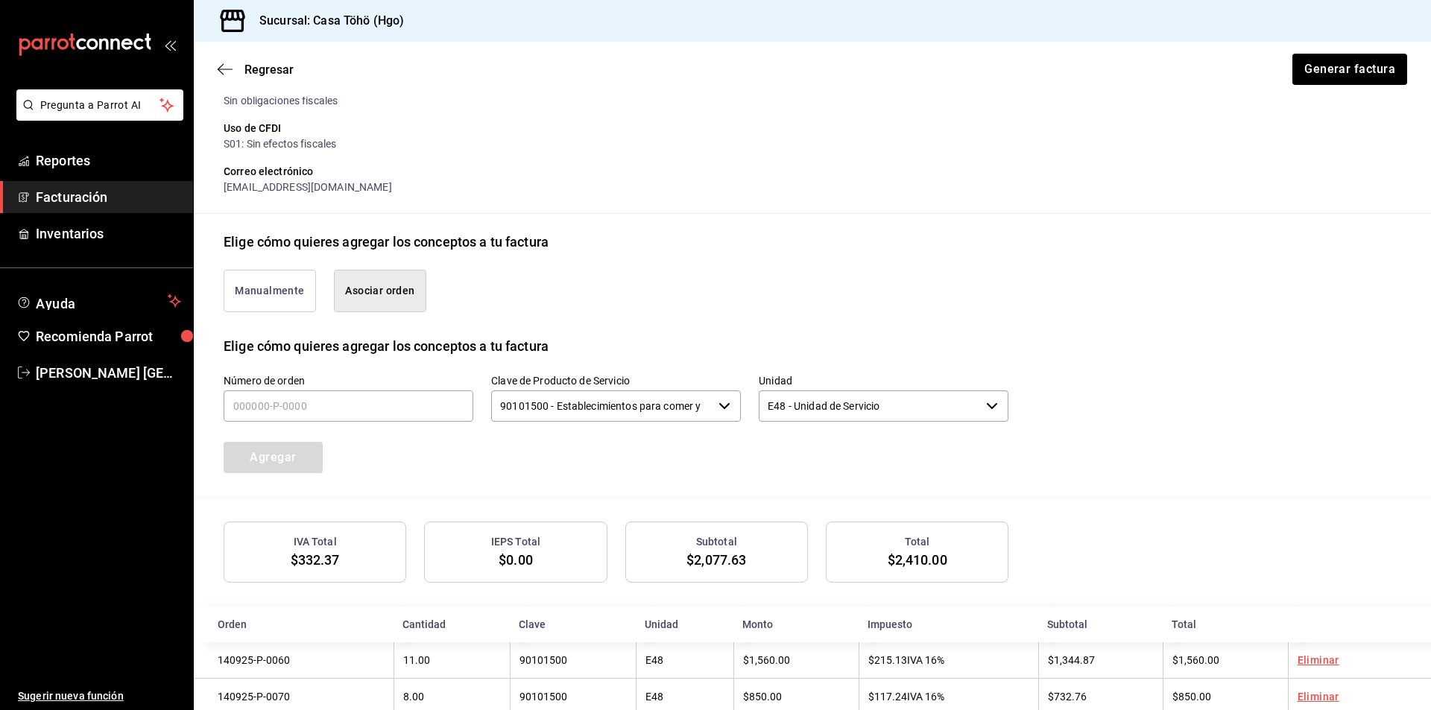
scroll to position [256, 0]
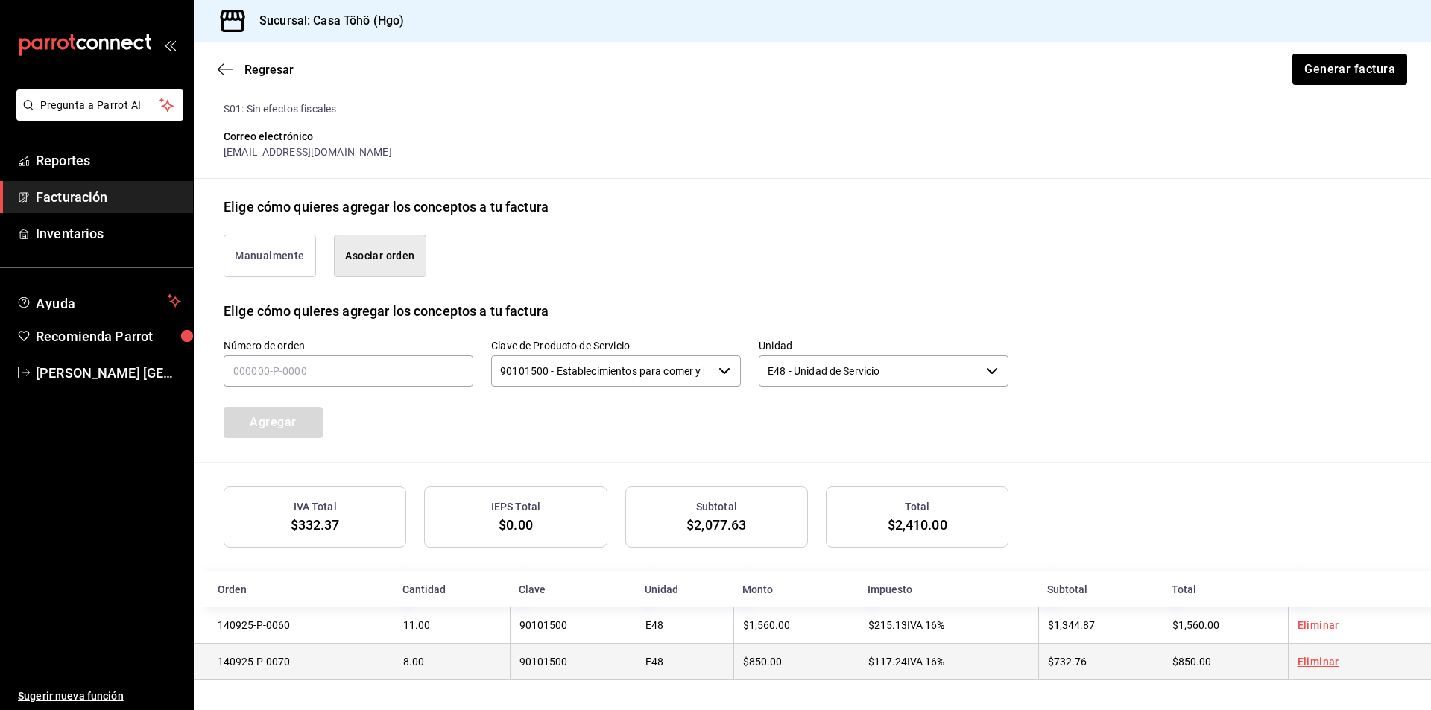
click at [1312, 660] on link "Eliminar" at bounding box center [1318, 662] width 42 height 12
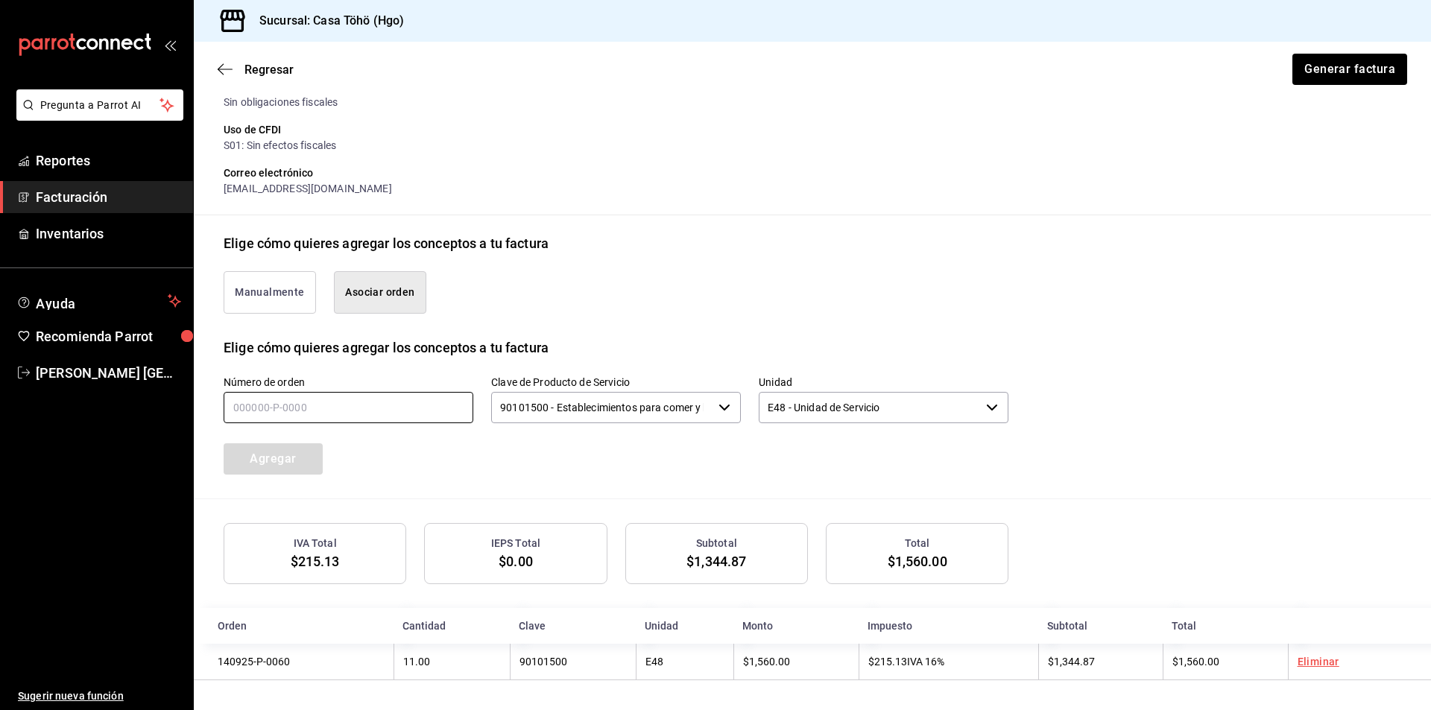
click at [282, 402] on input "text" at bounding box center [349, 407] width 250 height 31
type input "140925-P-0080"
click at [279, 464] on button "Agregar" at bounding box center [273, 458] width 99 height 31
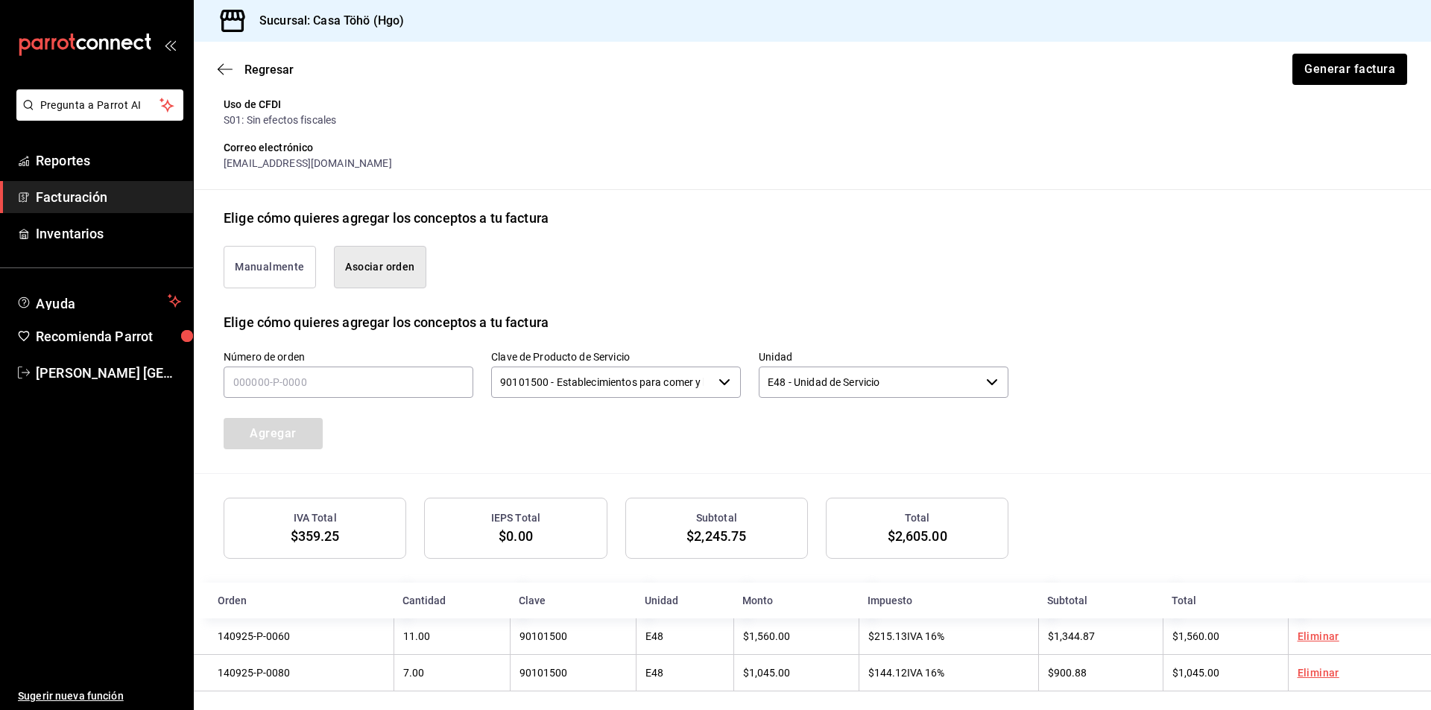
scroll to position [256, 0]
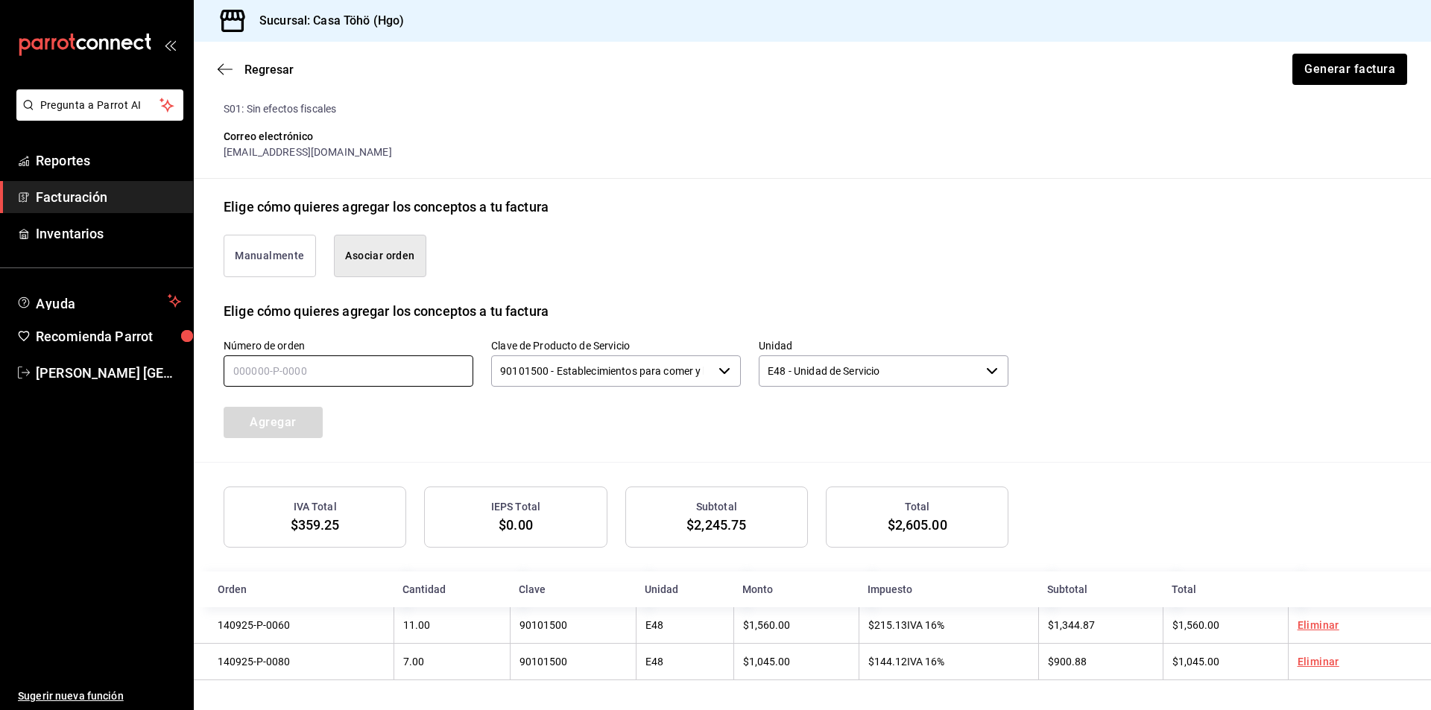
click at [301, 367] on input "text" at bounding box center [349, 370] width 250 height 31
type input "140925-P-0078"
click at [273, 425] on button "Agregar" at bounding box center [273, 422] width 99 height 31
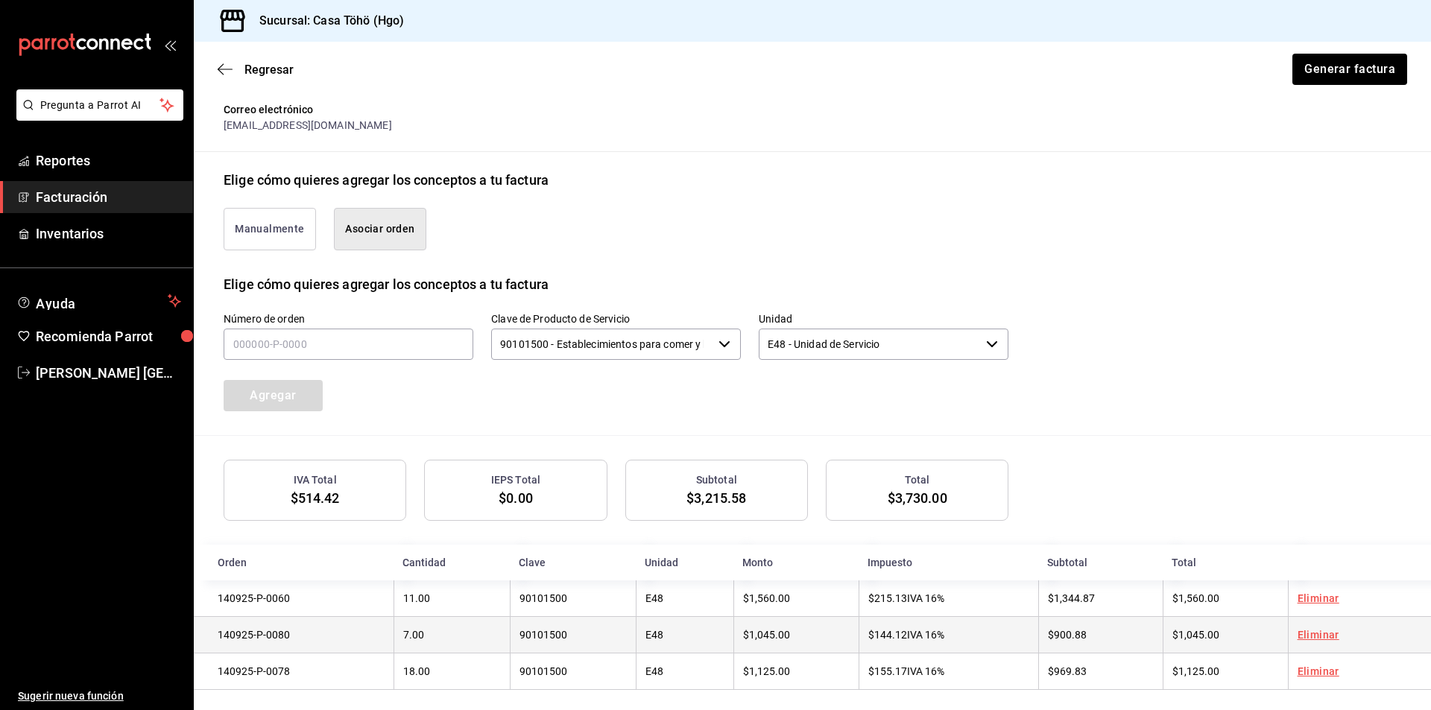
scroll to position [293, 0]
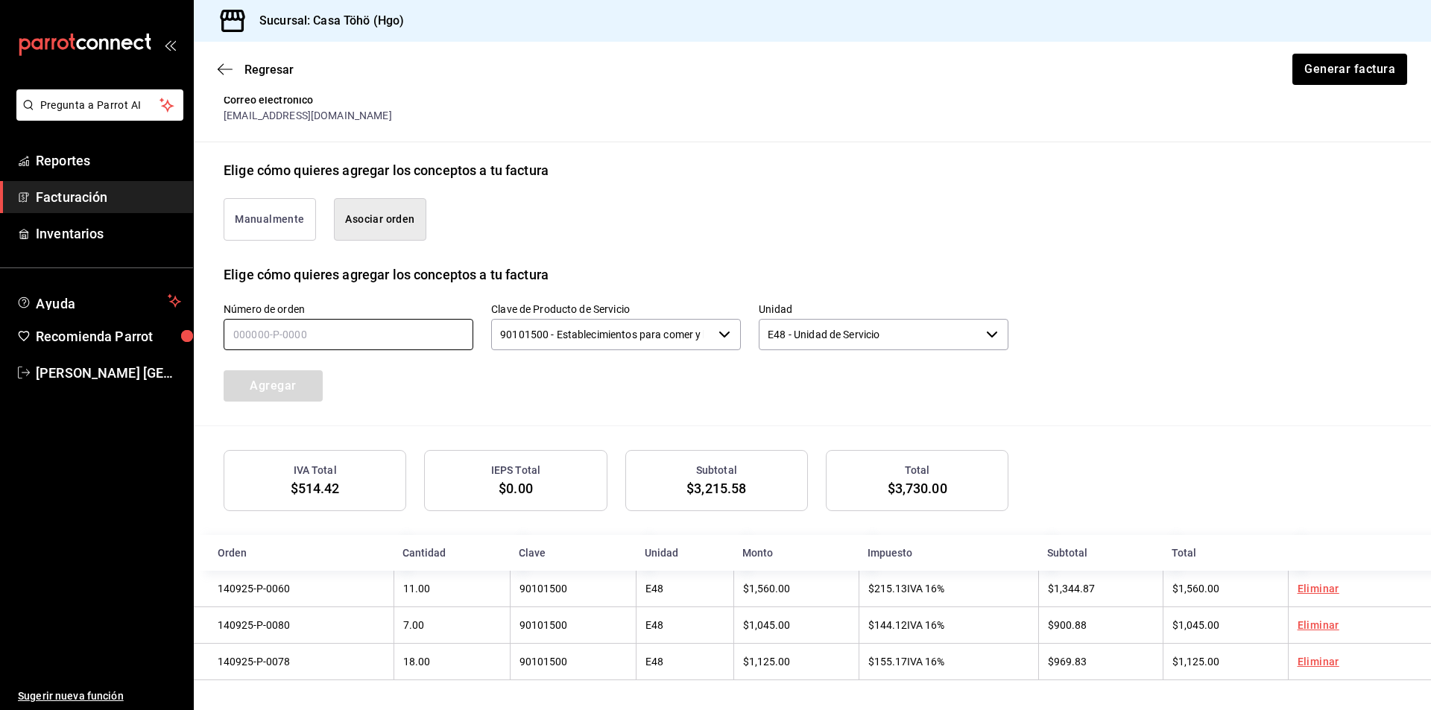
click at [275, 338] on input "text" at bounding box center [349, 334] width 250 height 31
type input "140925-P-0063"
drag, startPoint x: 285, startPoint y: 390, endPoint x: 350, endPoint y: 370, distance: 68.4
click at [288, 388] on button "Agregar" at bounding box center [273, 385] width 99 height 31
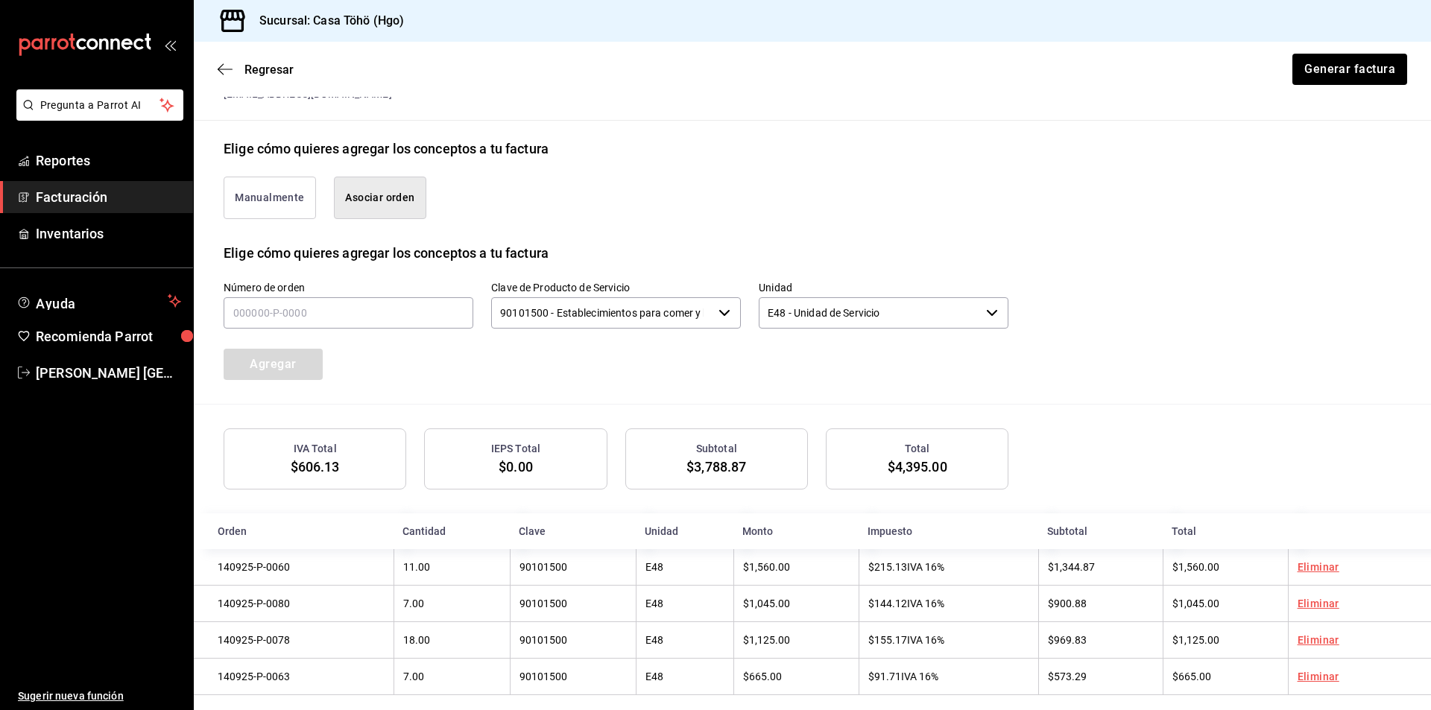
scroll to position [330, 0]
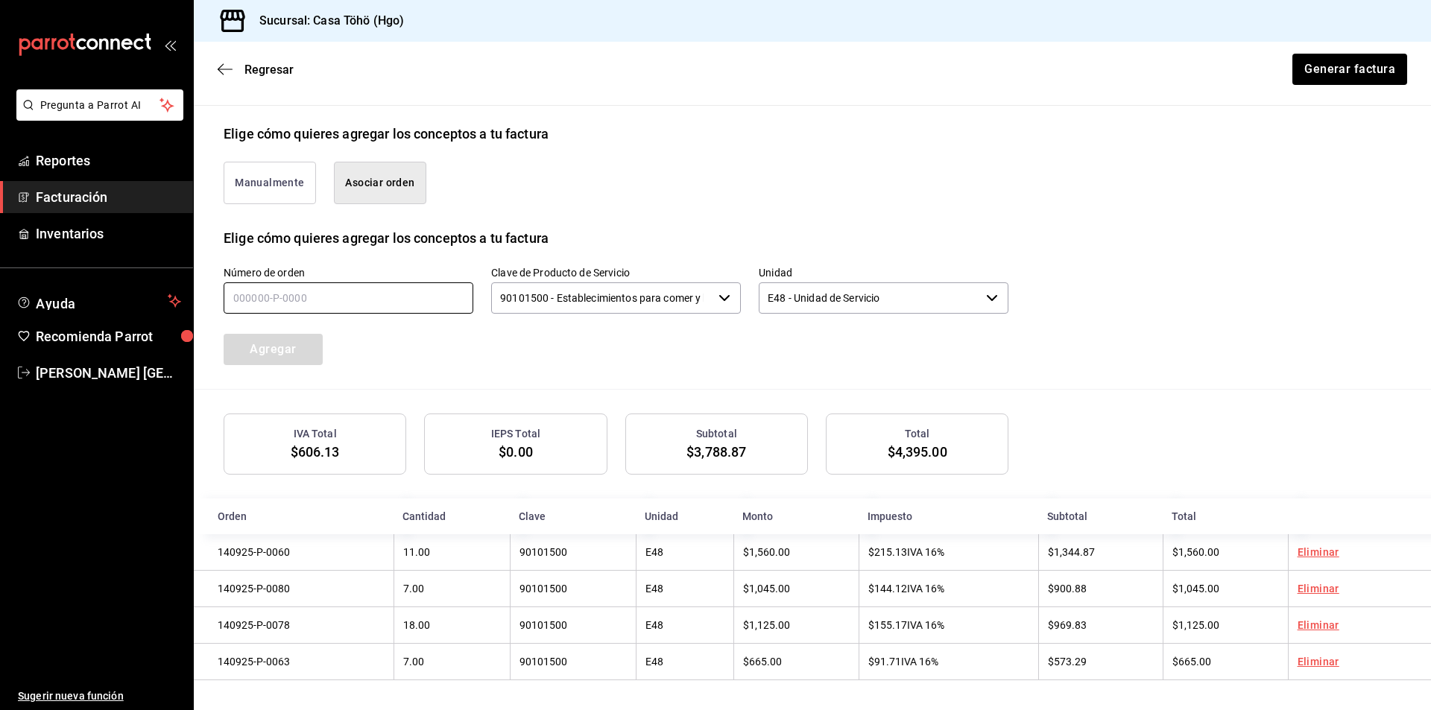
click at [296, 292] on input "text" at bounding box center [349, 297] width 250 height 31
click at [250, 290] on input "text" at bounding box center [349, 297] width 250 height 31
type input "140925-P-0097"
click at [288, 347] on button "Agregar" at bounding box center [273, 349] width 99 height 31
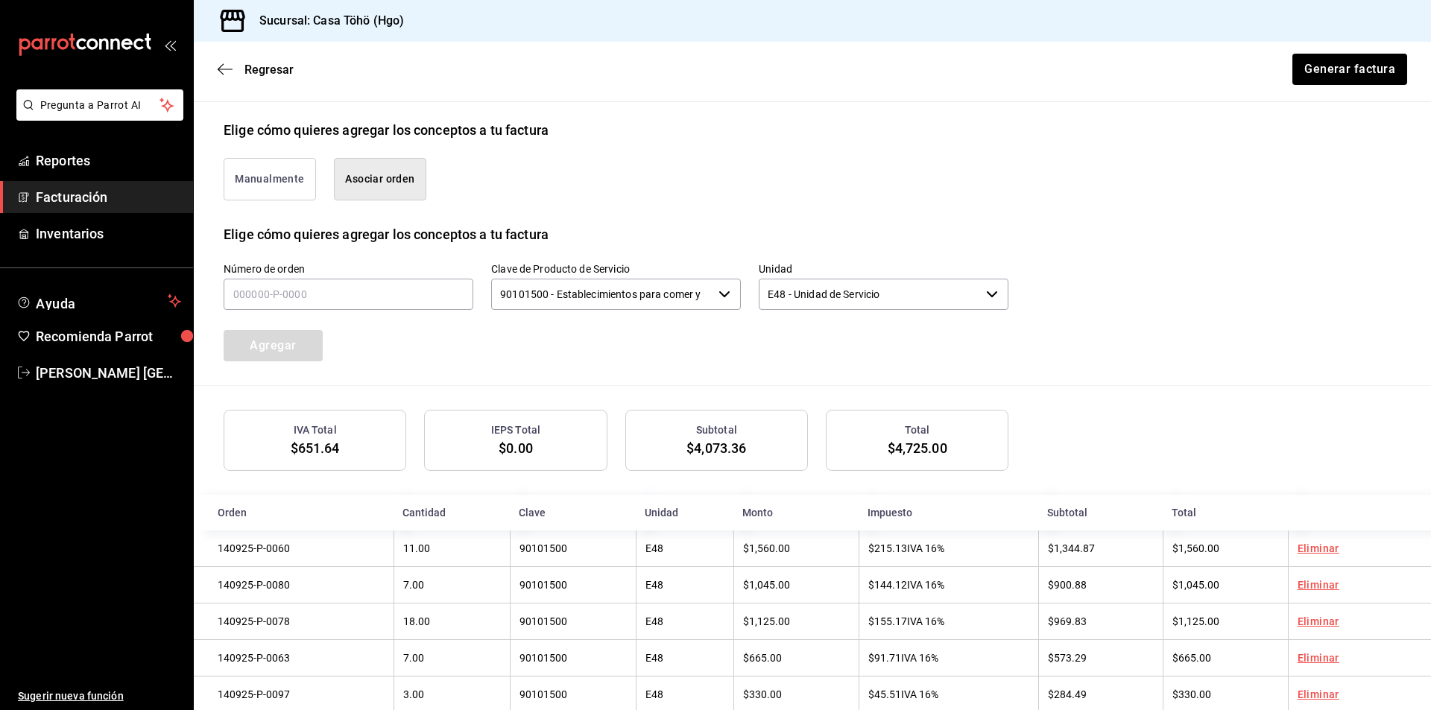
scroll to position [367, 0]
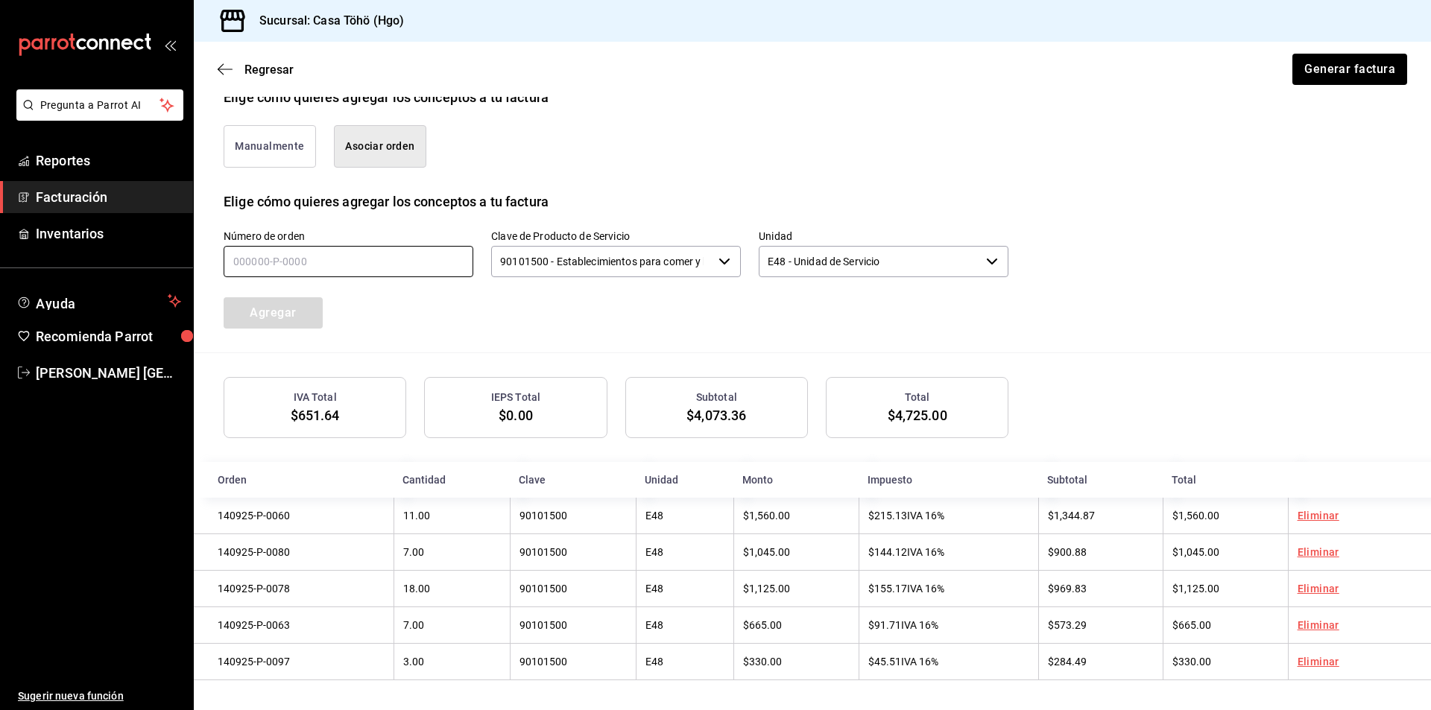
click at [392, 268] on input "text" at bounding box center [349, 261] width 250 height 31
type input "140925-P-0010"
click at [297, 312] on button "Agregar" at bounding box center [273, 312] width 99 height 31
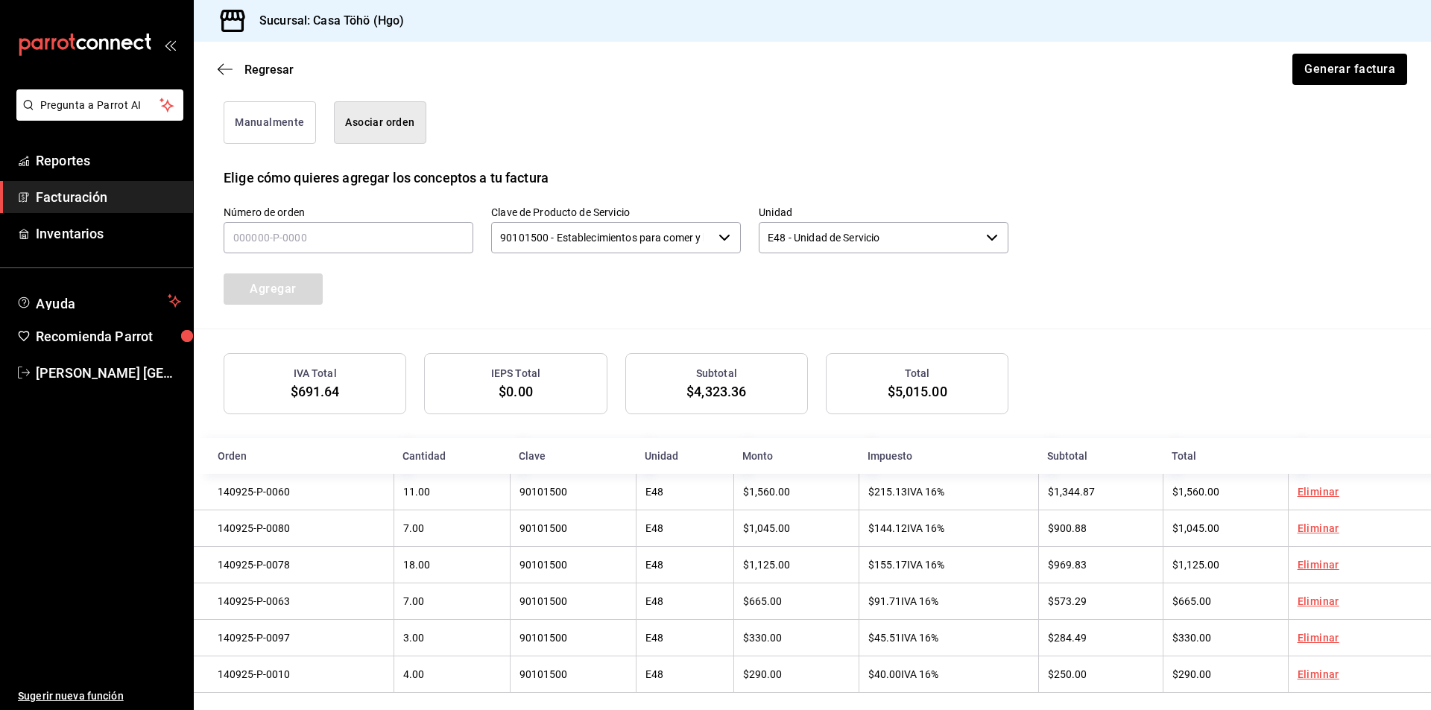
scroll to position [405, 0]
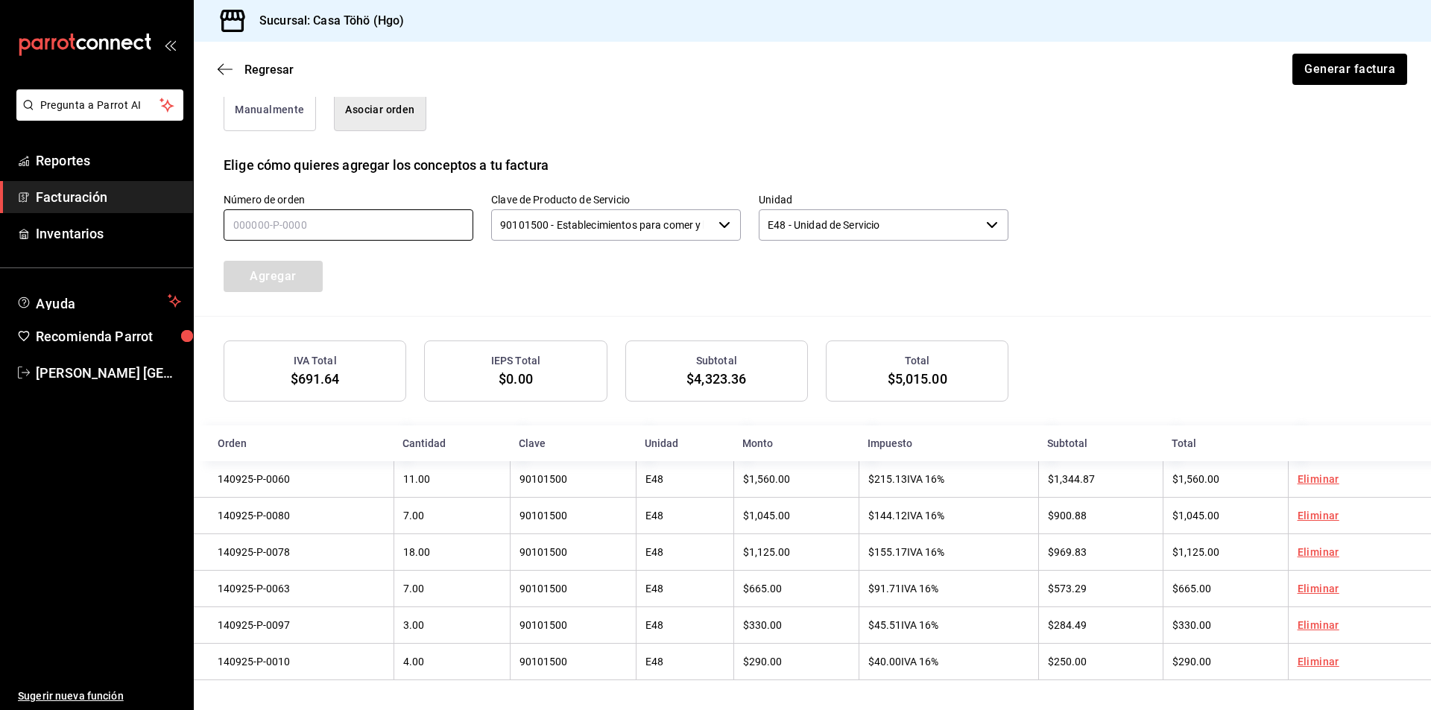
click at [311, 224] on input "text" at bounding box center [349, 224] width 250 height 31
type input "140925-P-0026"
drag, startPoint x: 247, startPoint y: 259, endPoint x: 322, endPoint y: 276, distance: 77.2
click at [256, 261] on button "Agregar" at bounding box center [273, 276] width 99 height 31
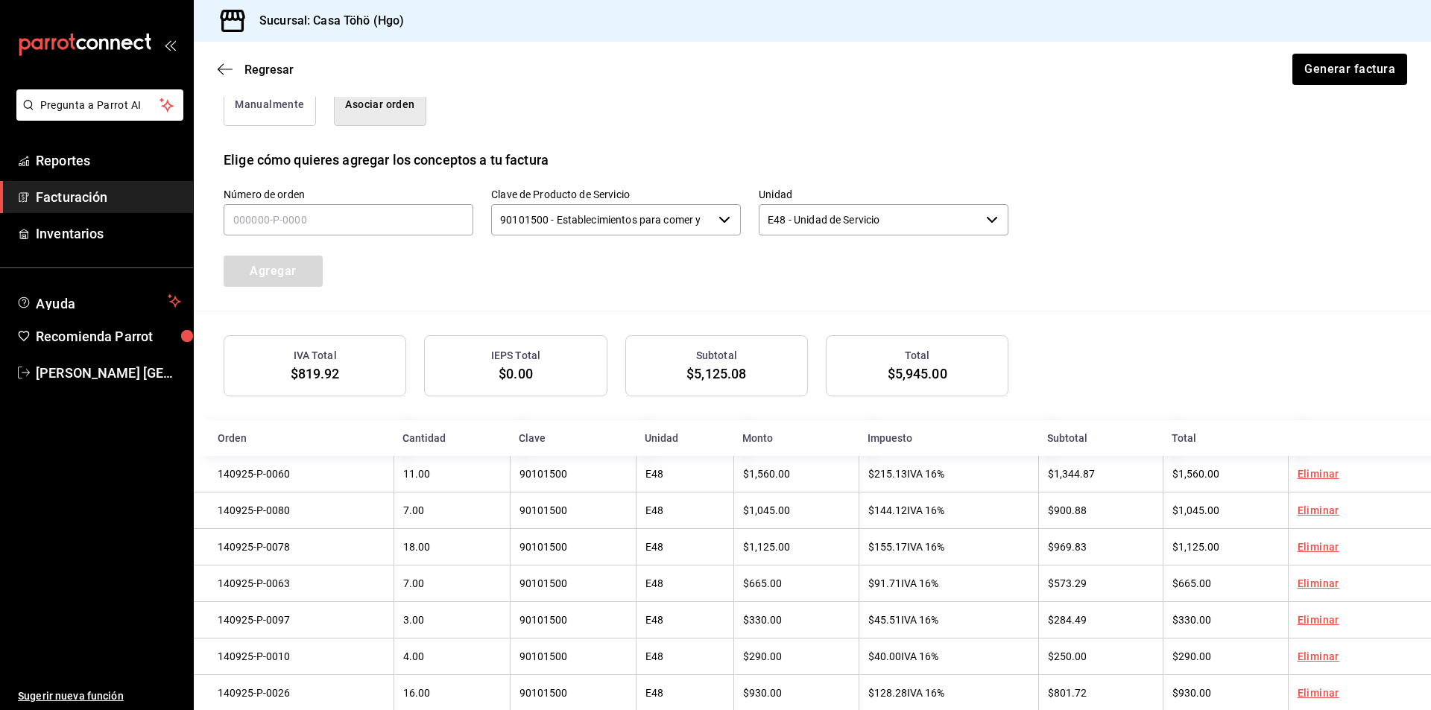
scroll to position [442, 0]
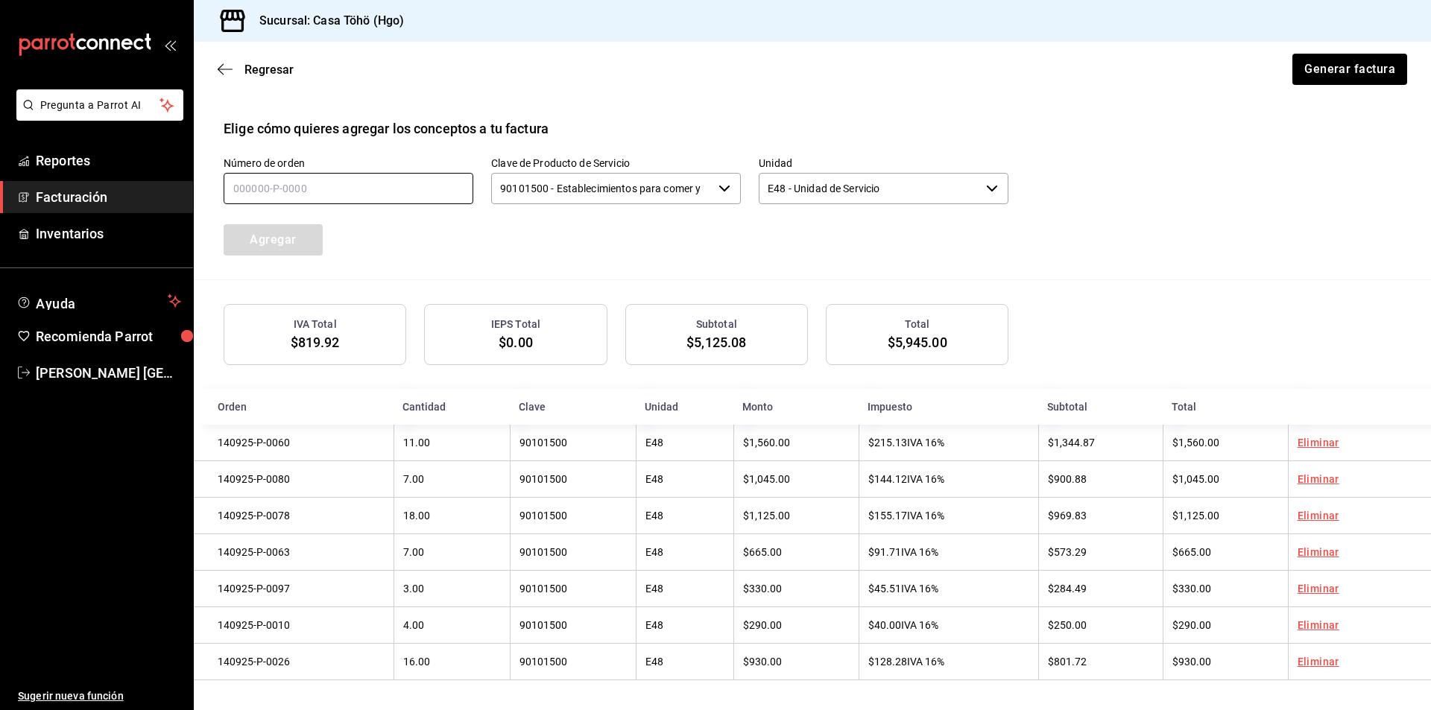
click at [303, 190] on input "text" at bounding box center [349, 188] width 250 height 31
type input "140925-P-0052"
click at [287, 216] on div "Agregar" at bounding box center [306, 230] width 200 height 49
click at [293, 231] on button "Agregar" at bounding box center [273, 239] width 99 height 31
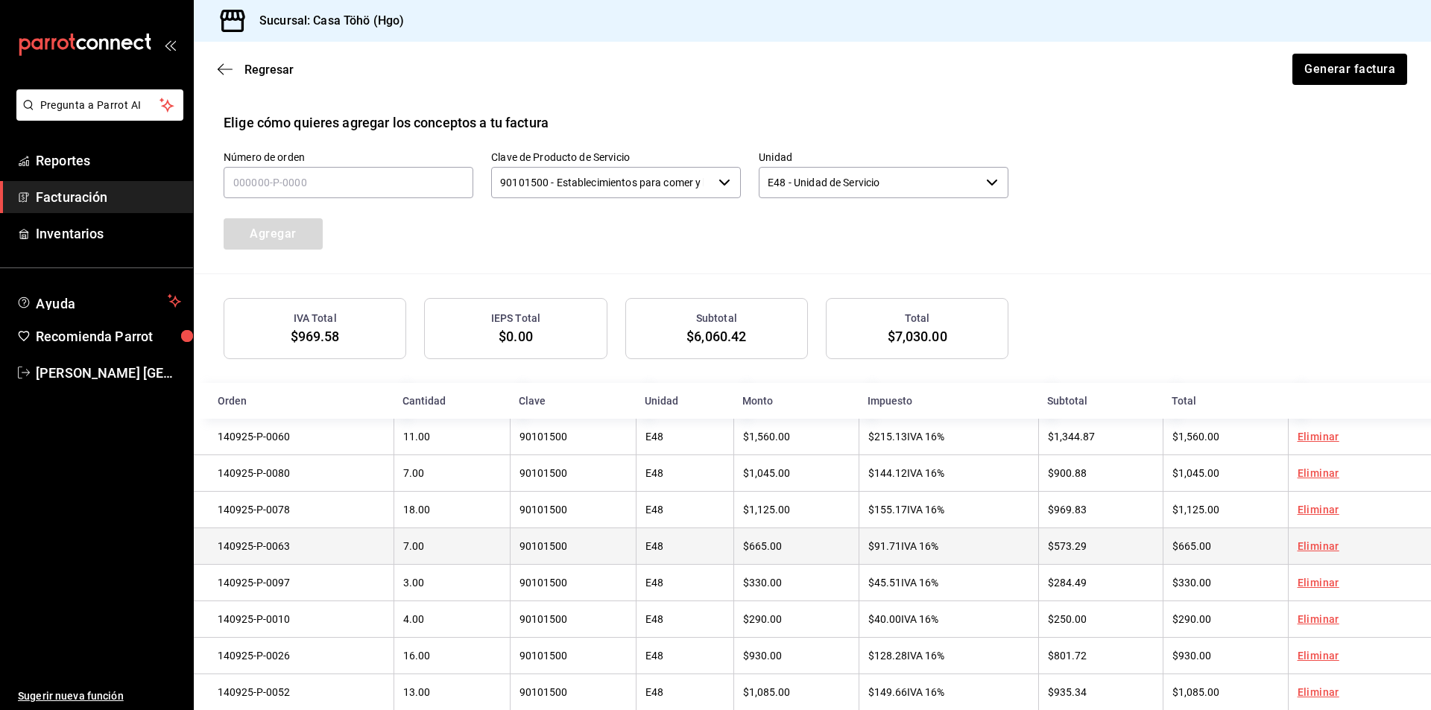
scroll to position [479, 0]
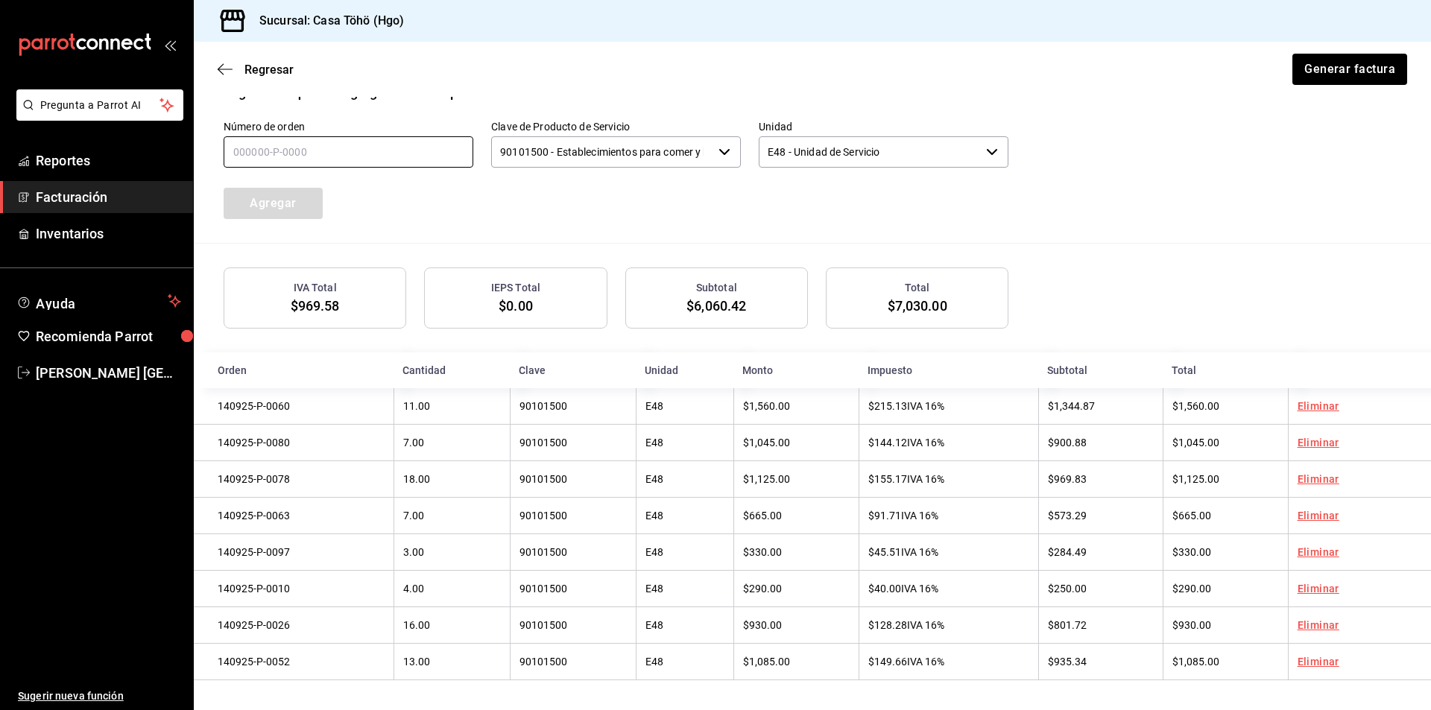
drag, startPoint x: 392, startPoint y: 145, endPoint x: 402, endPoint y: 145, distance: 10.4
click at [392, 145] on input "text" at bounding box center [349, 151] width 250 height 31
type input "140925-P-0050"
click at [307, 197] on button "Agregar" at bounding box center [273, 203] width 99 height 31
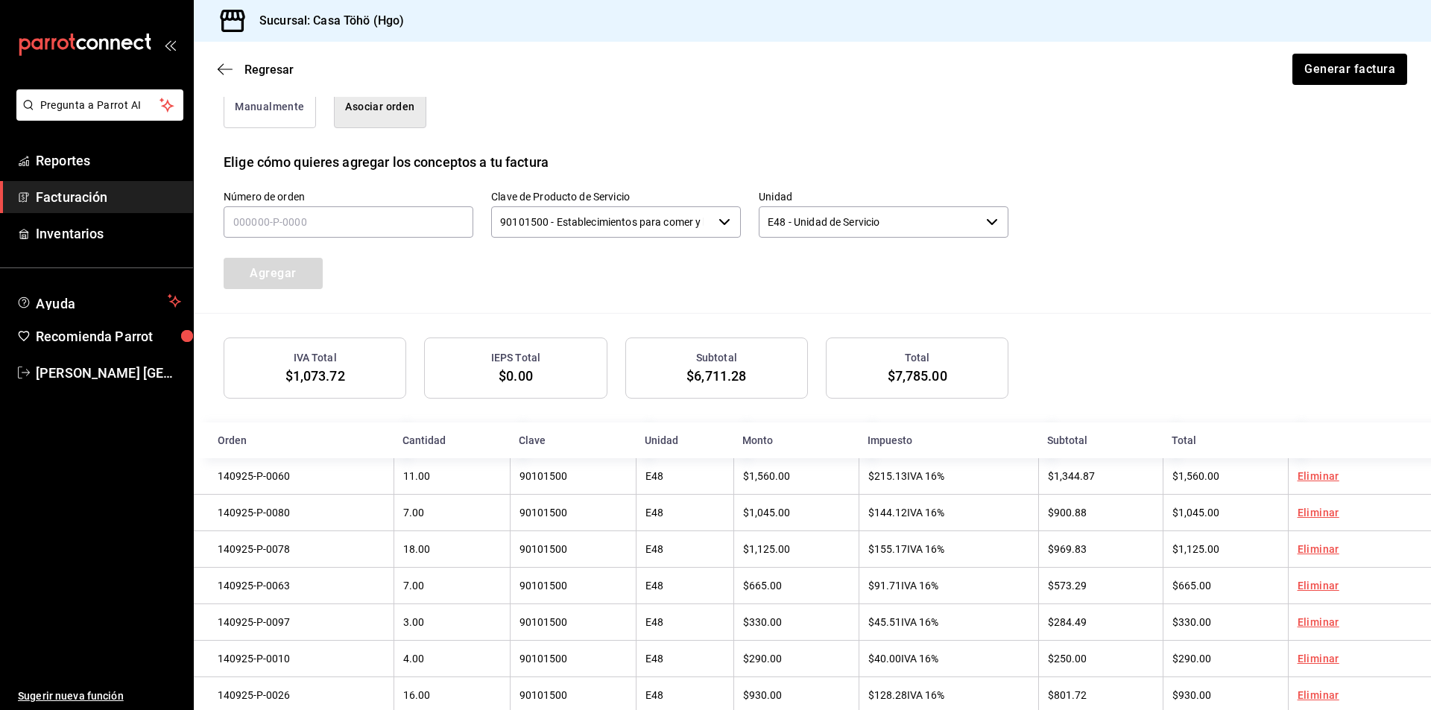
scroll to position [218, 0]
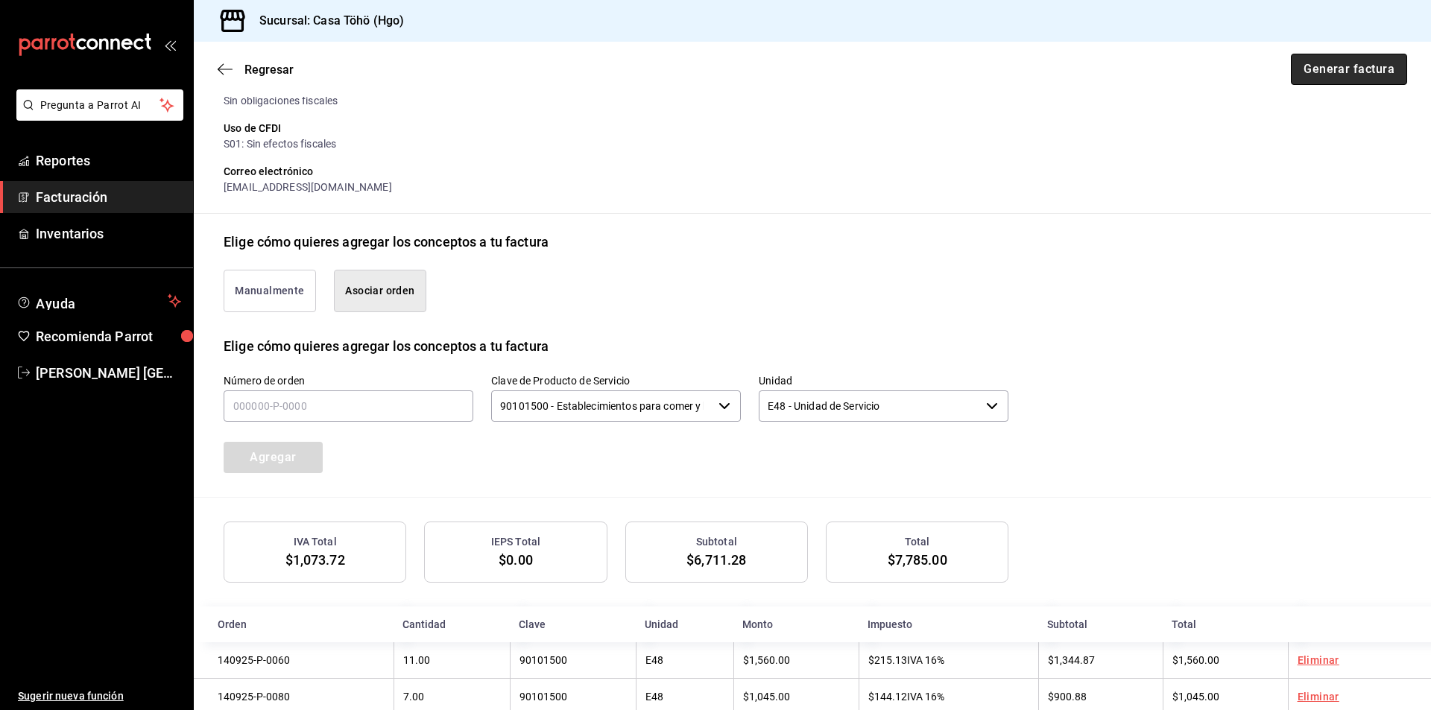
click at [1322, 78] on button "Generar factura" at bounding box center [1349, 69] width 116 height 31
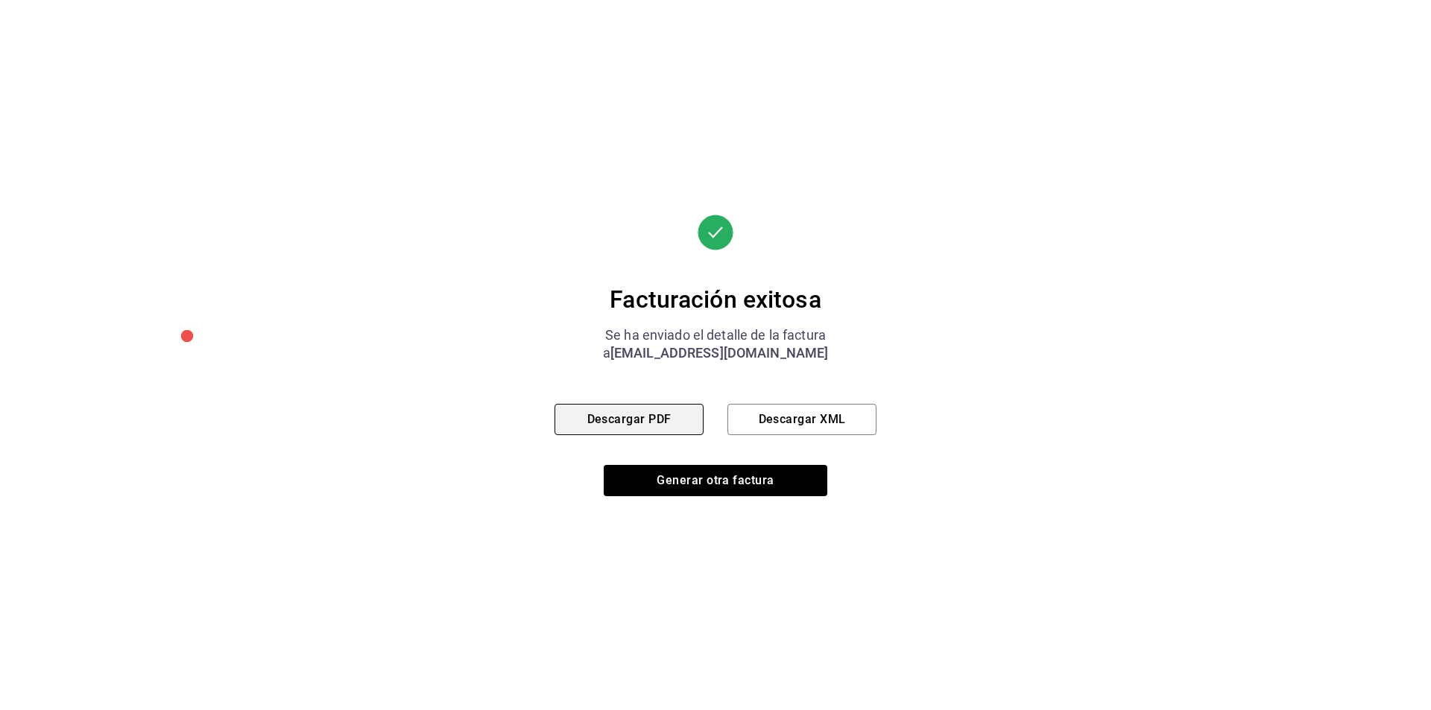
click at [631, 415] on button "Descargar PDF" at bounding box center [628, 419] width 149 height 31
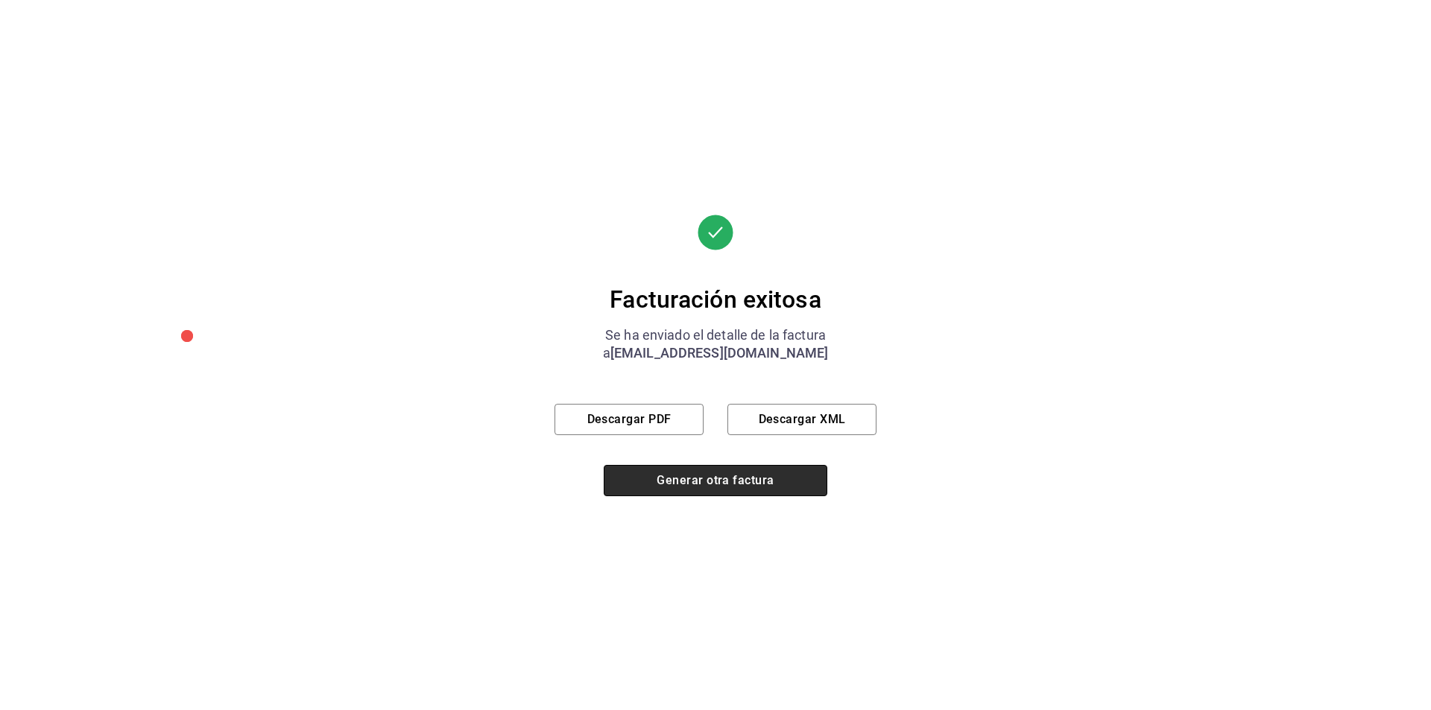
click at [701, 488] on button "Generar otra factura" at bounding box center [716, 480] width 224 height 31
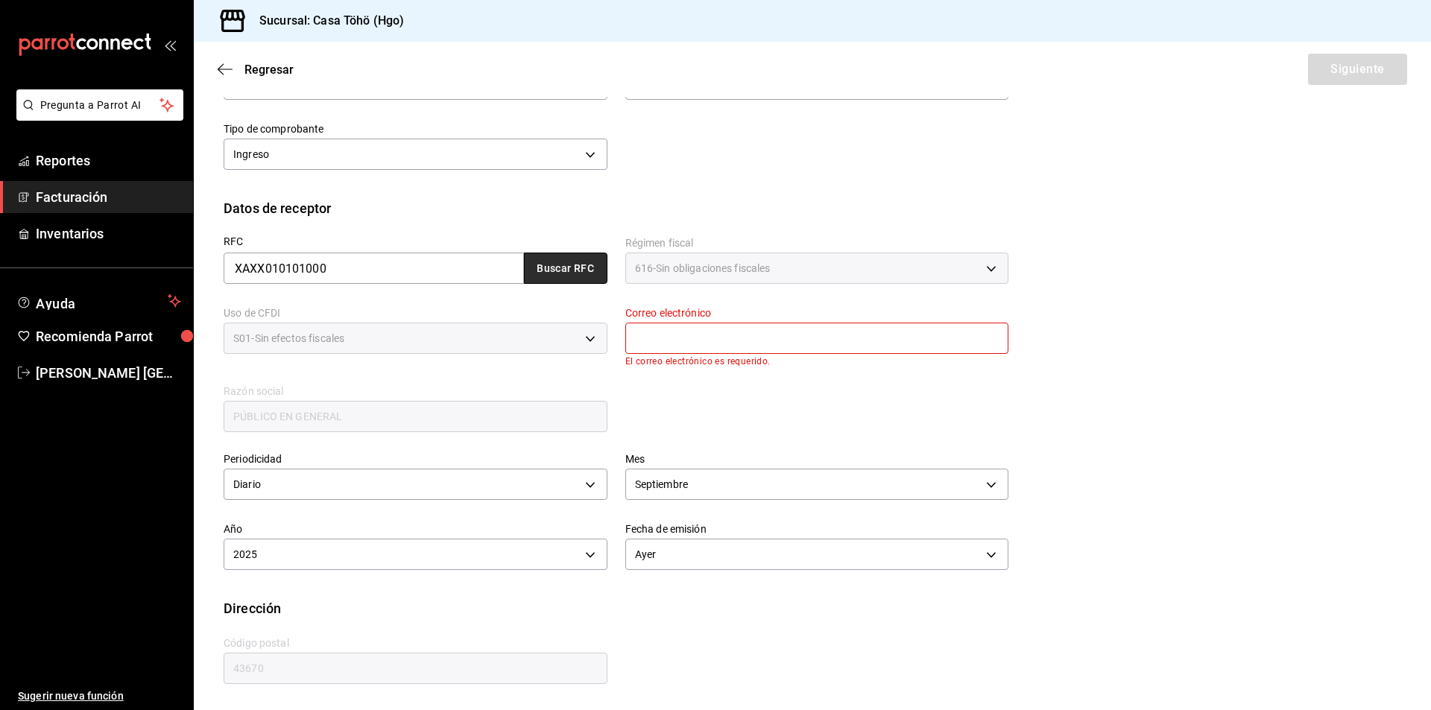
click at [569, 264] on button "Buscar RFC" at bounding box center [565, 268] width 83 height 31
type input "[EMAIL_ADDRESS][DOMAIN_NAME]"
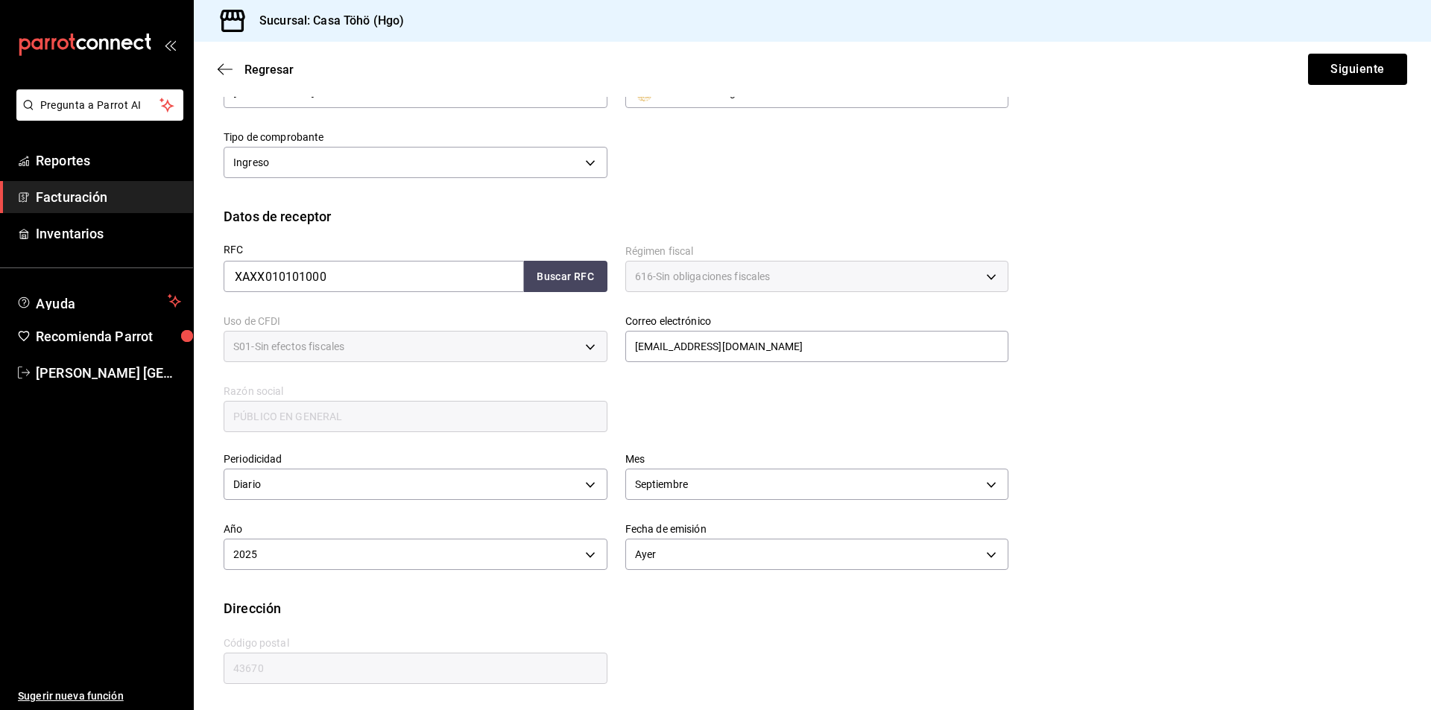
scroll to position [148, 0]
click at [668, 421] on div "RFC XAXX010101000 Buscar RFC Régimen fiscal 616 - Sin obligaciones fiscales 616…" at bounding box center [607, 331] width 803 height 208
click at [1336, 66] on button "Siguiente" at bounding box center [1357, 69] width 99 height 31
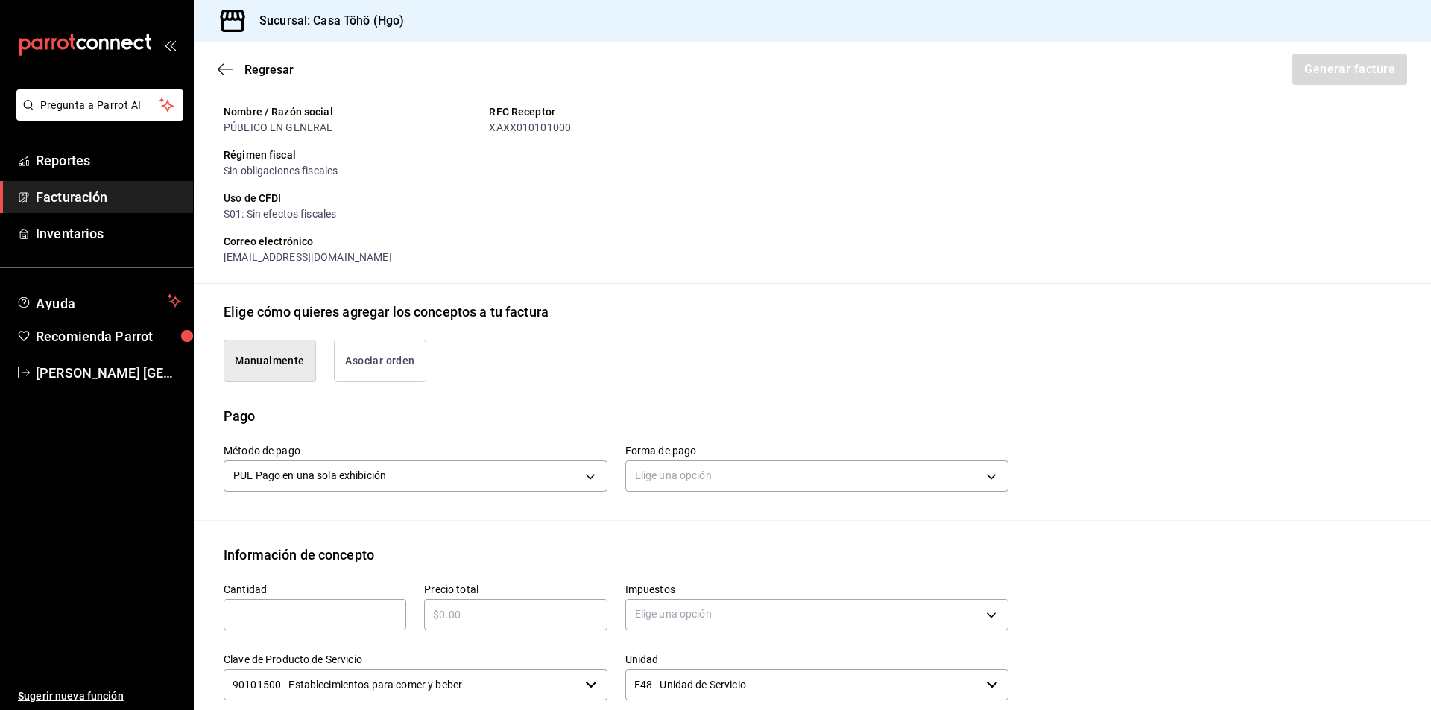
scroll to position [458, 0]
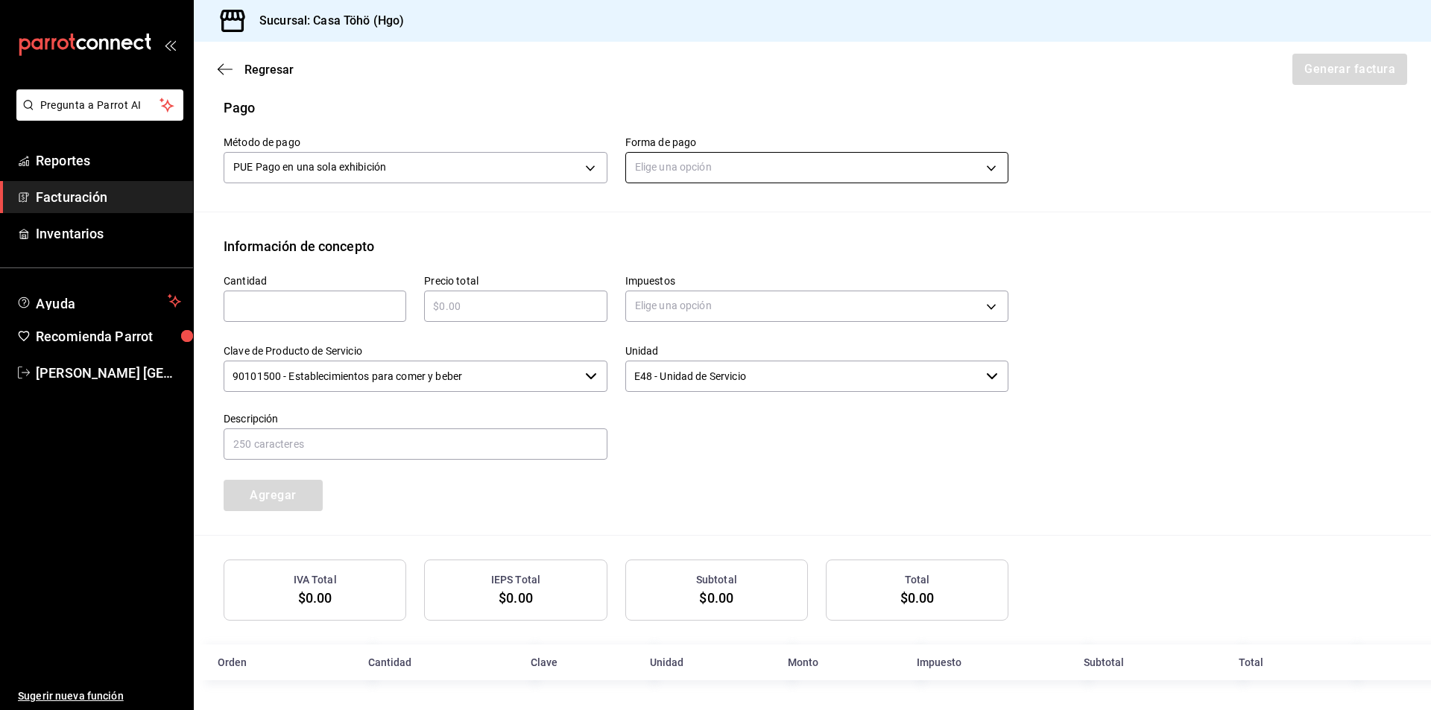
click at [726, 172] on body "Pregunta a Parrot AI Reportes Facturación Inventarios Ayuda Recomienda Parrot […" at bounding box center [715, 355] width 1431 height 710
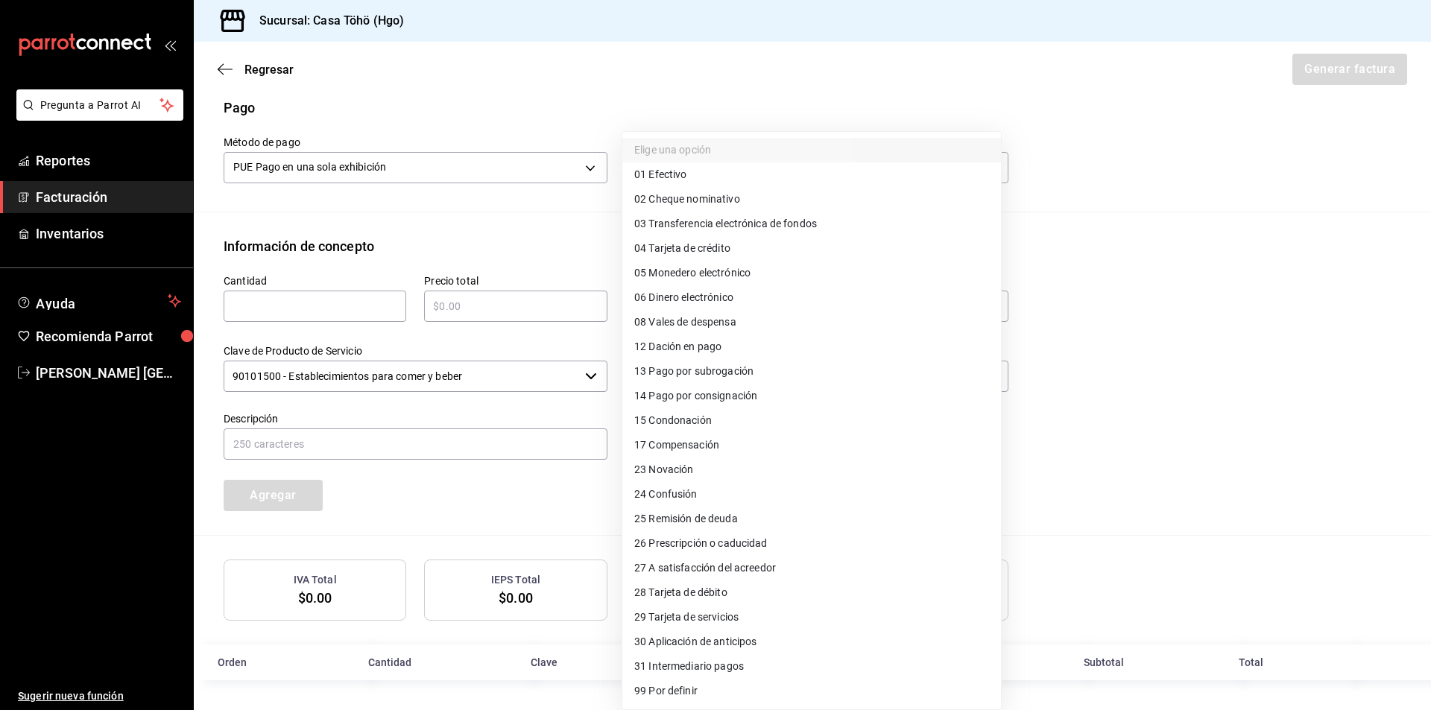
click at [760, 253] on li "04 Tarjeta de crédito" at bounding box center [811, 248] width 379 height 25
type input "04"
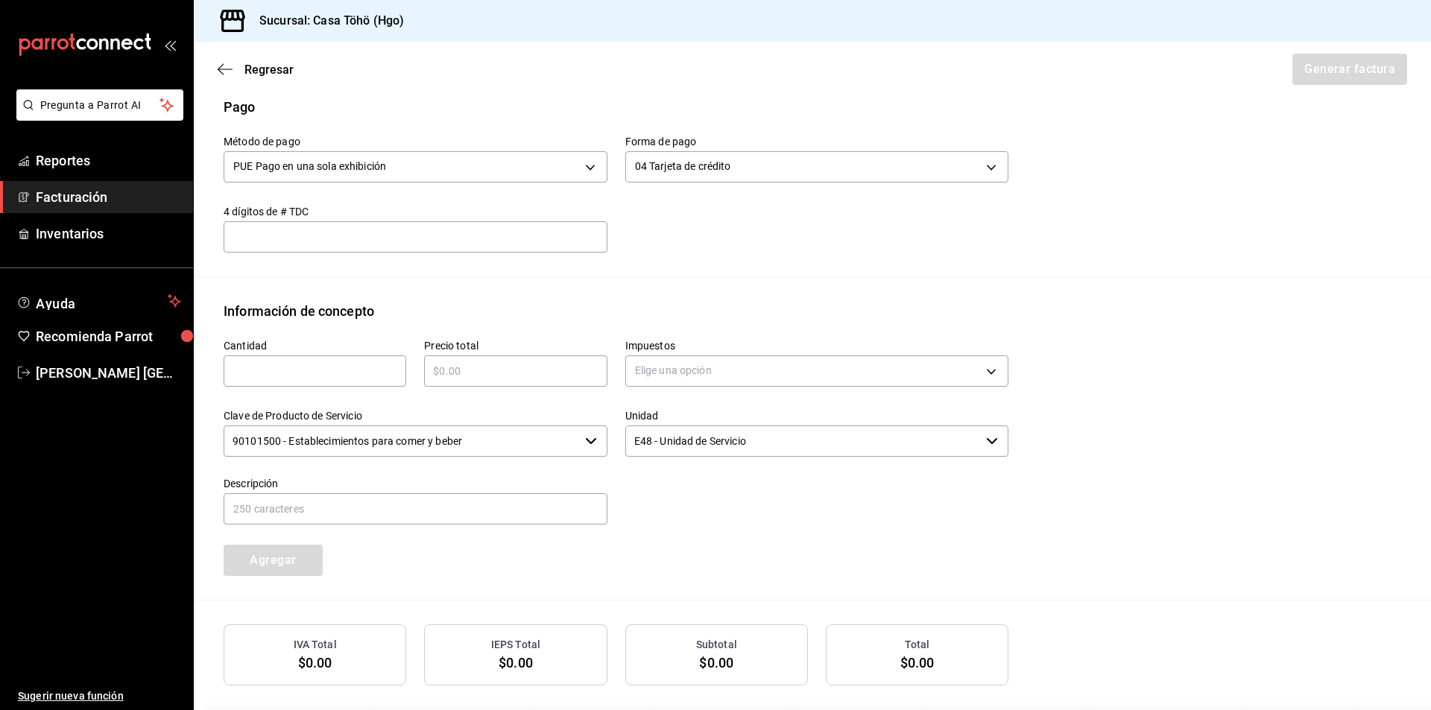
click at [296, 367] on input "text" at bounding box center [315, 371] width 183 height 18
type input "1"
click at [480, 368] on input "text" at bounding box center [515, 371] width 183 height 18
type input "$350"
click at [673, 375] on body "Pregunta a Parrot AI Reportes Facturación Inventarios Ayuda Recomienda Parrot […" at bounding box center [715, 355] width 1431 height 710
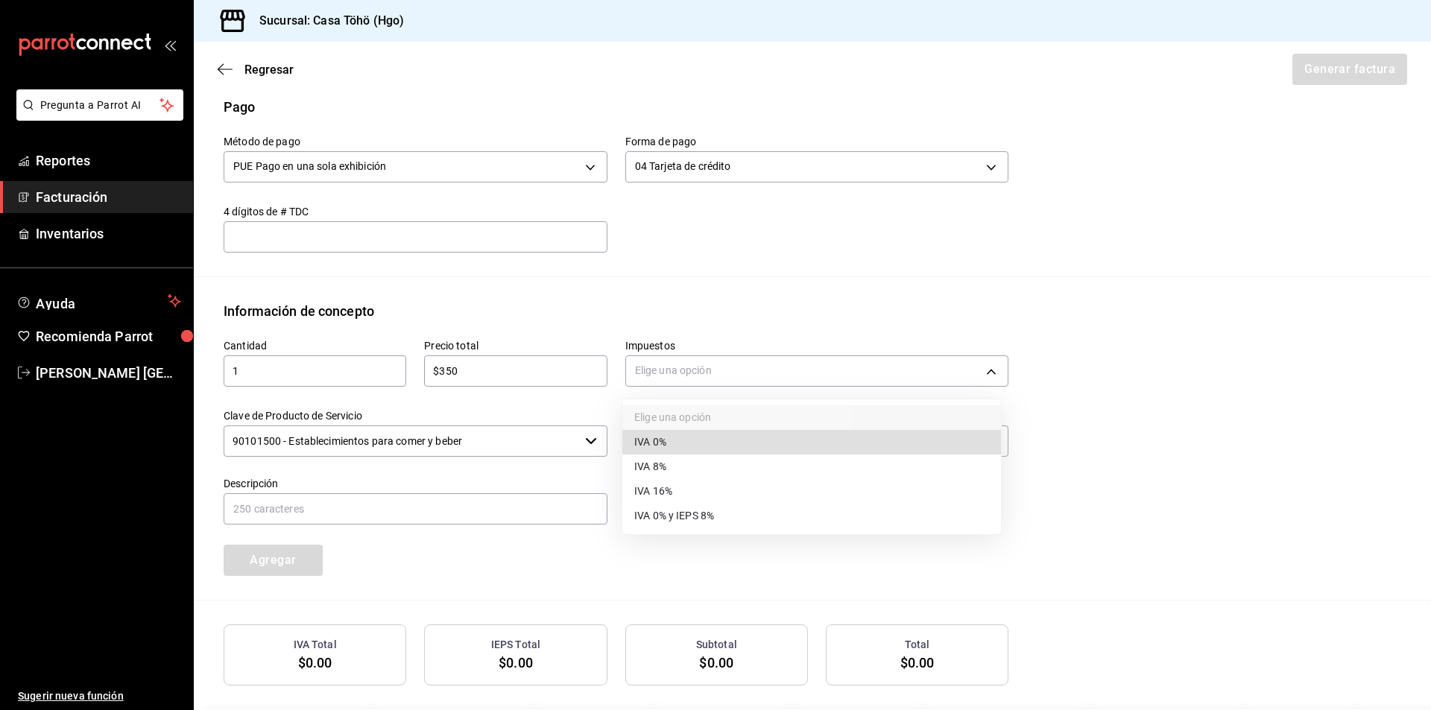
click at [680, 487] on li "IVA 16%" at bounding box center [811, 491] width 379 height 25
type input "IVA_16"
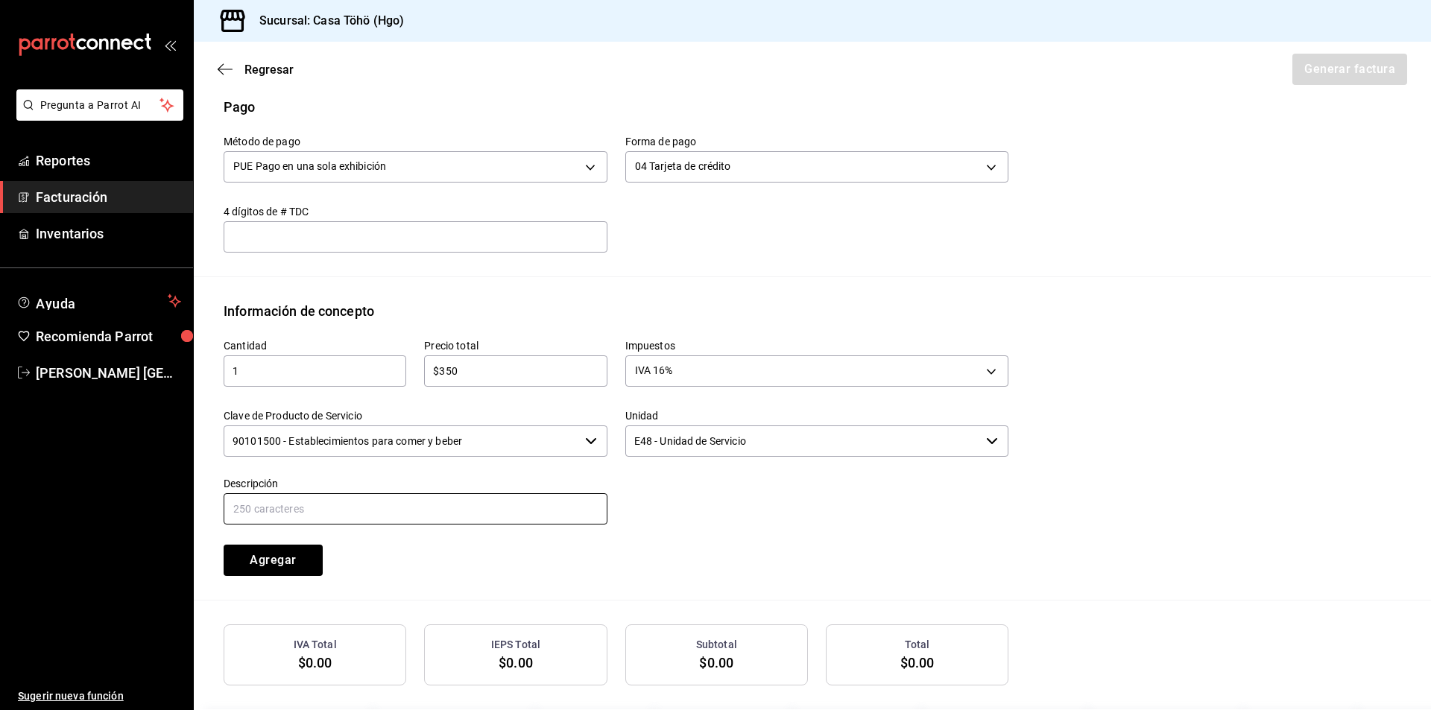
click at [481, 491] on div "Descripción" at bounding box center [416, 502] width 384 height 50
click at [472, 508] on input "text" at bounding box center [416, 508] width 384 height 31
drag, startPoint x: 516, startPoint y: 509, endPoint x: 378, endPoint y: 510, distance: 137.9
click at [378, 510] on input "VENTA PUBLICO EN GENERAL [DATE][PERSON_NAME]" at bounding box center [416, 508] width 384 height 31
type input "VENTA PUBLICO EN GENERAL [DATE]"
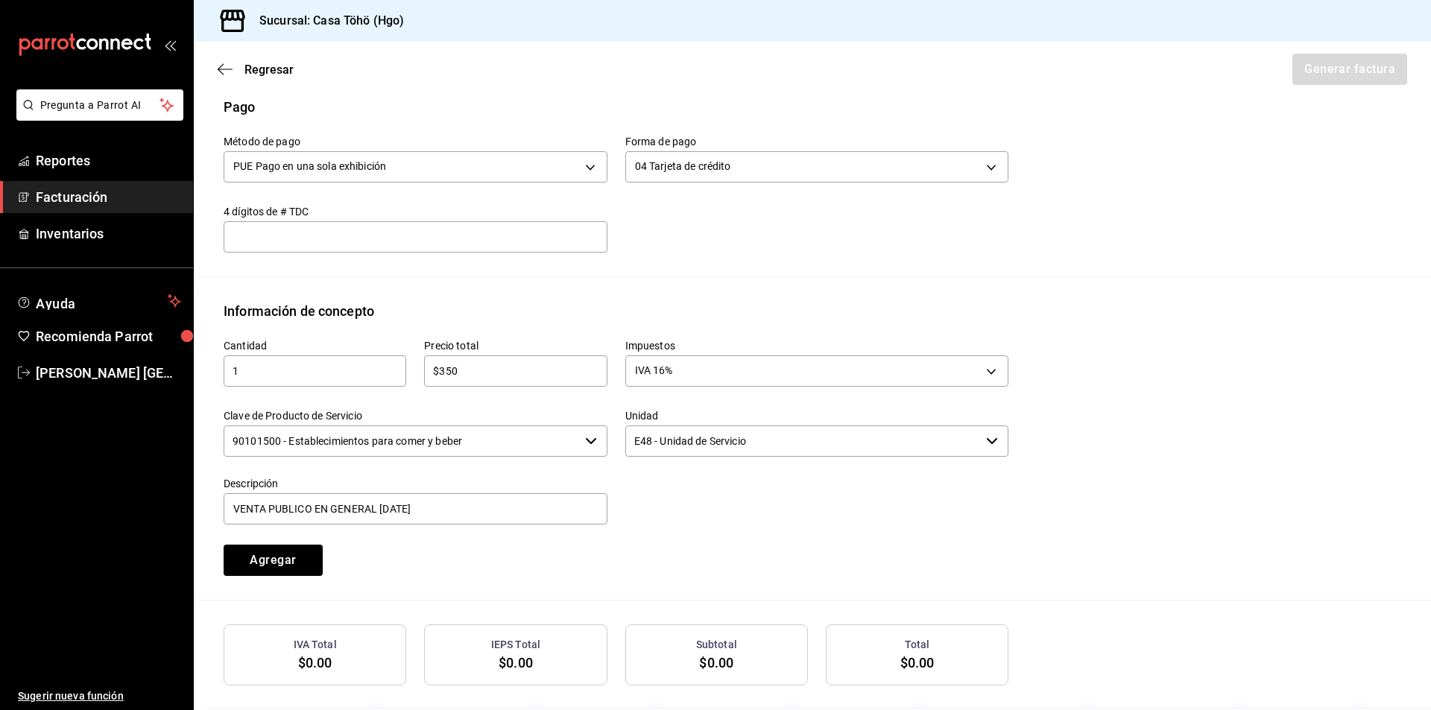
click at [771, 567] on div "Cantidad 1 ​ Precio total $350 ​ Impuestos IVA 16% IVA_16 Clave de Producto de …" at bounding box center [607, 448] width 803 height 255
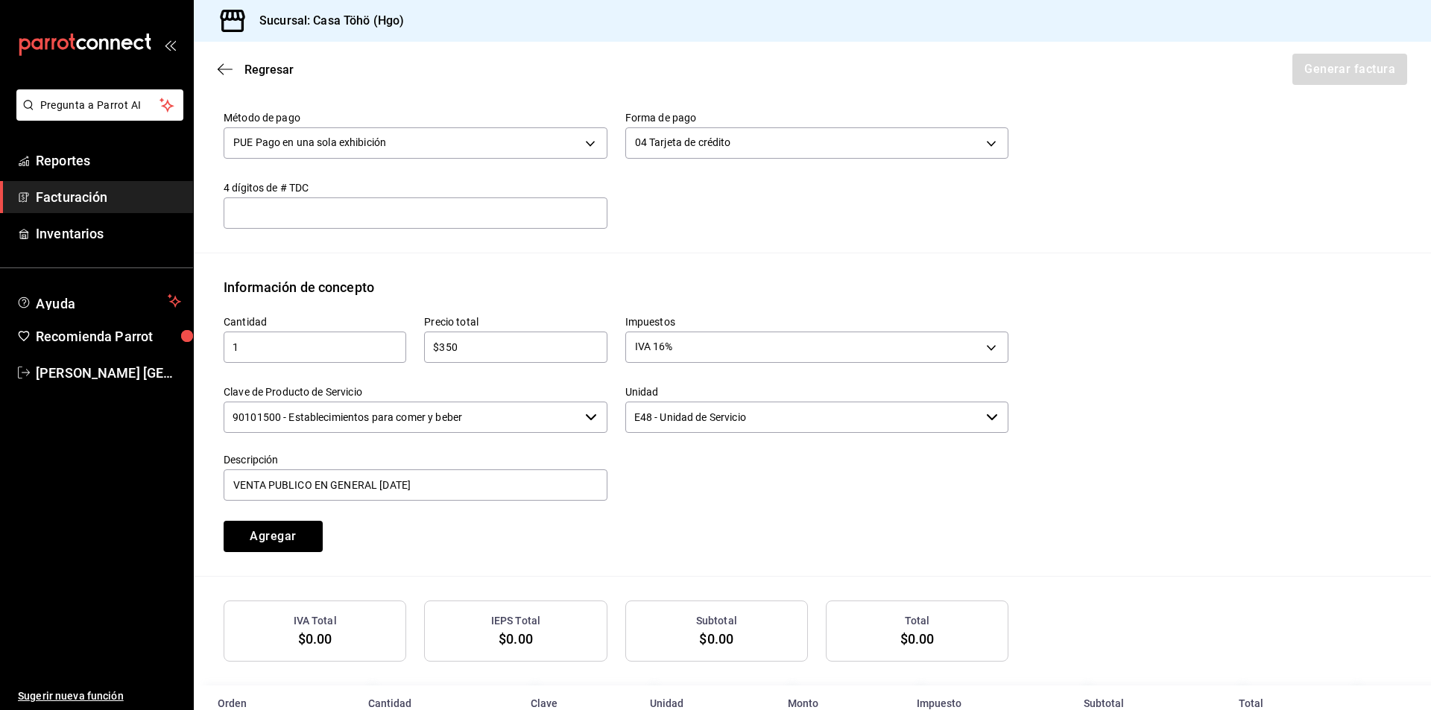
scroll to position [523, 0]
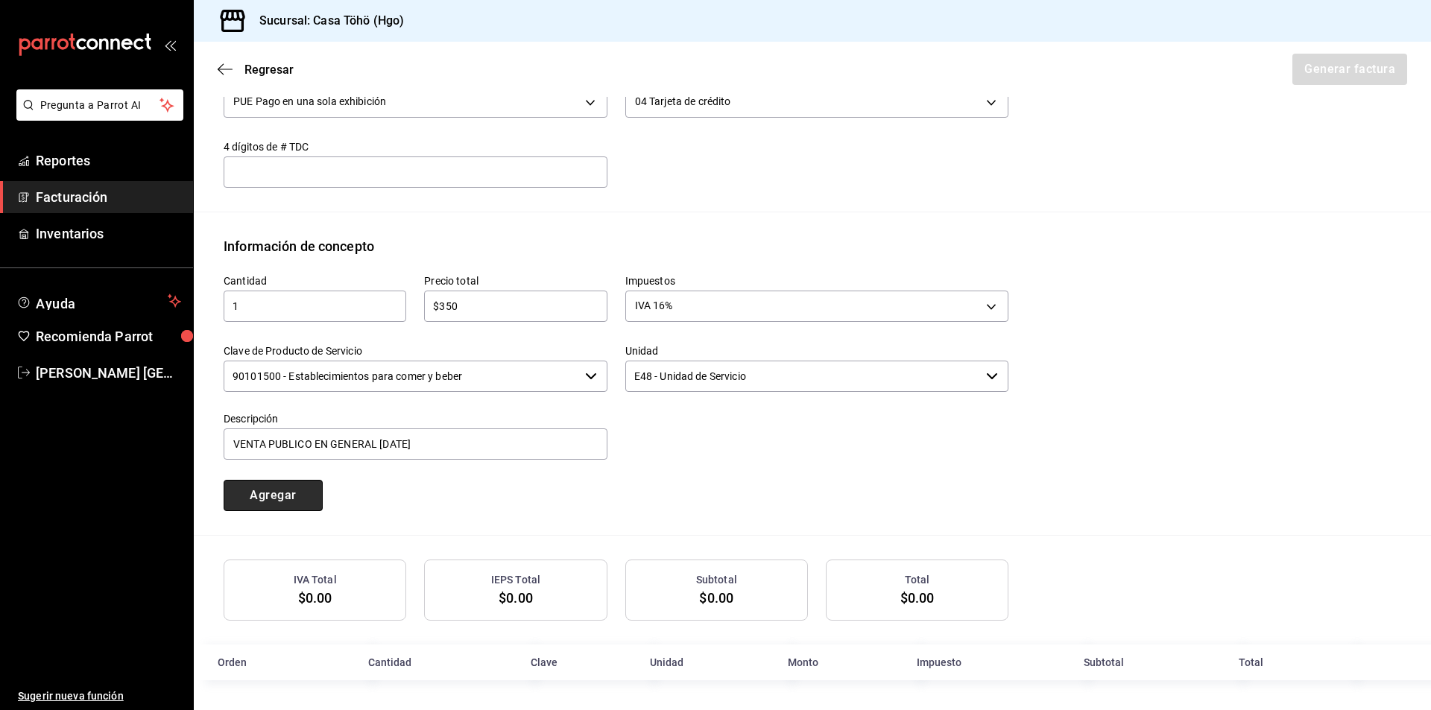
click at [304, 499] on button "Agregar" at bounding box center [273, 495] width 99 height 31
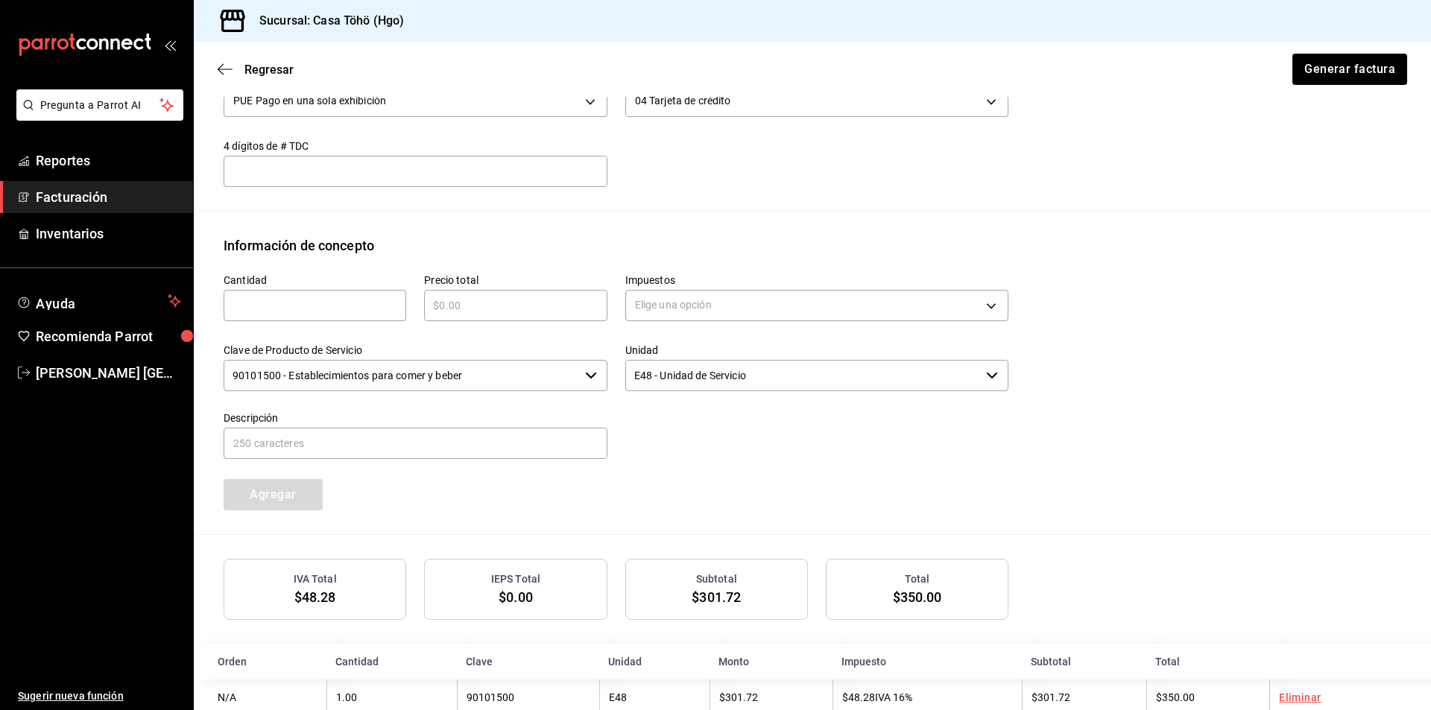
click at [290, 305] on input "text" at bounding box center [315, 306] width 183 height 18
type input "1"
click at [462, 309] on input "text" at bounding box center [515, 306] width 183 height 18
type input "$310"
click at [701, 311] on body "Pregunta a Parrot AI Reportes Facturación Inventarios Ayuda Recomienda Parrot […" at bounding box center [715, 355] width 1431 height 710
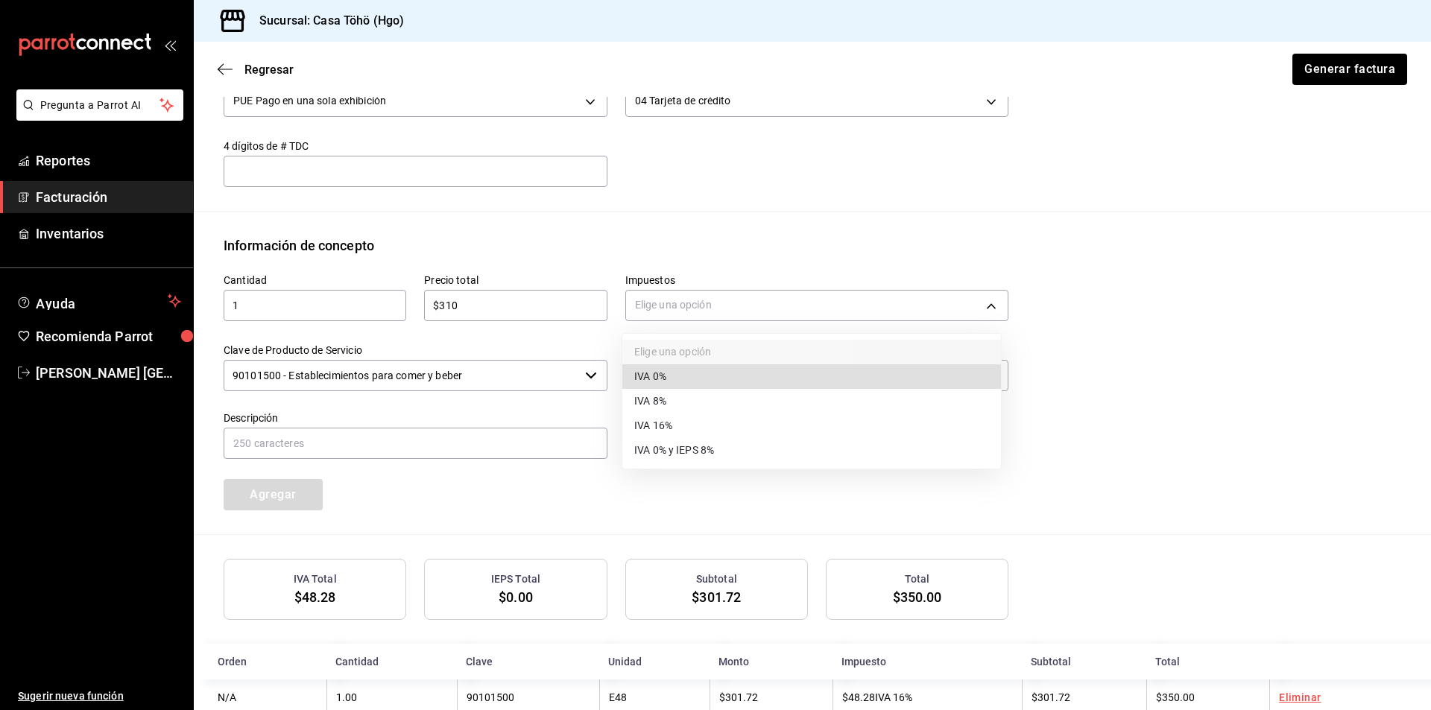
click at [657, 429] on span "IVA 16%" at bounding box center [653, 426] width 38 height 16
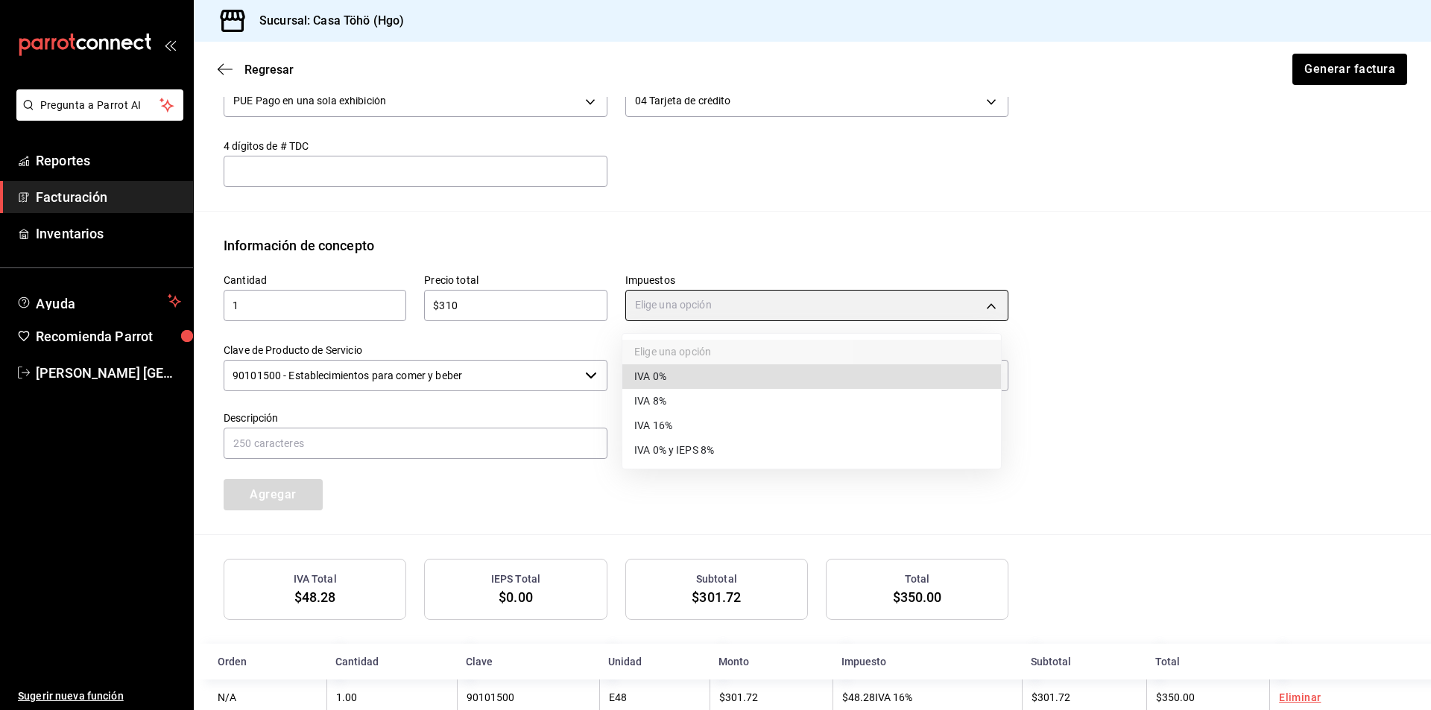
type input "IVA_16"
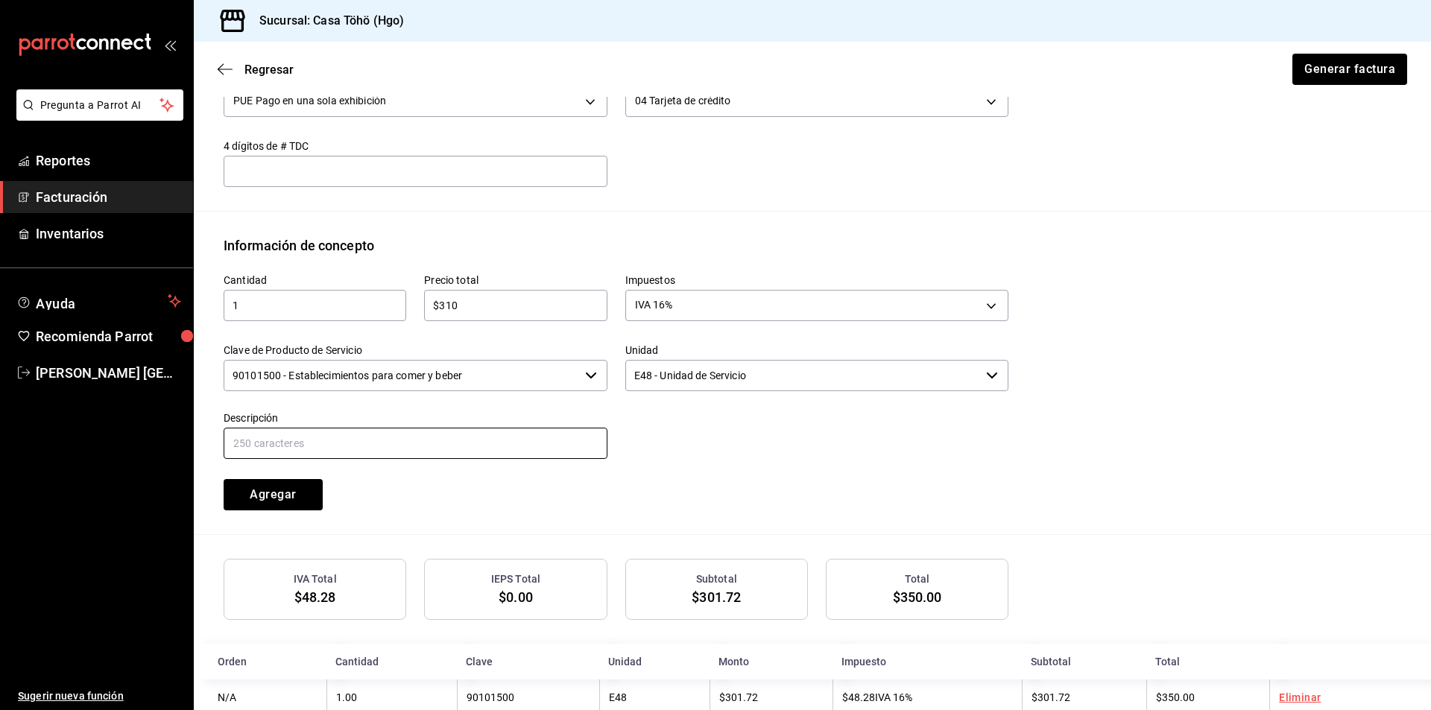
click at [470, 437] on input "text" at bounding box center [416, 443] width 384 height 31
drag, startPoint x: 511, startPoint y: 439, endPoint x: 380, endPoint y: 443, distance: 131.2
click at [380, 443] on input "VENTA PUBLICO EN GENERAL [DATE][PERSON_NAME]" at bounding box center [416, 443] width 384 height 31
type input "VENTA PUBLICO EN GENERAL [DATE]"
click at [271, 501] on button "Agregar" at bounding box center [273, 494] width 99 height 31
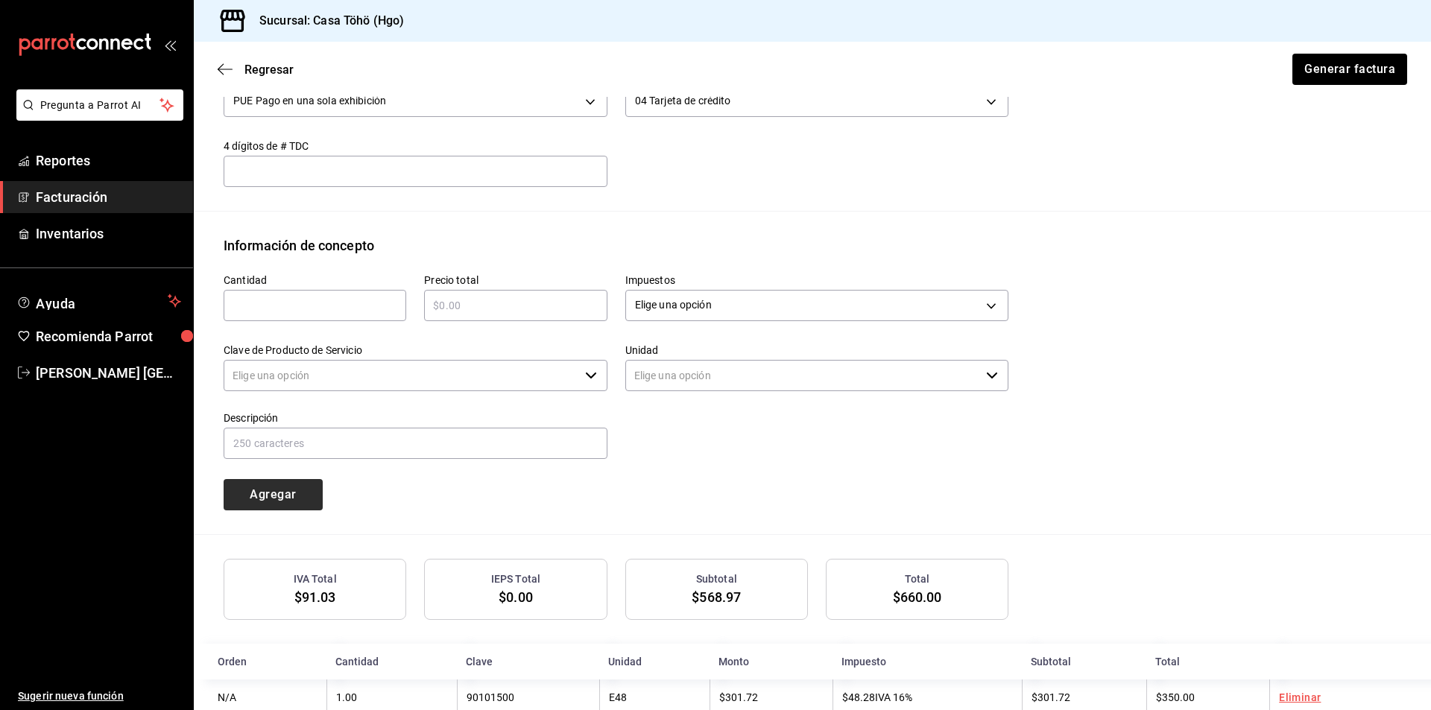
type input "90101500 - Establecimientos para comer y beber"
type input "E48 - Unidad de Servicio"
click at [244, 311] on input "text" at bounding box center [315, 306] width 183 height 18
type input "1"
click at [468, 302] on input "text" at bounding box center [515, 306] width 183 height 18
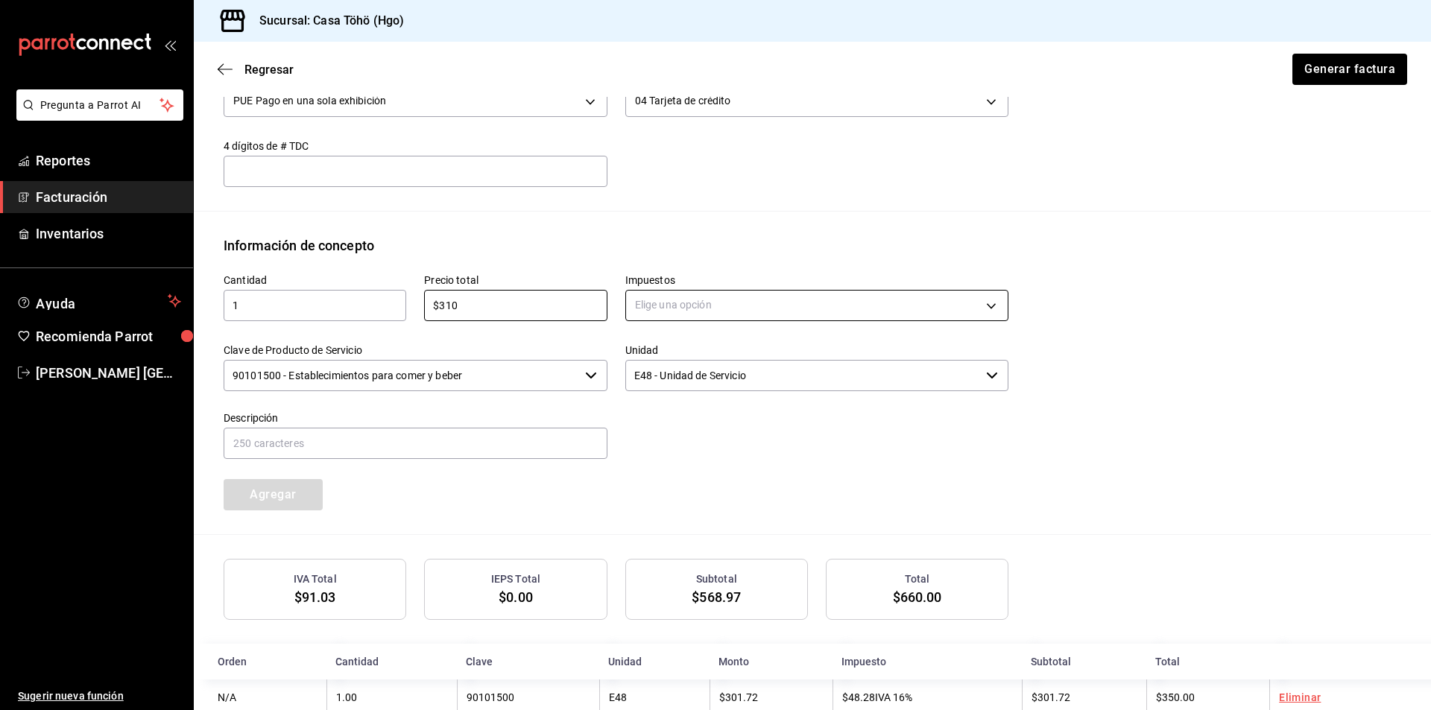
type input "$310"
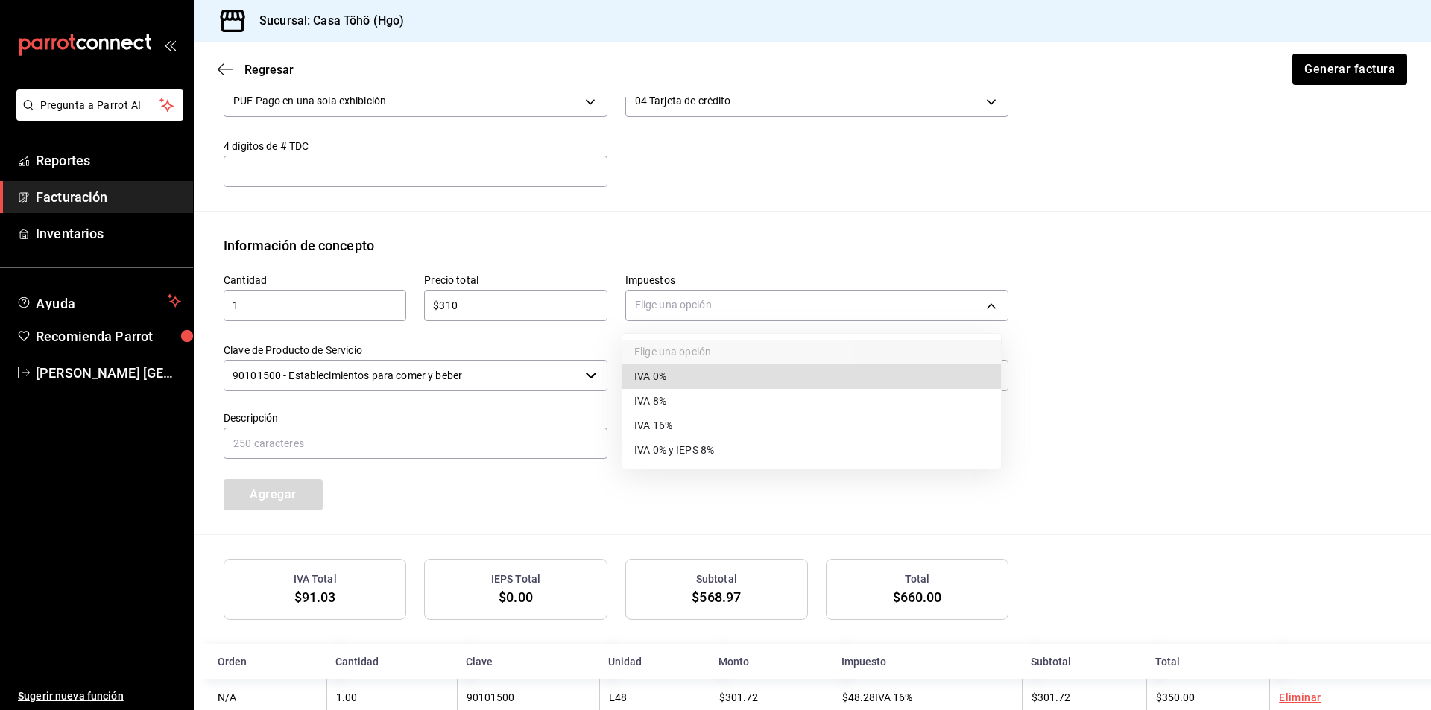
drag, startPoint x: 678, startPoint y: 301, endPoint x: 690, endPoint y: 351, distance: 51.3
click at [674, 308] on body "Pregunta a Parrot AI Reportes Facturación Inventarios Ayuda Recomienda Parrot […" at bounding box center [715, 355] width 1431 height 710
click at [685, 428] on li "IVA 16%" at bounding box center [811, 426] width 379 height 25
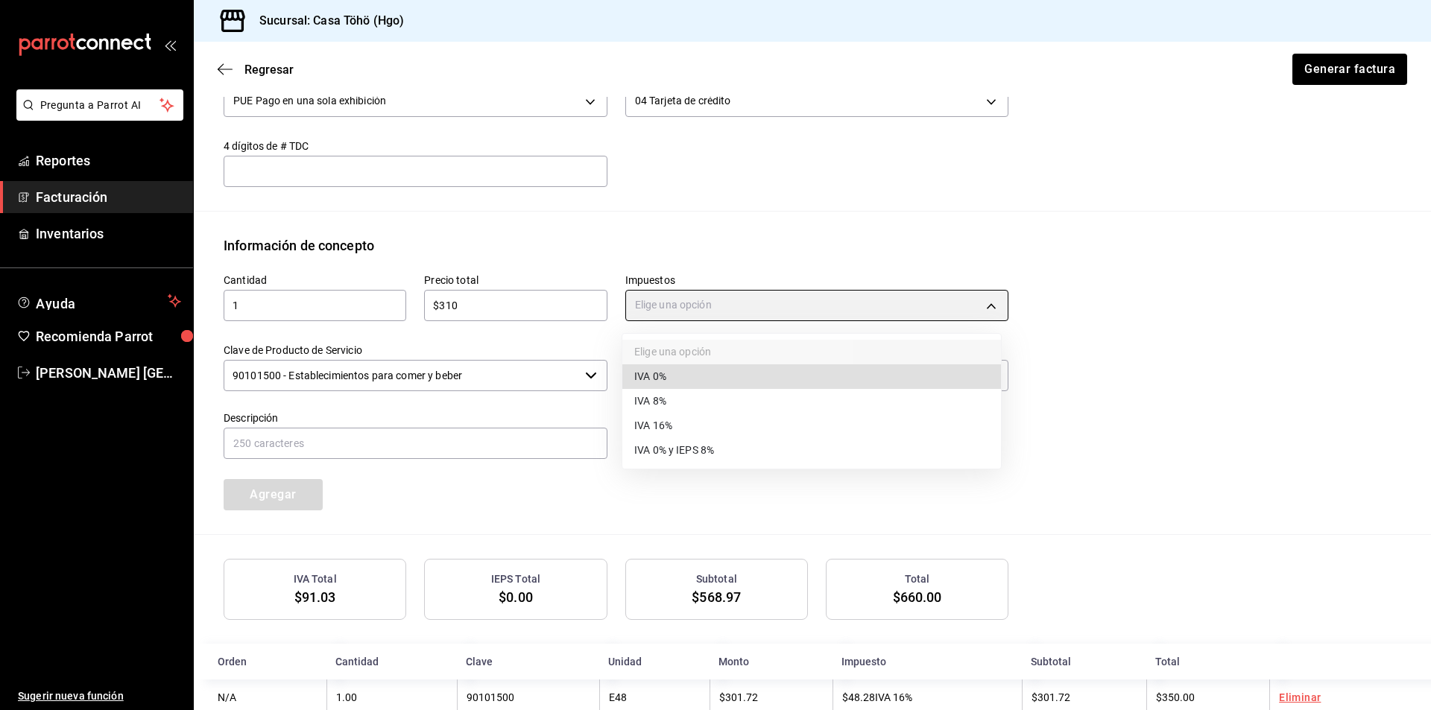
type input "IVA_16"
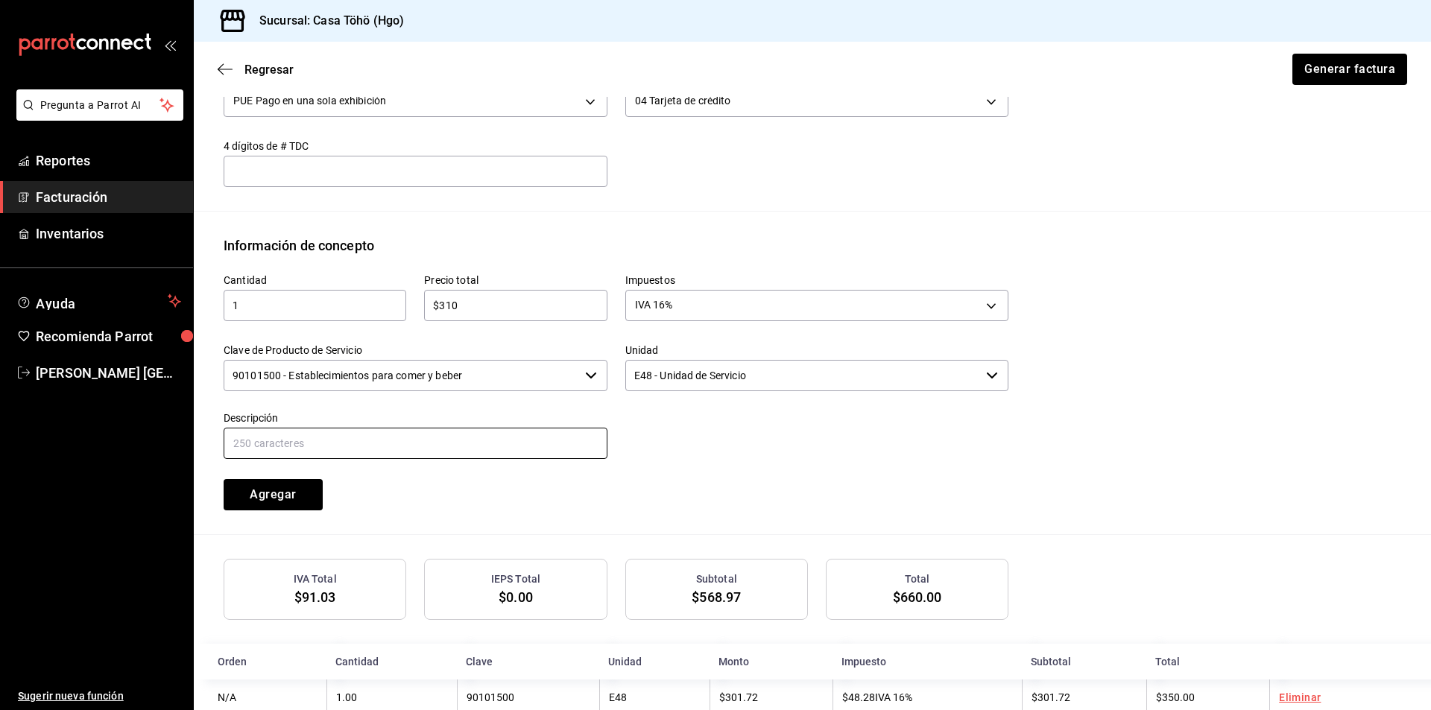
drag, startPoint x: 442, startPoint y: 442, endPoint x: 433, endPoint y: 454, distance: 14.9
click at [442, 442] on input "text" at bounding box center [416, 443] width 384 height 31
drag, startPoint x: 511, startPoint y: 448, endPoint x: 379, endPoint y: 443, distance: 132.0
click at [379, 443] on input "VENTA PUBLICO EN GENERAL [DATE][PERSON_NAME]" at bounding box center [416, 443] width 384 height 31
type input "VENTA PUBLICO EN GENERAL [DATE]"
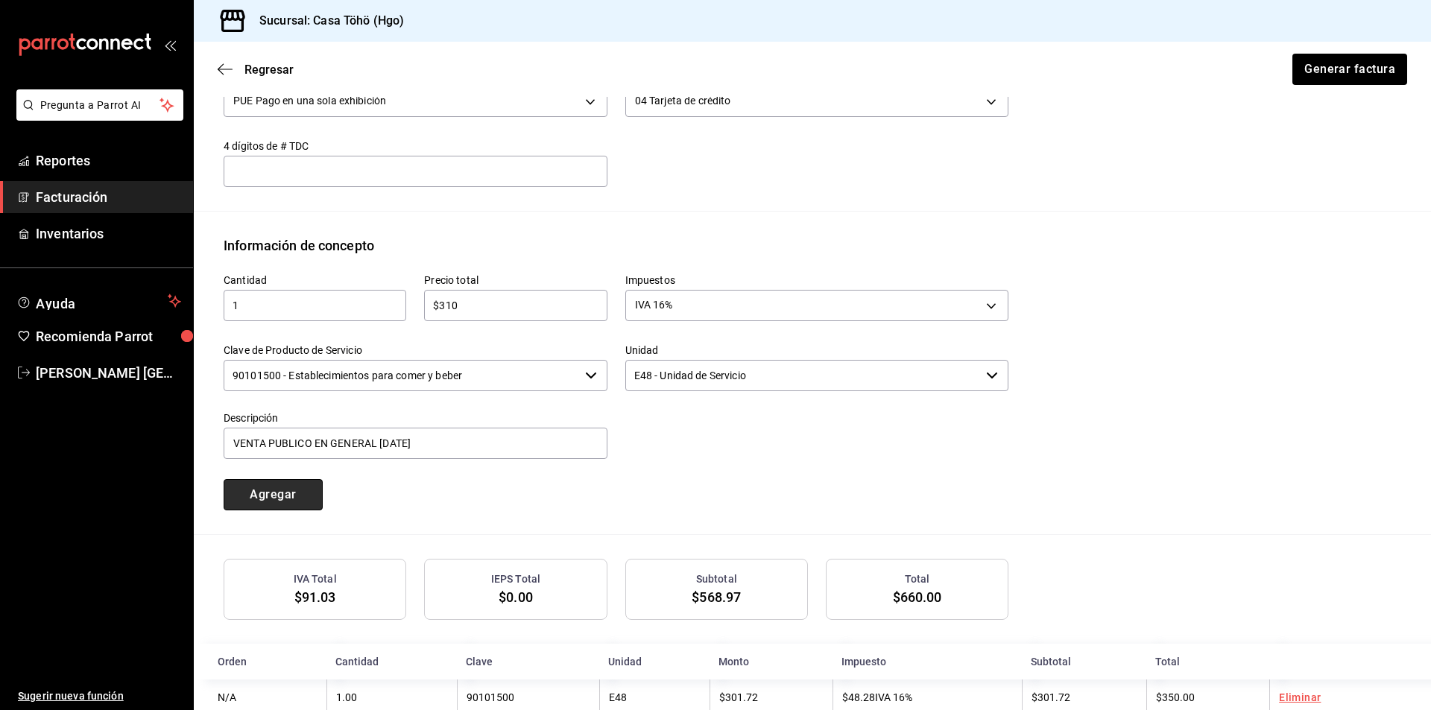
click at [312, 497] on button "Agregar" at bounding box center [273, 494] width 99 height 31
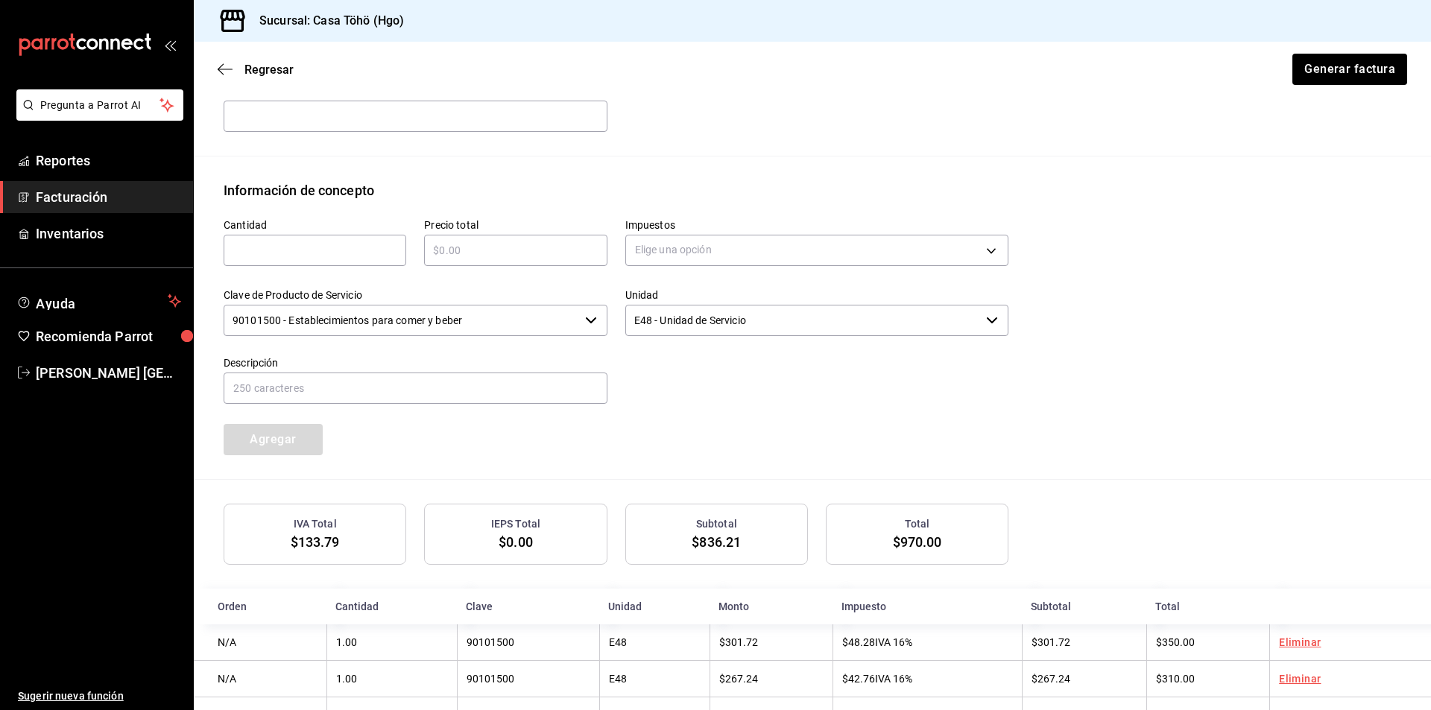
scroll to position [635, 0]
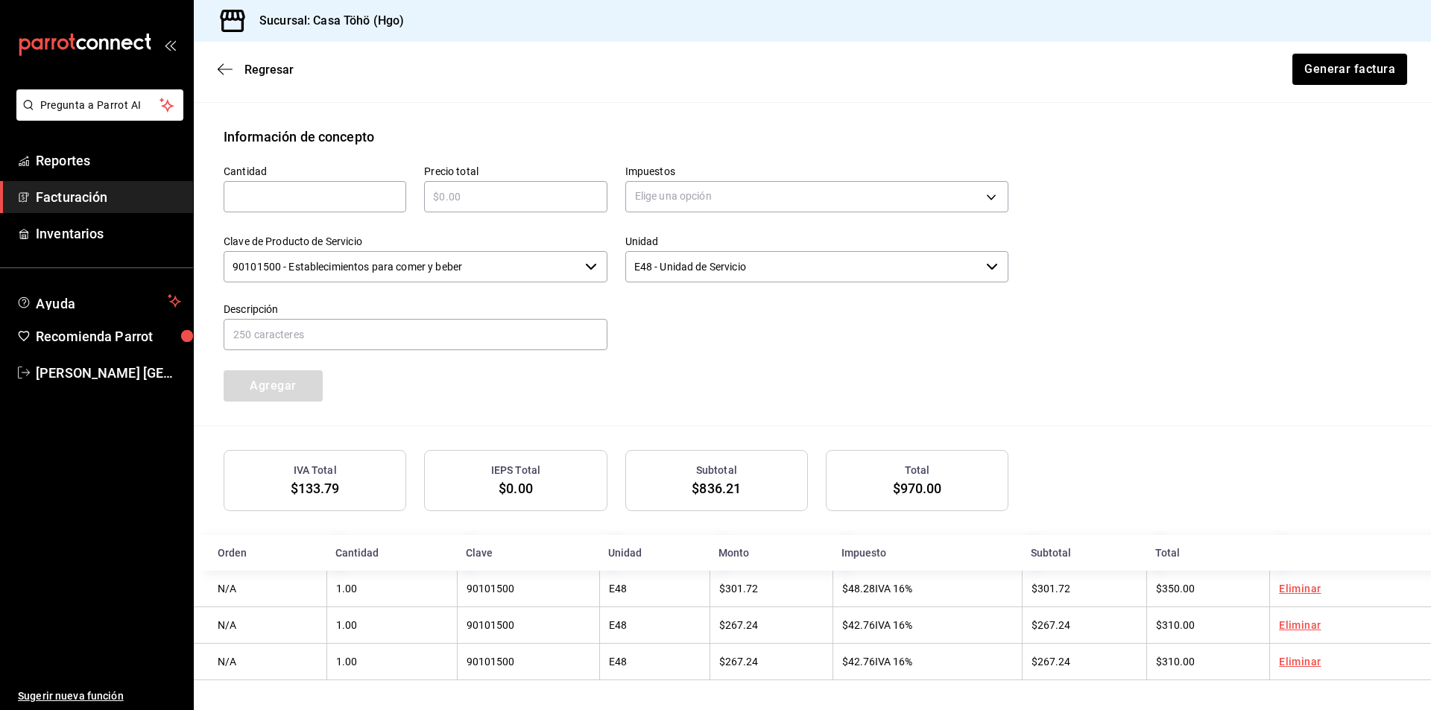
click at [350, 194] on input "text" at bounding box center [315, 197] width 183 height 18
type input "1"
click at [475, 189] on input "text" at bounding box center [515, 197] width 183 height 18
type input "$212"
click at [738, 186] on body "Pregunta a Parrot AI Reportes Facturación Inventarios Ayuda Recomienda Parrot […" at bounding box center [715, 355] width 1431 height 710
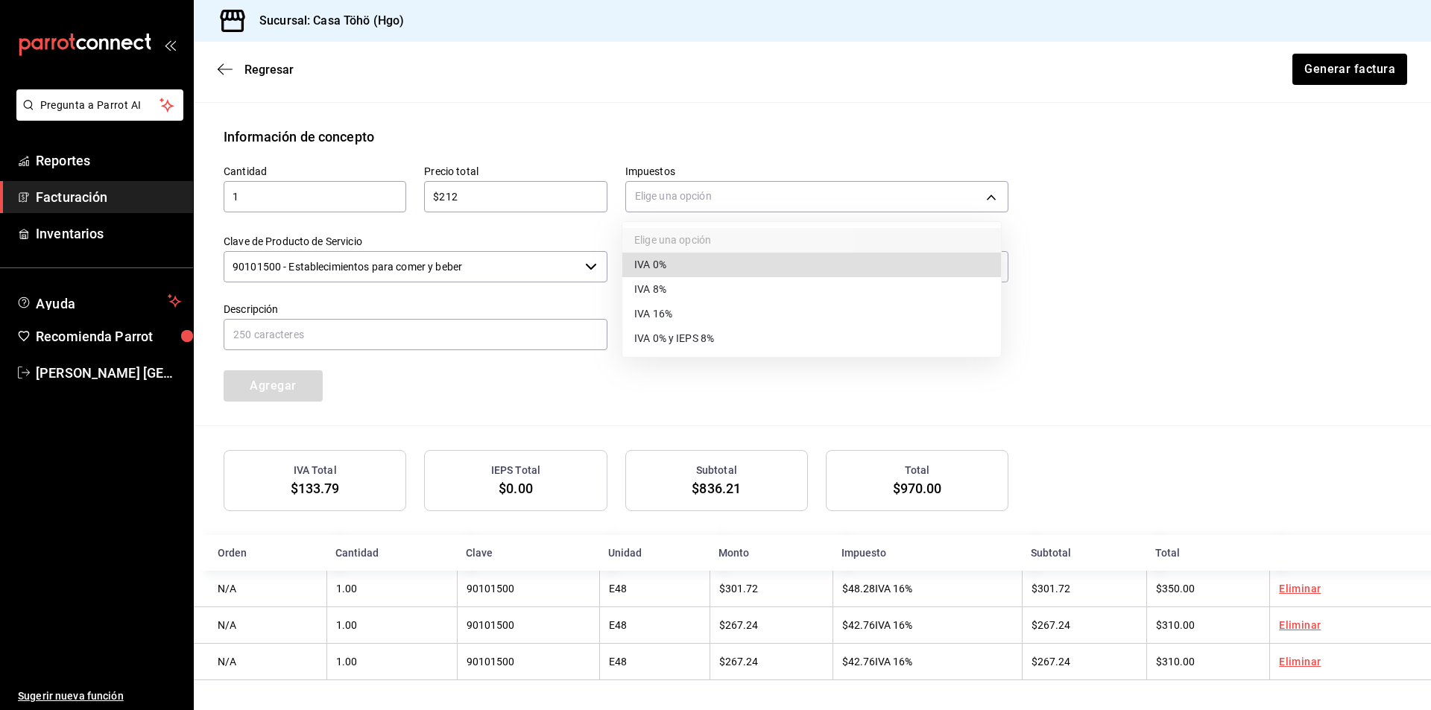
click at [680, 320] on li "IVA 16%" at bounding box center [811, 314] width 379 height 25
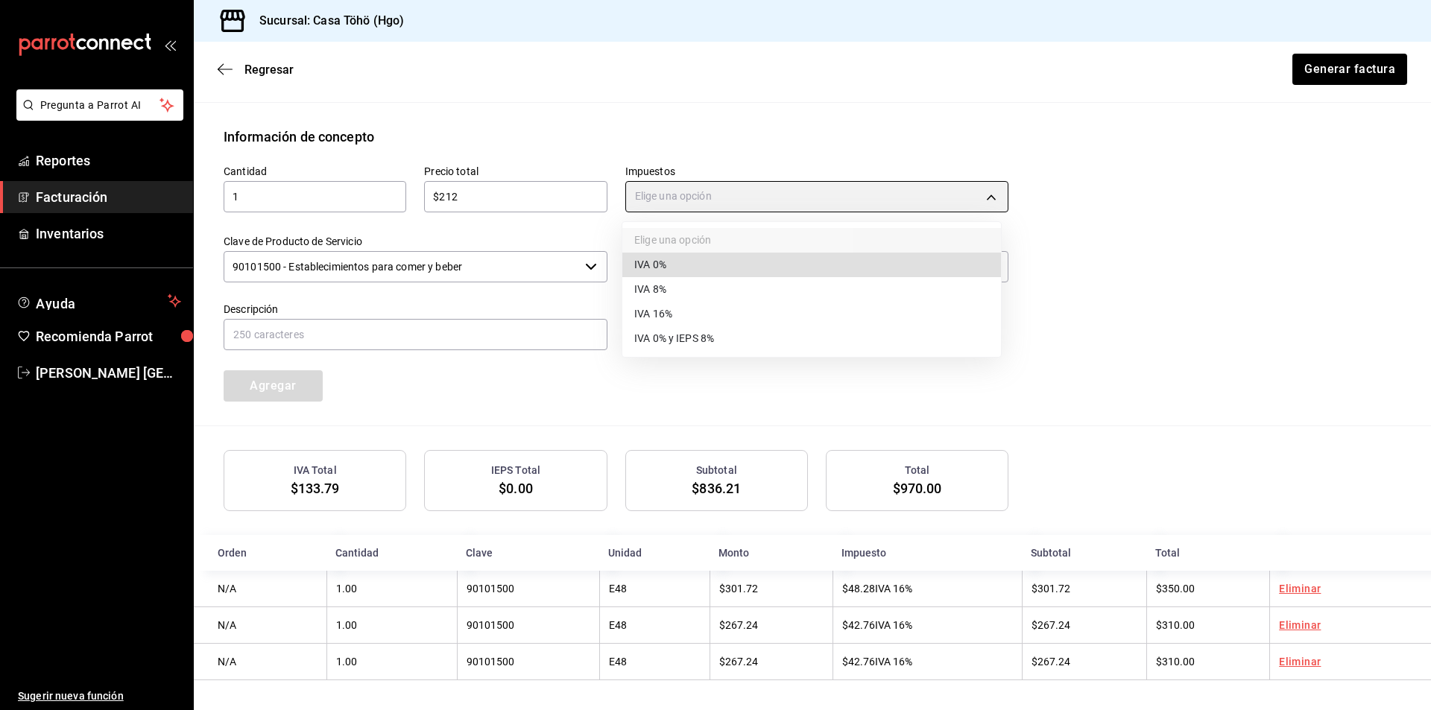
type input "IVA_16"
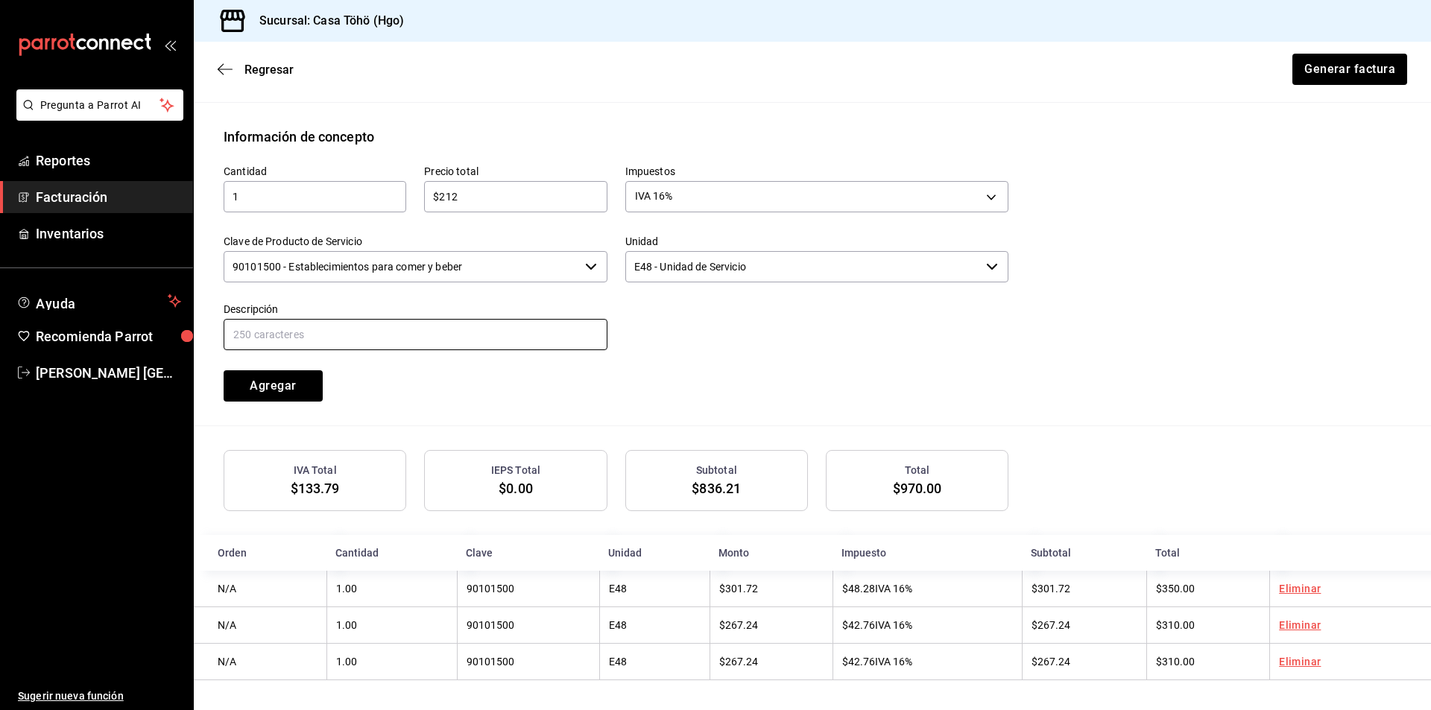
click at [407, 338] on input "text" at bounding box center [416, 334] width 384 height 31
drag, startPoint x: 489, startPoint y: 334, endPoint x: 408, endPoint y: 328, distance: 80.7
click at [385, 331] on input "VENTA PUBLICO EN GENERAL [DATE][PERSON_NAME]" at bounding box center [416, 334] width 384 height 31
type input "VENTA PUBLICO EN GENERAL [DATE]"
click at [619, 385] on div "Cantidad 1 ​ Precio total $212 ​ Impuestos IVA 16% IVA_16 Clave de Producto de …" at bounding box center [607, 274] width 803 height 255
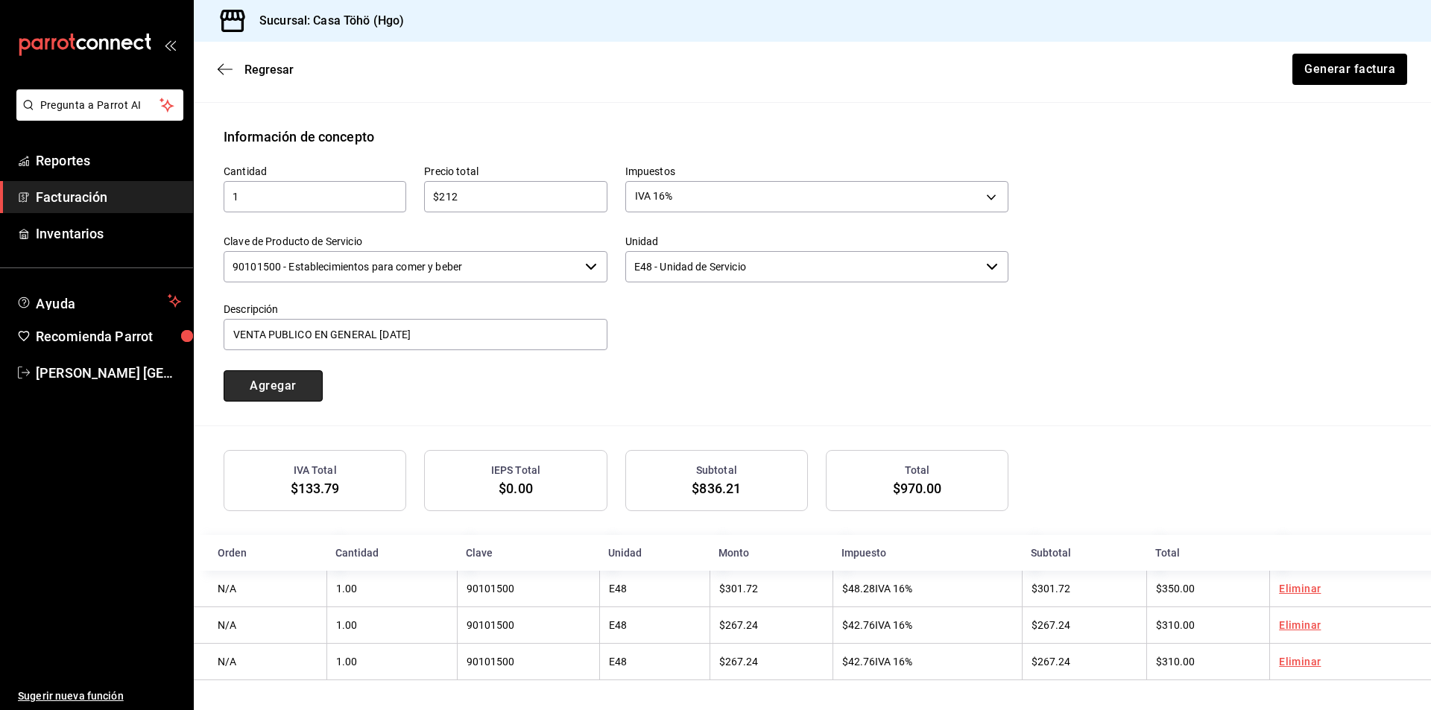
drag, startPoint x: 302, startPoint y: 380, endPoint x: 346, endPoint y: 380, distance: 44.0
click at [303, 380] on button "Agregar" at bounding box center [273, 385] width 99 height 31
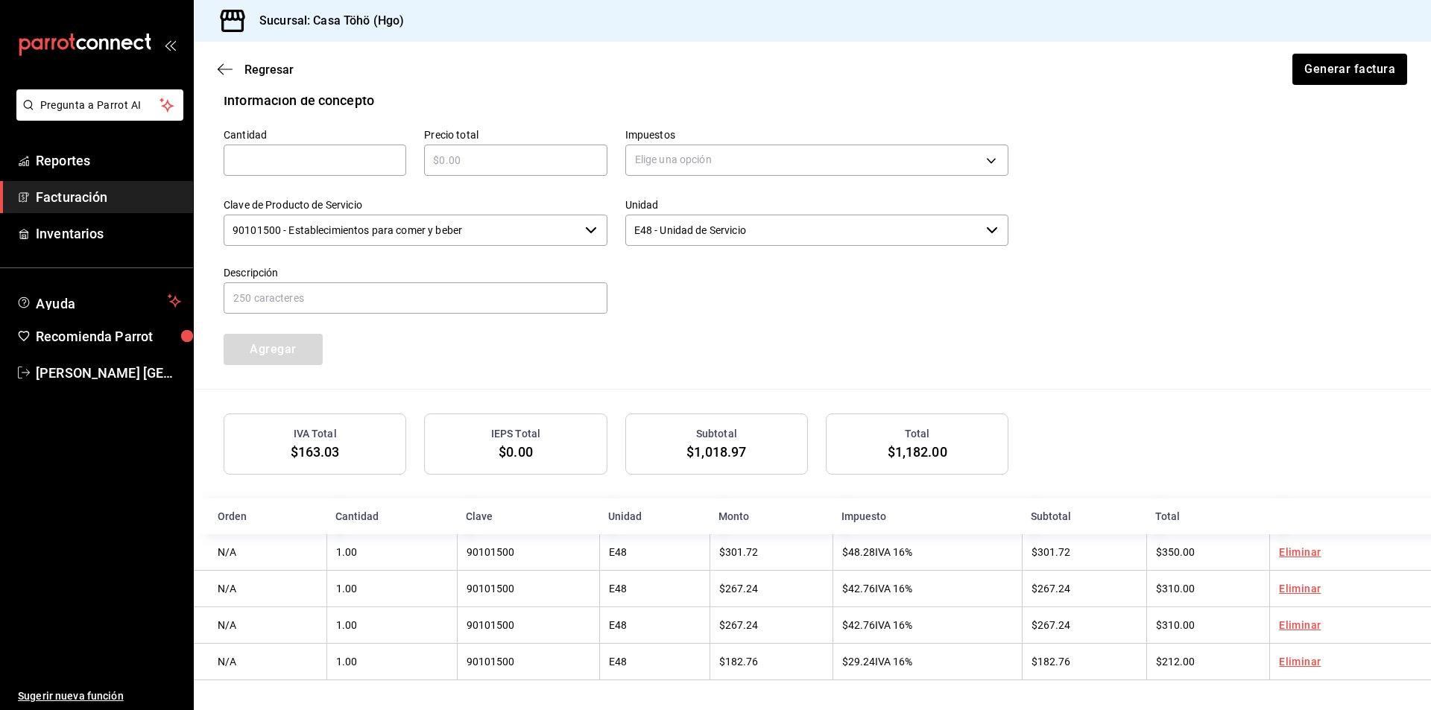
scroll to position [449, 0]
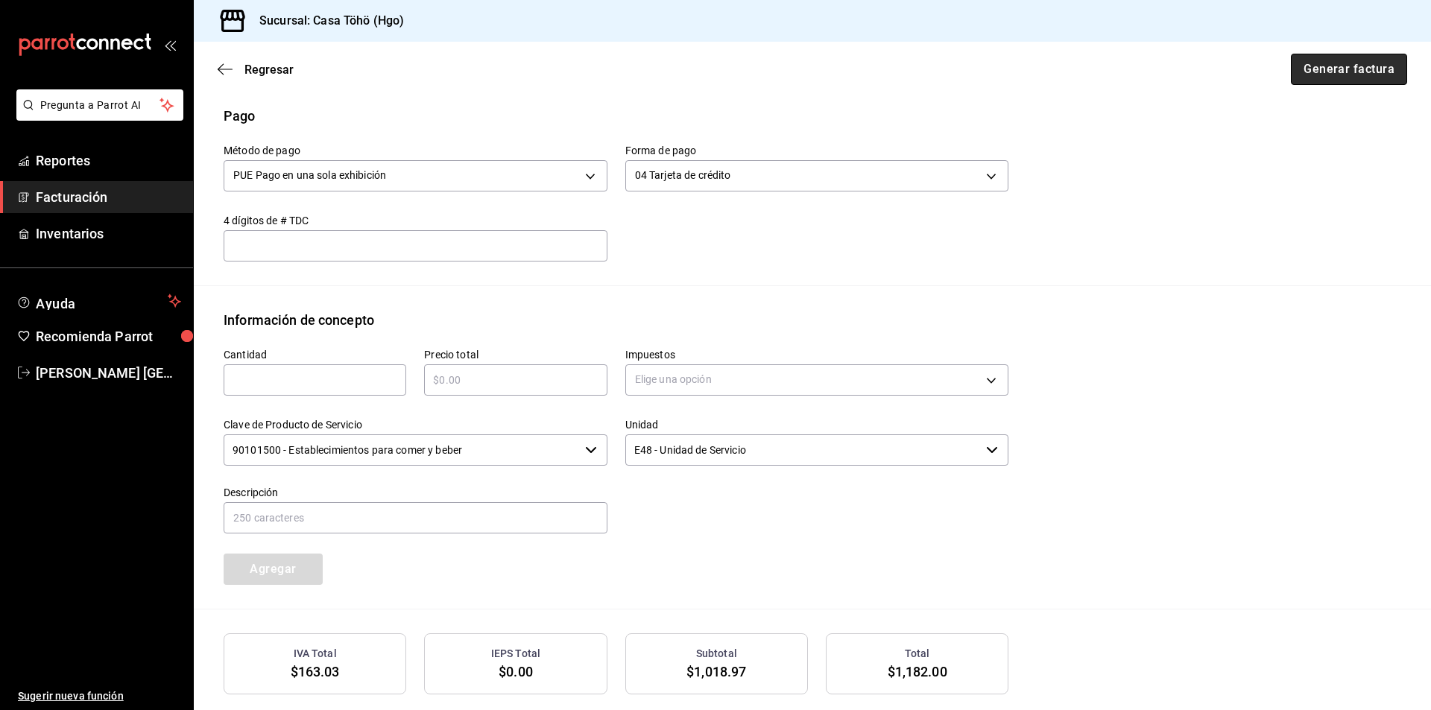
click at [1335, 75] on button "Generar factura" at bounding box center [1349, 69] width 116 height 31
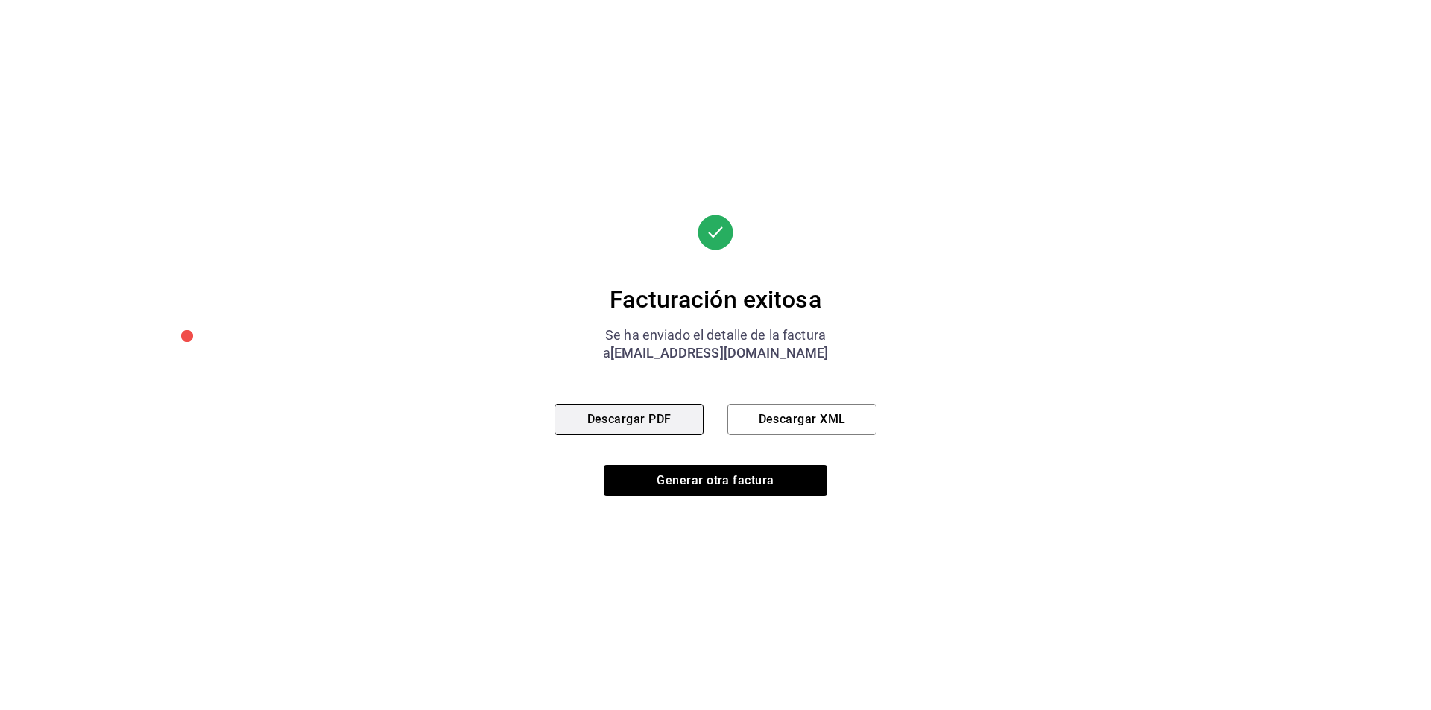
click at [610, 420] on button "Descargar PDF" at bounding box center [628, 419] width 149 height 31
click at [912, 272] on div "Facturación exitosa Se ha enviado el detalle de la factura a [EMAIL_ADDRESS][DO…" at bounding box center [715, 355] width 1431 height 710
click at [650, 418] on button "Descargar PDF" at bounding box center [628, 419] width 149 height 31
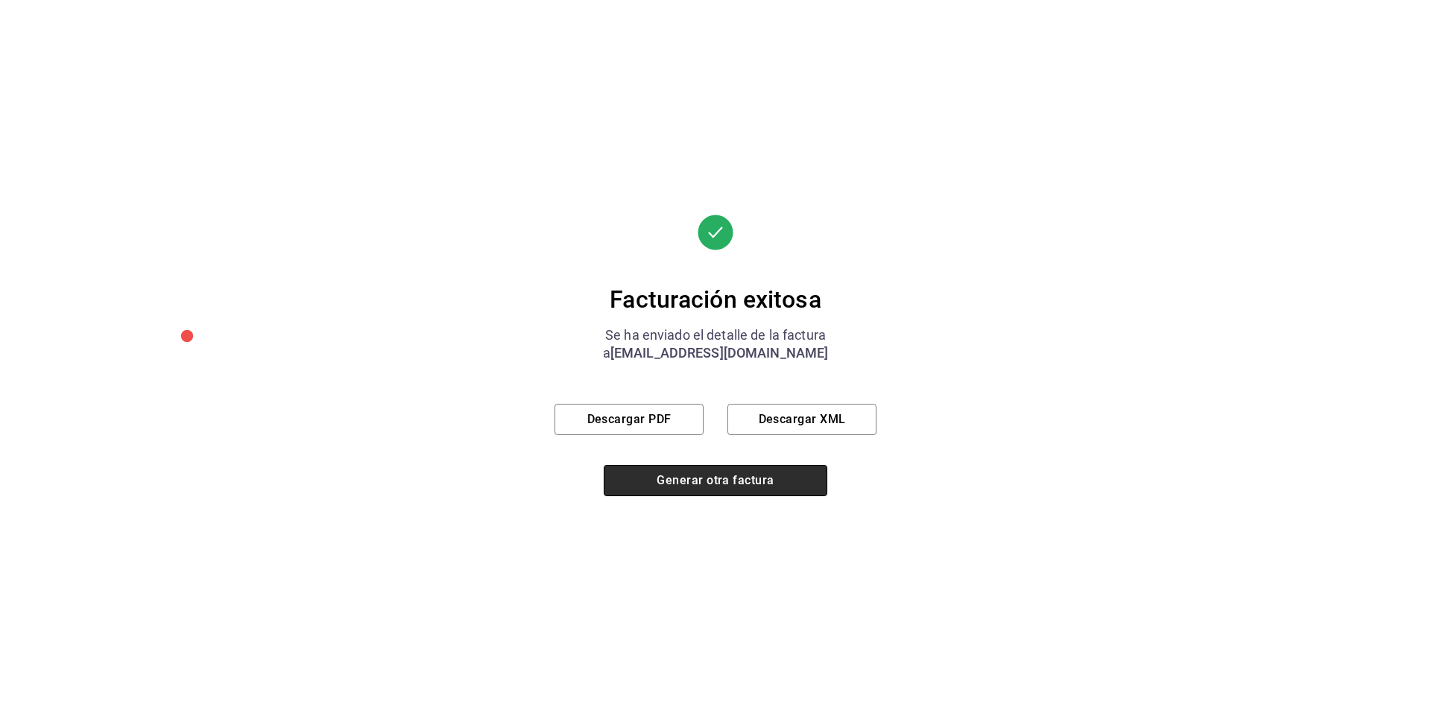
click at [702, 483] on button "Generar otra factura" at bounding box center [716, 480] width 224 height 31
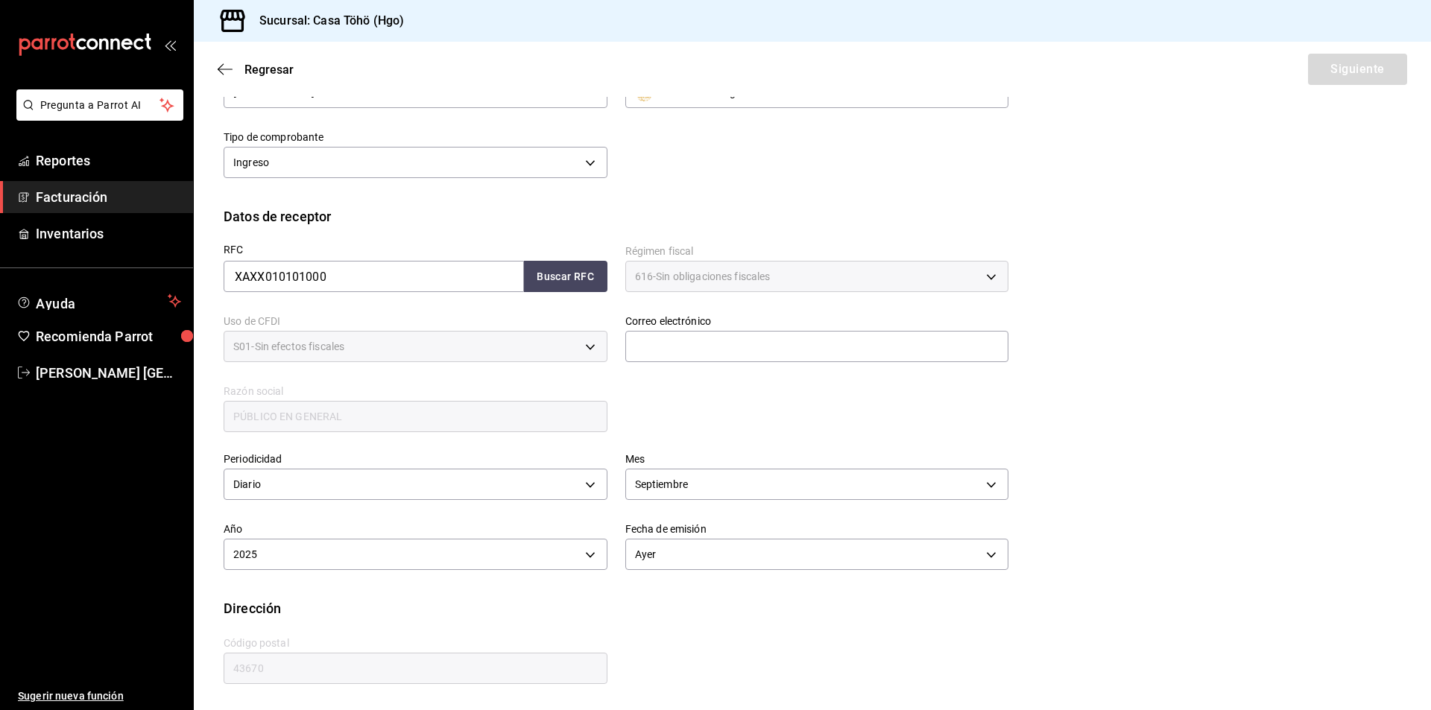
scroll to position [80, 0]
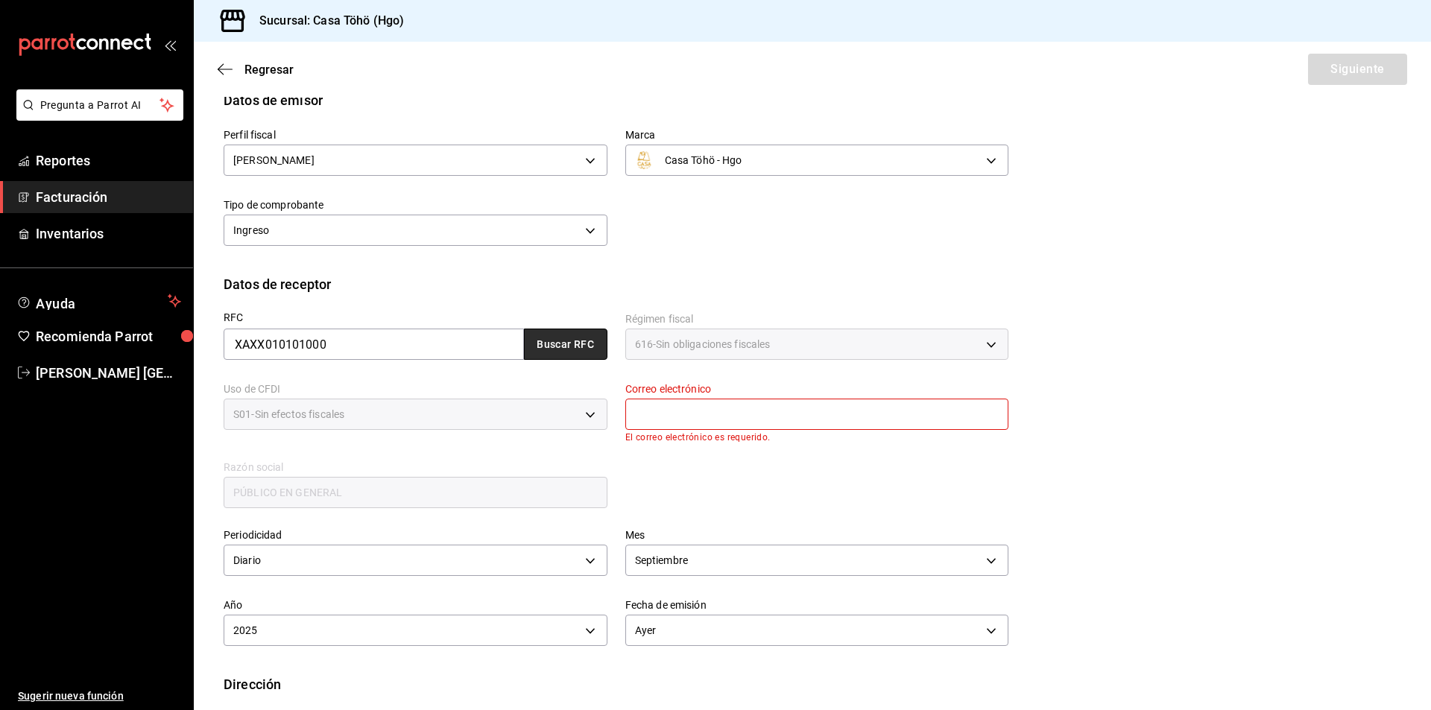
click at [574, 335] on button "Buscar RFC" at bounding box center [565, 344] width 83 height 31
type input "[EMAIL_ADDRESS][DOMAIN_NAME]"
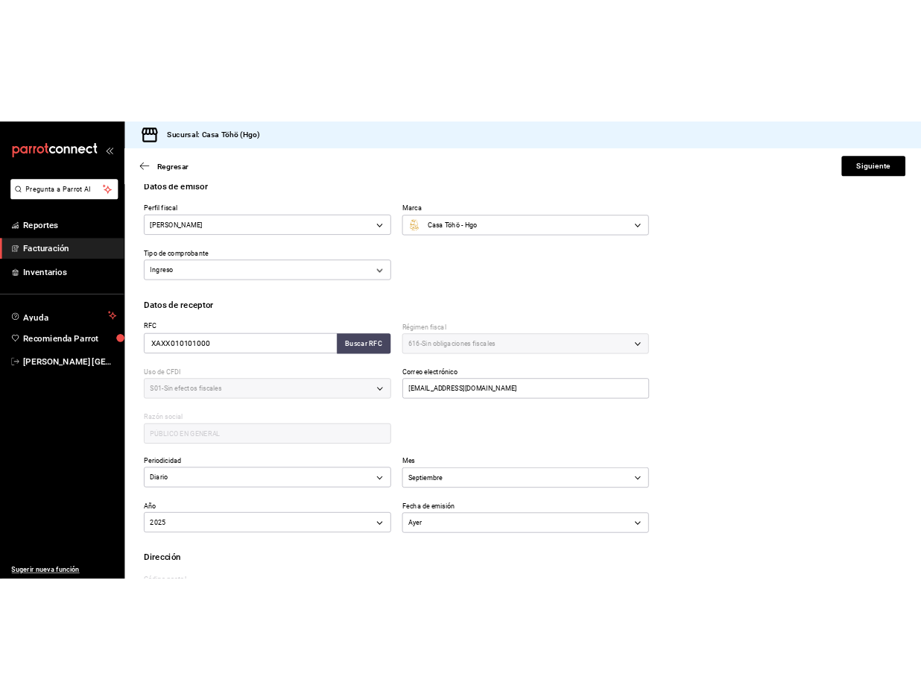
scroll to position [148, 0]
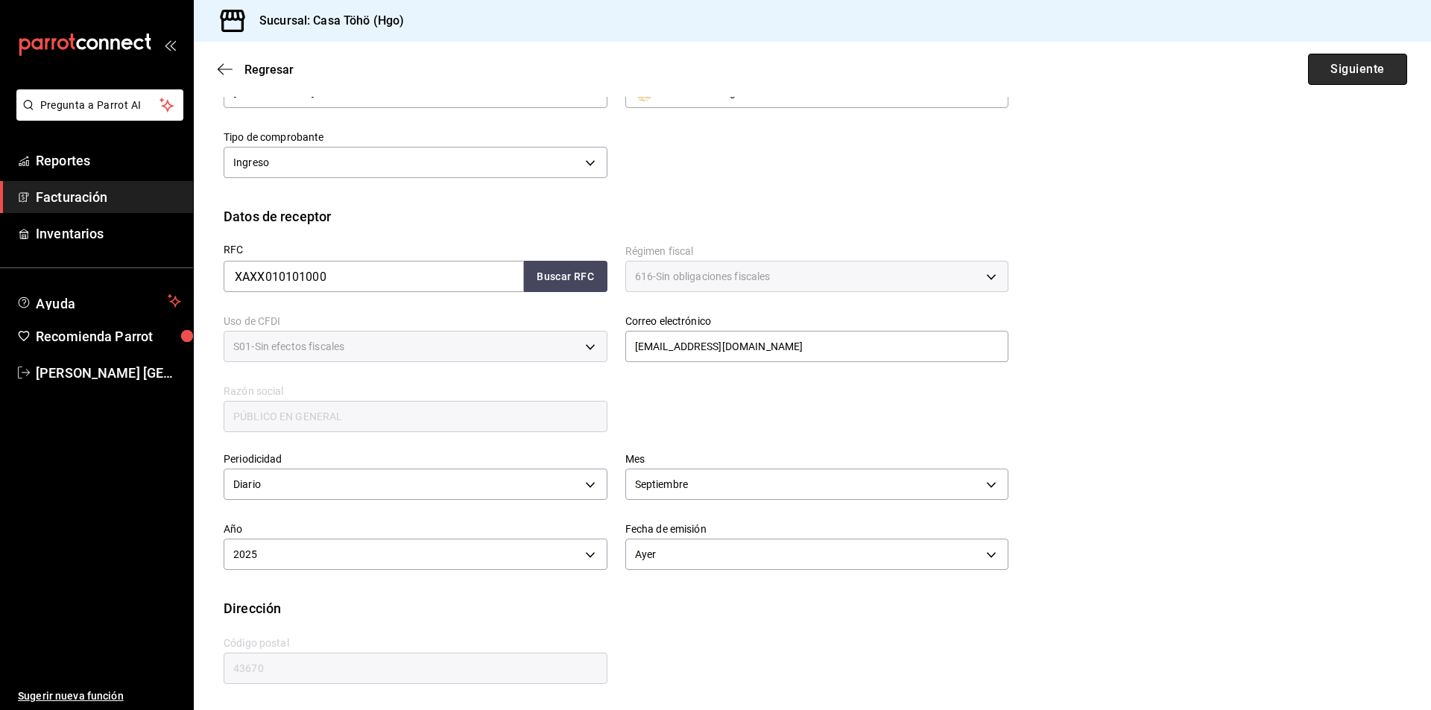
click at [1348, 76] on button "Siguiente" at bounding box center [1357, 69] width 99 height 31
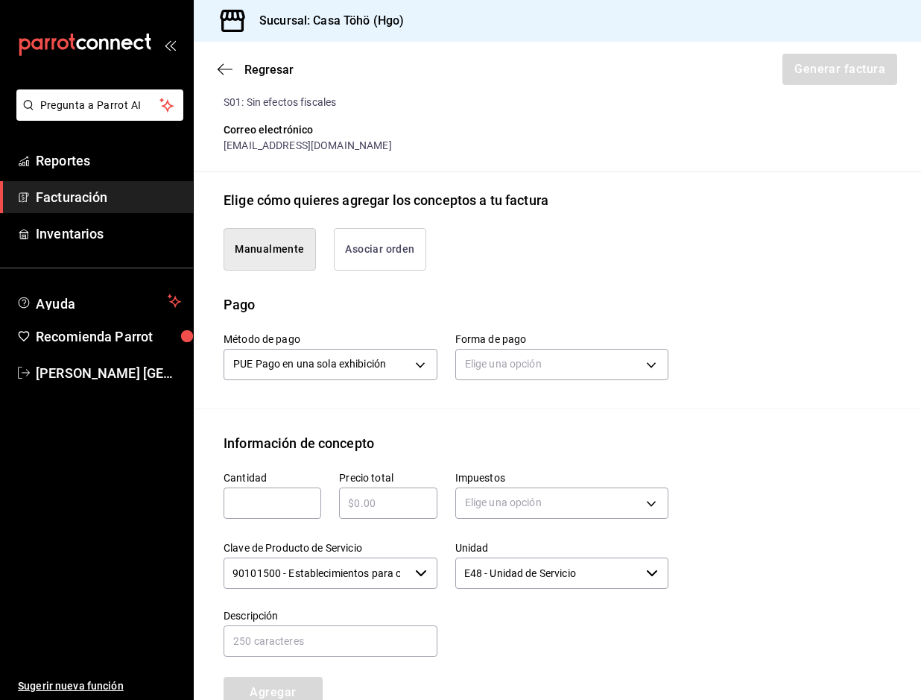
click at [356, 271] on button "Asociar orden" at bounding box center [380, 249] width 92 height 42
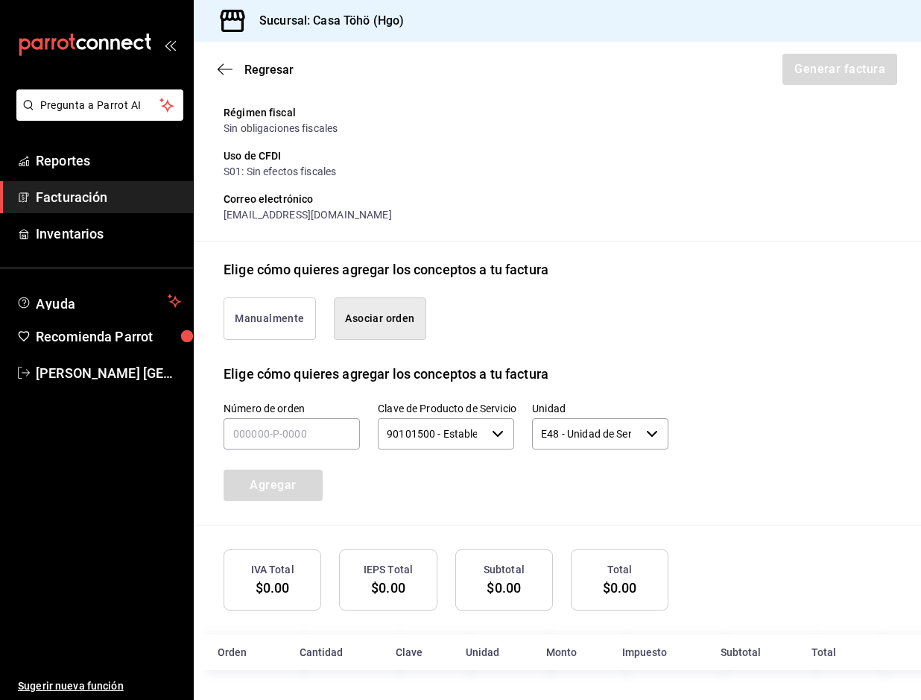
scroll to position [207, 0]
click at [603, 356] on div "Manualmente Asociar orden" at bounding box center [558, 321] width 668 height 84
click at [285, 329] on button "Manualmente" at bounding box center [270, 318] width 92 height 42
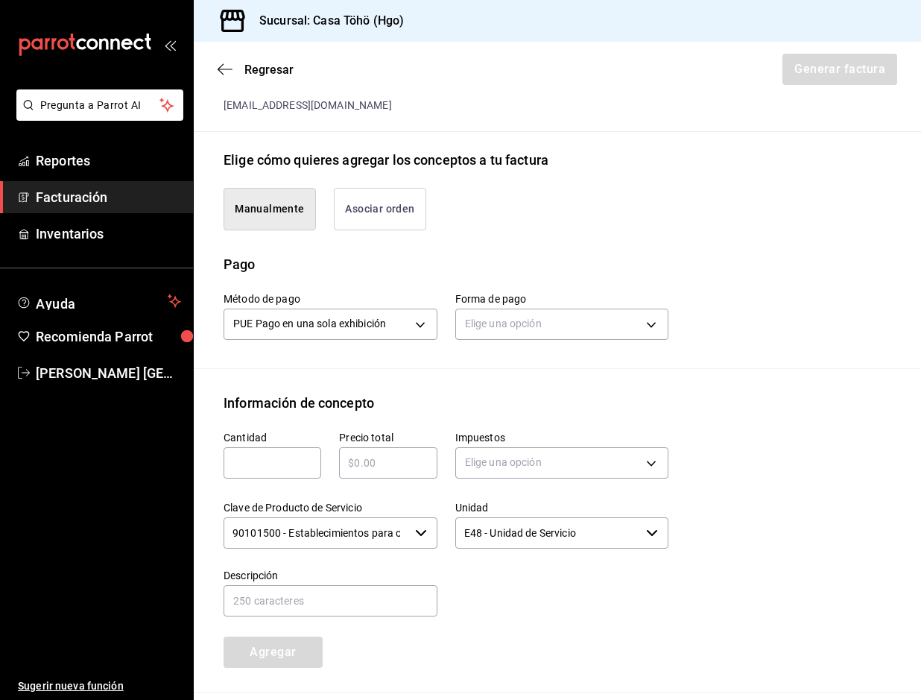
scroll to position [484, 0]
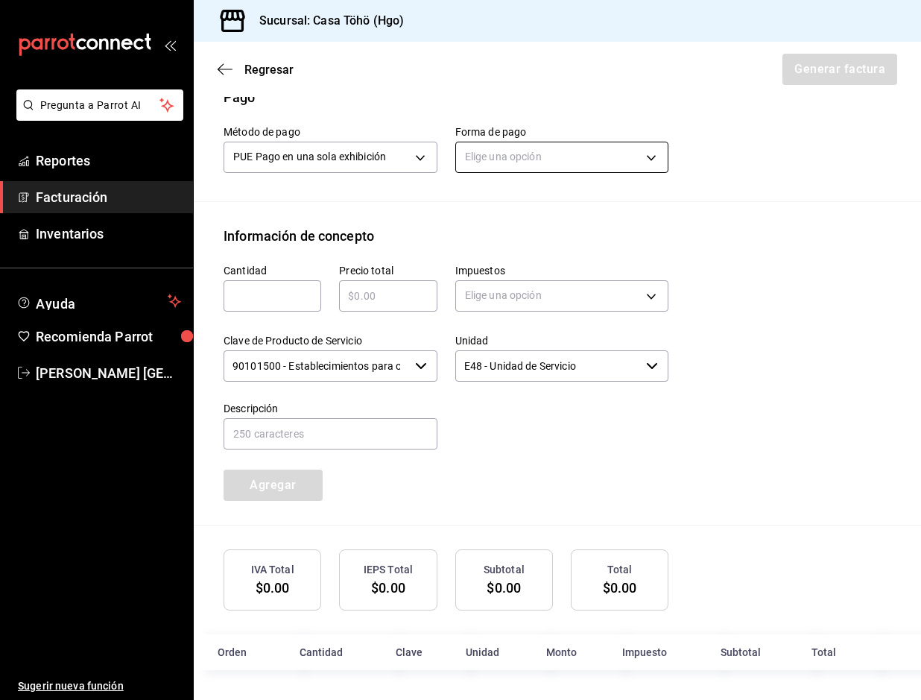
click at [536, 163] on body "Pregunta a Parrot AI Reportes Facturación Inventarios Ayuda Recomienda Parrot […" at bounding box center [460, 350] width 921 height 700
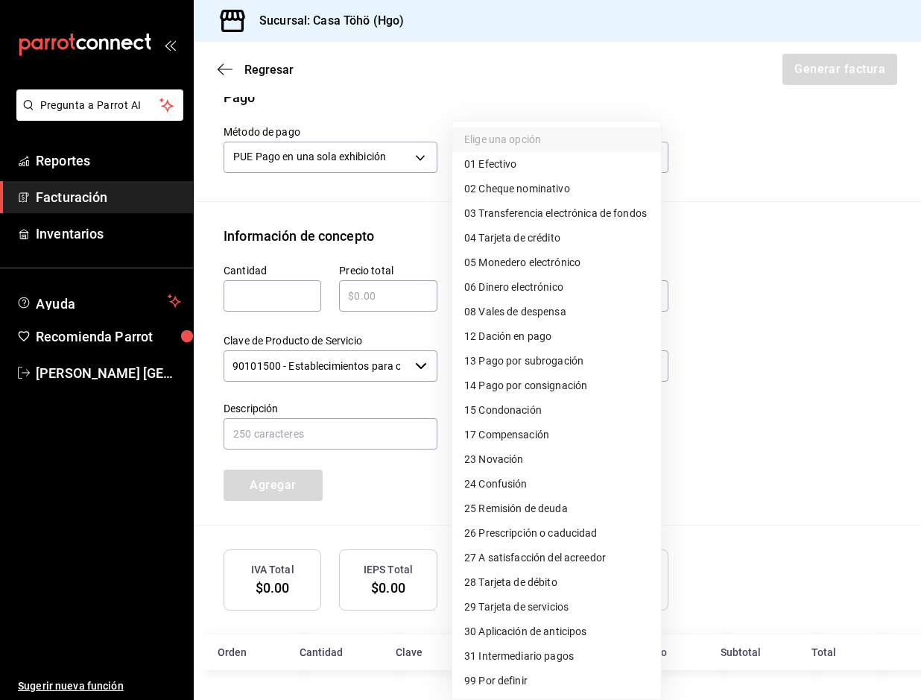
click at [563, 584] on li "28 Tarjeta de débito" at bounding box center [556, 582] width 209 height 25
type input "28"
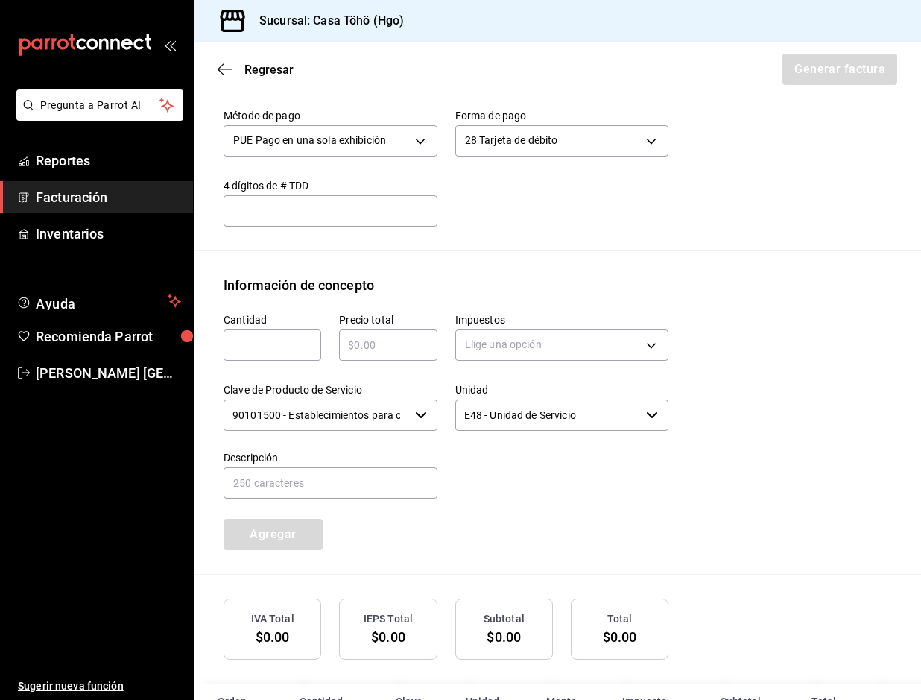
click at [595, 272] on div "Emisor Perfil fiscal [PERSON_NAME] Tipo de comprobante Ingreso Receptor Nombre …" at bounding box center [557, 172] width 727 height 1094
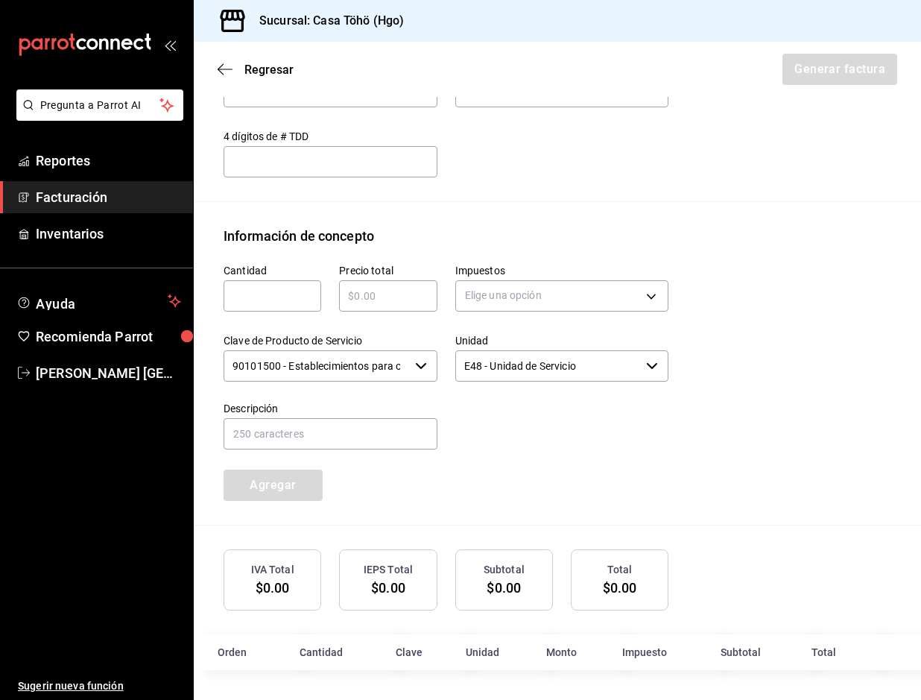
click at [256, 294] on input "text" at bounding box center [273, 296] width 98 height 18
type input "1"
click at [350, 296] on input "text" at bounding box center [388, 296] width 98 height 18
type input "$795.50"
click at [499, 290] on body "Pregunta a Parrot AI Reportes Facturación Inventarios Ayuda Recomienda Parrot […" at bounding box center [460, 350] width 921 height 700
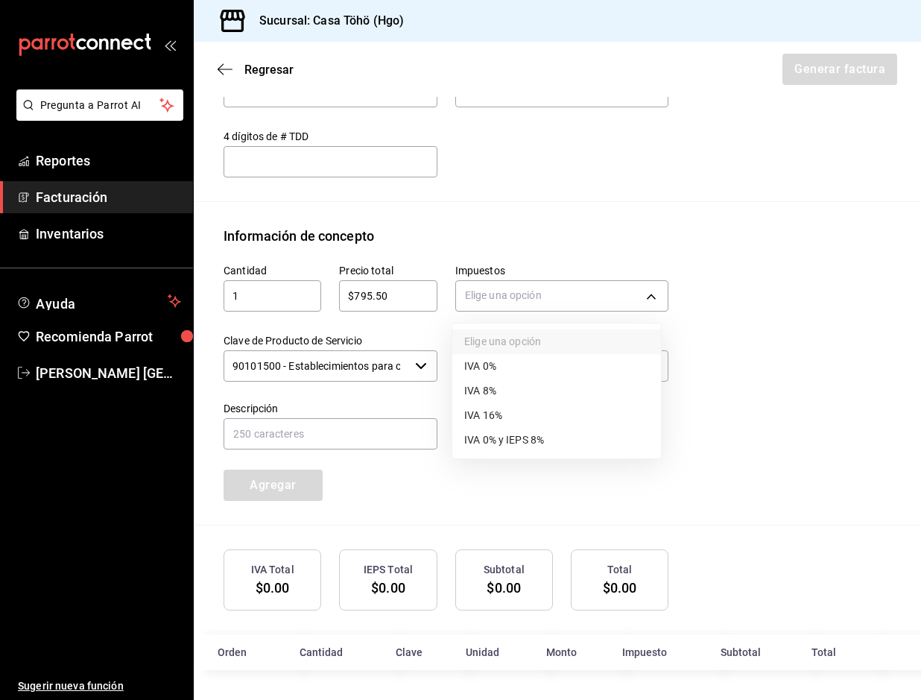
click at [509, 411] on li "IVA 16%" at bounding box center [556, 415] width 209 height 25
type input "IVA_16"
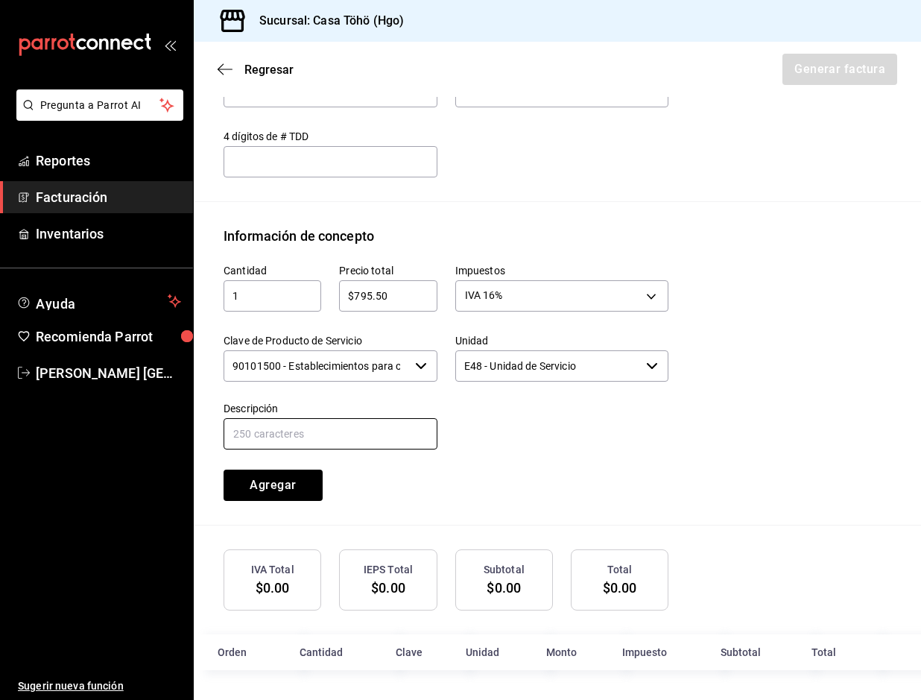
click at [332, 446] on input "text" at bounding box center [331, 433] width 214 height 31
drag, startPoint x: 358, startPoint y: 431, endPoint x: 481, endPoint y: 423, distance: 122.5
click at [481, 423] on div "Cantidad 1 ​ Precio total $795.50 ​ Impuestos IVA 16% IVA_16 Clave de Producto …" at bounding box center [437, 373] width 463 height 255
click at [403, 432] on input "VENTA PUBLICO EN GENERAL [DATE][PERSON_NAME]" at bounding box center [331, 433] width 214 height 31
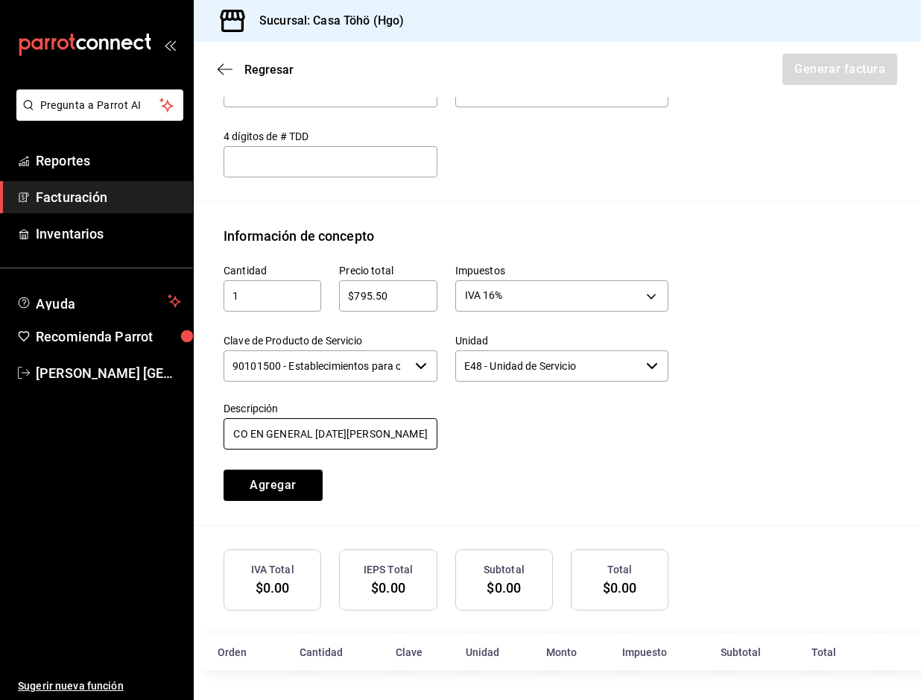
drag, startPoint x: 424, startPoint y: 431, endPoint x: 314, endPoint y: 434, distance: 109.6
click at [314, 434] on input "VENTA PUBLICO EN GENERAL [DATE][PERSON_NAME]" at bounding box center [331, 433] width 214 height 31
click at [334, 431] on input "VENTA PUBLICO EN GENERAL [DATE] TARJETA DE DEBITO" at bounding box center [331, 433] width 214 height 31
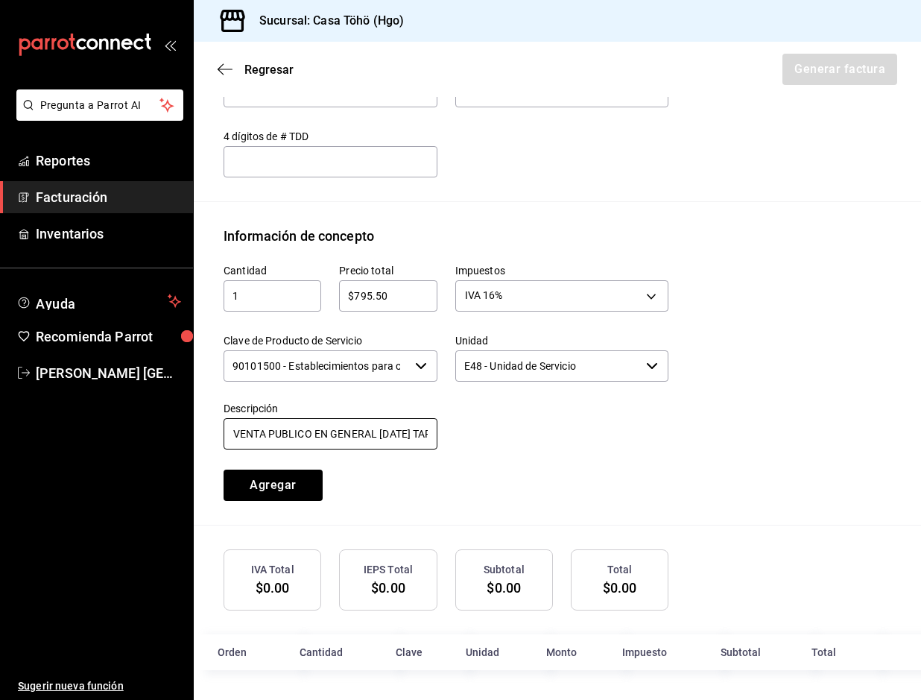
drag, startPoint x: 339, startPoint y: 434, endPoint x: 212, endPoint y: 449, distance: 127.6
click at [212, 449] on div "Descripción VENTA PUBLICO EN GENERAL [DATE] TARJETA DE DEBITO" at bounding box center [322, 418] width 232 height 68
click at [279, 437] on input "VENTA PUBLICO EN GENERAL [DATE] TARJETA DE DEBITO" at bounding box center [331, 433] width 214 height 31
drag, startPoint x: 291, startPoint y: 434, endPoint x: 443, endPoint y: 431, distance: 152.8
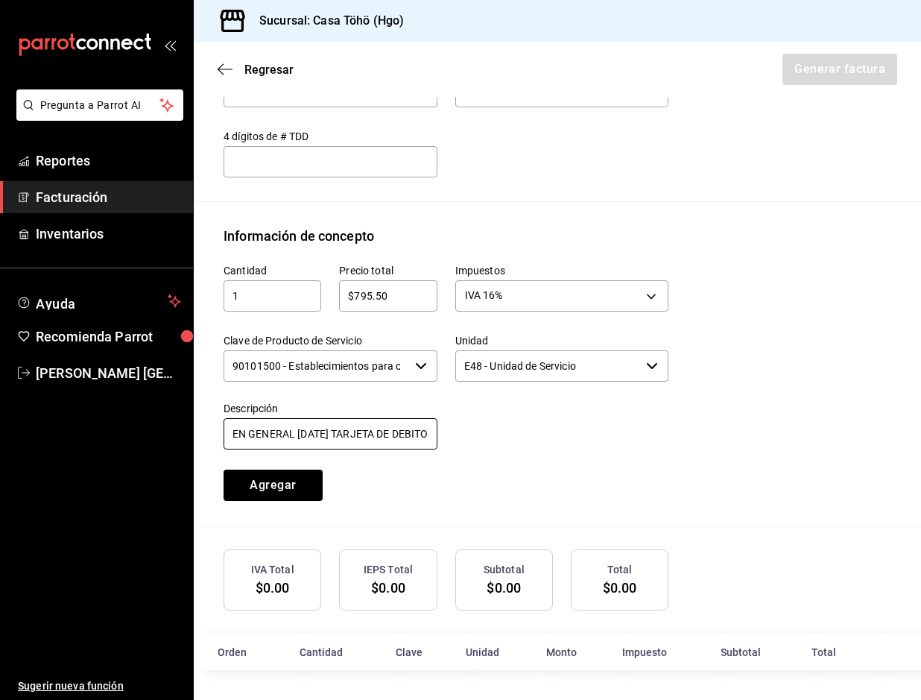
click at [443, 431] on div "Cantidad 1 ​ Precio total $795.50 ​ Impuestos IVA 16% IVA_16 Clave de Producto …" at bounding box center [437, 373] width 463 height 255
click at [364, 443] on input "VENTA PUBLICO EN GENERAL [DATE] TARJETA DE DEBITO" at bounding box center [331, 433] width 214 height 31
drag, startPoint x: 322, startPoint y: 435, endPoint x: 261, endPoint y: 434, distance: 61.1
click at [192, 434] on div "Pregunta a Parrot AI Reportes Facturación Inventarios Ayuda Recomienda Parrot […" at bounding box center [460, 350] width 921 height 700
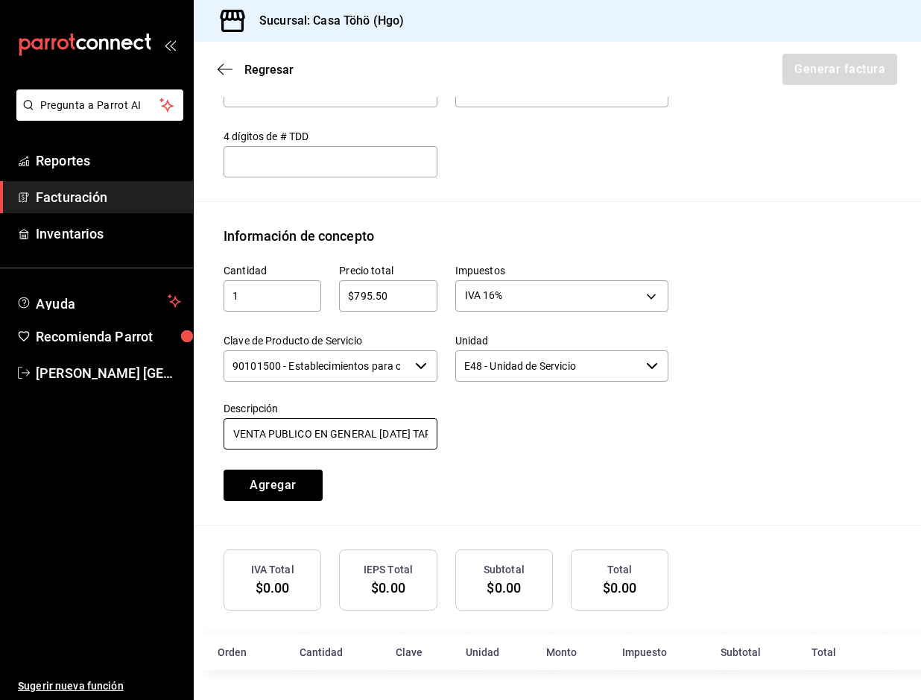
click at [261, 434] on input "VENTA PUBLICO EN GENERAL [DATE] TARJETA DE DEBITO" at bounding box center [331, 433] width 214 height 31
drag, startPoint x: 262, startPoint y: 434, endPoint x: 472, endPoint y: 440, distance: 210.2
click at [472, 440] on div "Cantidad 1 ​ Precio total $795.50 ​ Impuestos IVA 16% IVA_16 Clave de Producto …" at bounding box center [437, 373] width 463 height 255
click at [358, 436] on input "VENTA PUBLICO EN GENERAL [DATE] TARJETA DE DEBITO" at bounding box center [331, 433] width 214 height 31
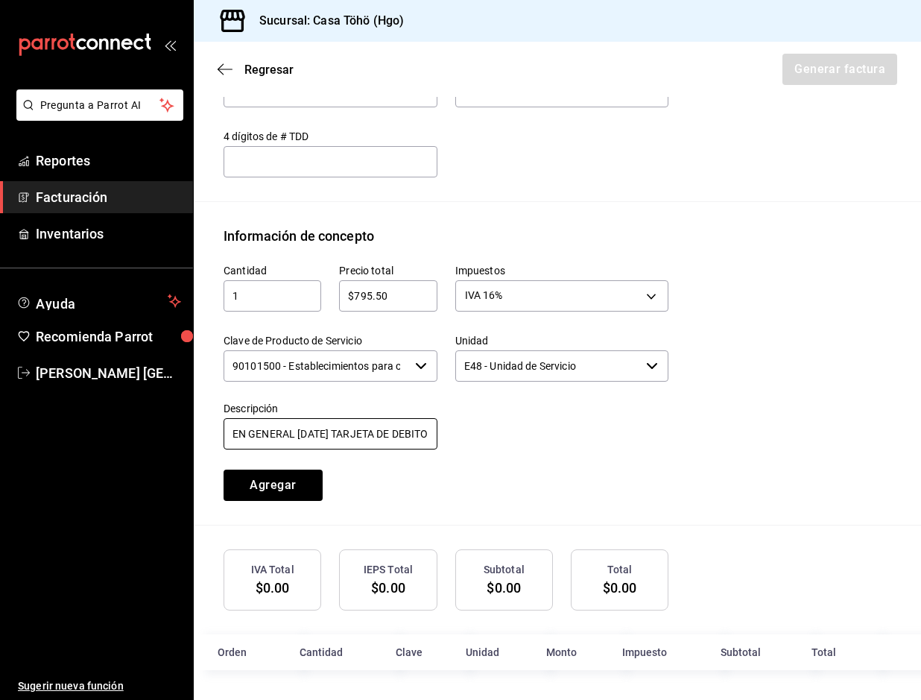
type input "VENTA PUBLICO EN GENERAL [DATE] TARJETA DE DEBITO"
click at [495, 464] on div "Cantidad 1 ​ Precio total $795.50 ​ Impuestos IVA 16% IVA_16 Clave de Producto …" at bounding box center [437, 373] width 463 height 255
click at [300, 495] on button "Agregar" at bounding box center [273, 484] width 99 height 31
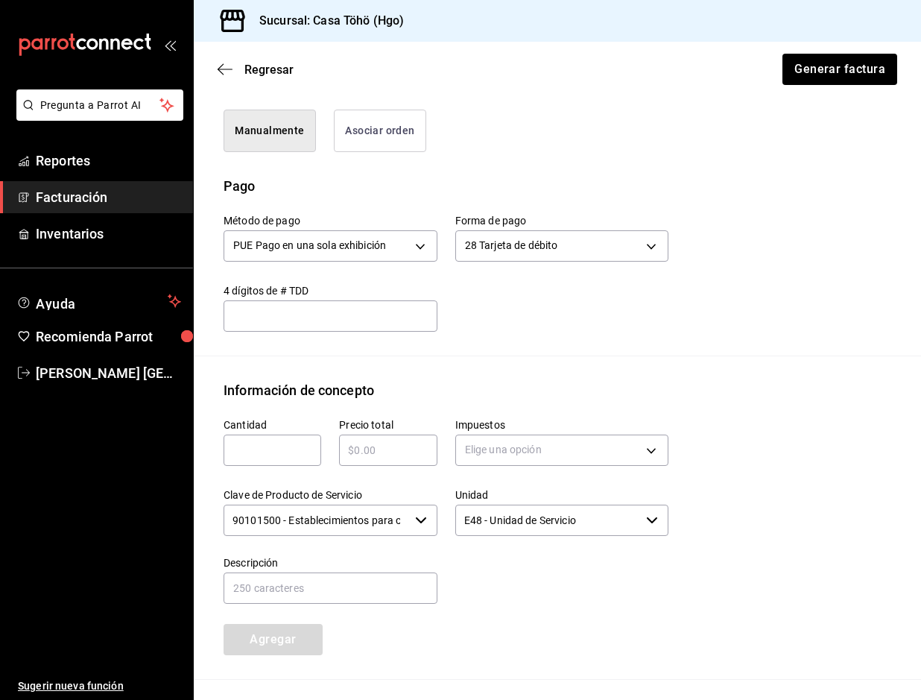
scroll to position [363, 0]
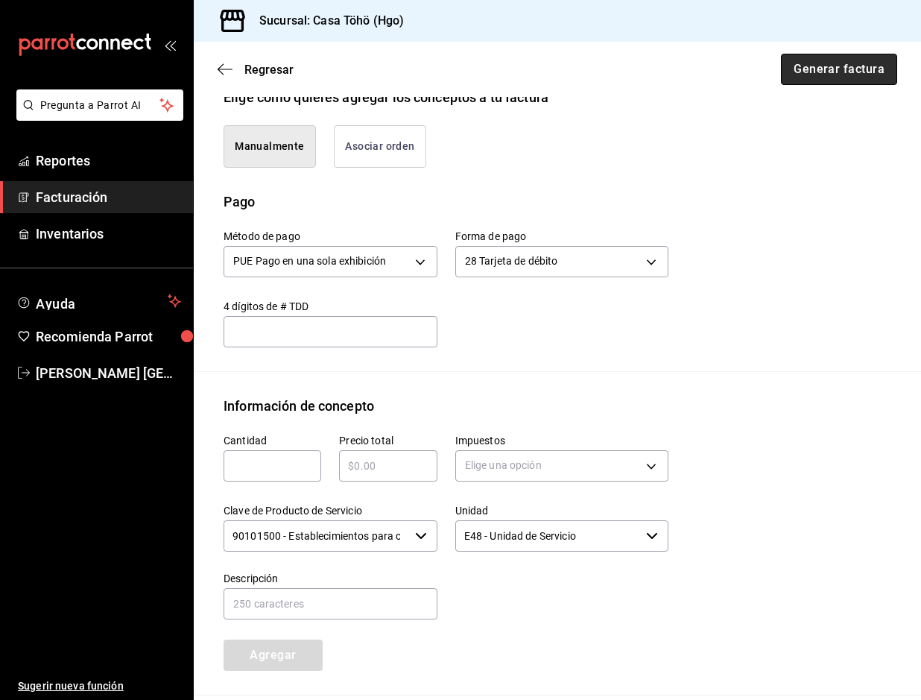
click at [796, 78] on button "Generar factura" at bounding box center [839, 69] width 116 height 31
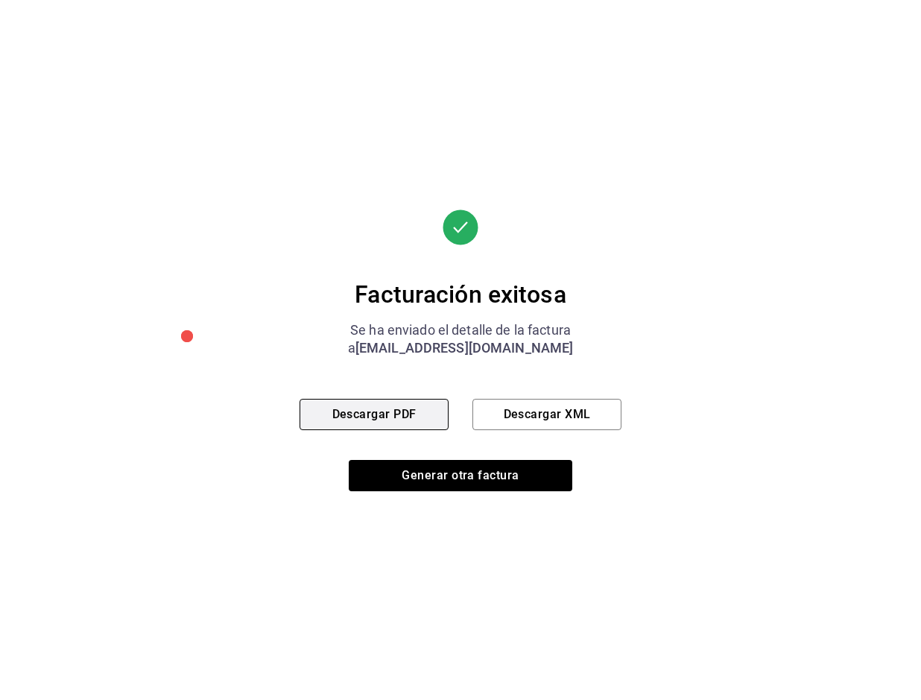
click at [347, 420] on button "Descargar PDF" at bounding box center [374, 414] width 149 height 31
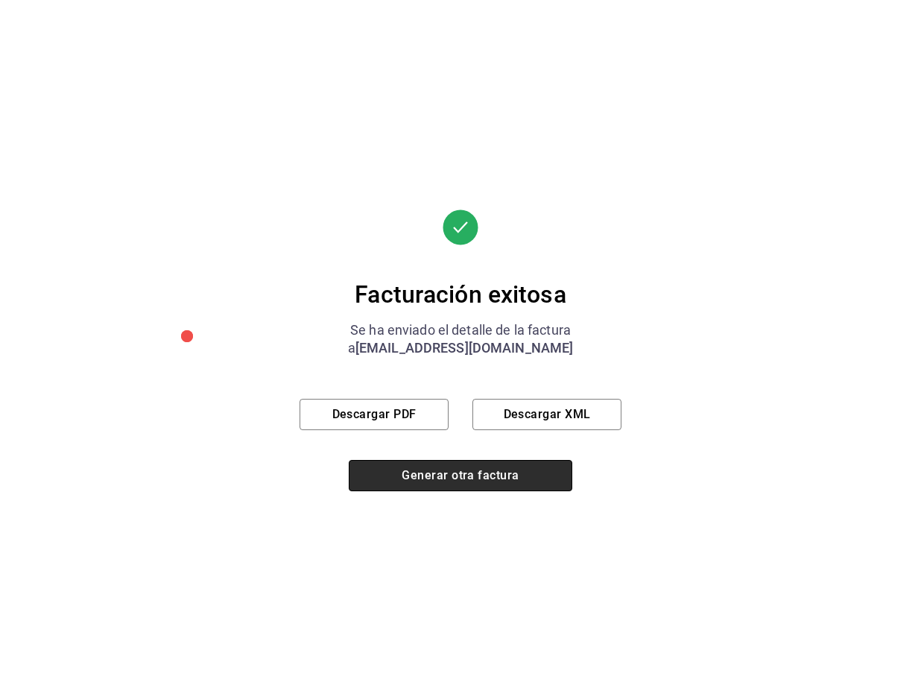
click at [429, 470] on button "Generar otra factura" at bounding box center [461, 475] width 224 height 31
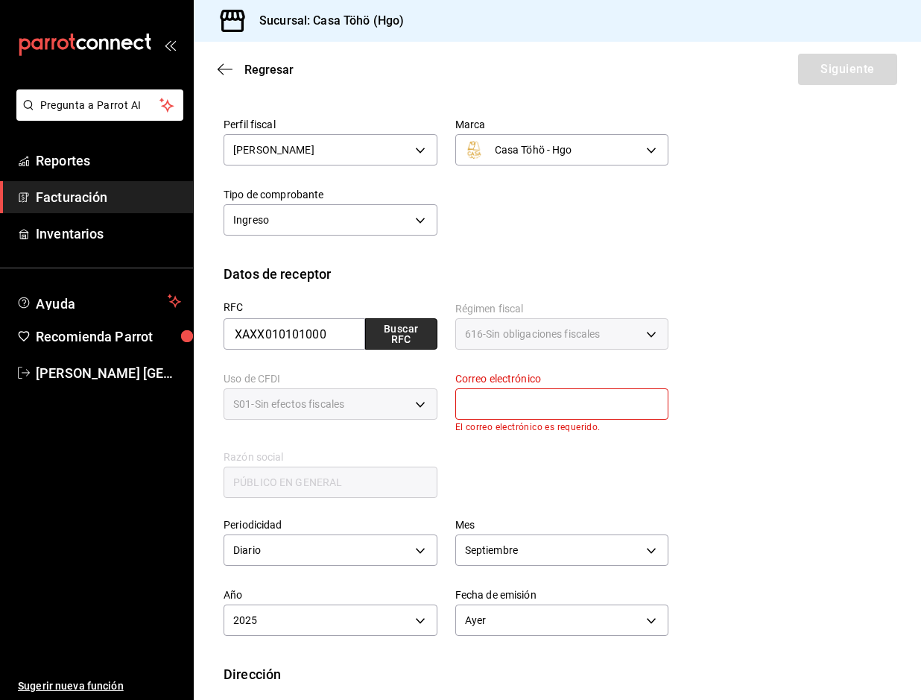
click at [395, 331] on button "Buscar RFC" at bounding box center [401, 333] width 72 height 31
type input "[EMAIL_ADDRESS][DOMAIN_NAME]"
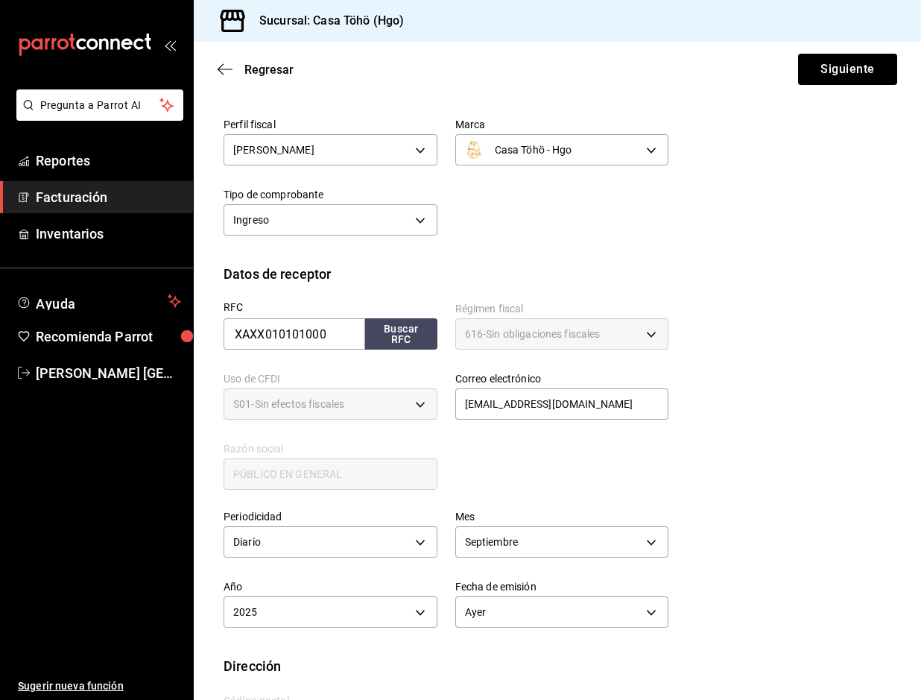
click at [508, 480] on div "RFC XAXX010101000 Buscar RFC Régimen fiscal 616 - Sin obligaciones fiscales 616…" at bounding box center [437, 388] width 463 height 208
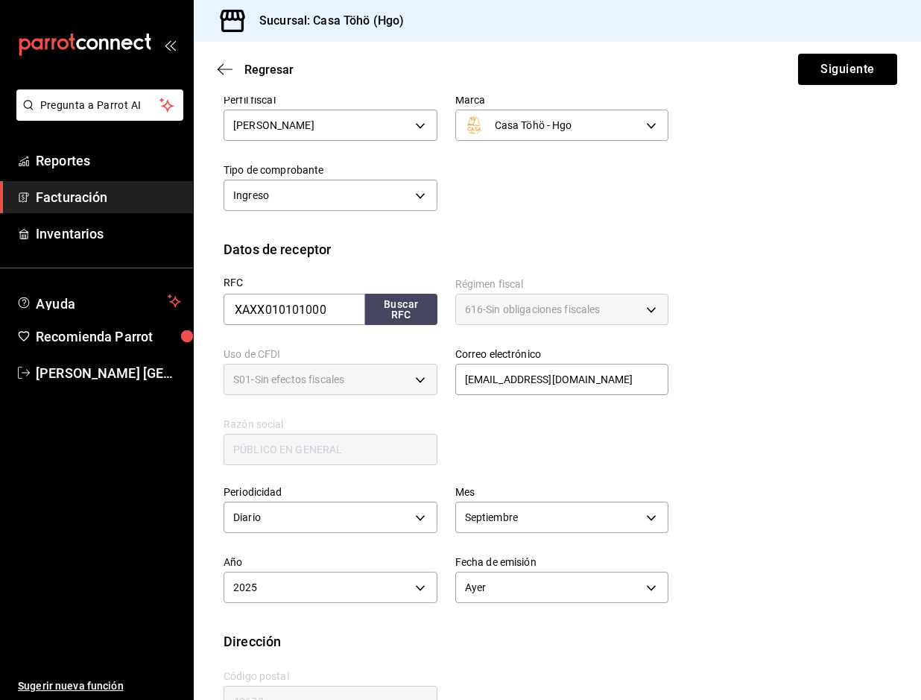
scroll to position [174, 0]
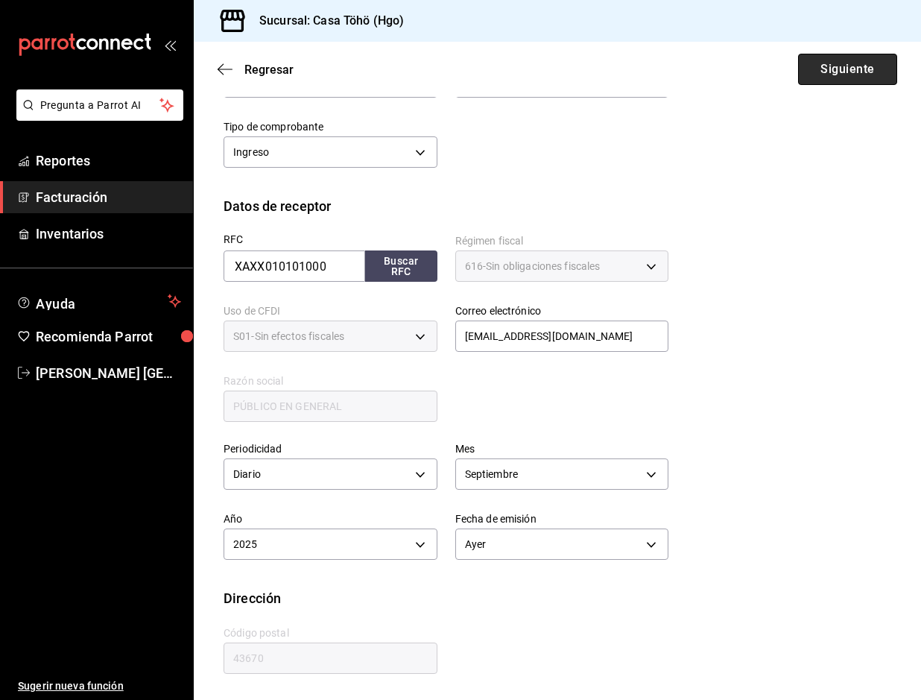
click at [818, 72] on button "Siguiente" at bounding box center [847, 69] width 99 height 31
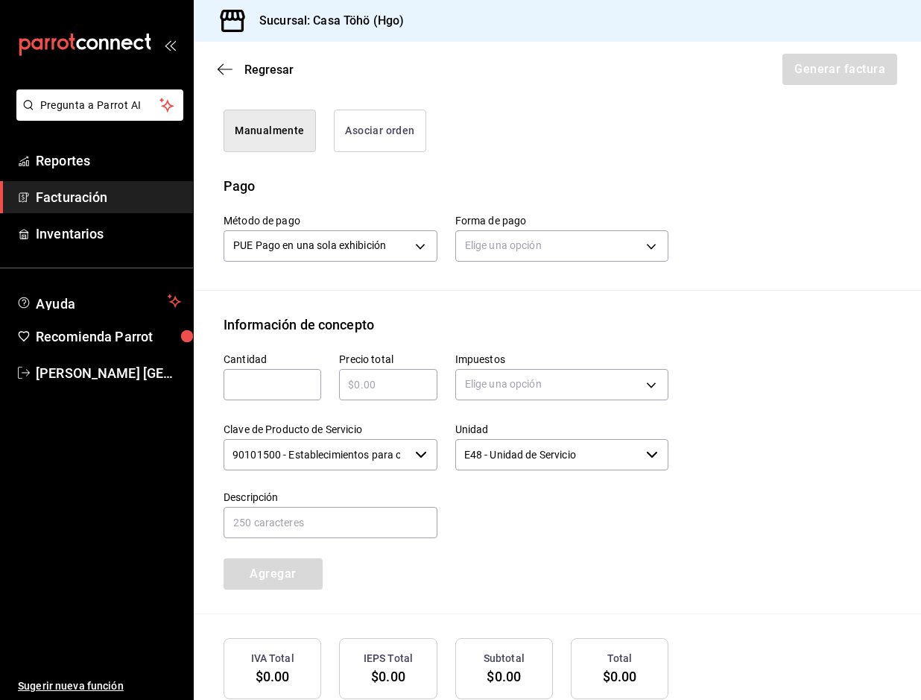
scroll to position [484, 0]
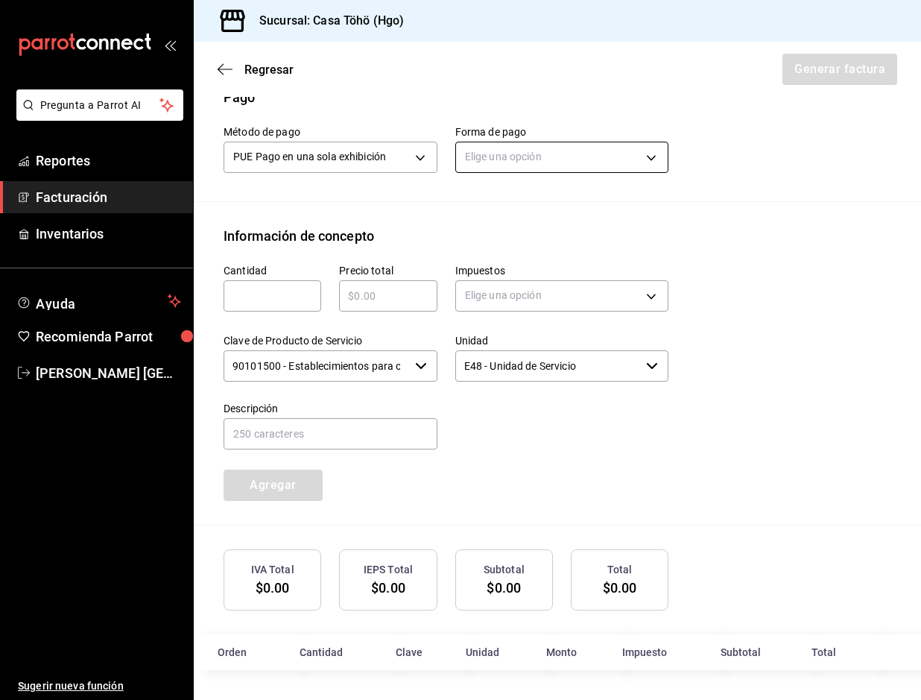
click at [512, 160] on body "Pregunta a Parrot AI Reportes Facturación Inventarios Ayuda Recomienda Parrot […" at bounding box center [460, 350] width 921 height 700
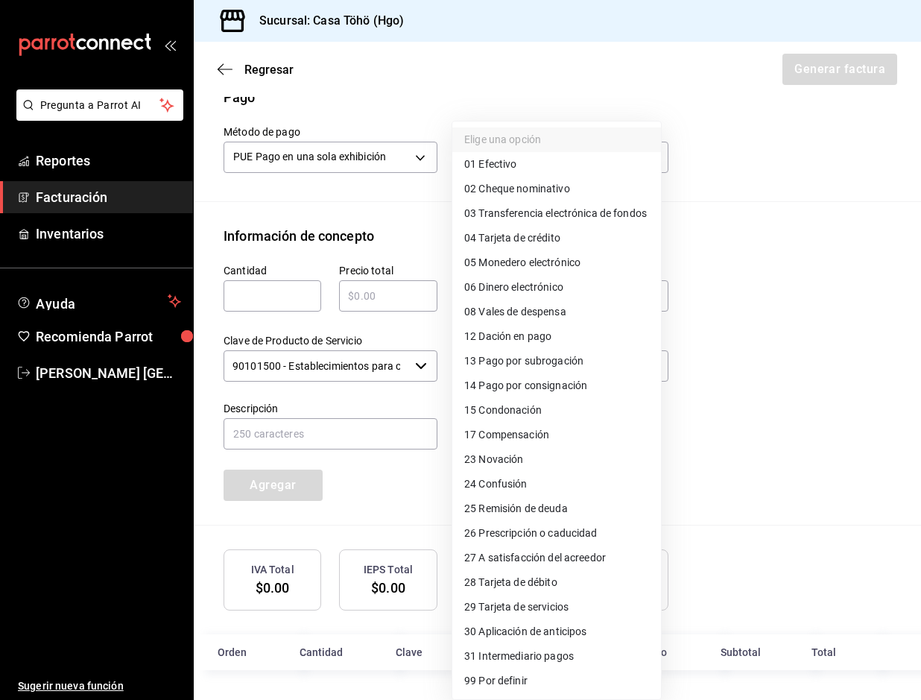
click at [560, 237] on span "04 Tarjeta de crédito" at bounding box center [512, 238] width 96 height 16
type input "04"
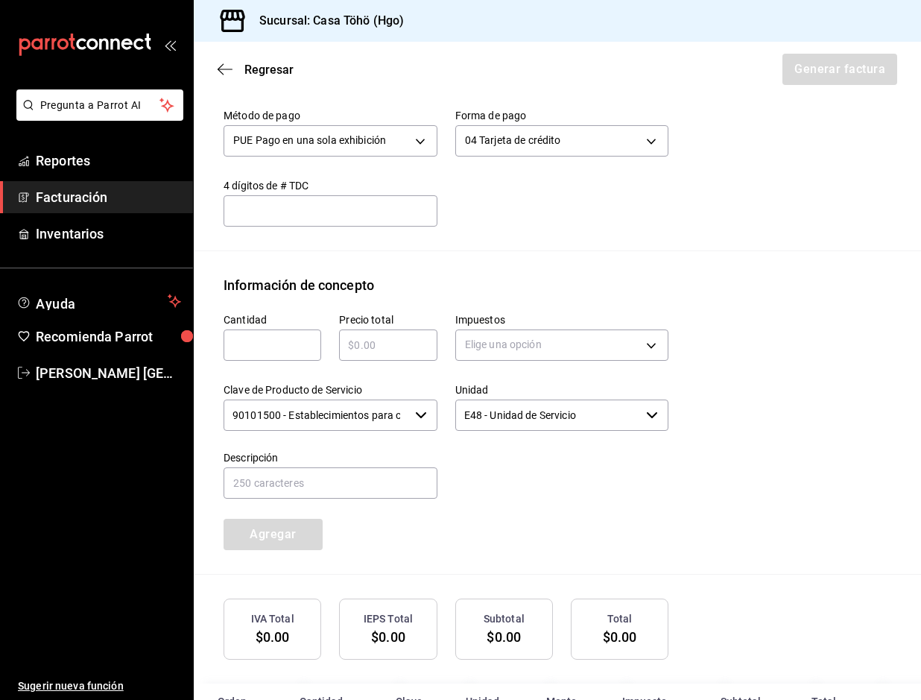
click at [542, 270] on div "Emisor Perfil fiscal [PERSON_NAME] Tipo de comprobante Ingreso Receptor Nombre …" at bounding box center [557, 172] width 727 height 1094
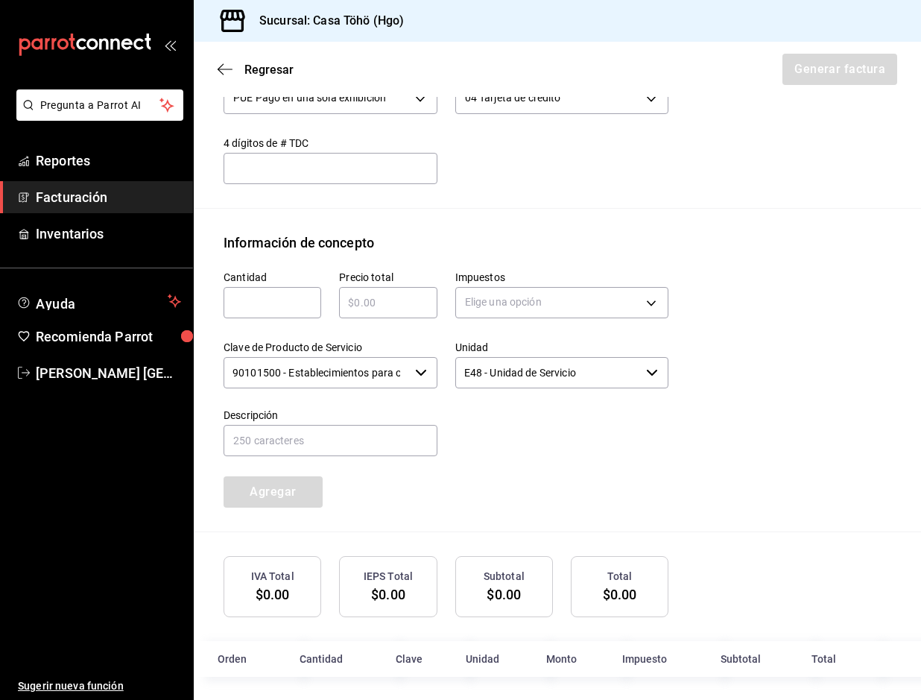
scroll to position [549, 0]
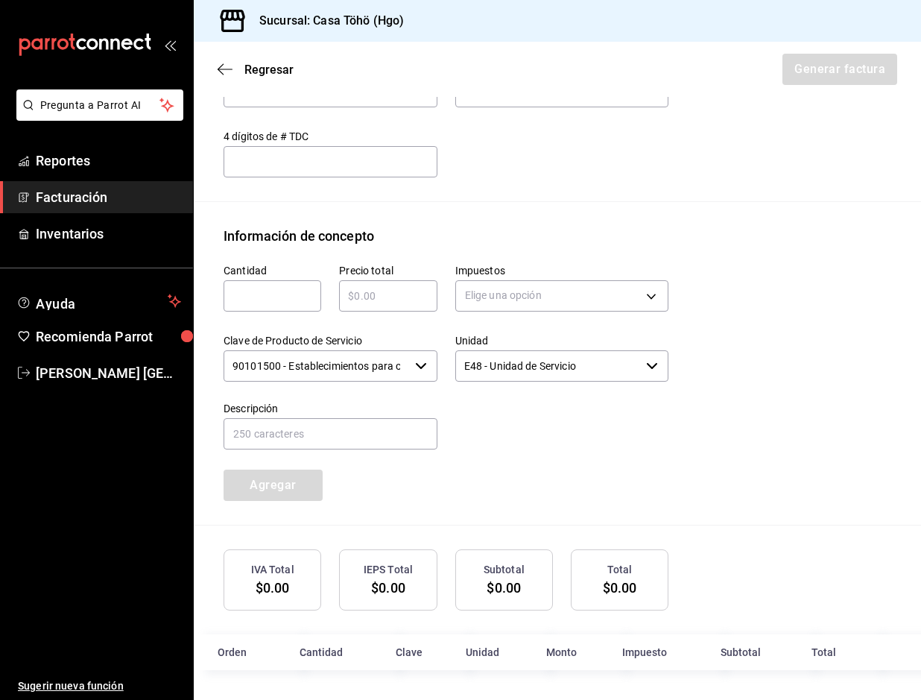
click at [300, 298] on input "text" at bounding box center [273, 296] width 98 height 18
type input "1"
click at [362, 290] on input "text" at bounding box center [388, 296] width 98 height 18
type input "$443.25"
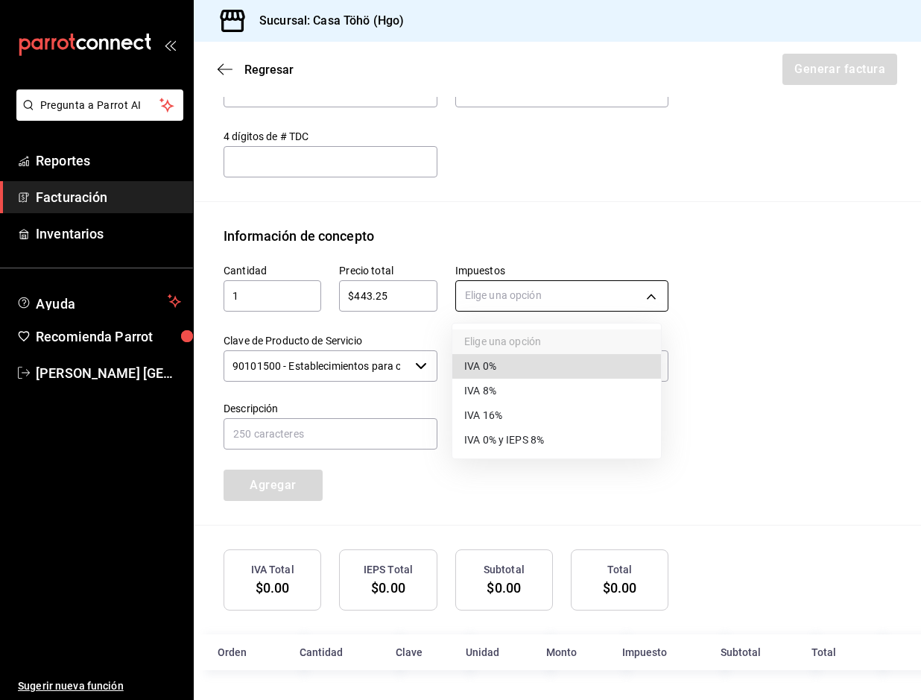
click at [516, 289] on body "Pregunta a Parrot AI Reportes Facturación Inventarios Ayuda Recomienda Parrot […" at bounding box center [460, 350] width 921 height 700
click at [512, 406] on li "IVA 16%" at bounding box center [556, 415] width 209 height 25
type input "IVA_16"
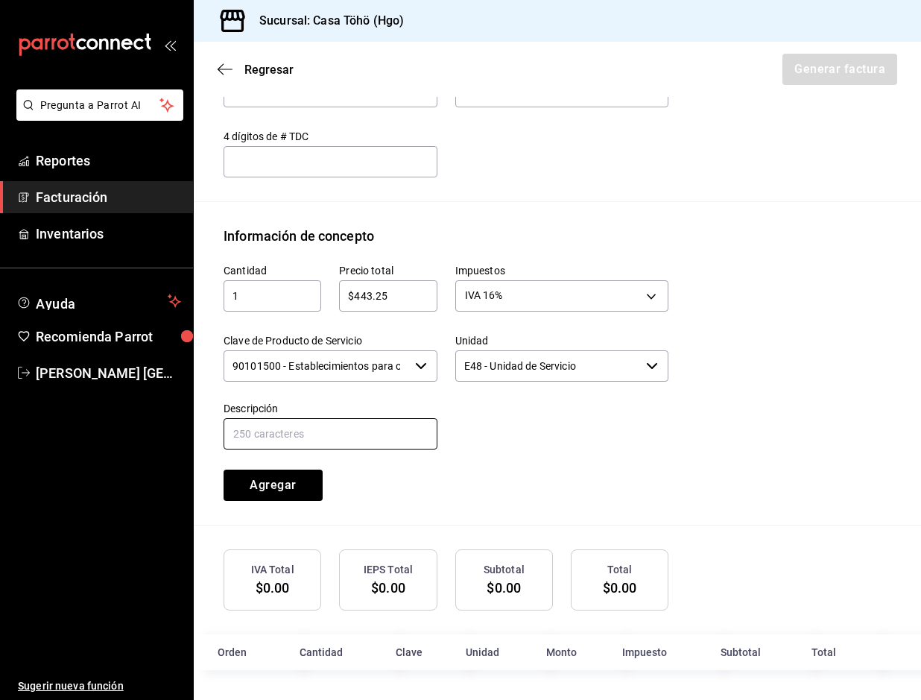
click at [368, 431] on input "text" at bounding box center [331, 433] width 214 height 31
drag, startPoint x: 378, startPoint y: 434, endPoint x: 477, endPoint y: 456, distance: 101.6
click at [477, 456] on div "Cantidad 1 ​ Precio total $443.25 ​ Impuestos IVA 16% IVA_16 Clave de Producto …" at bounding box center [437, 373] width 463 height 255
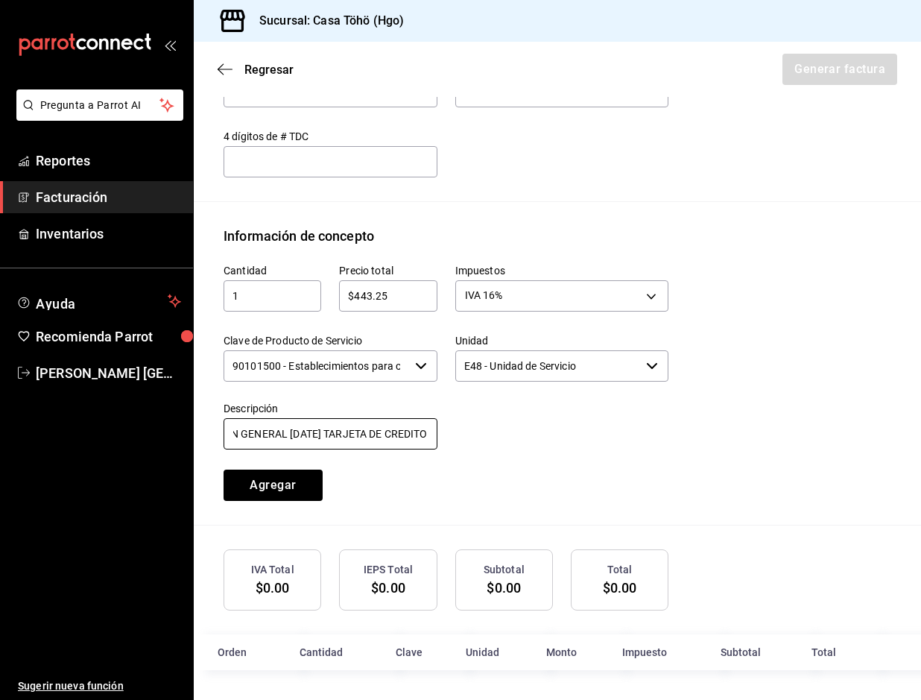
type input "VENTA PUBLICO EN GENERAL [DATE] TARJETA DE CREDITO"
click at [486, 452] on div "Cantidad 1 ​ Precio total $443.25 ​ Impuestos IVA 16% IVA_16 Clave de Producto …" at bounding box center [437, 373] width 463 height 255
drag, startPoint x: 394, startPoint y: 431, endPoint x: 498, endPoint y: 431, distance: 103.6
click at [498, 431] on div "Cantidad 1 ​ Precio total $443.25 ​ Impuestos IVA 16% IVA_16 Clave de Producto …" at bounding box center [437, 373] width 463 height 255
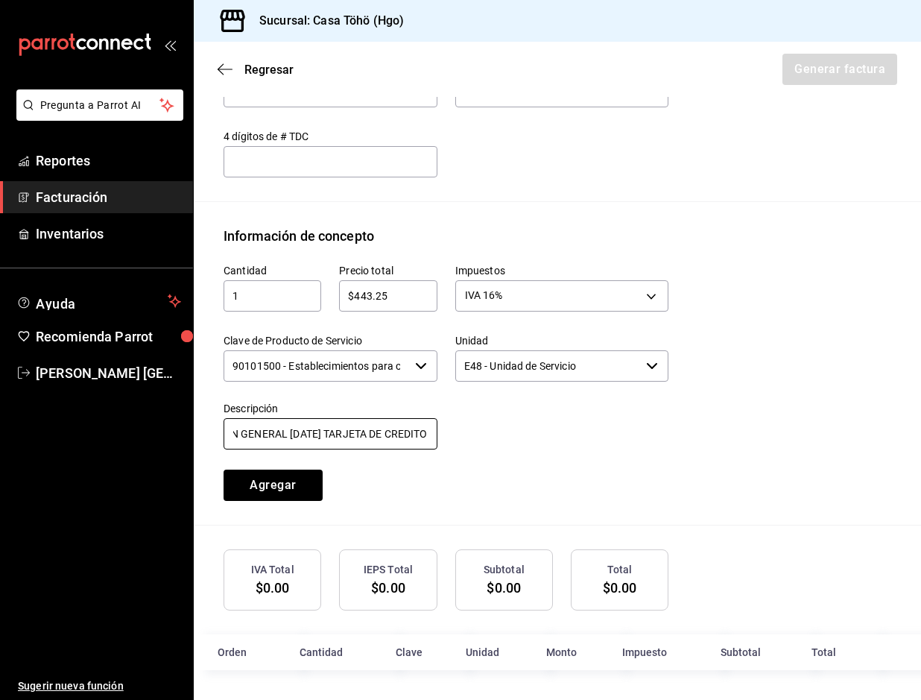
click at [370, 433] on input "VENTA PUBLICO EN GENERAL [DATE] TARJETA DE CREDITO" at bounding box center [331, 433] width 214 height 31
click at [293, 491] on button "Agregar" at bounding box center [273, 484] width 99 height 31
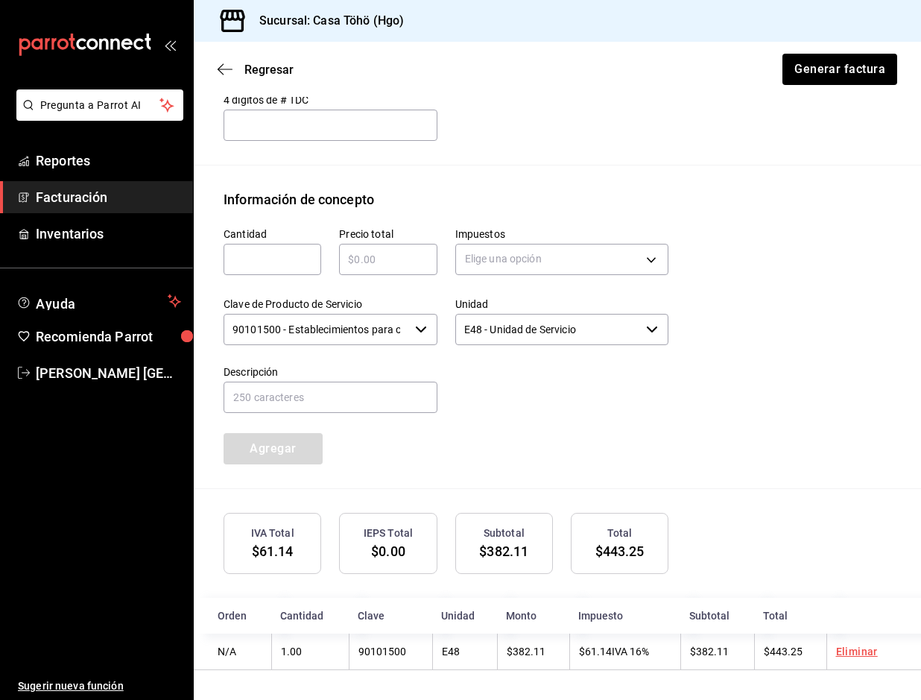
scroll to position [586, 0]
click at [802, 72] on button "Generar factura" at bounding box center [839, 69] width 116 height 31
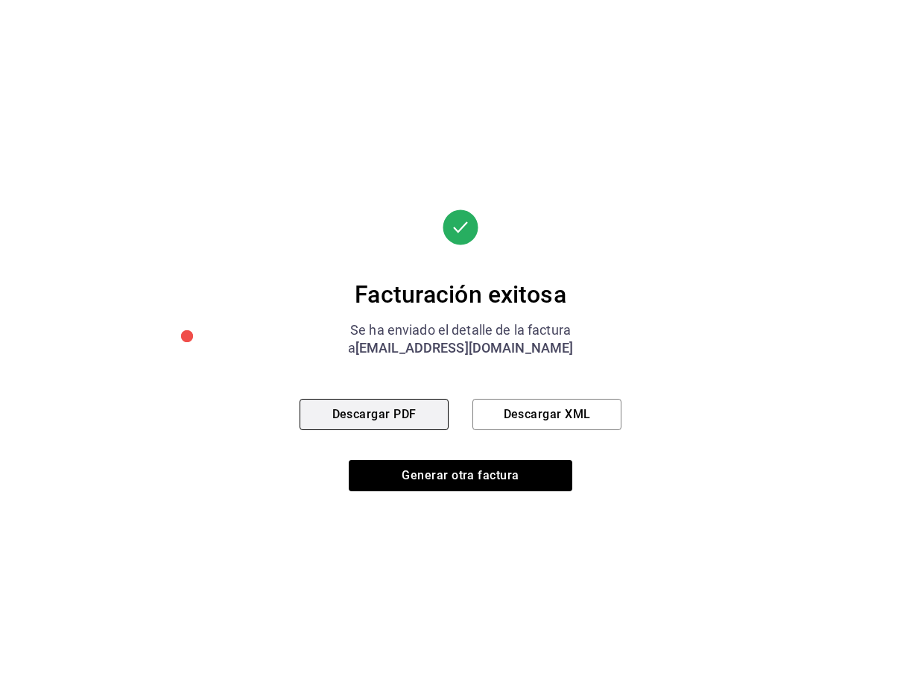
click at [359, 411] on button "Descargar PDF" at bounding box center [374, 414] width 149 height 31
drag, startPoint x: 437, startPoint y: 297, endPoint x: 455, endPoint y: 347, distance: 52.8
click at [437, 297] on div "Facturación exitosa" at bounding box center [461, 294] width 322 height 30
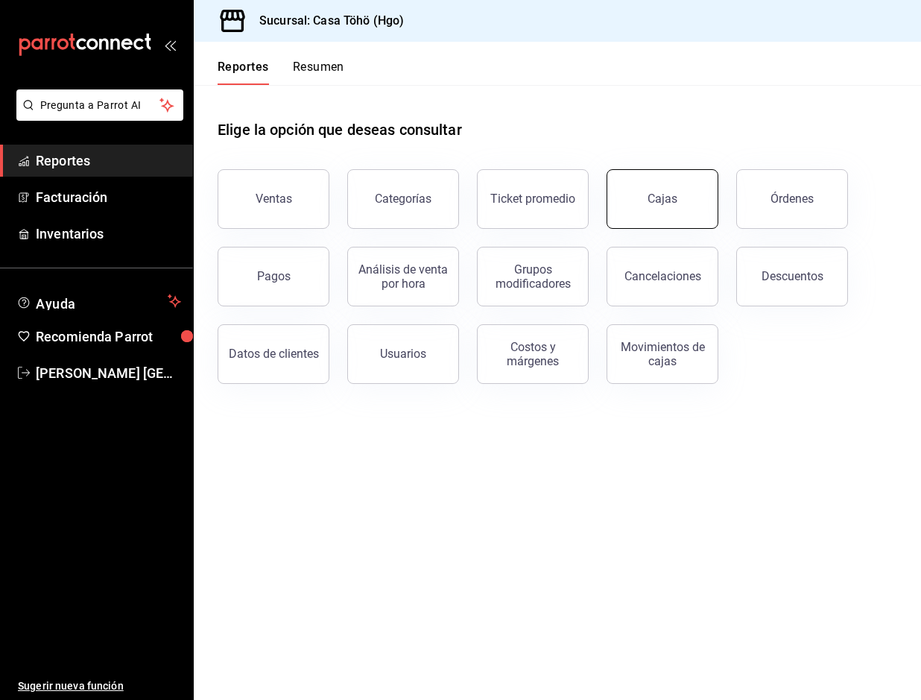
click at [623, 203] on link "Cajas" at bounding box center [663, 199] width 112 height 60
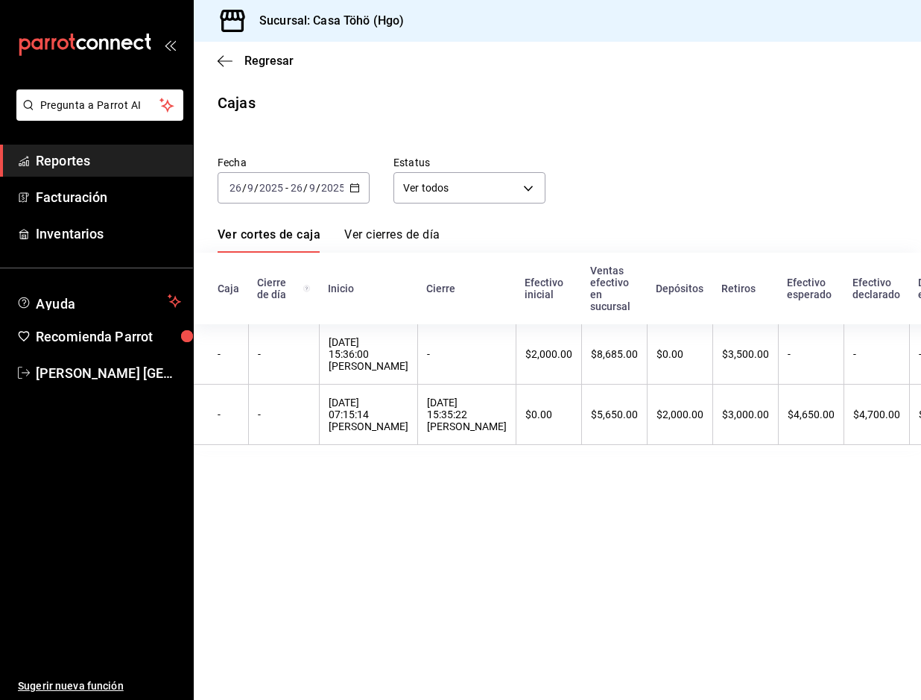
click at [118, 156] on span "Reportes" at bounding box center [108, 161] width 145 height 20
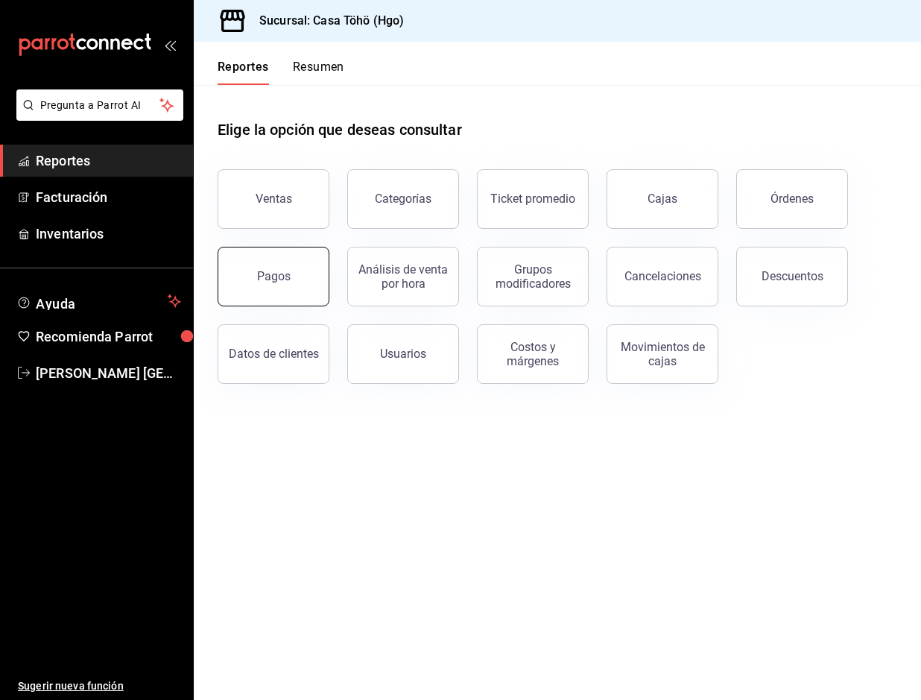
click at [282, 276] on div "Pagos" at bounding box center [274, 276] width 34 height 14
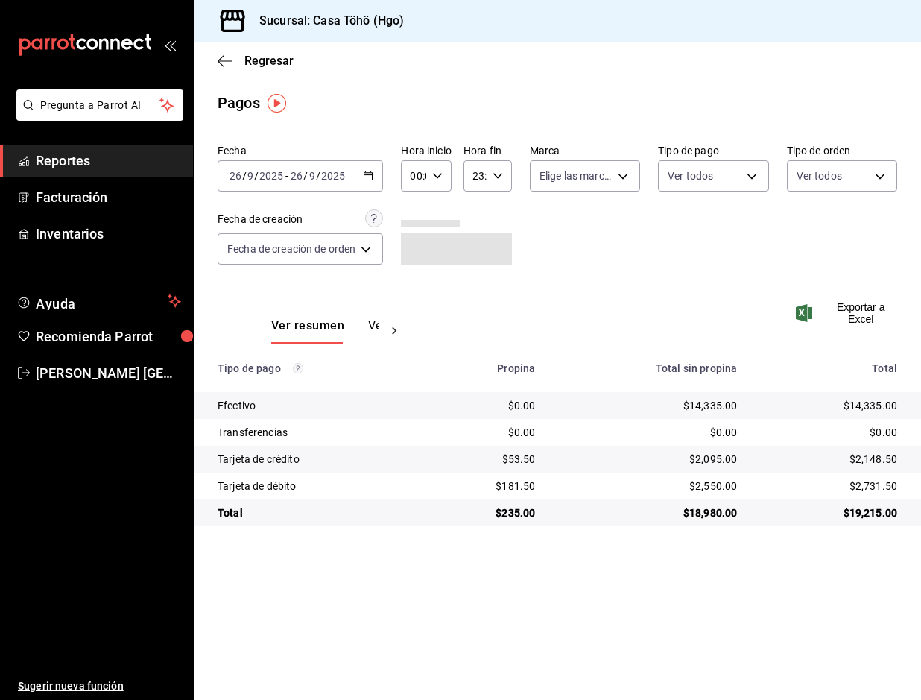
click at [369, 166] on div "2025-09-26 26 / 9 / 2025 - 2025-09-26 26 / 9 / 2025" at bounding box center [300, 175] width 165 height 31
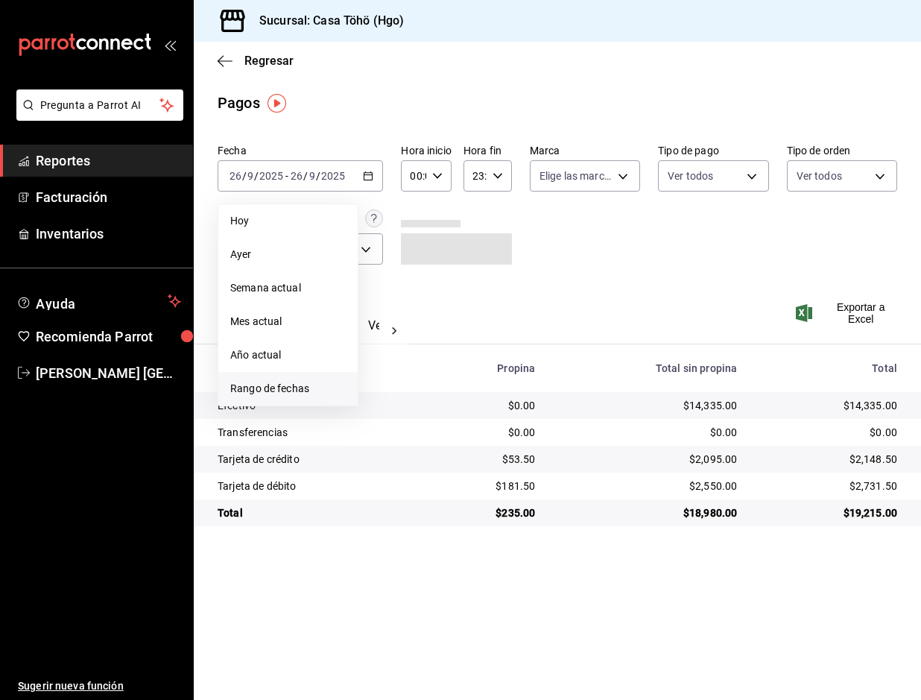
click at [275, 378] on li "Rango de fechas" at bounding box center [287, 389] width 139 height 34
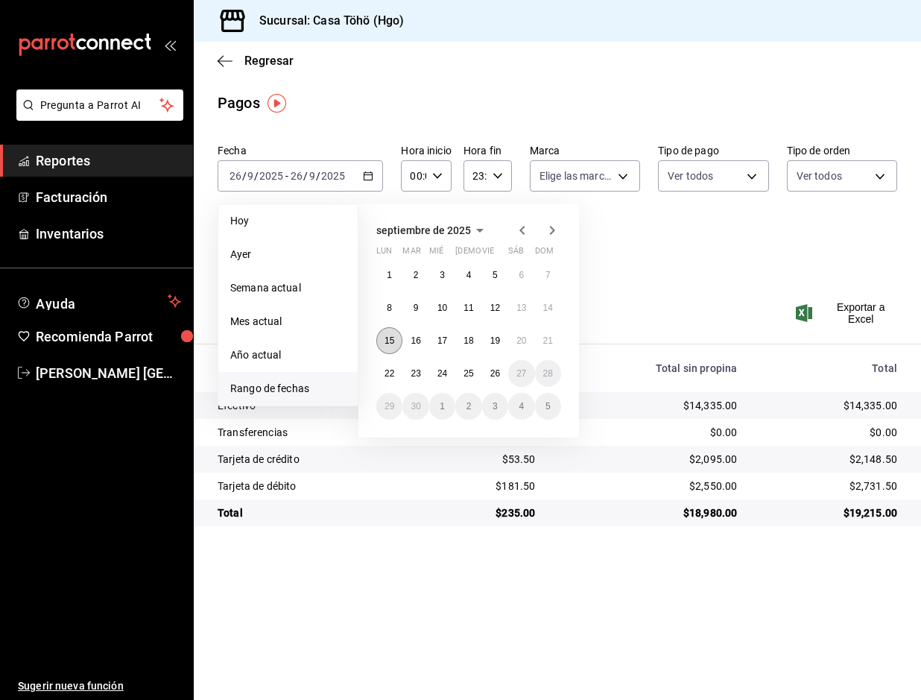
click at [392, 344] on abbr "15" at bounding box center [390, 340] width 10 height 10
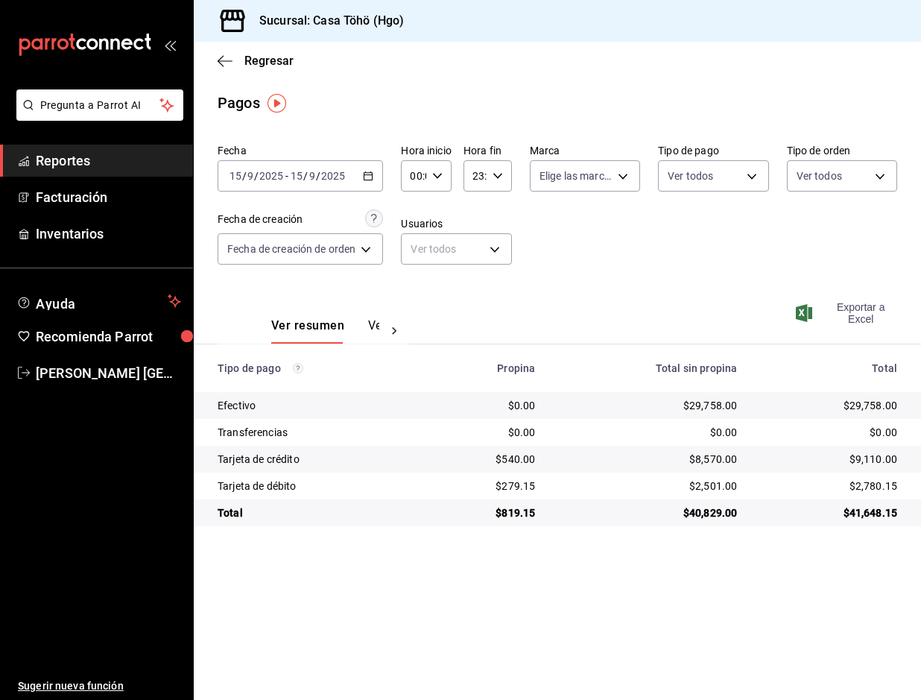
drag, startPoint x: 847, startPoint y: 314, endPoint x: 838, endPoint y: 318, distance: 10.4
click at [847, 314] on span "Exportar a Excel" at bounding box center [848, 313] width 98 height 24
